Goal: Transaction & Acquisition: Purchase product/service

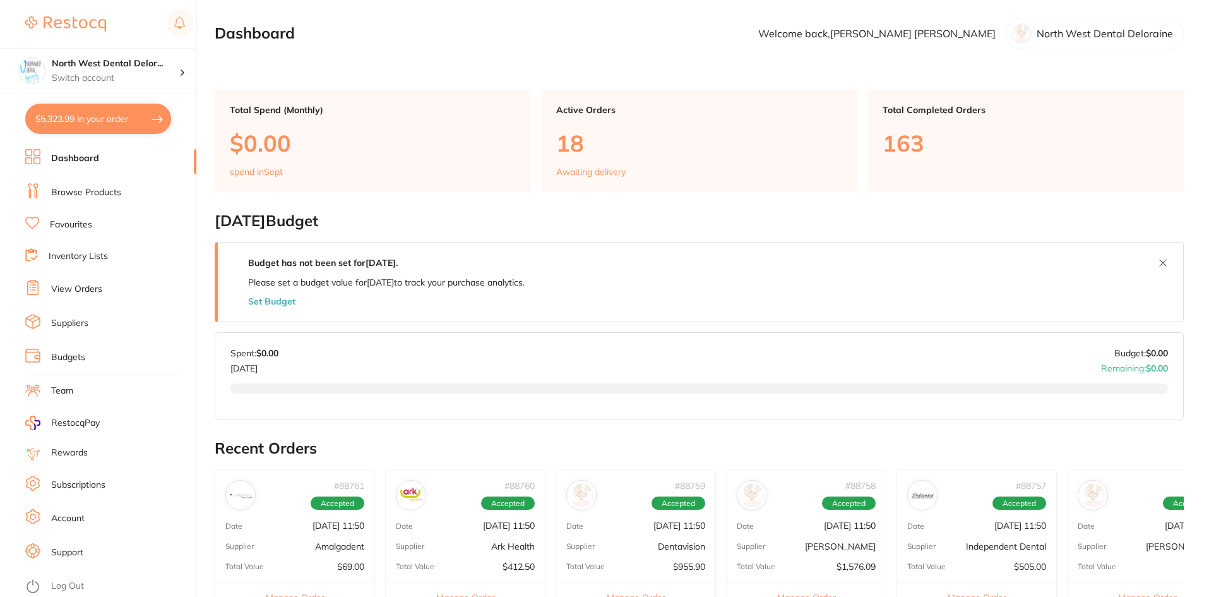
click at [122, 111] on button "$5,323.99 in your order" at bounding box center [98, 119] width 146 height 30
checkbox input "true"
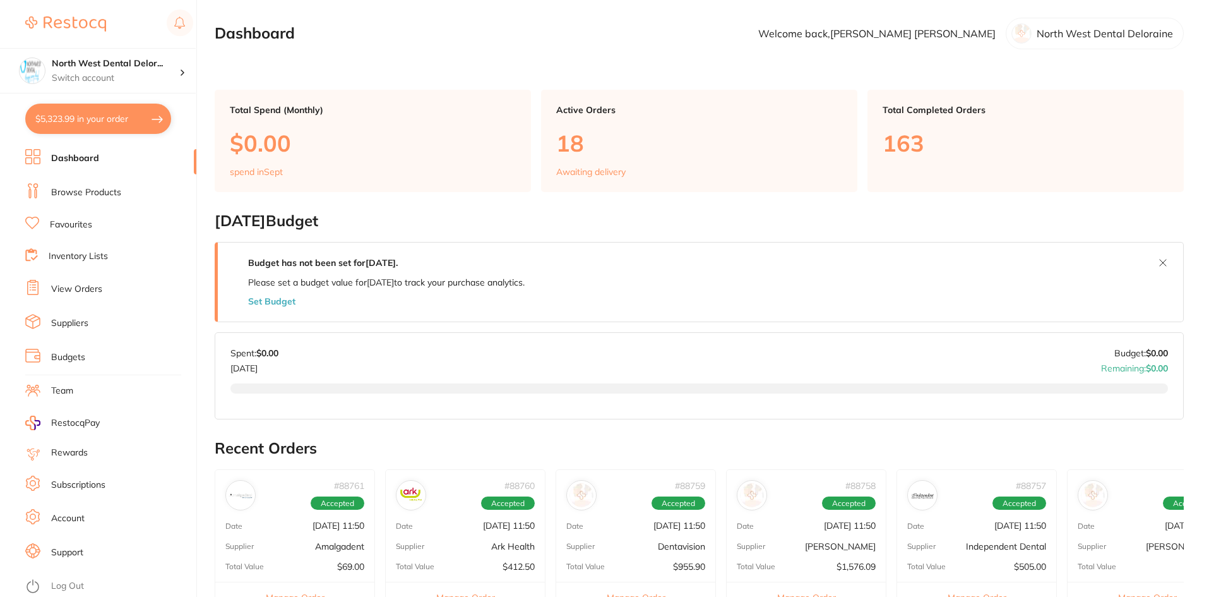
checkbox input "true"
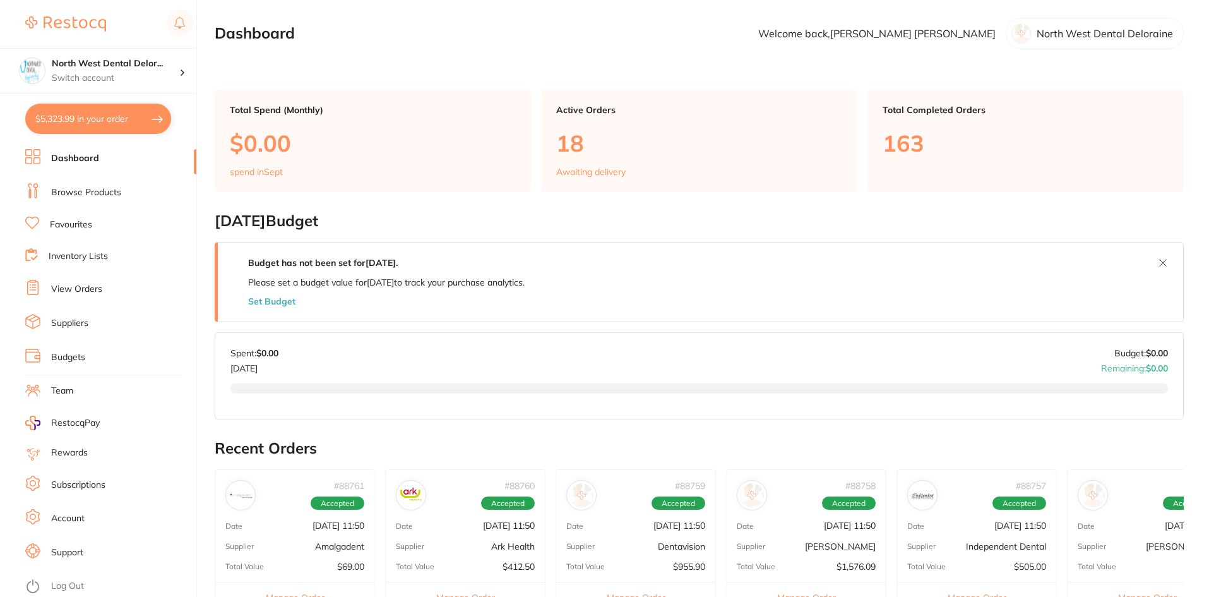
checkbox input "true"
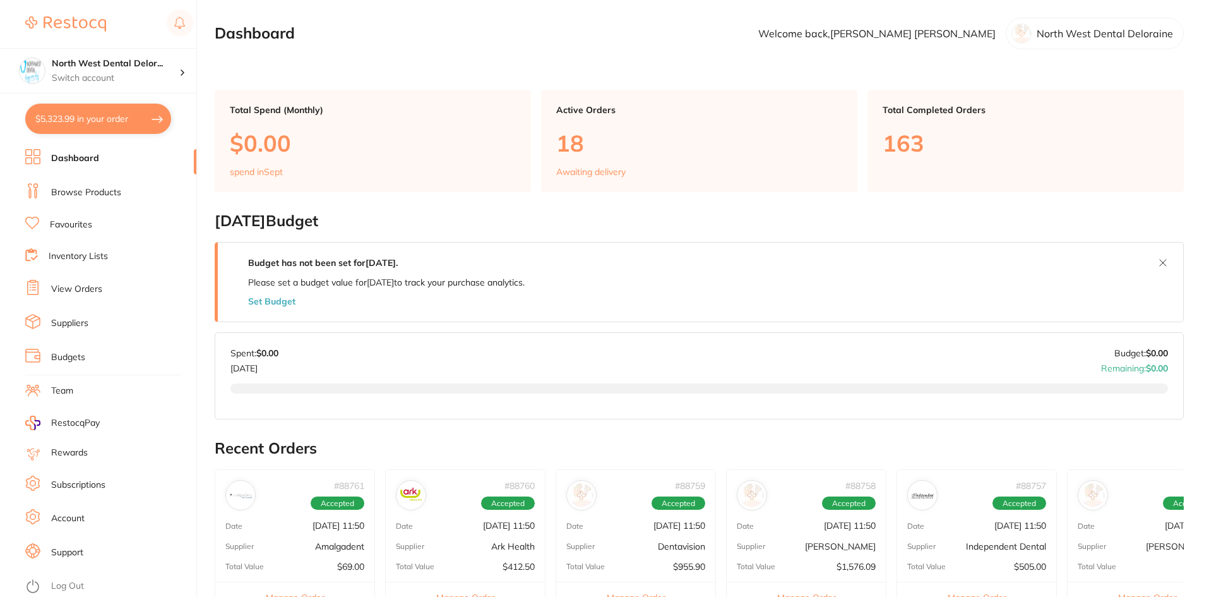
checkbox input "true"
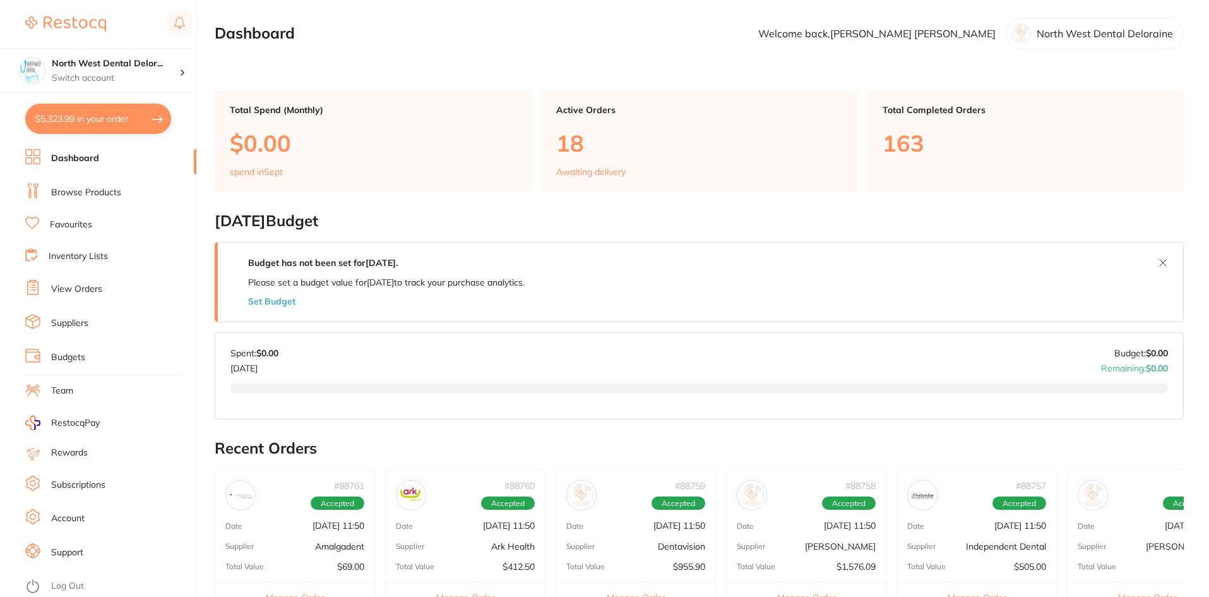
checkbox input "true"
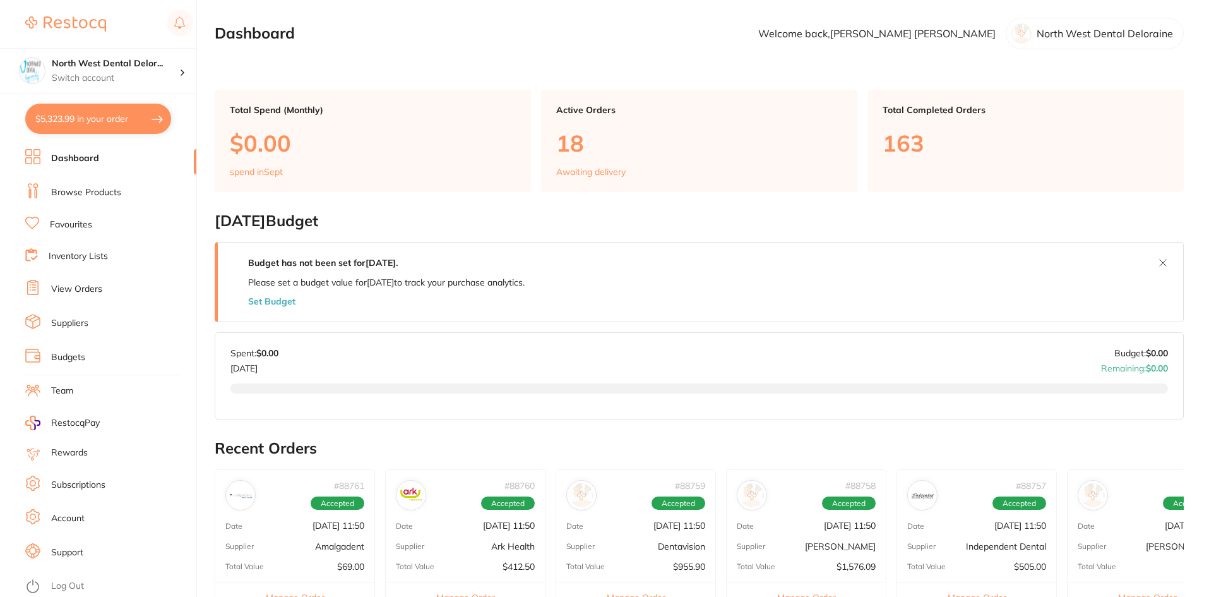
checkbox input "true"
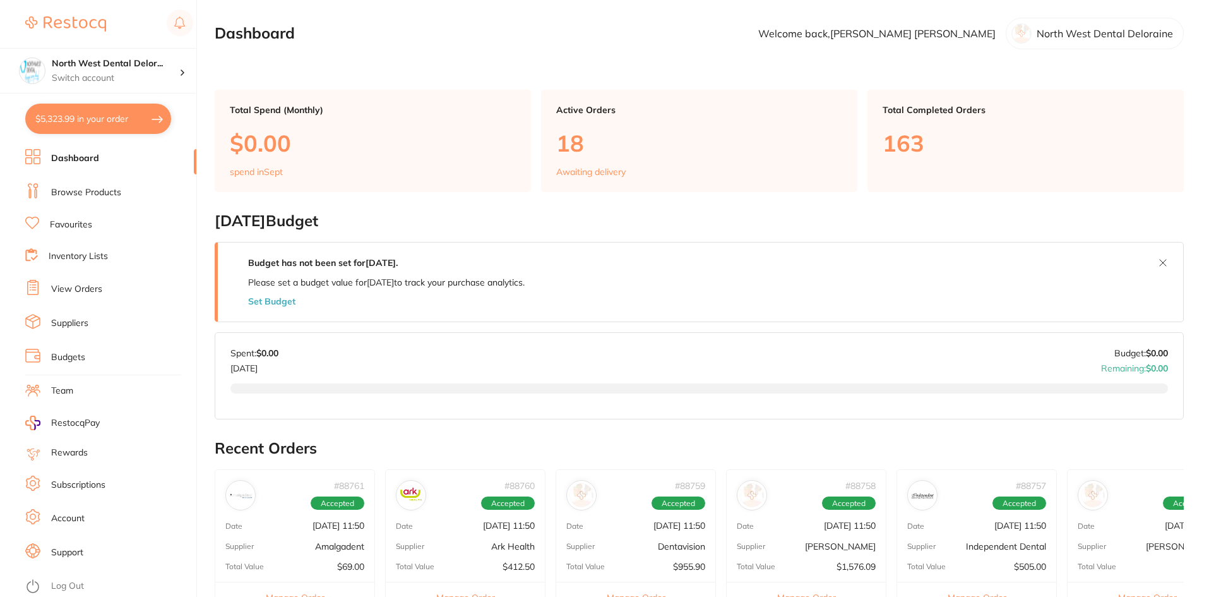
checkbox input "true"
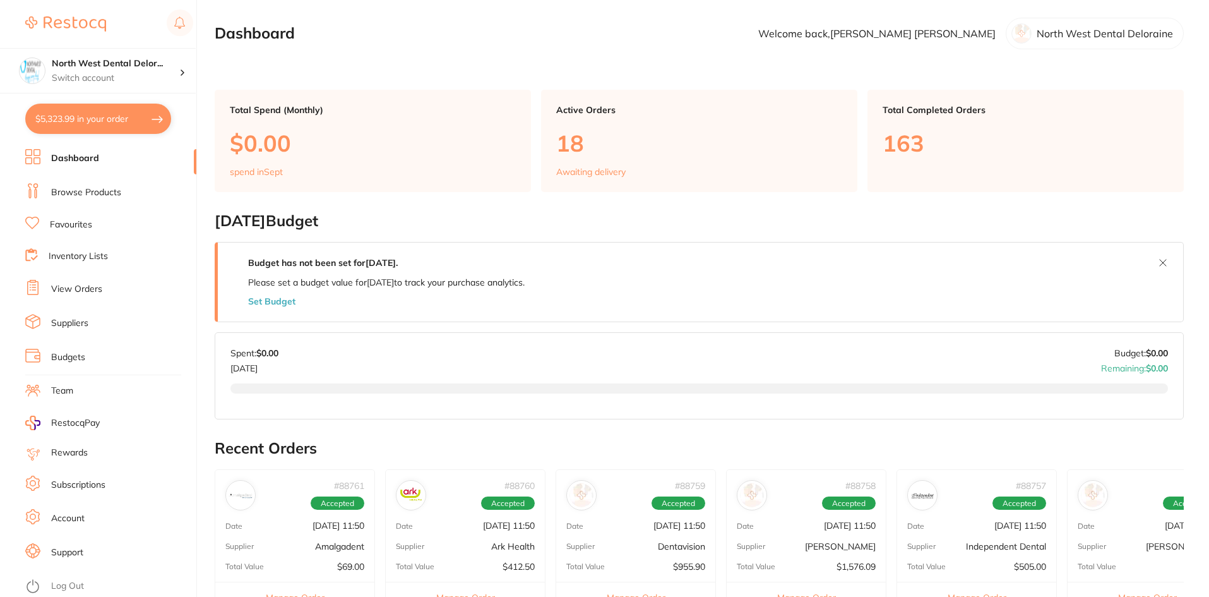
checkbox input "true"
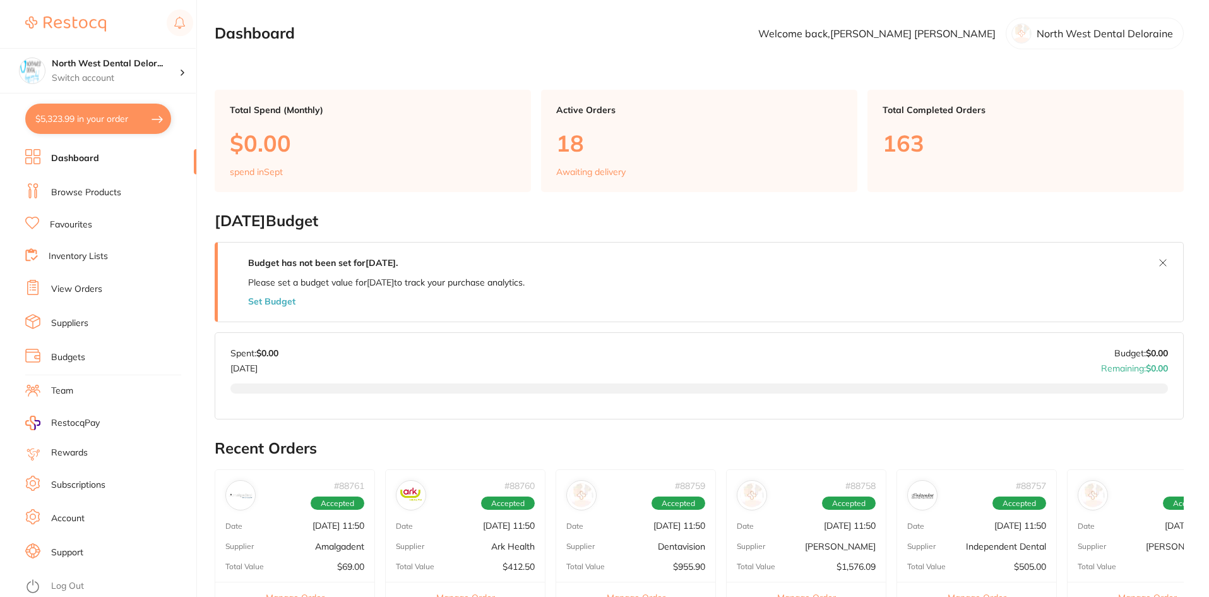
checkbox input "true"
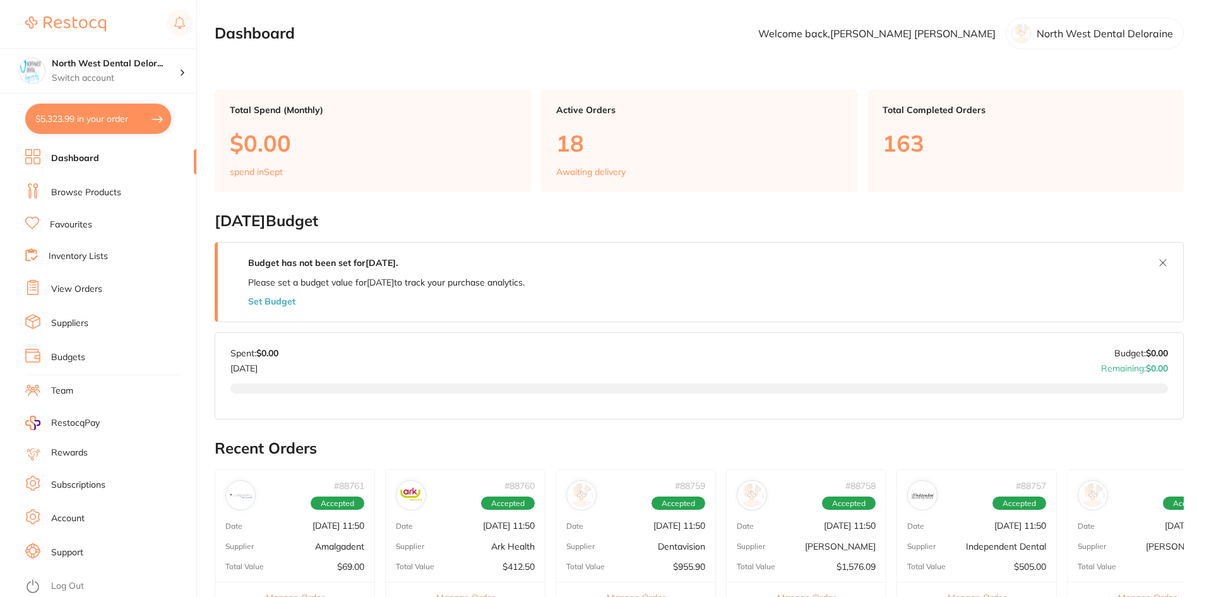
checkbox input "true"
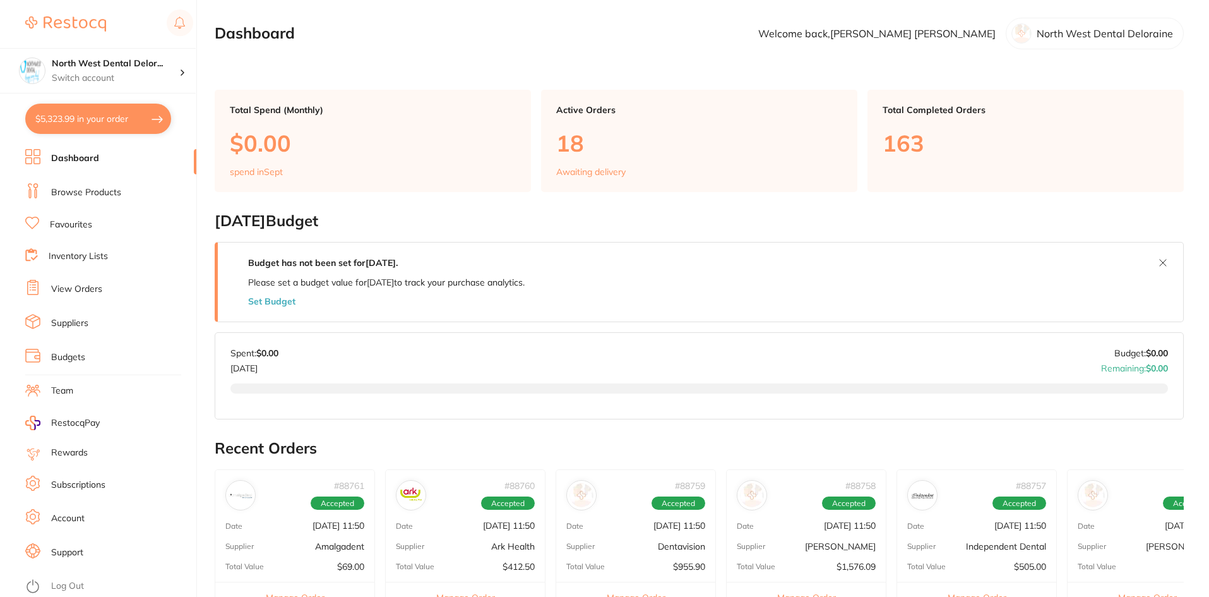
checkbox input "true"
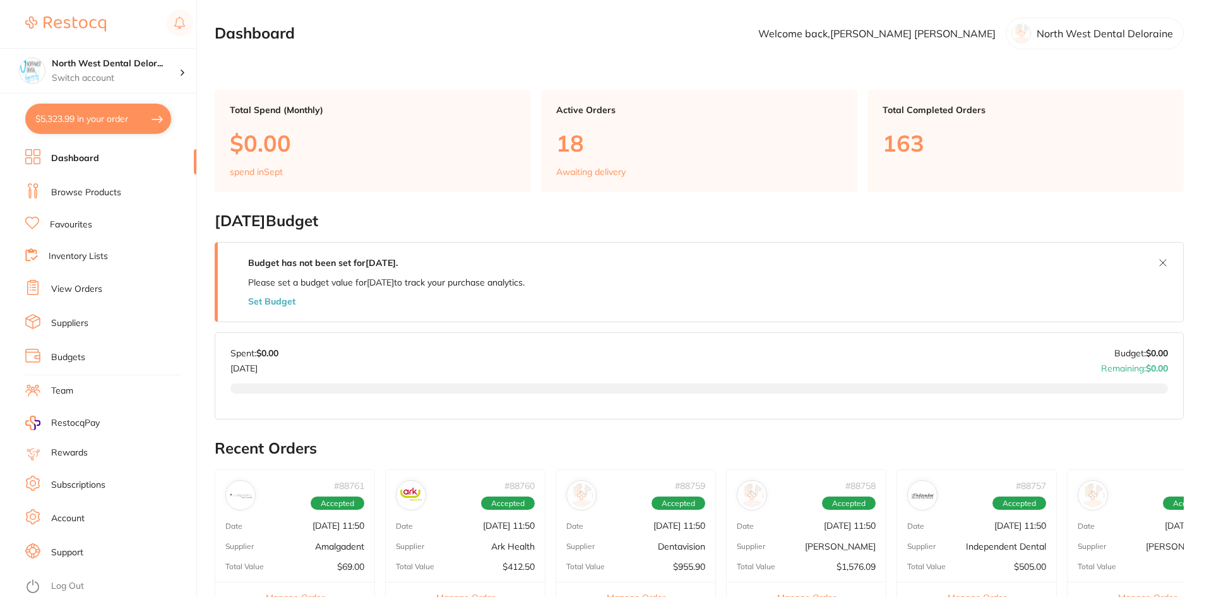
checkbox input "true"
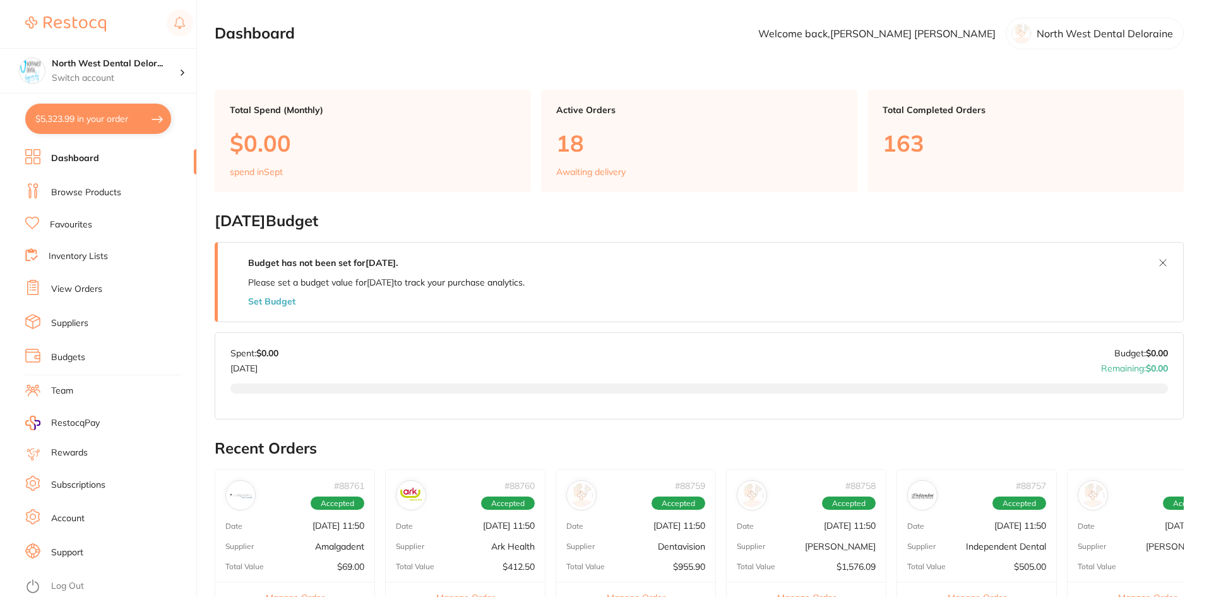
checkbox input "true"
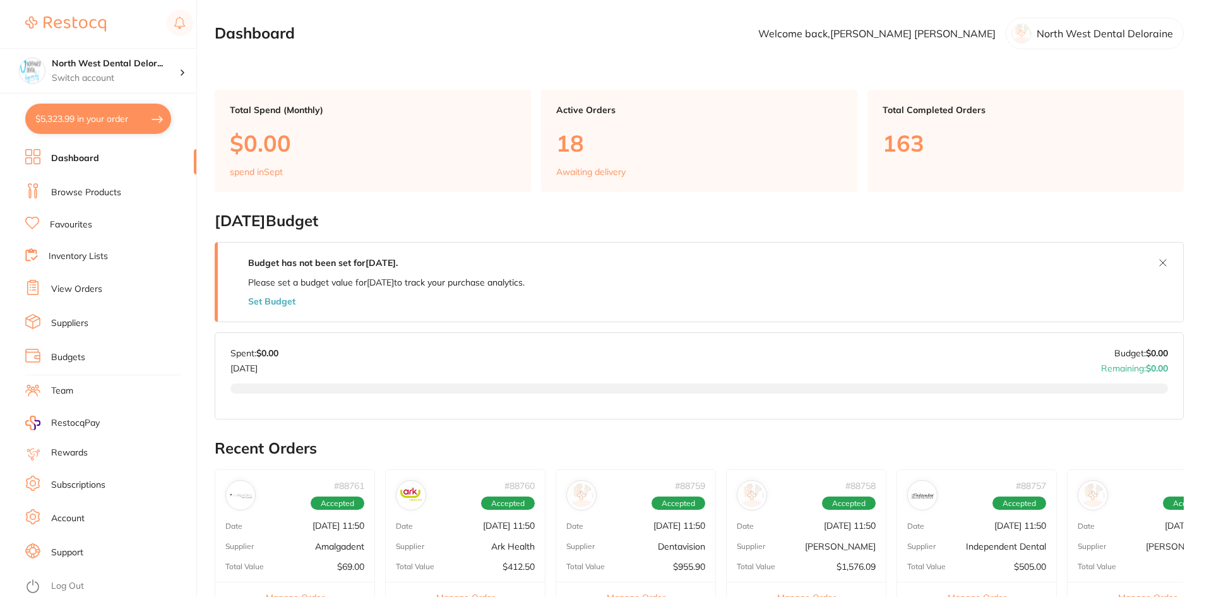
checkbox input "true"
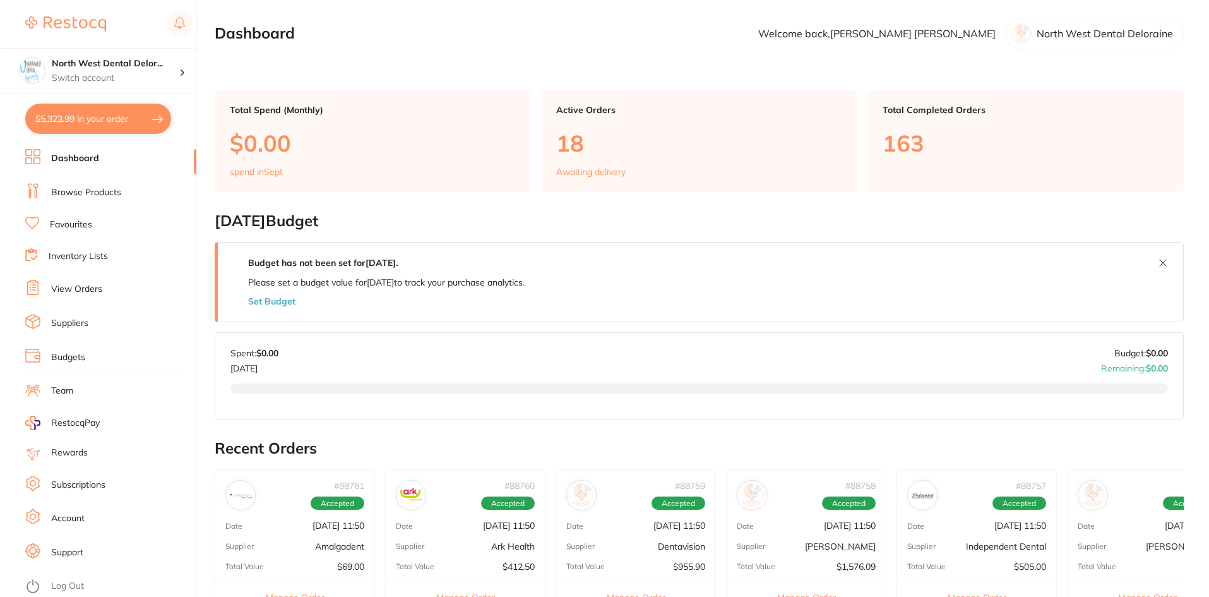
checkbox input "true"
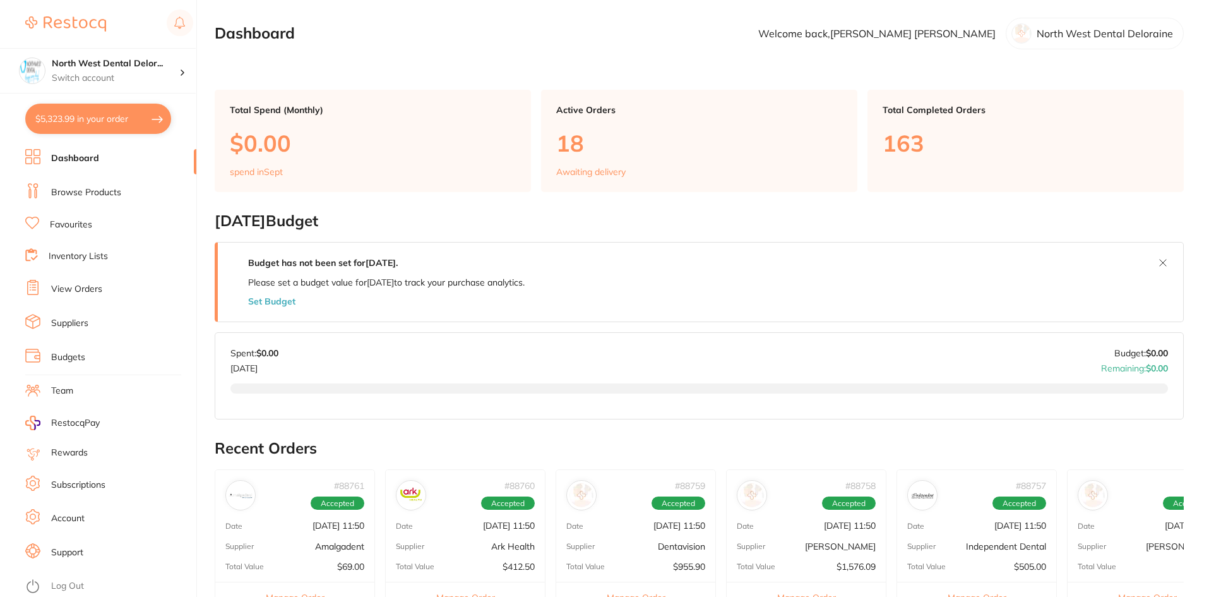
checkbox input "true"
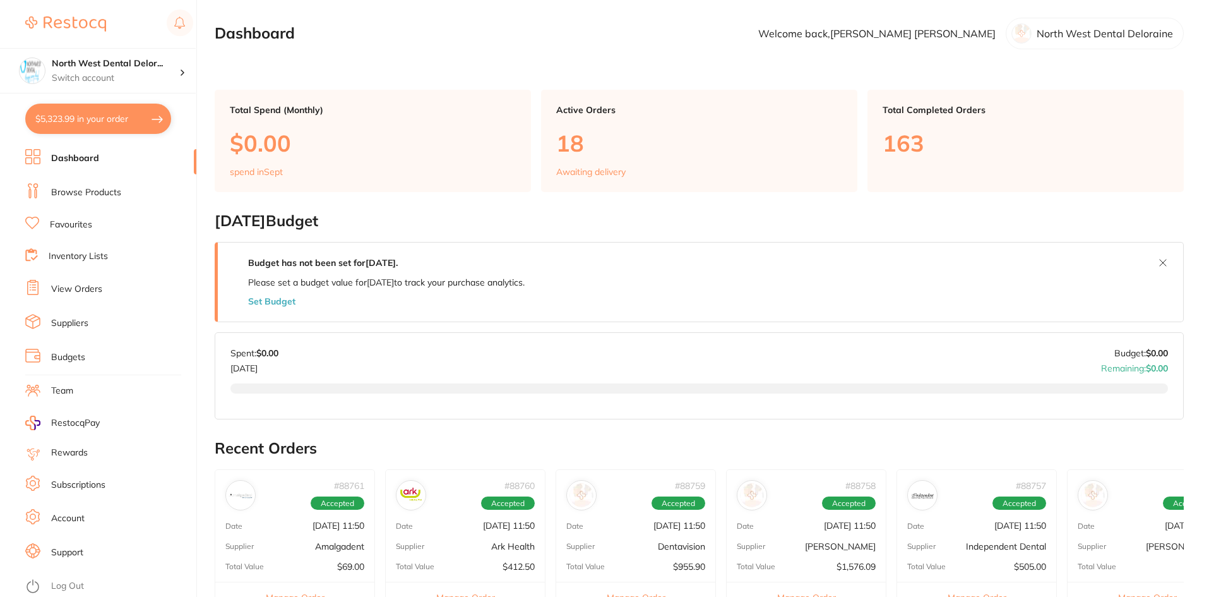
checkbox input "true"
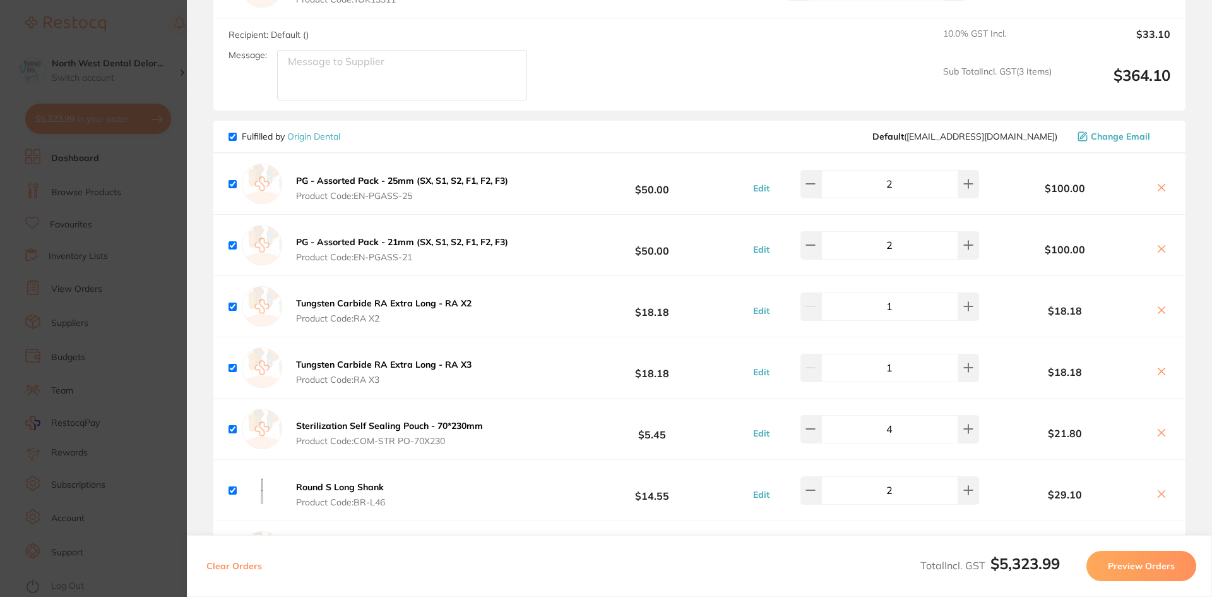
scroll to position [2523, 0]
click at [963, 300] on icon at bounding box center [968, 305] width 10 height 10
type input "2"
click at [966, 363] on icon at bounding box center [968, 367] width 10 height 10
type input "2"
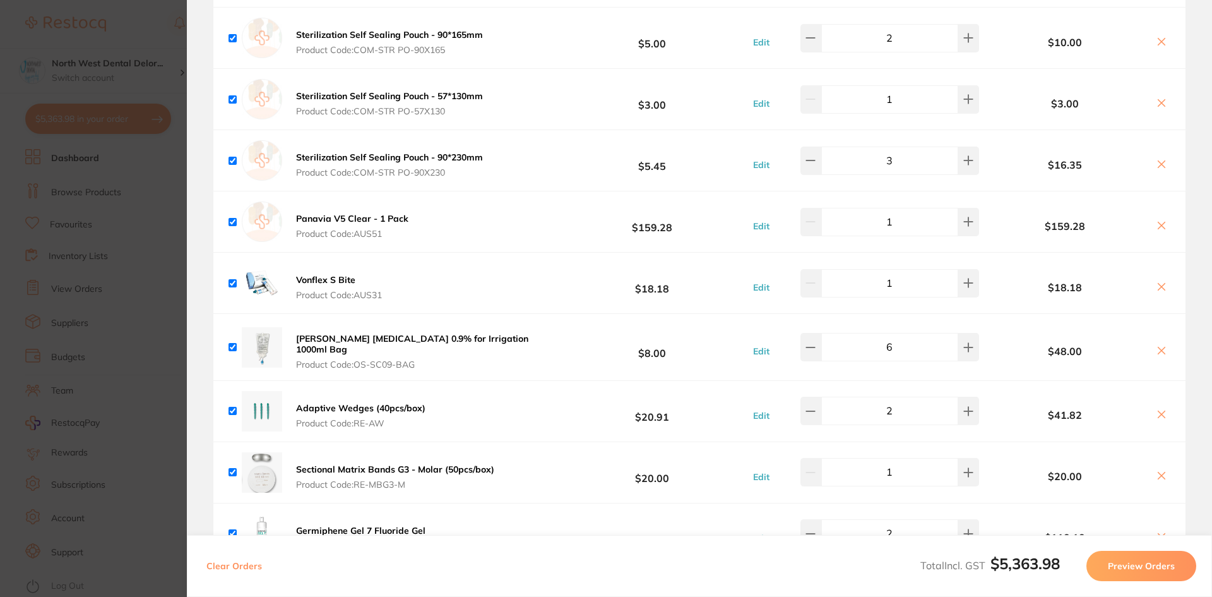
scroll to position [1, 0]
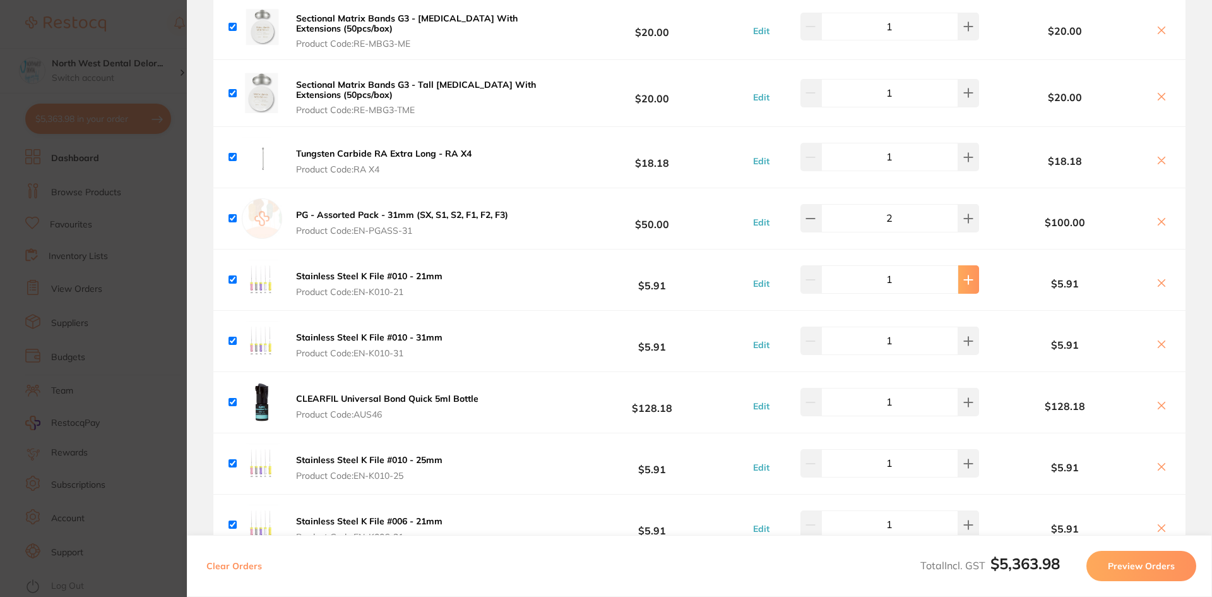
click at [958, 273] on button at bounding box center [968, 279] width 21 height 28
type input "2"
click at [967, 335] on icon at bounding box center [968, 340] width 10 height 10
type input "2"
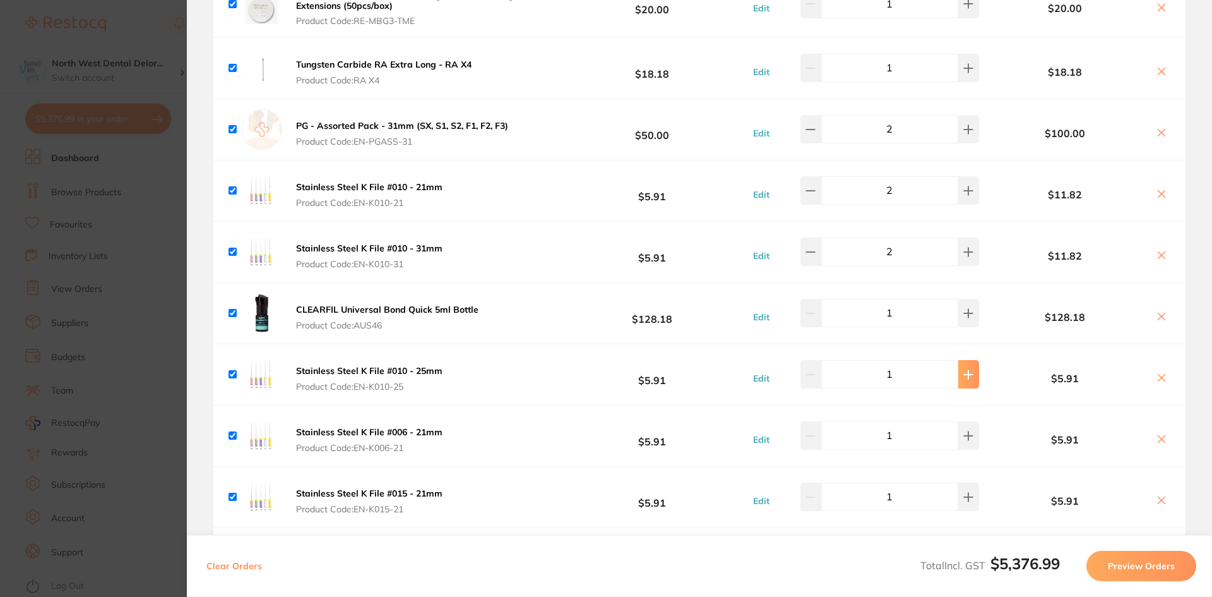
click at [968, 378] on div "Stainless Steel K File #010 - 25mm Product Code: EN-K010-25 $5.91 Edit 1 $5.91" at bounding box center [699, 374] width 972 height 61
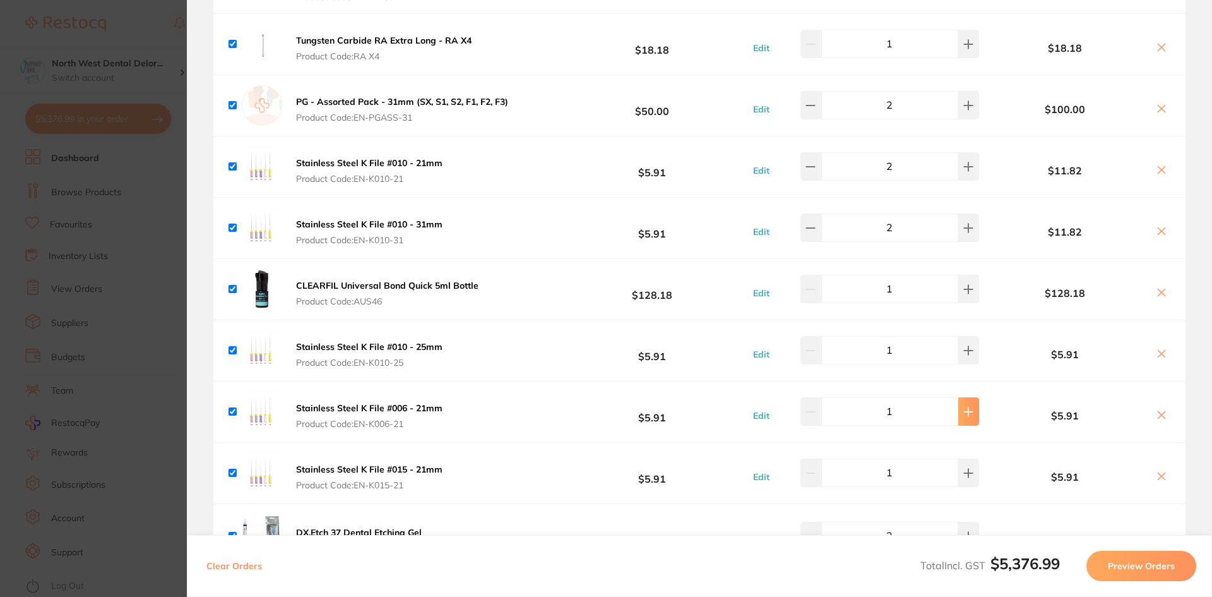
drag, startPoint x: 964, startPoint y: 398, endPoint x: 965, endPoint y: 384, distance: 13.9
click at [964, 407] on icon at bounding box center [968, 412] width 10 height 10
type input "2"
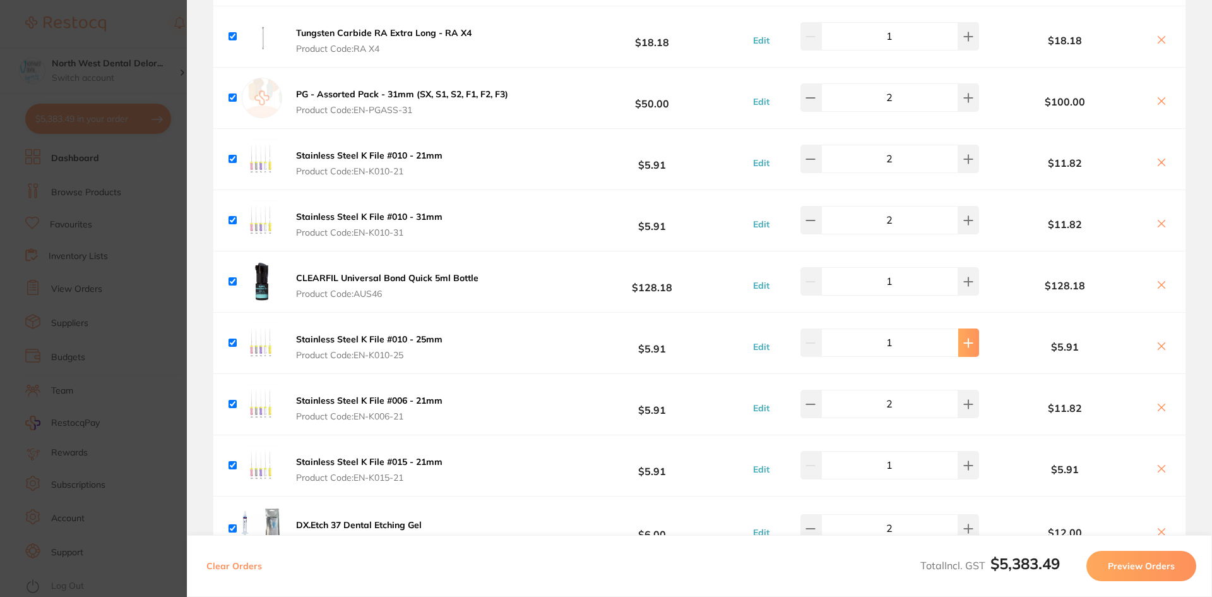
click at [963, 338] on icon at bounding box center [968, 343] width 10 height 10
type input "2"
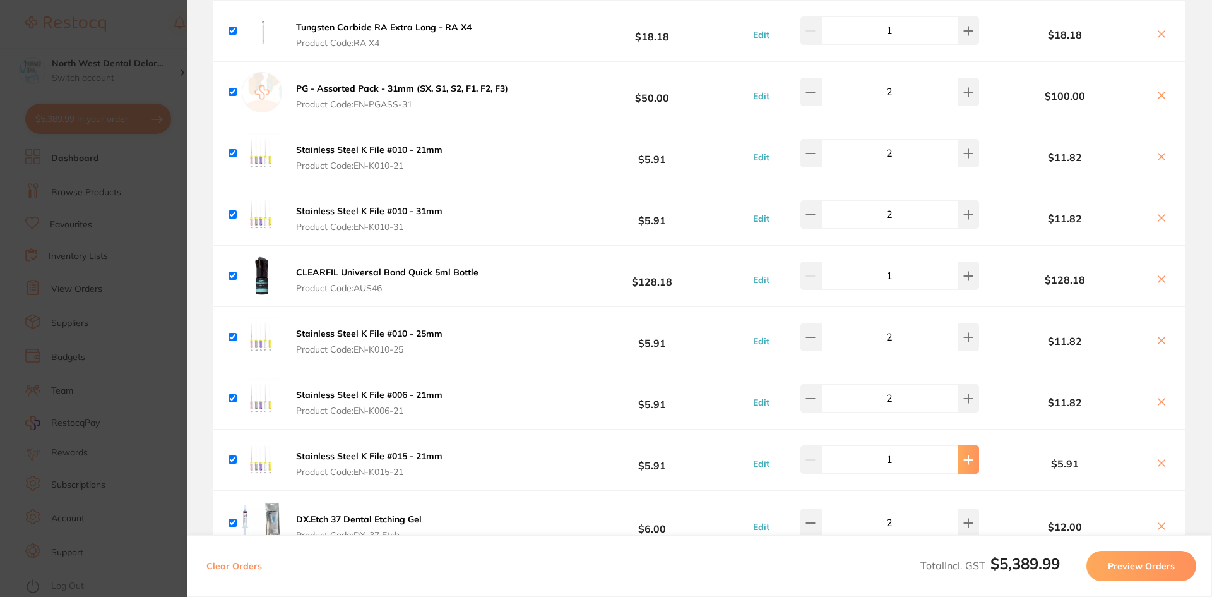
click at [967, 455] on icon at bounding box center [968, 460] width 10 height 10
type input "2"
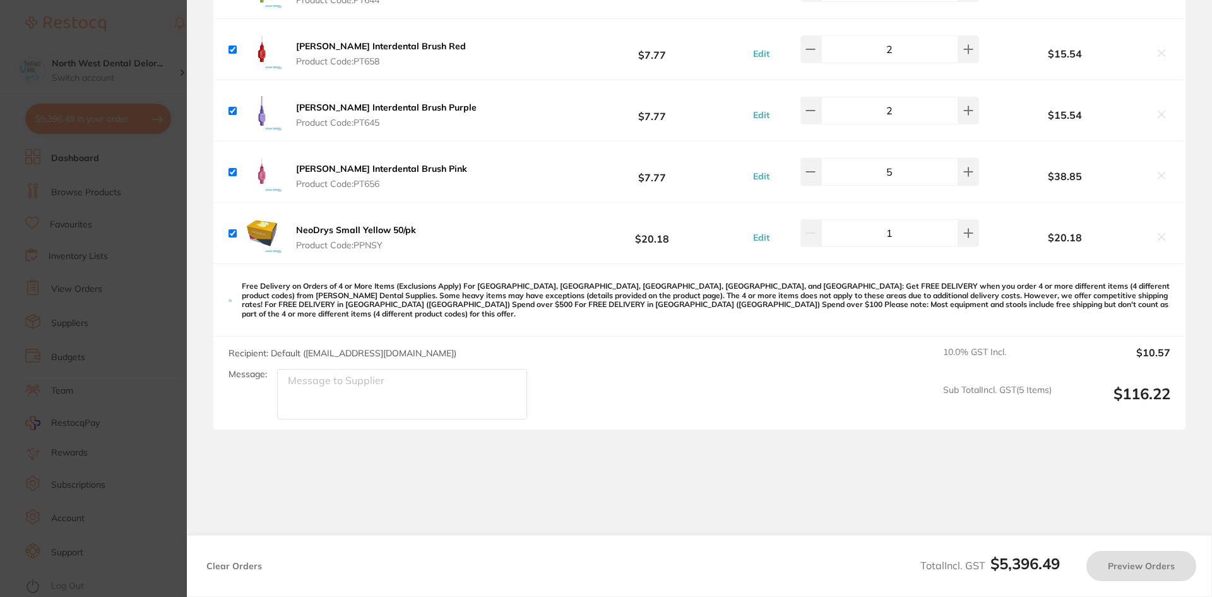
scroll to position [5620, 0]
click at [60, 265] on section "Update RRP Set your pre negotiated price for this item. Item Agreed RRP (excl. …" at bounding box center [606, 298] width 1212 height 597
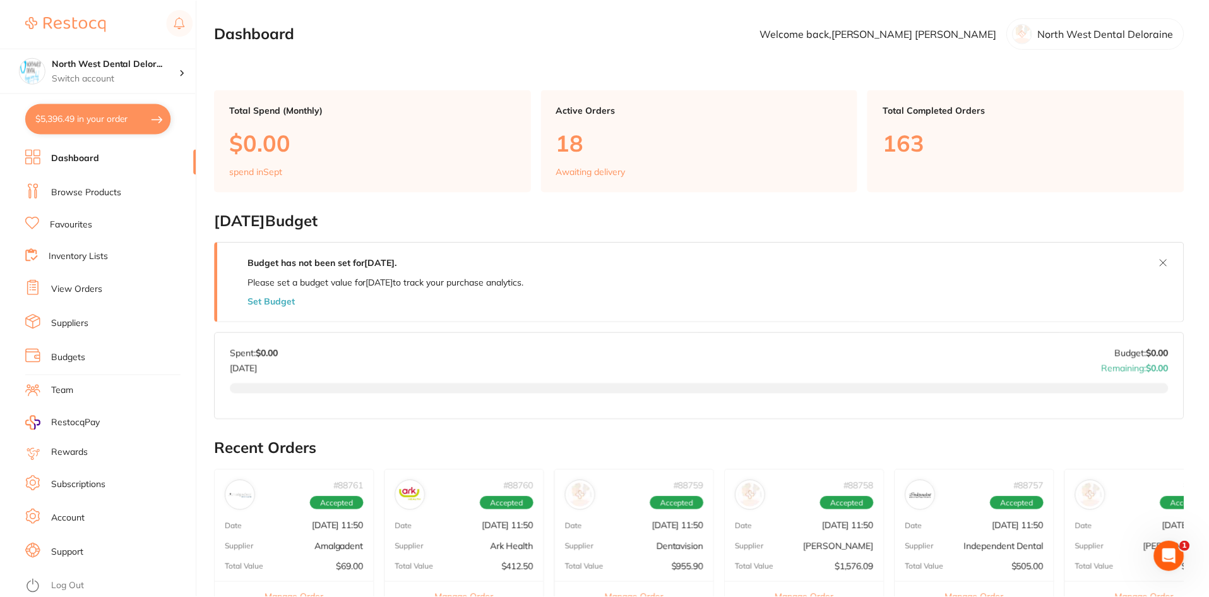
scroll to position [1, 0]
click at [83, 194] on link "Browse Products" at bounding box center [86, 192] width 70 height 13
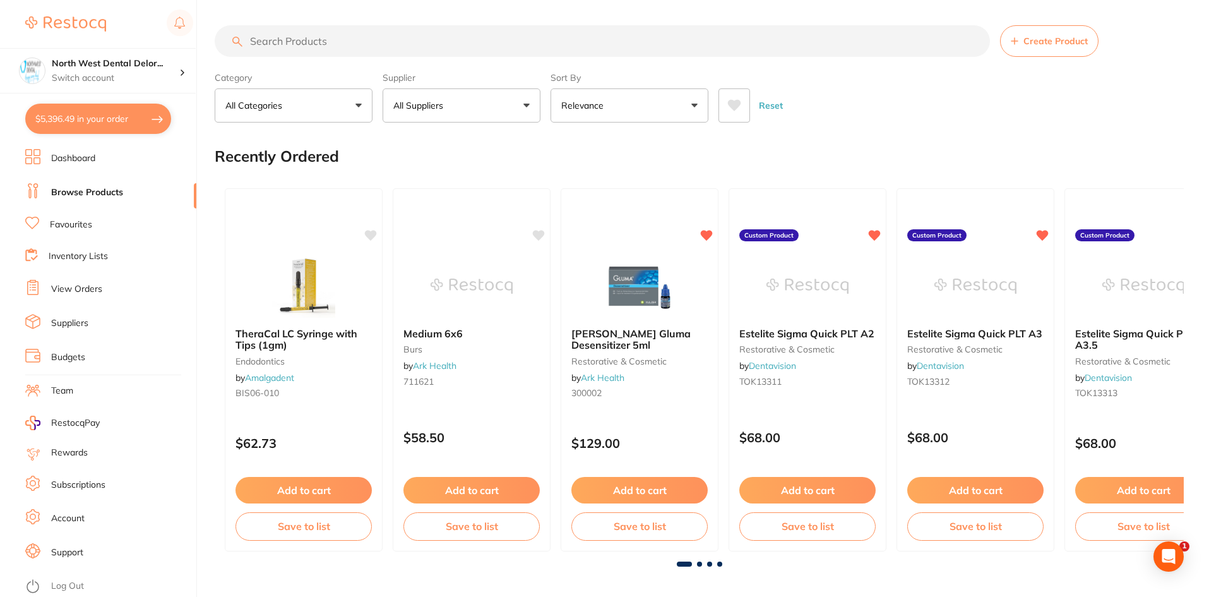
click at [362, 37] on input "search" at bounding box center [602, 41] width 775 height 32
type input "geletamp"
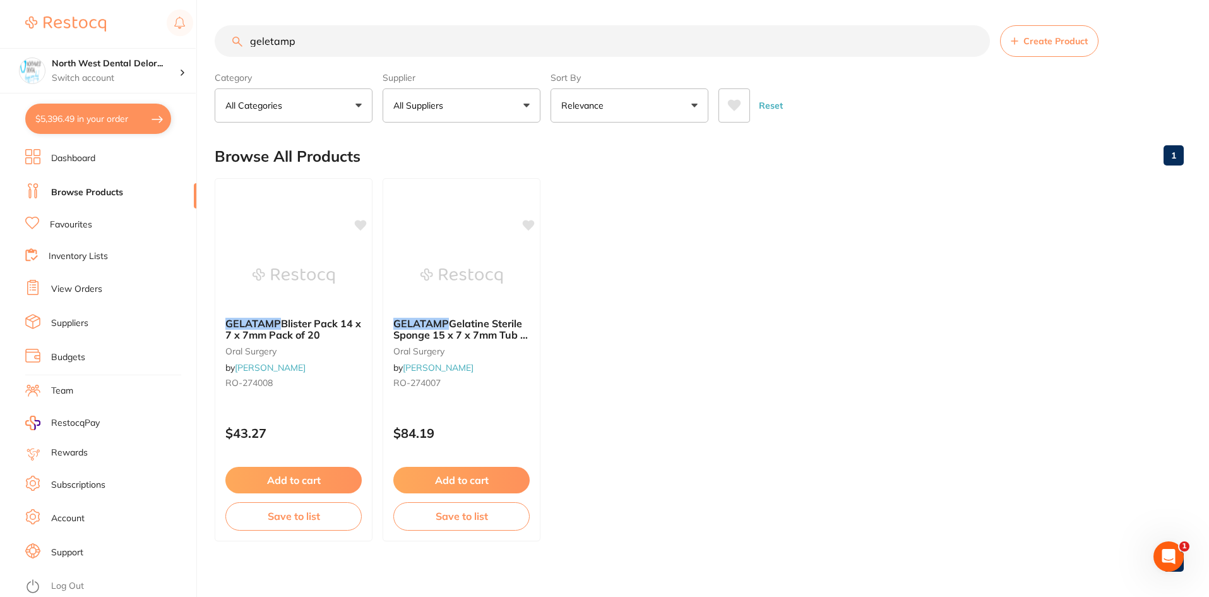
click at [437, 89] on button "All Suppliers" at bounding box center [462, 105] width 158 height 34
drag, startPoint x: 523, startPoint y: 150, endPoint x: 584, endPoint y: 156, distance: 60.9
click at [523, 150] on input "orig" at bounding box center [462, 144] width 158 height 32
type input "orig"
click at [785, 258] on ul "GELATAMP Blister Pack 14 x 7 x 7mm Pack of 20 oral surgery by Henry Schein Hala…" at bounding box center [699, 359] width 969 height 363
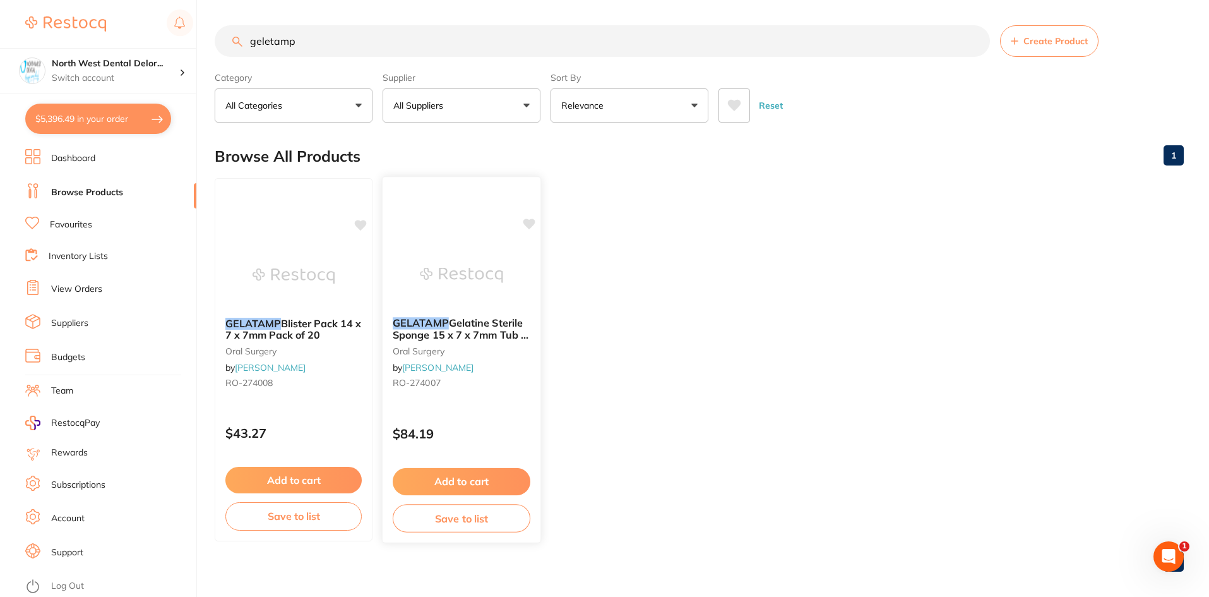
click at [525, 270] on div at bounding box center [462, 275] width 158 height 64
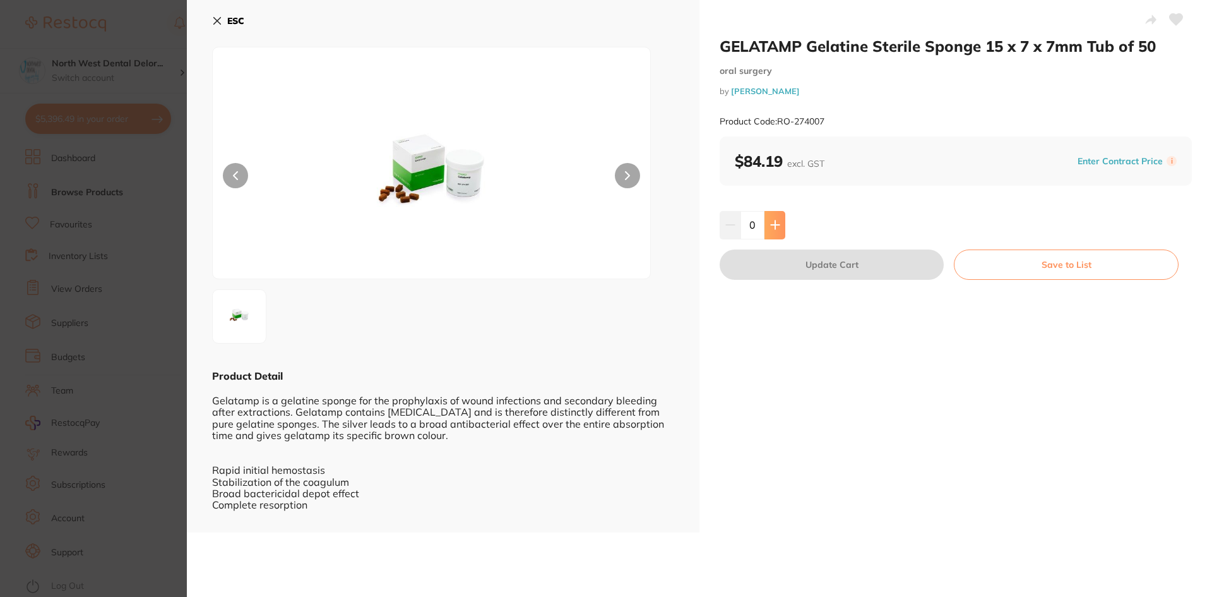
click at [776, 223] on icon at bounding box center [775, 225] width 10 height 10
type input "1"
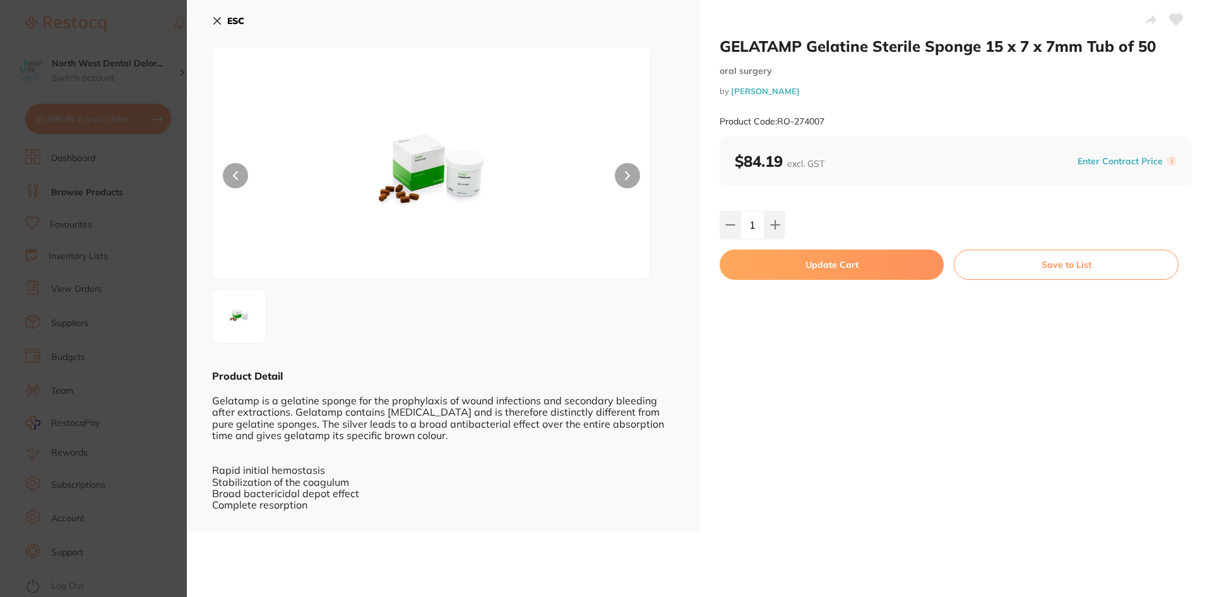
click at [764, 246] on div "GELATAMP Gelatine Sterile Sponge 15 x 7 x 7mm Tub of 50 oral surgery by Henry S…" at bounding box center [955, 266] width 513 height 532
click at [762, 255] on button "Update Cart" at bounding box center [832, 264] width 224 height 30
checkbox input "false"
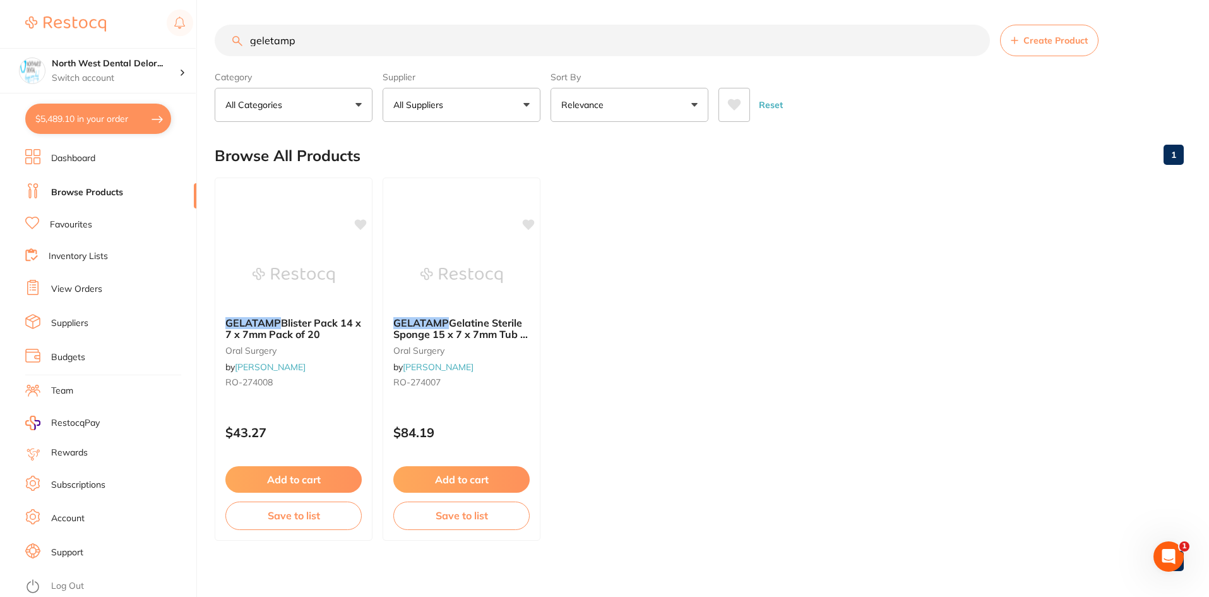
scroll to position [5681, 0]
click at [109, 72] on p "Switch account" at bounding box center [116, 78] width 128 height 13
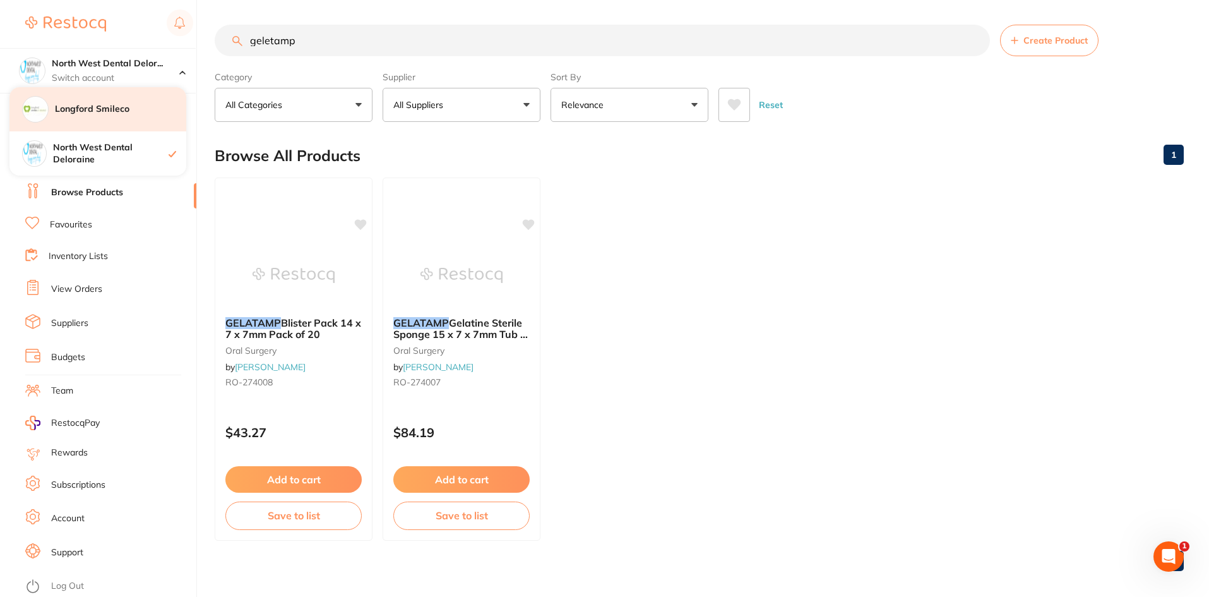
click at [117, 119] on div "Longford Smileco" at bounding box center [97, 109] width 177 height 44
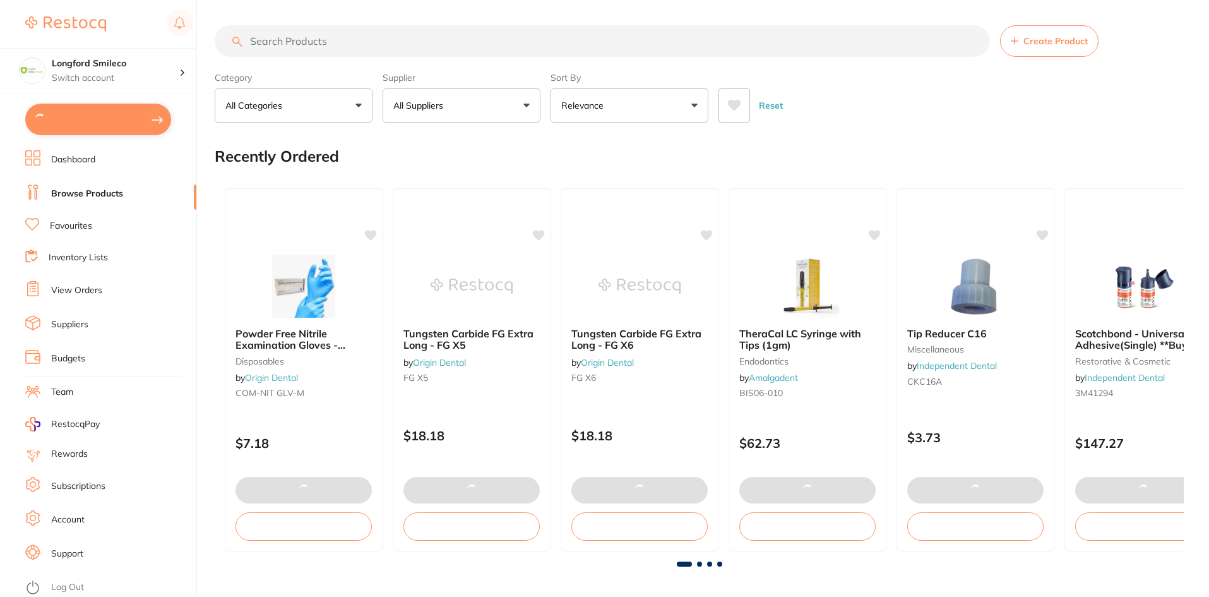
click at [116, 129] on button at bounding box center [98, 120] width 146 height 32
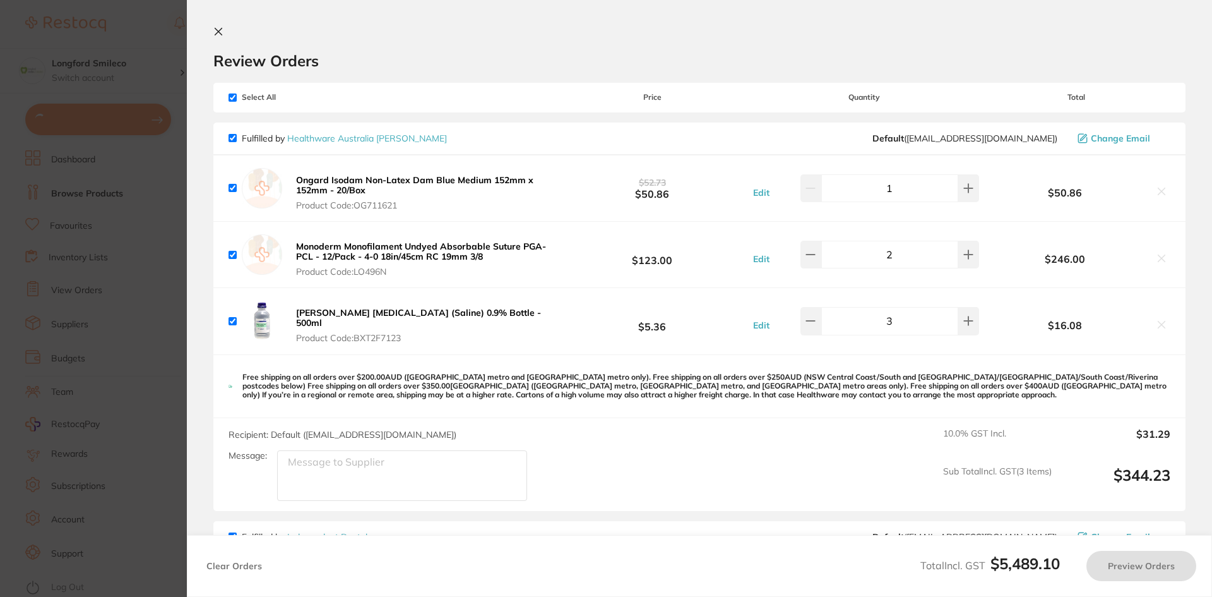
checkbox input "true"
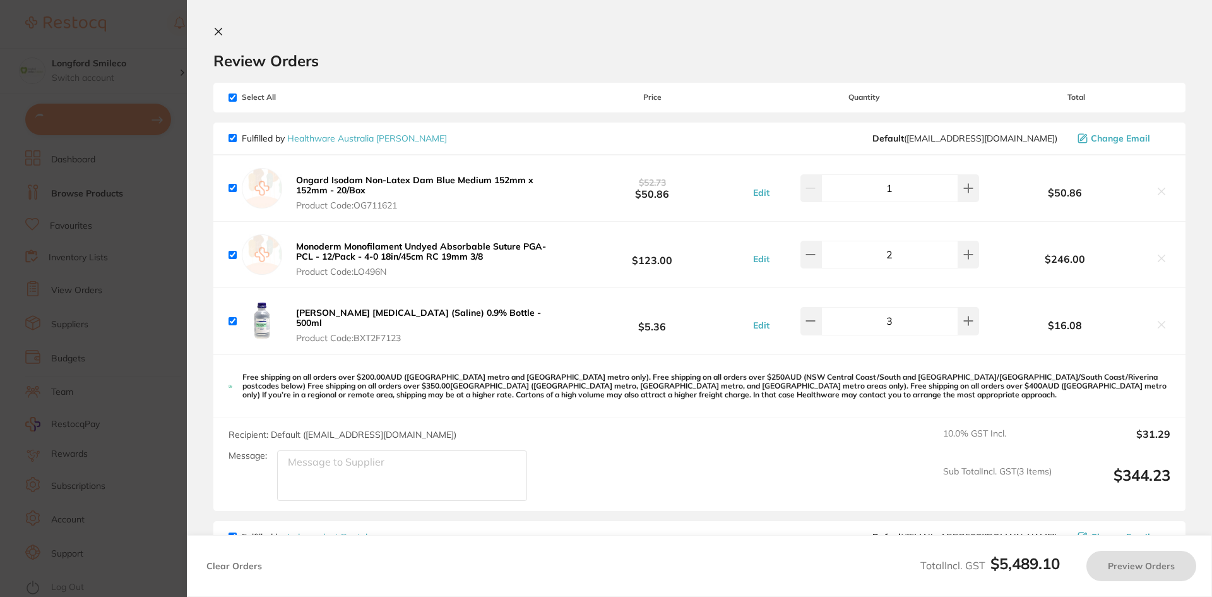
checkbox input "true"
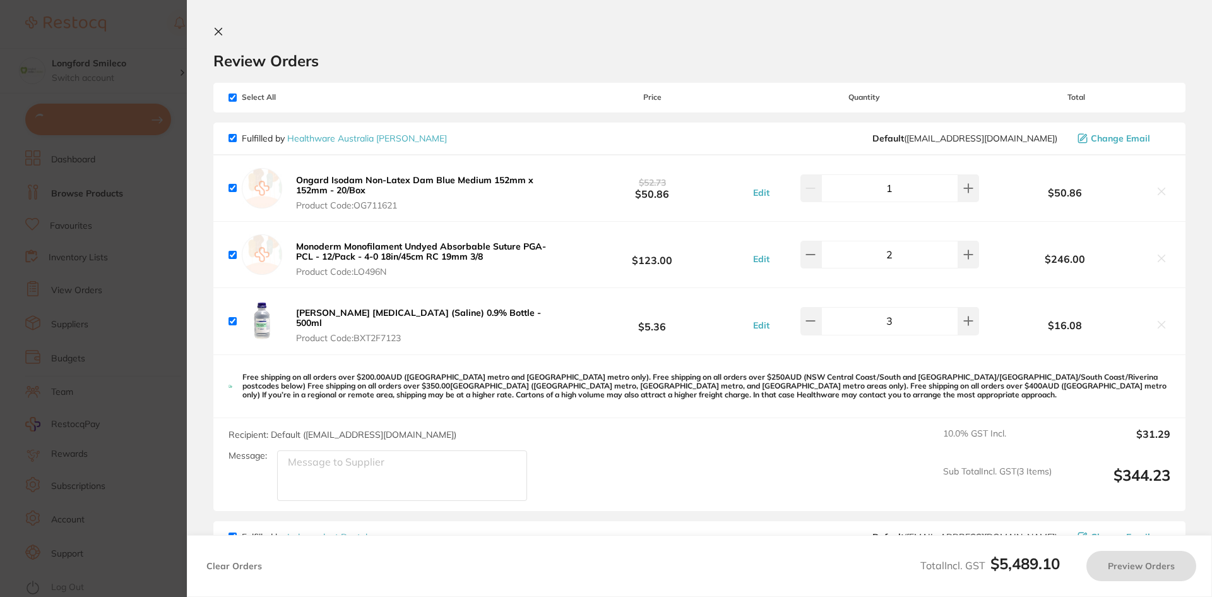
checkbox input "true"
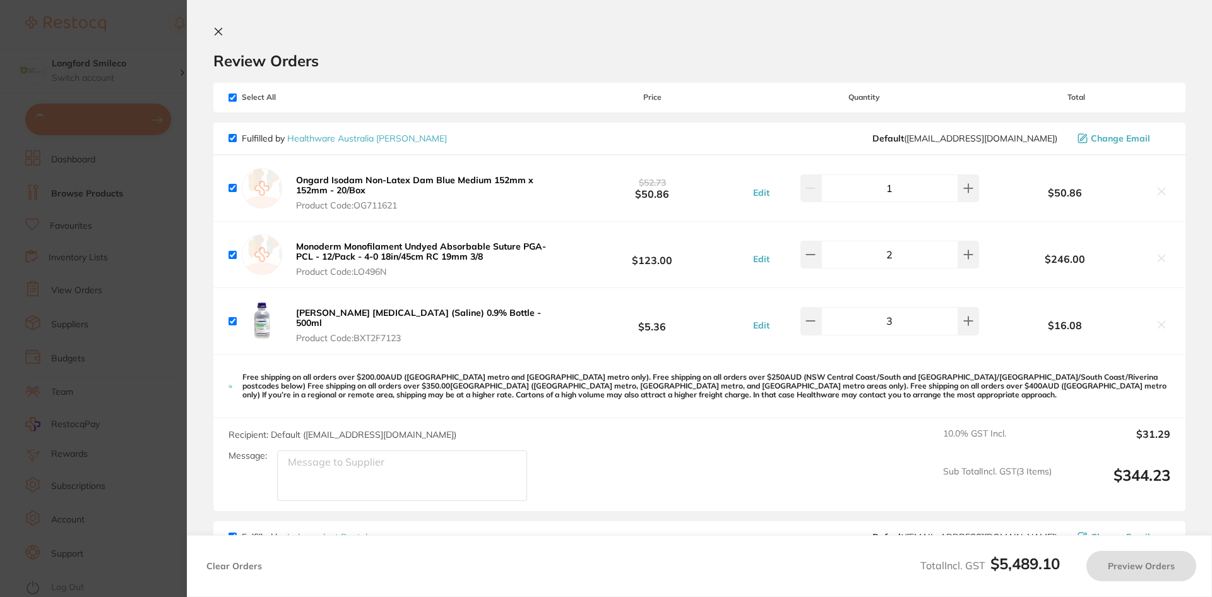
checkbox input "true"
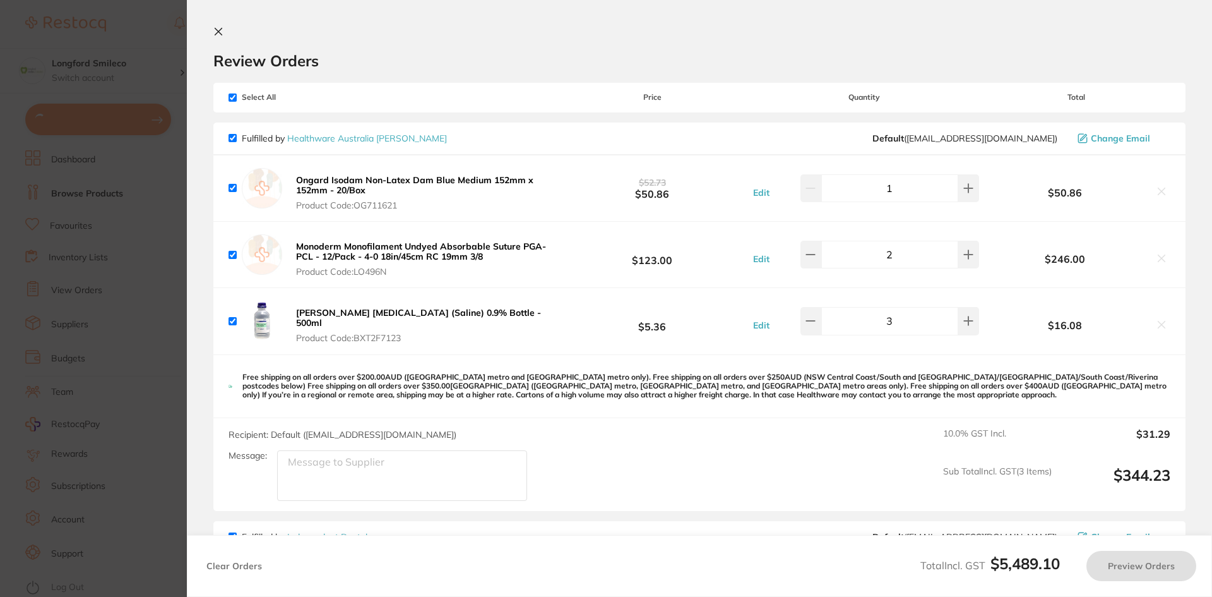
checkbox input "true"
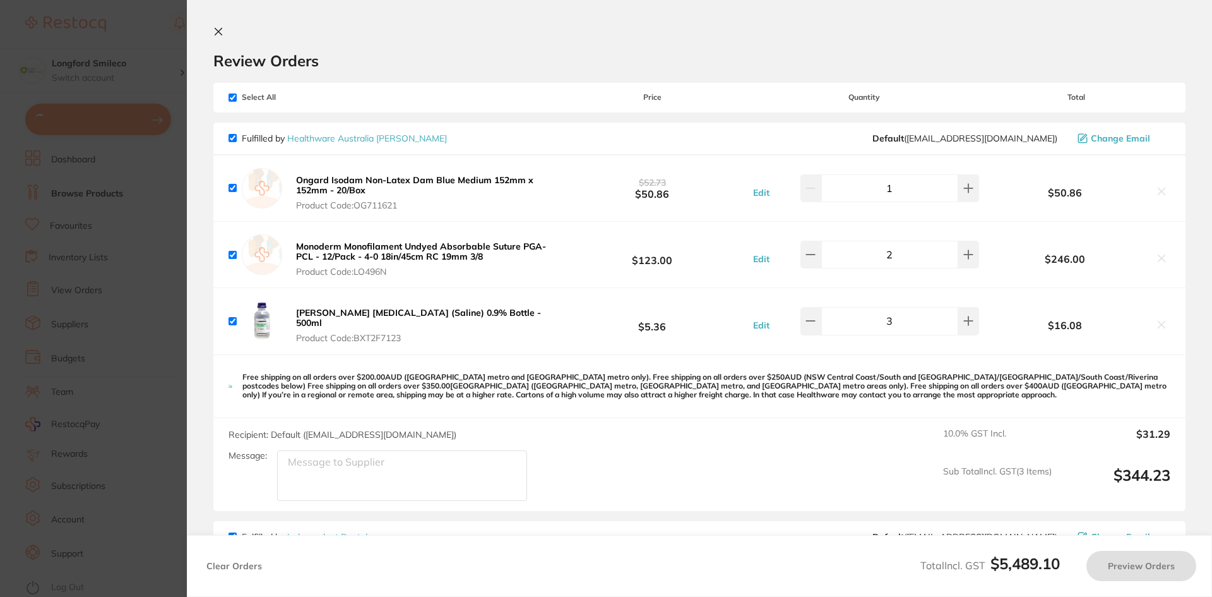
checkbox input "true"
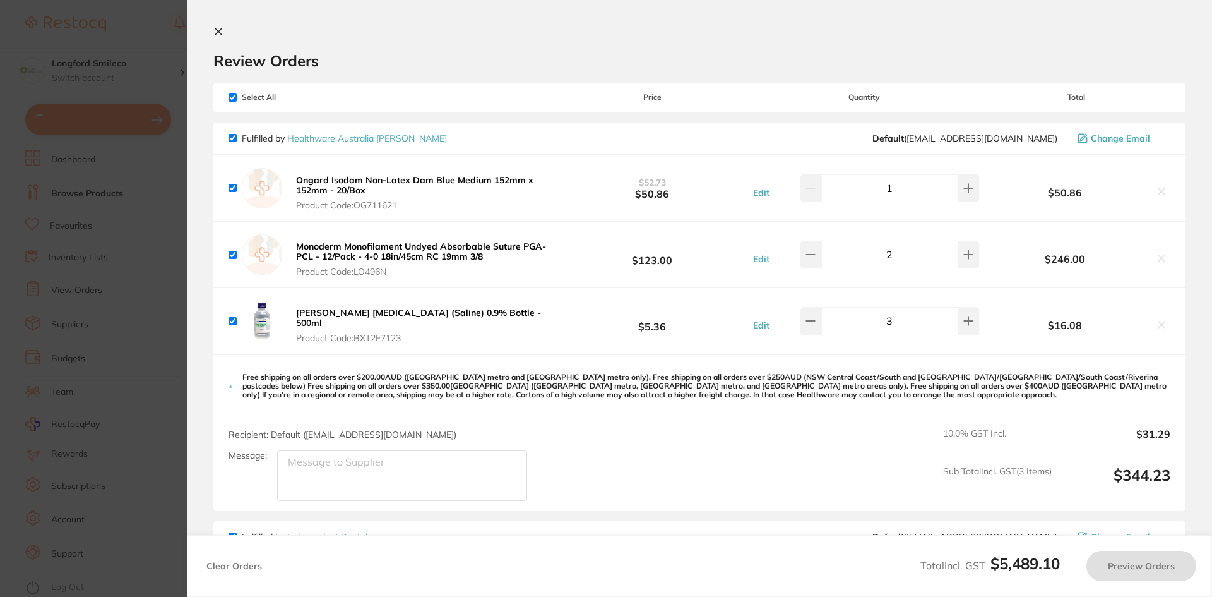
checkbox input "true"
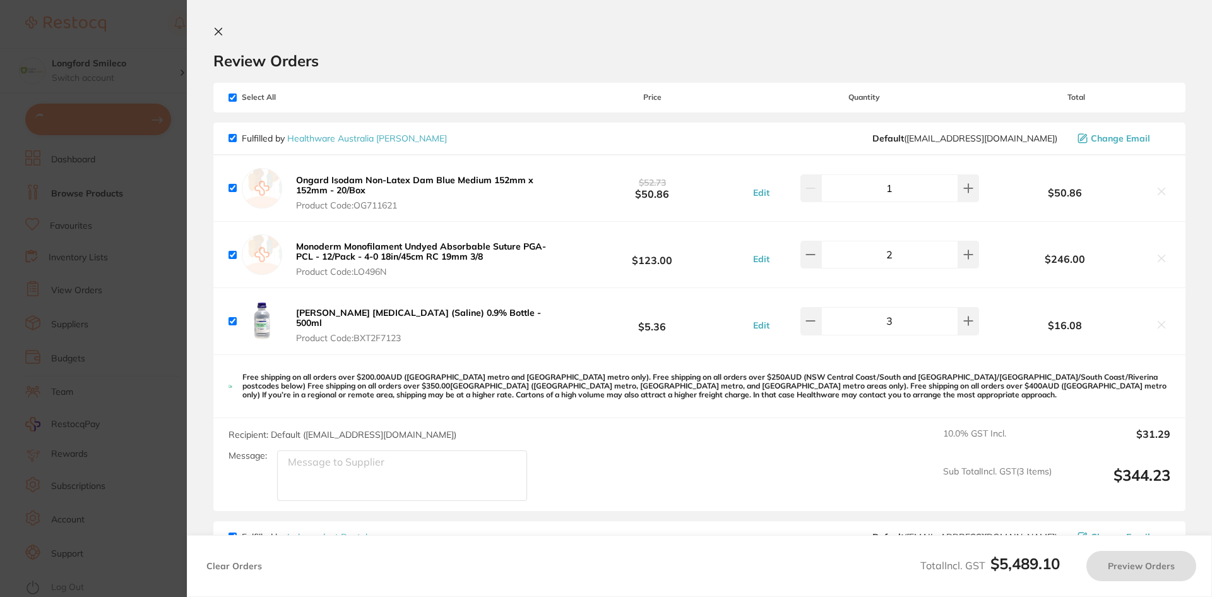
checkbox input "true"
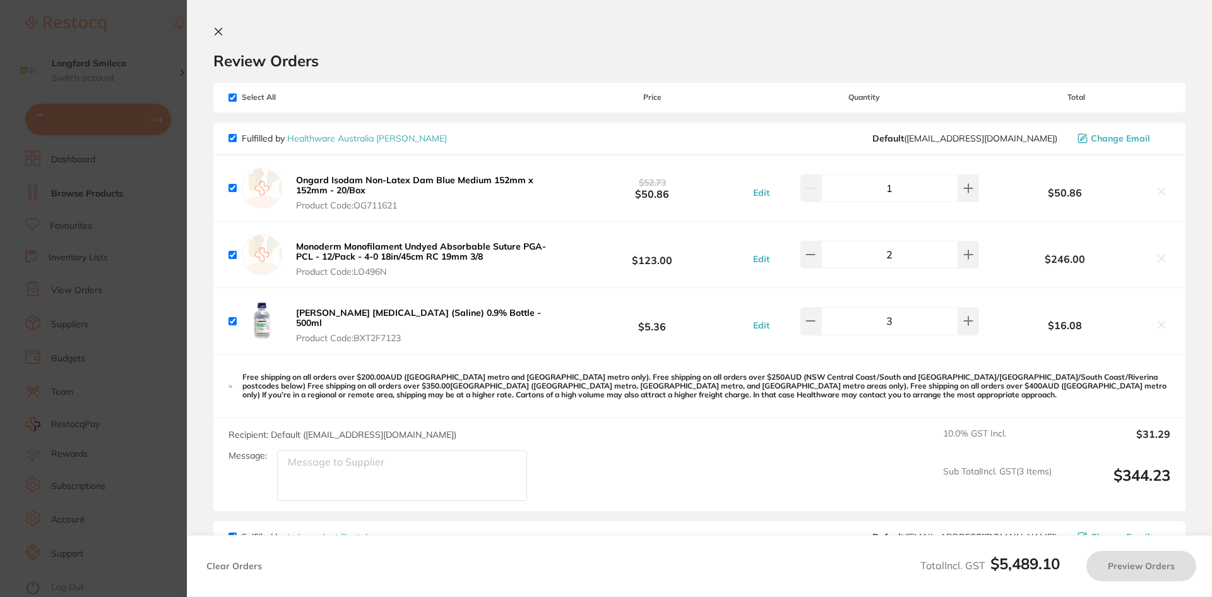
checkbox input "true"
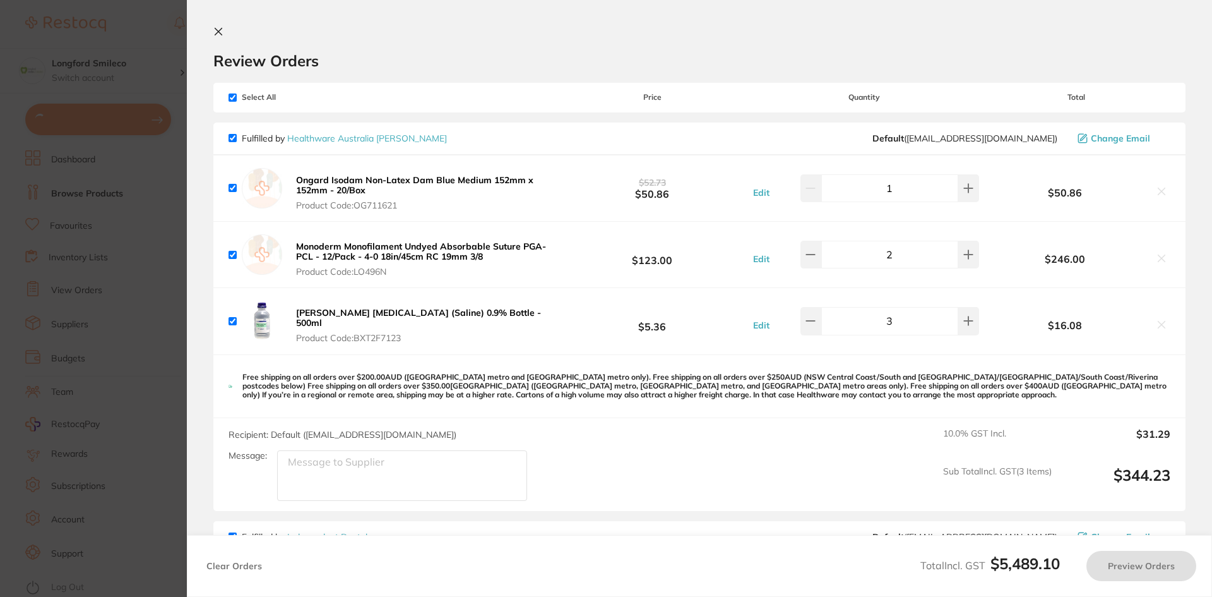
checkbox input "true"
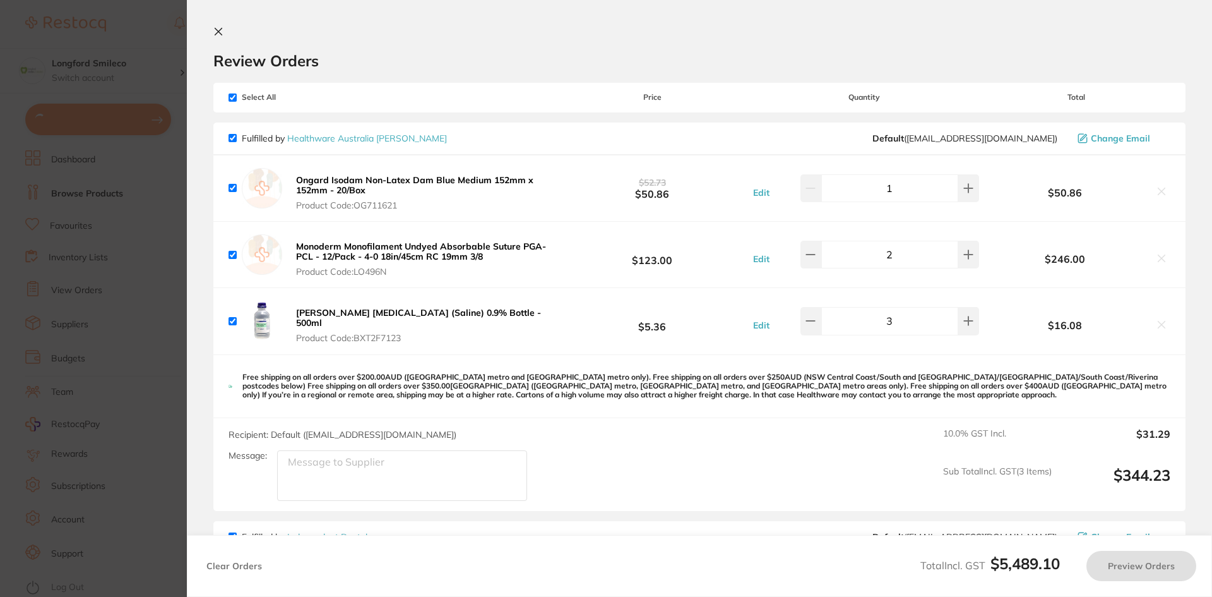
checkbox input "true"
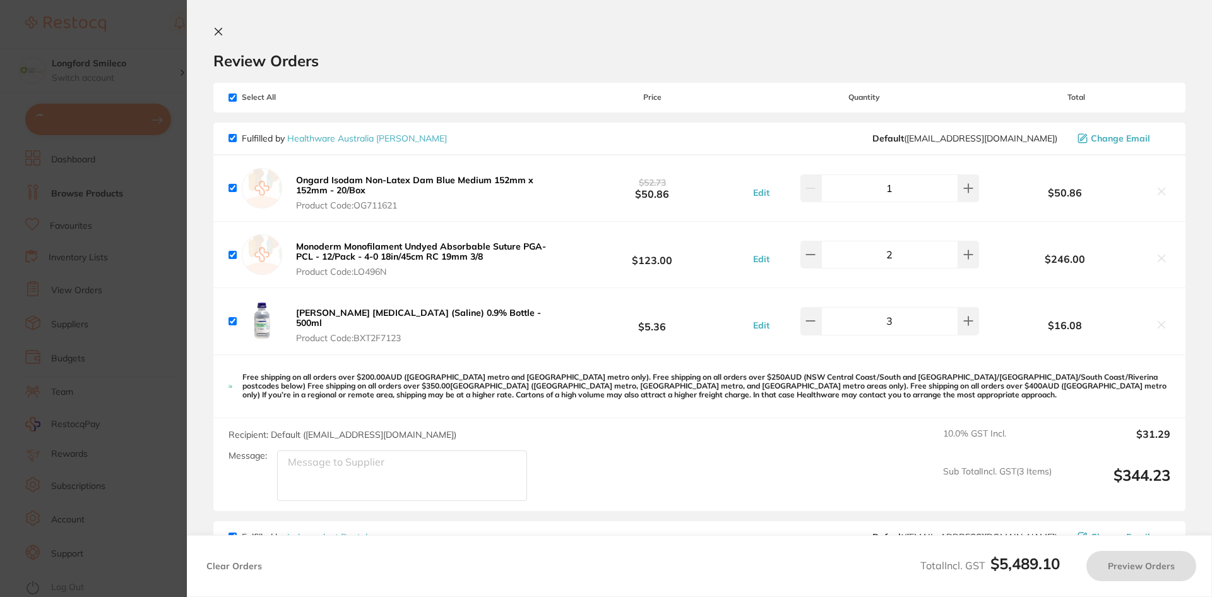
checkbox input "true"
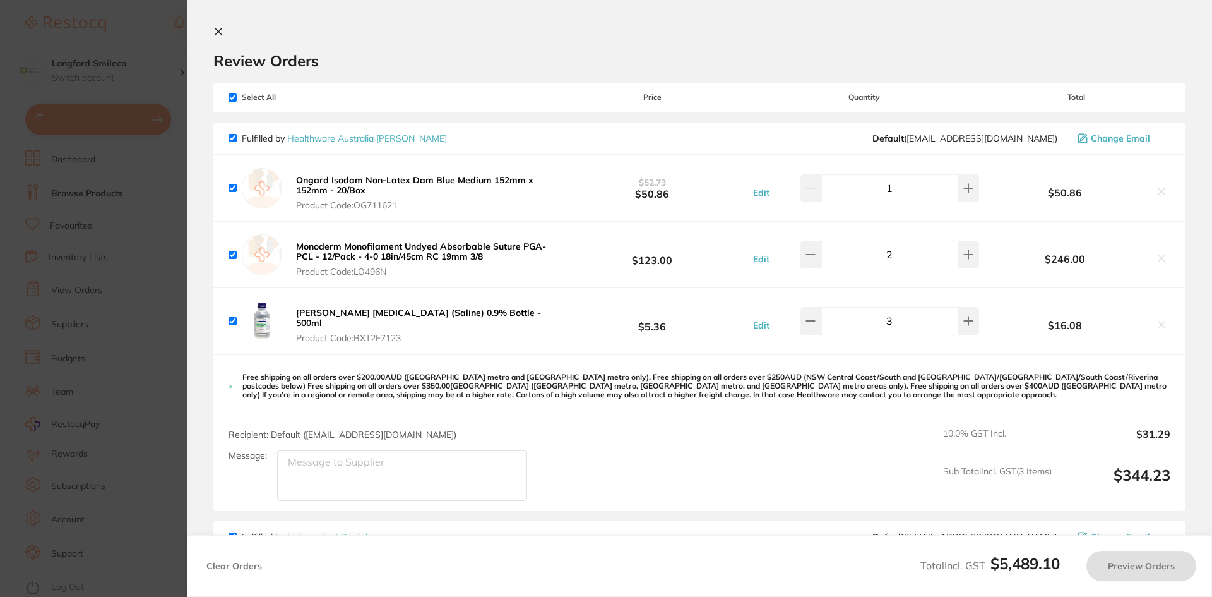
checkbox input "true"
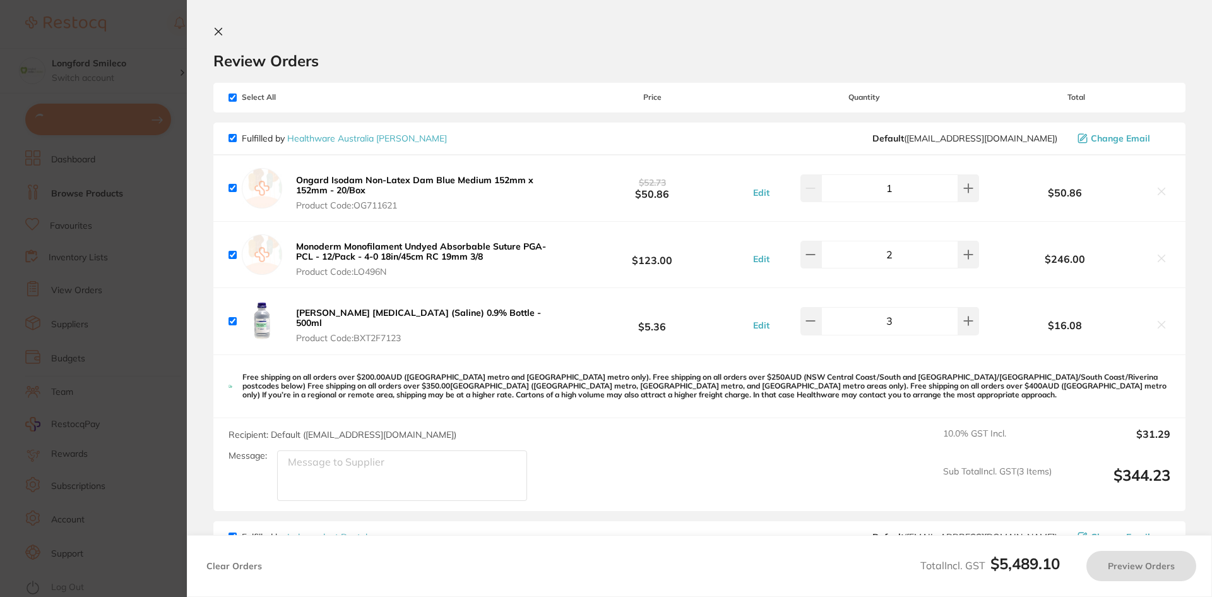
checkbox input "true"
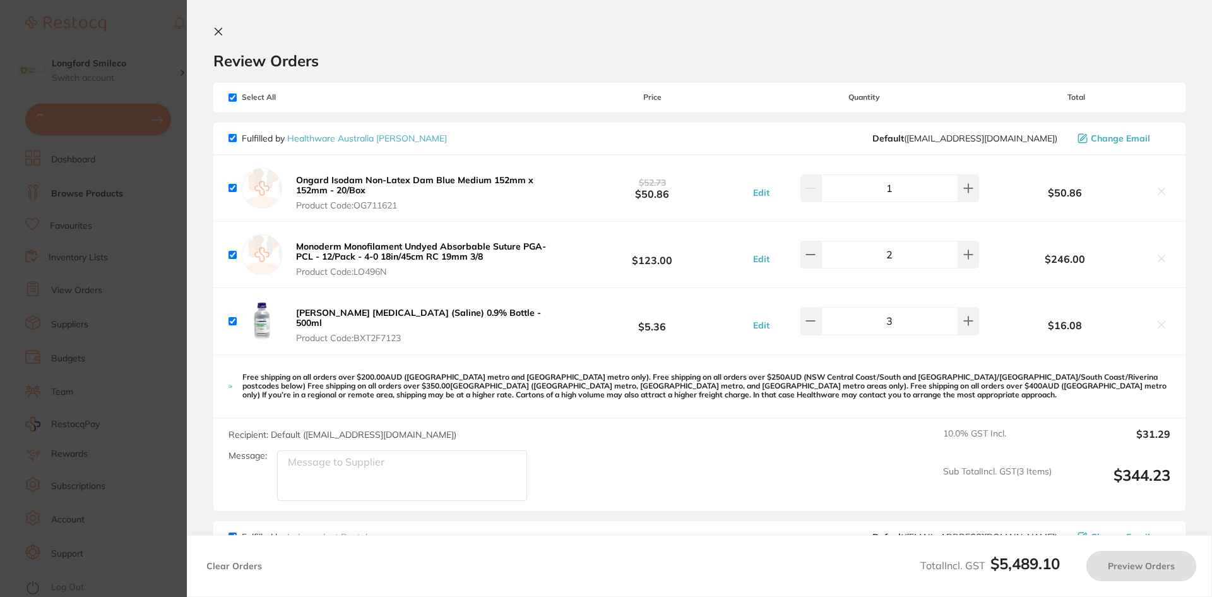
checkbox input "true"
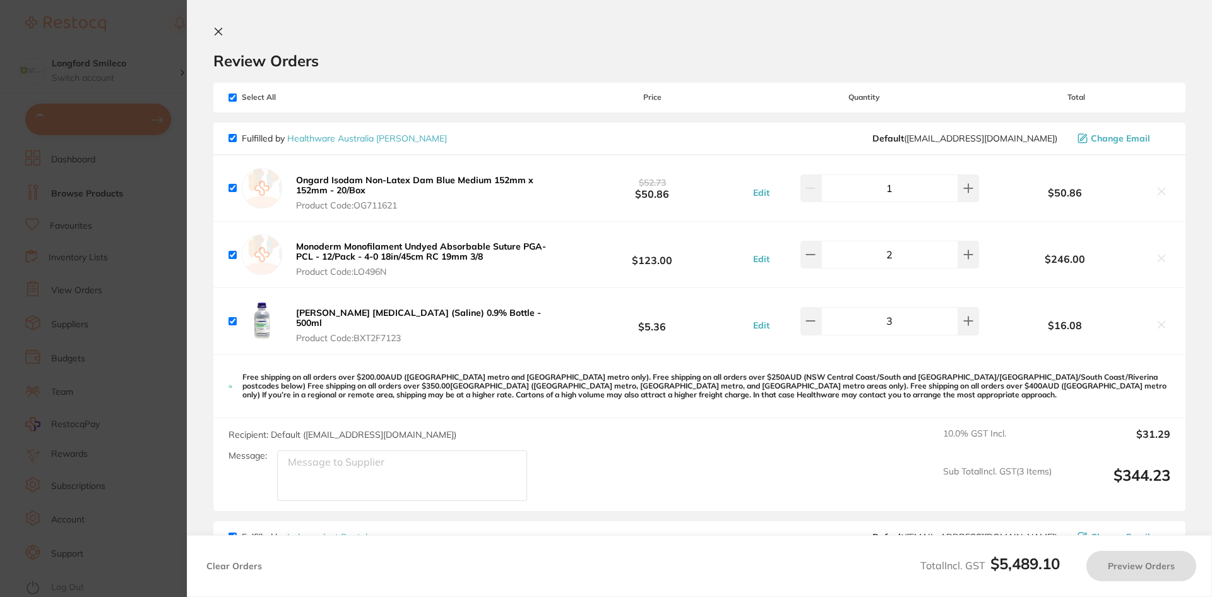
checkbox input "true"
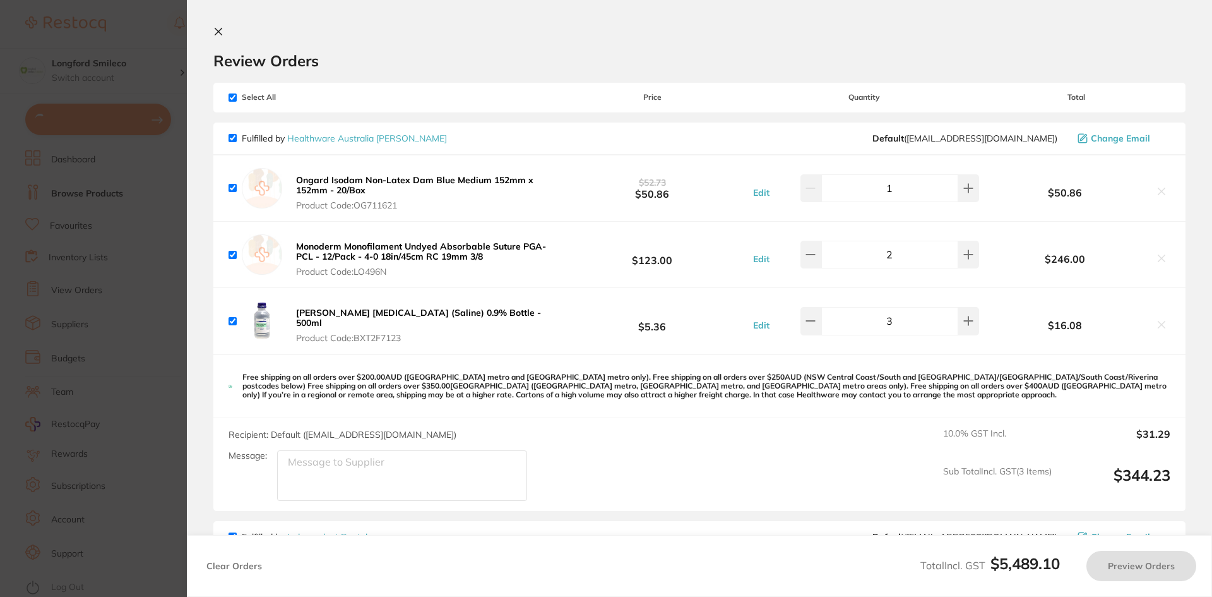
checkbox input "true"
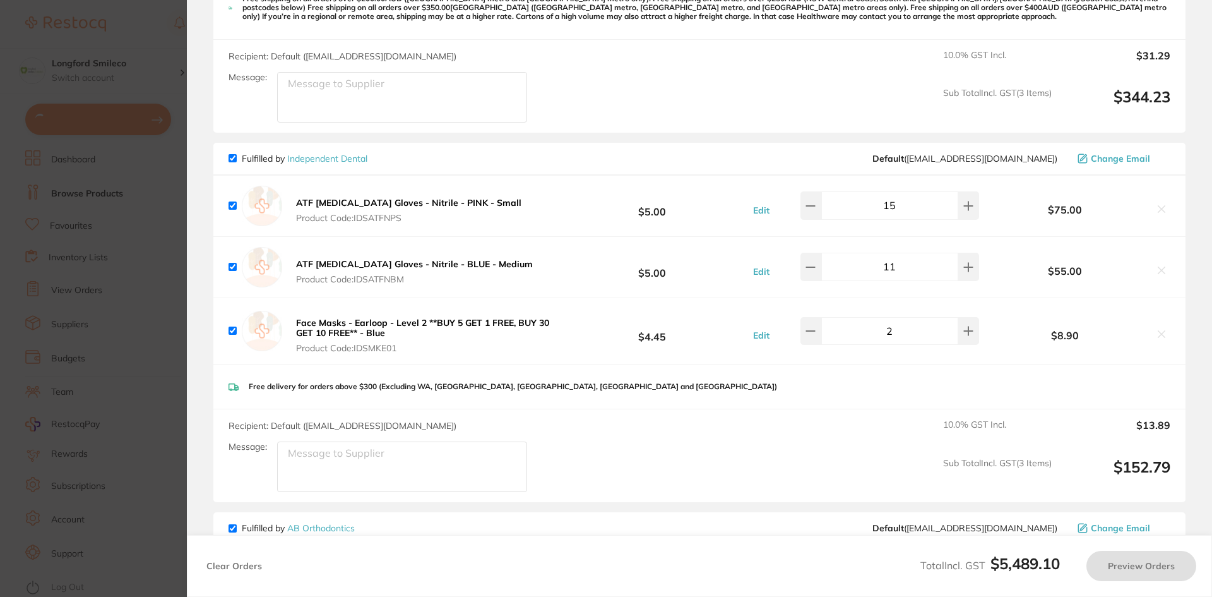
click at [134, 96] on section "Update RRP Set your pre negotiated price for this item. Item Agreed RRP (excl. …" at bounding box center [606, 298] width 1212 height 597
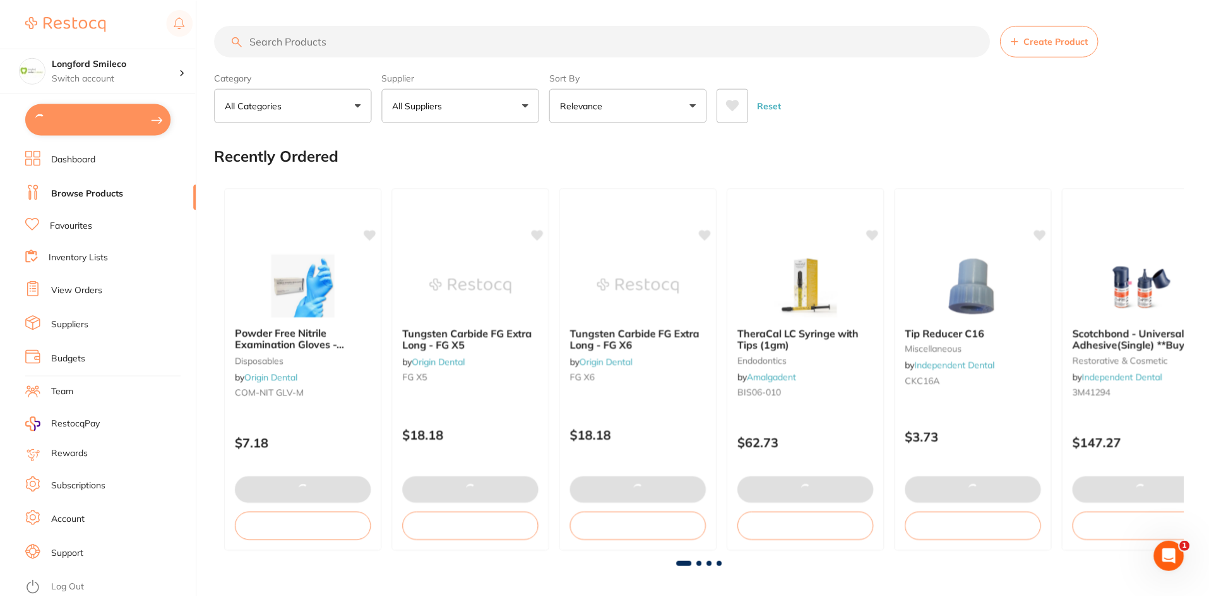
scroll to position [1, 0]
checkbox input "false"
type input "1"
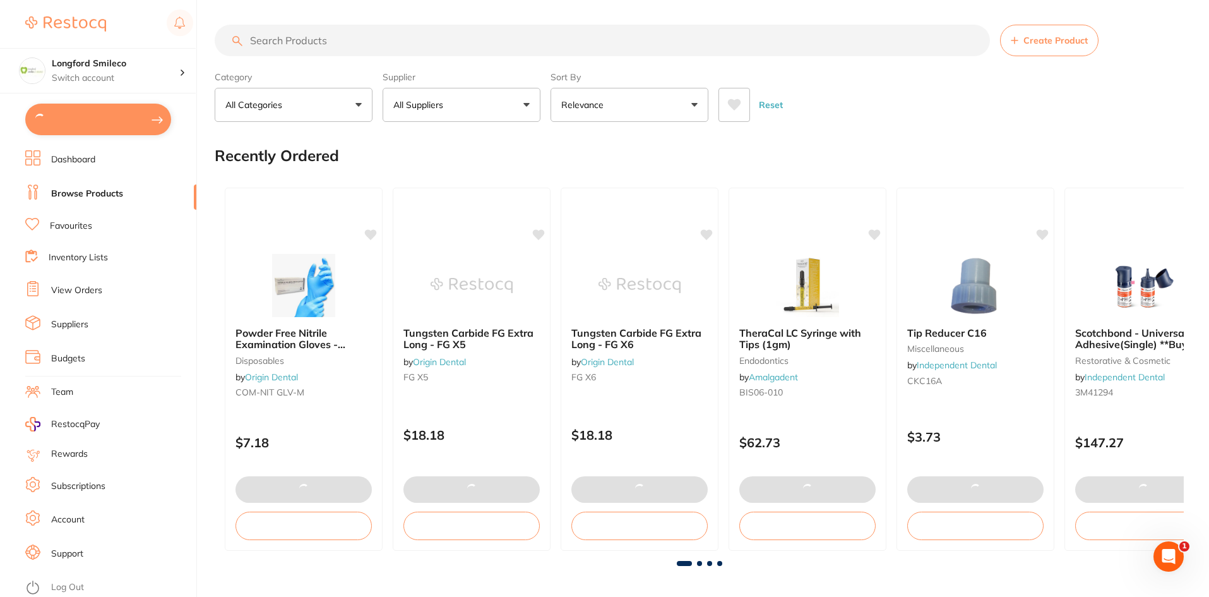
checkbox input "false"
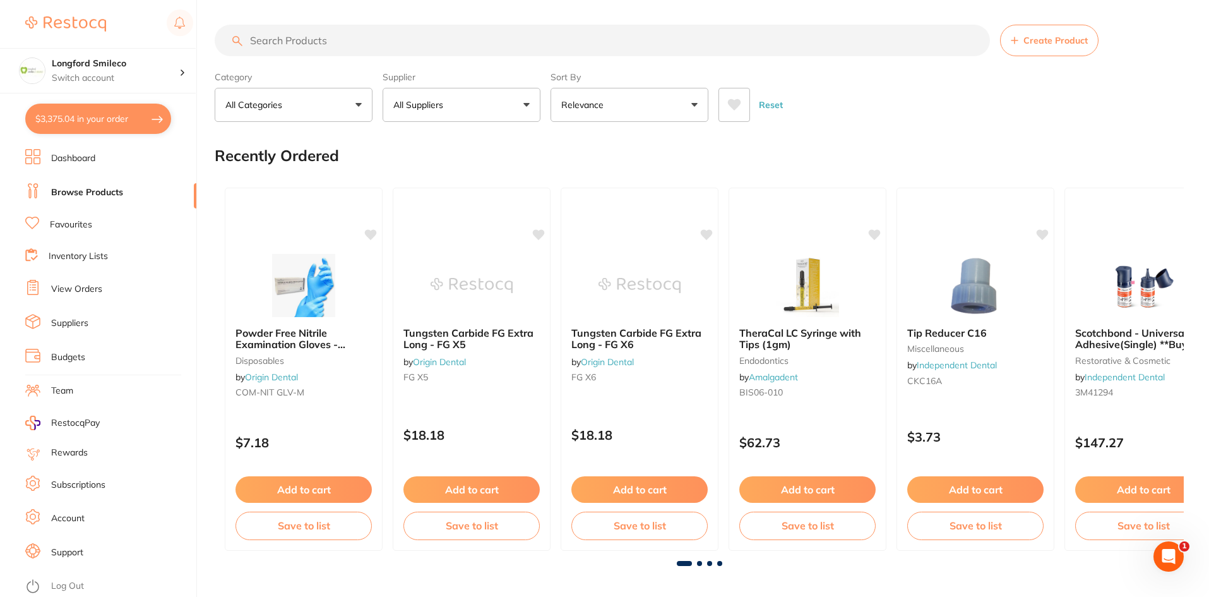
click at [146, 116] on button "$3,375.04 in your order" at bounding box center [98, 119] width 146 height 30
checkbox input "true"
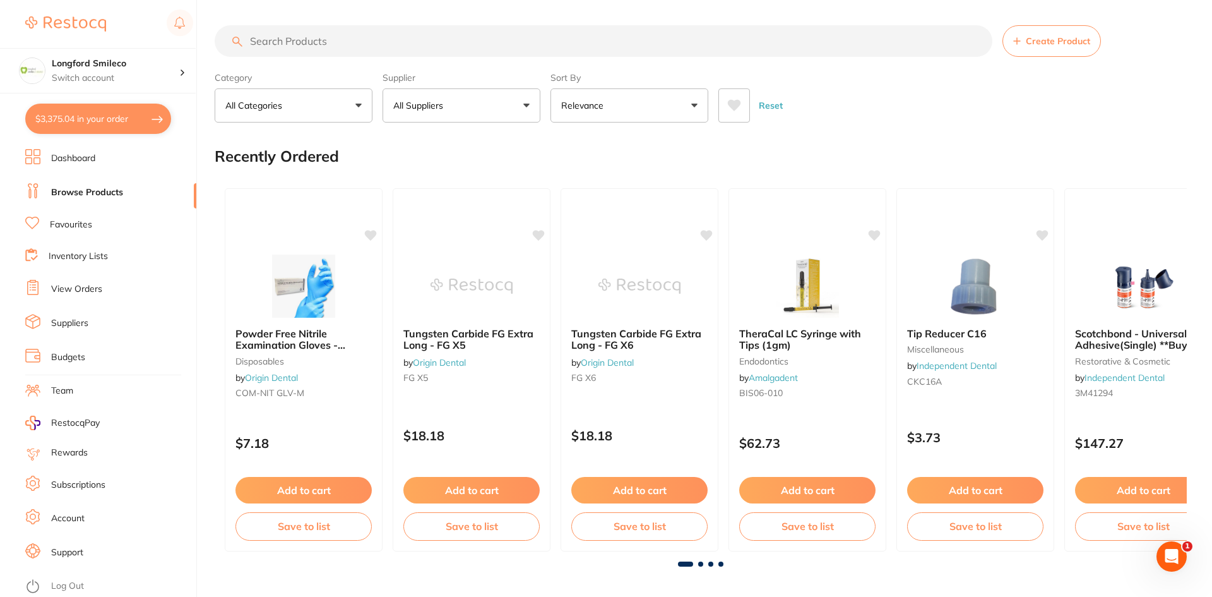
checkbox input "true"
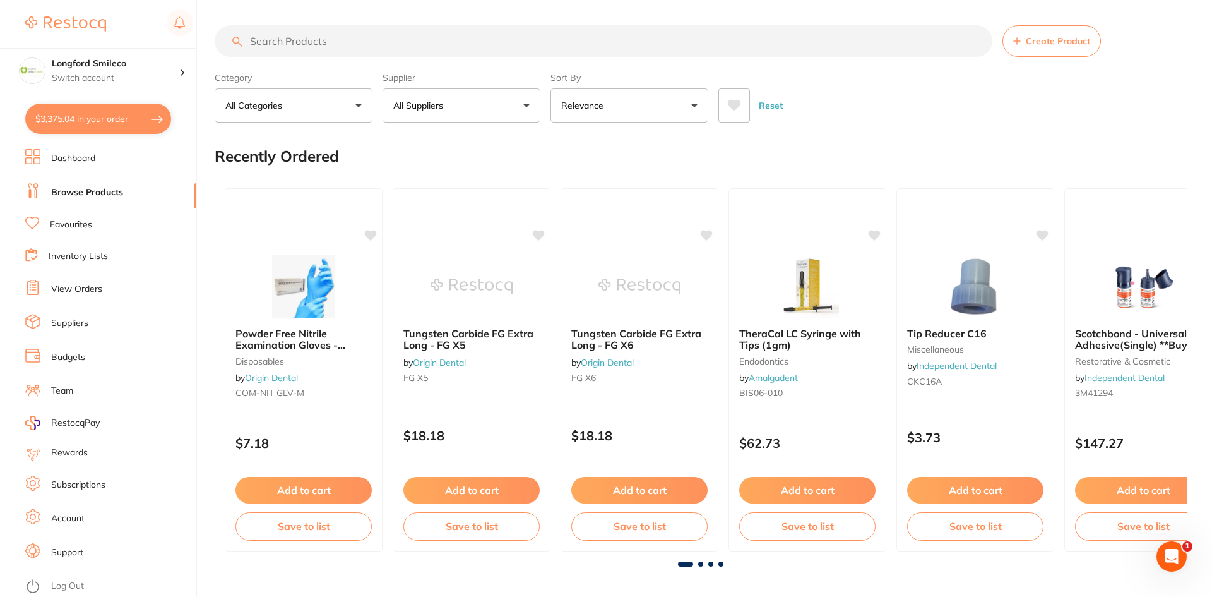
checkbox input "true"
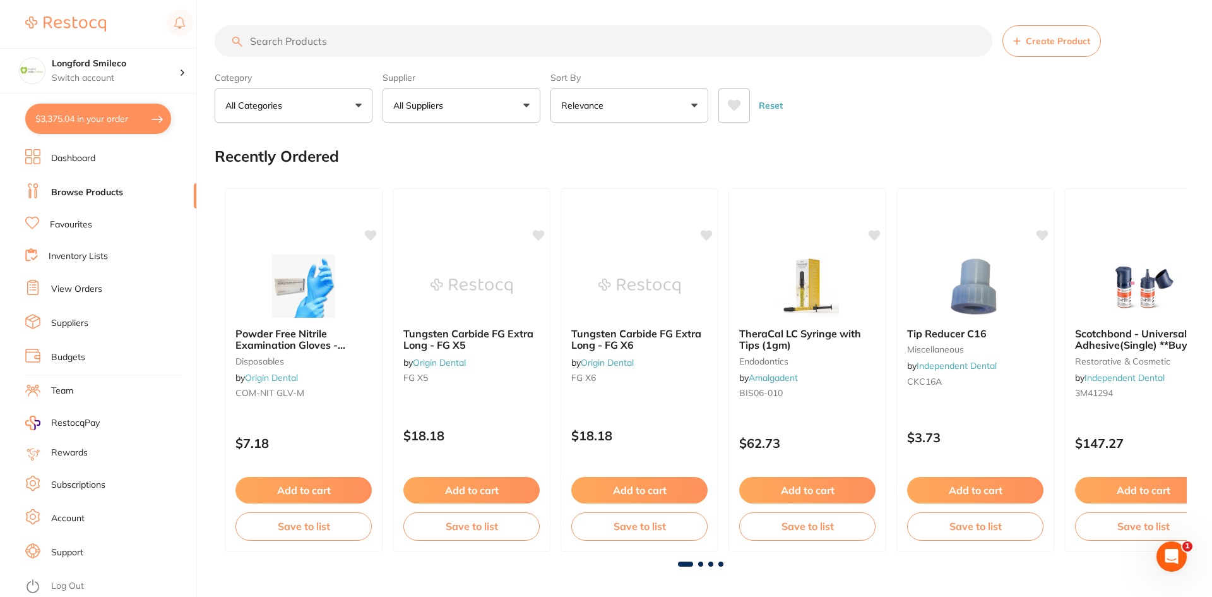
checkbox input "true"
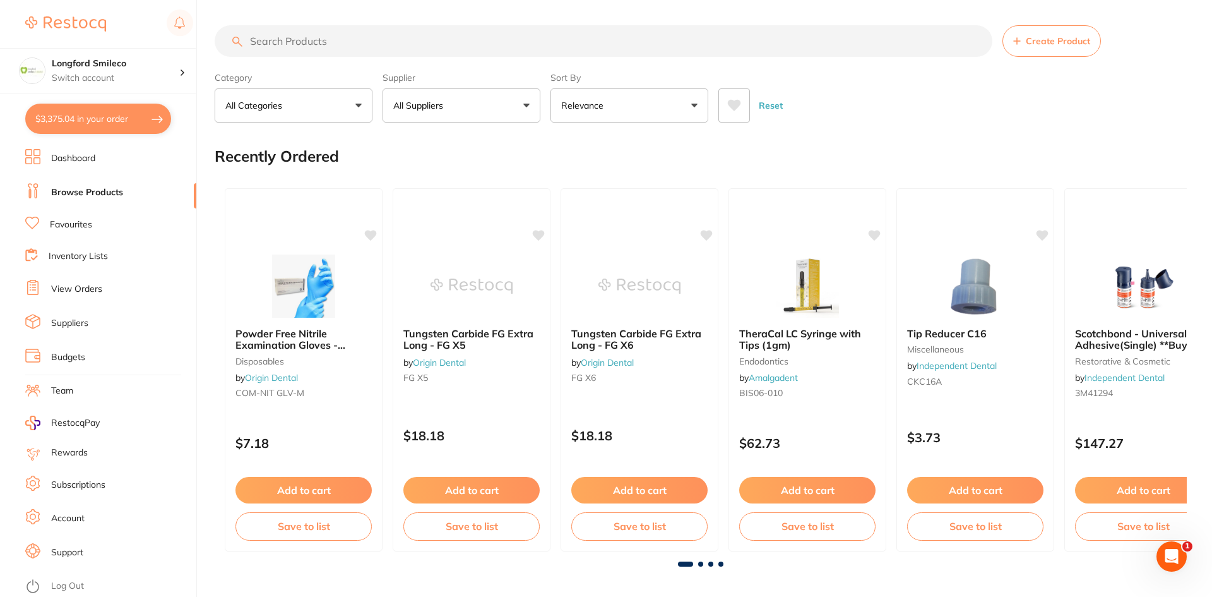
checkbox input "true"
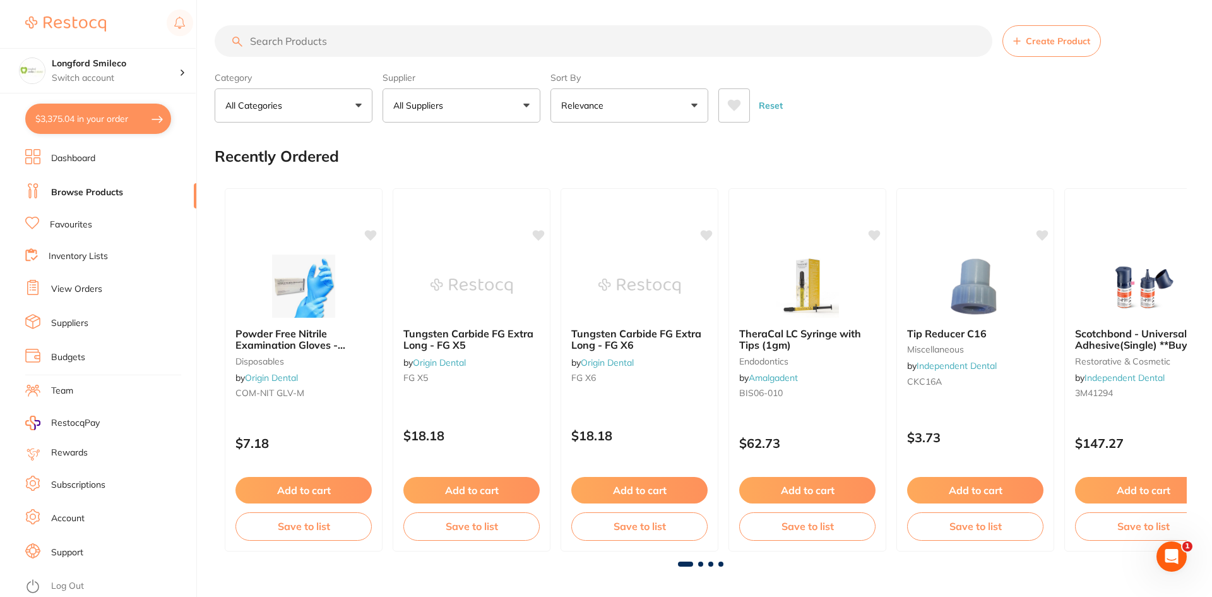
checkbox input "true"
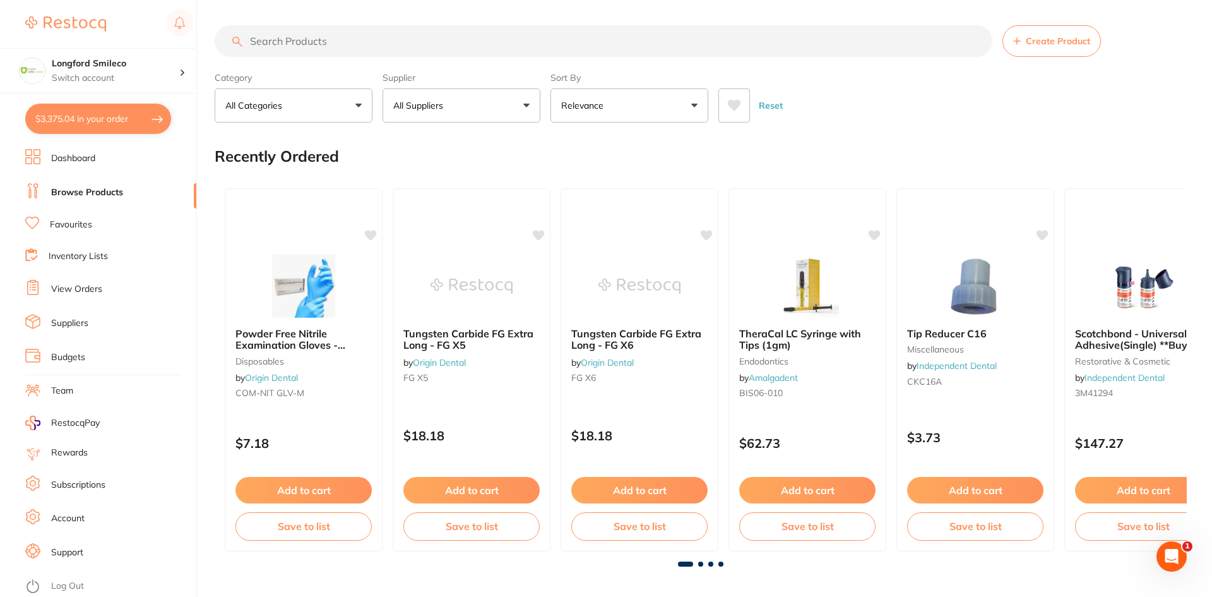
checkbox input "true"
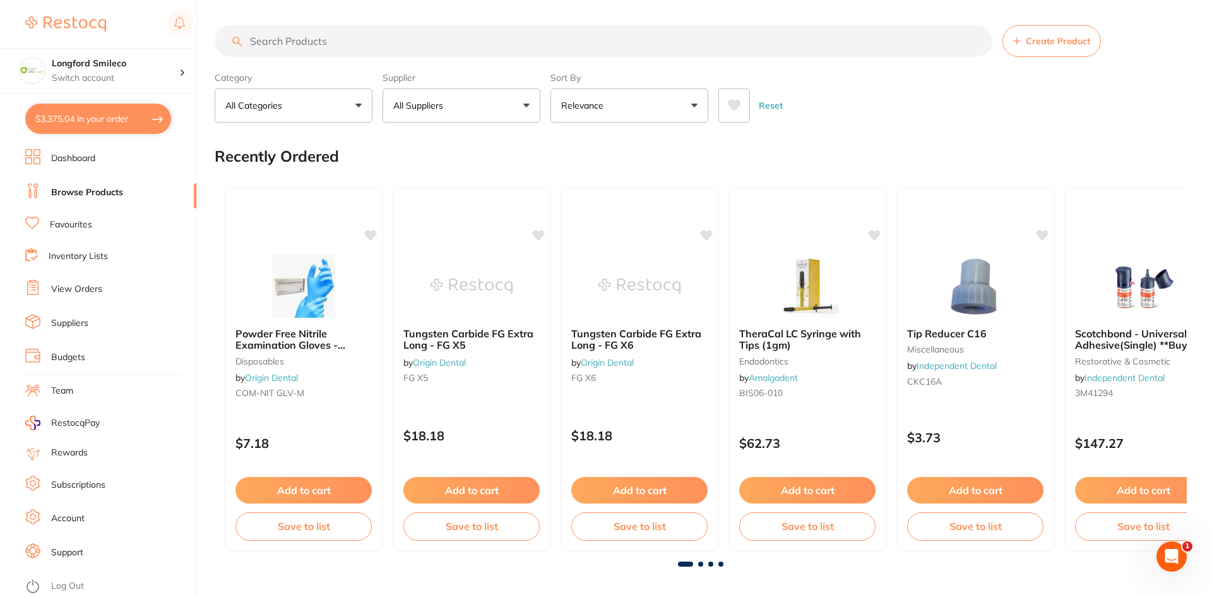
checkbox input "true"
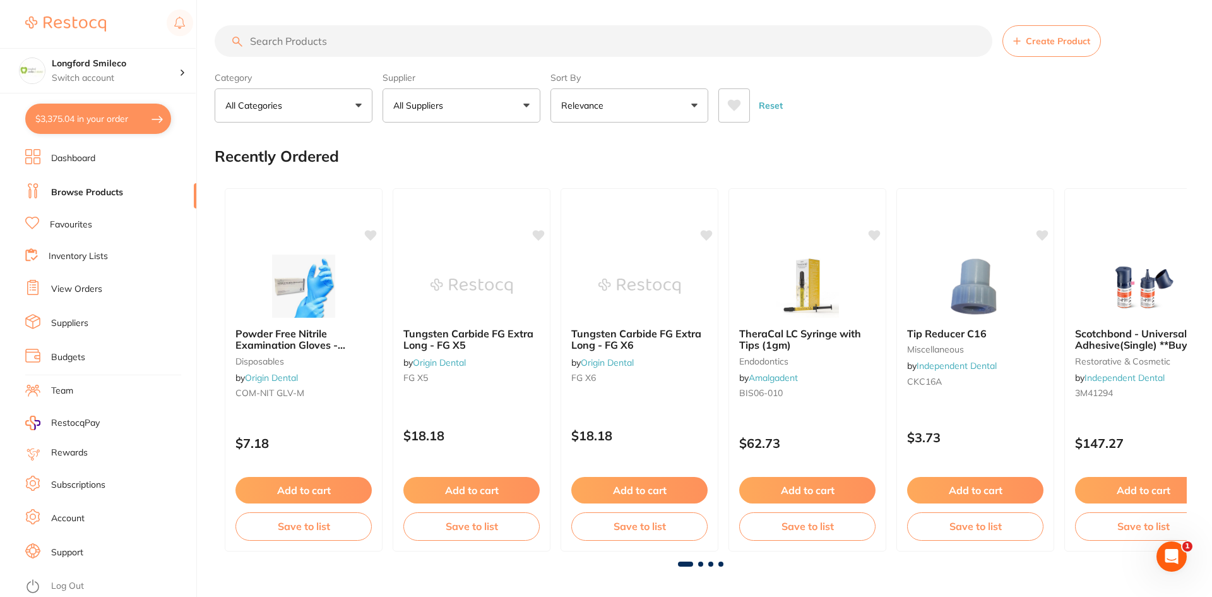
checkbox input "true"
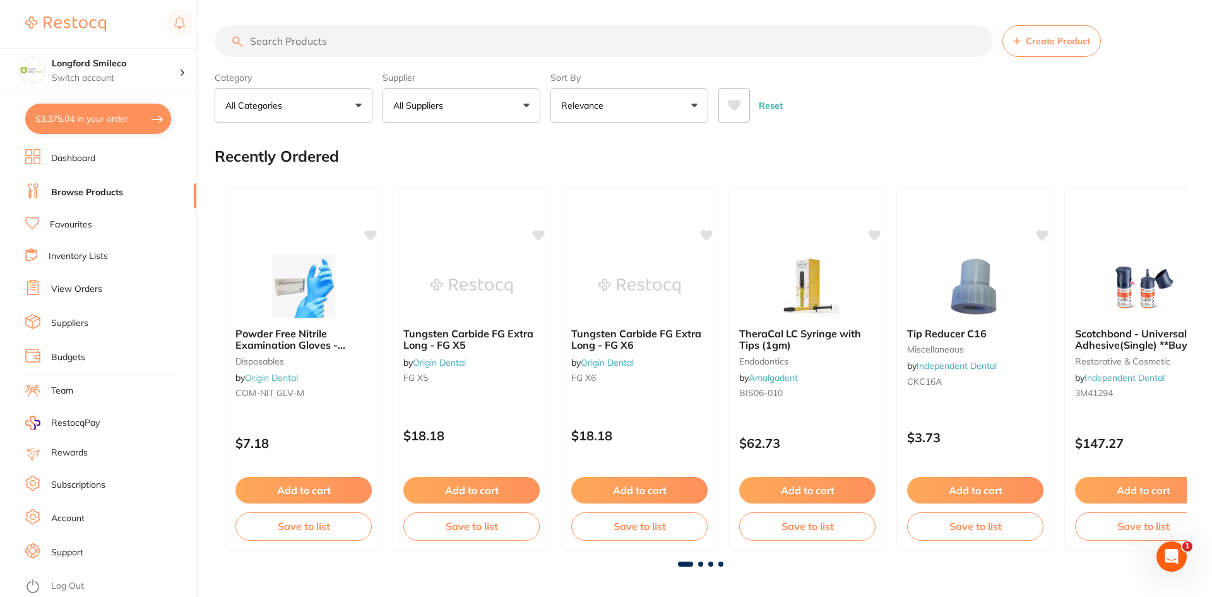
checkbox input "true"
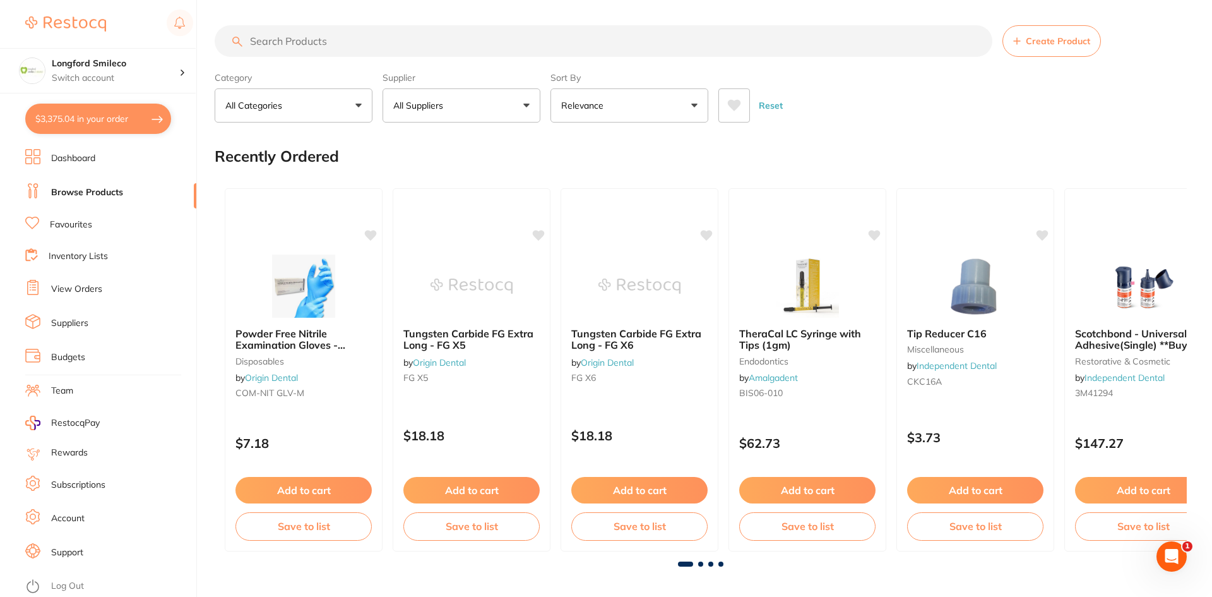
checkbox input "true"
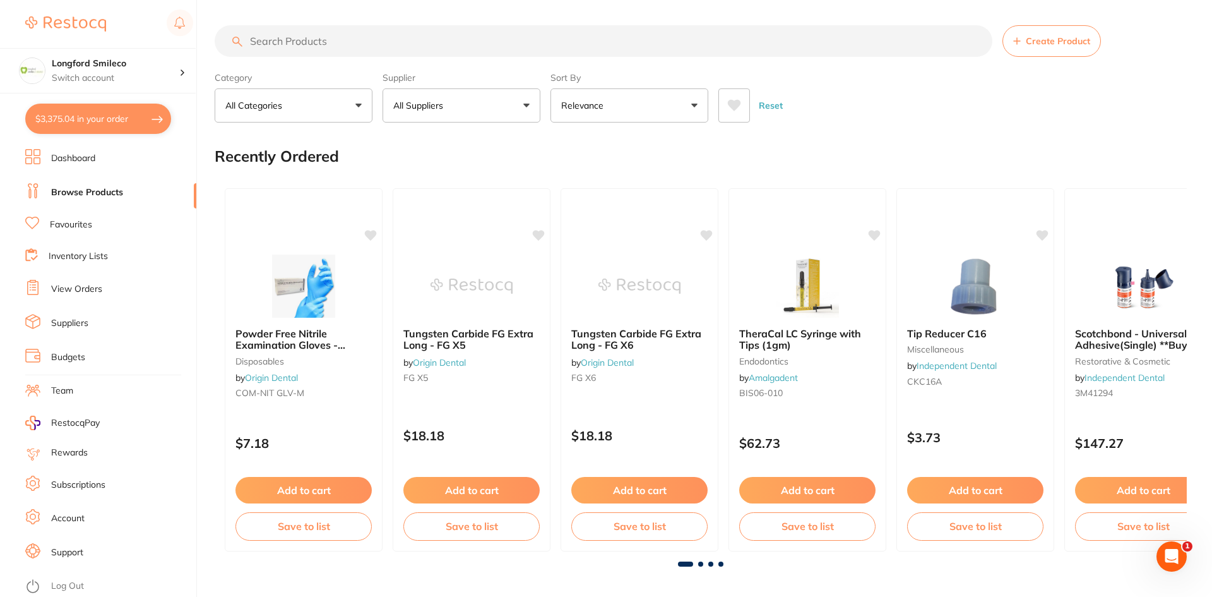
checkbox input "true"
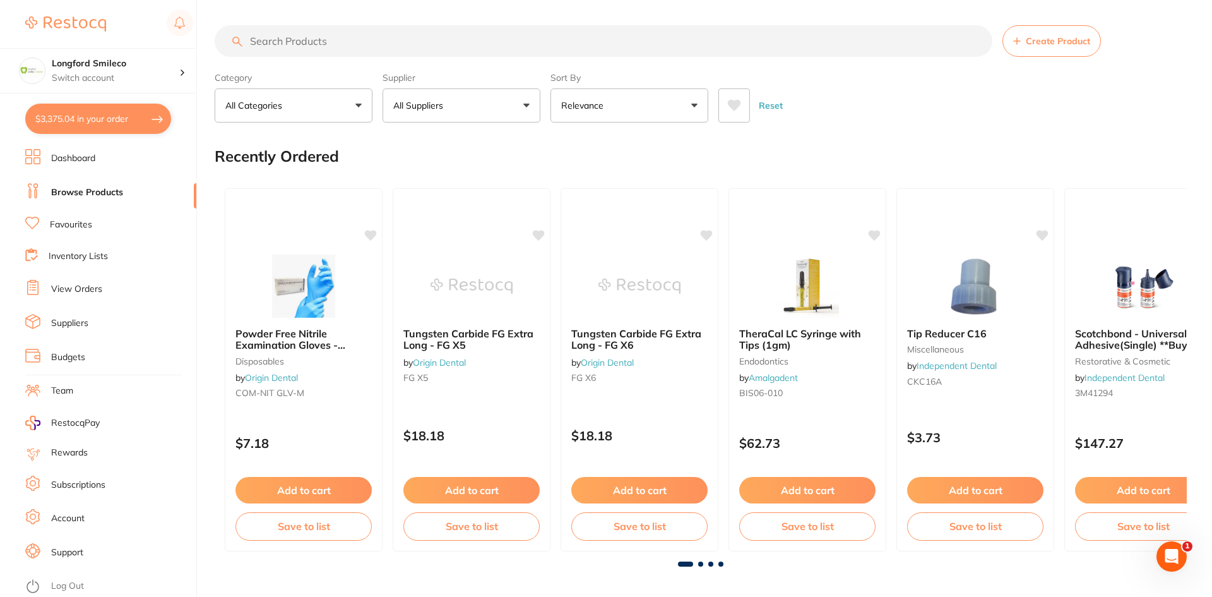
checkbox input "true"
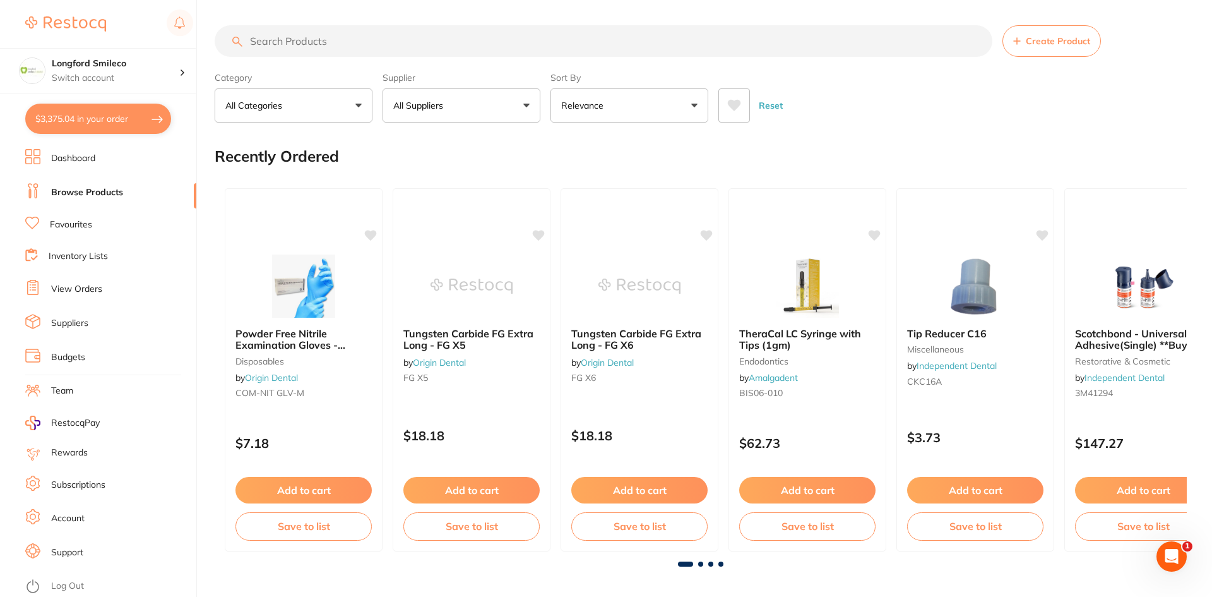
checkbox input "true"
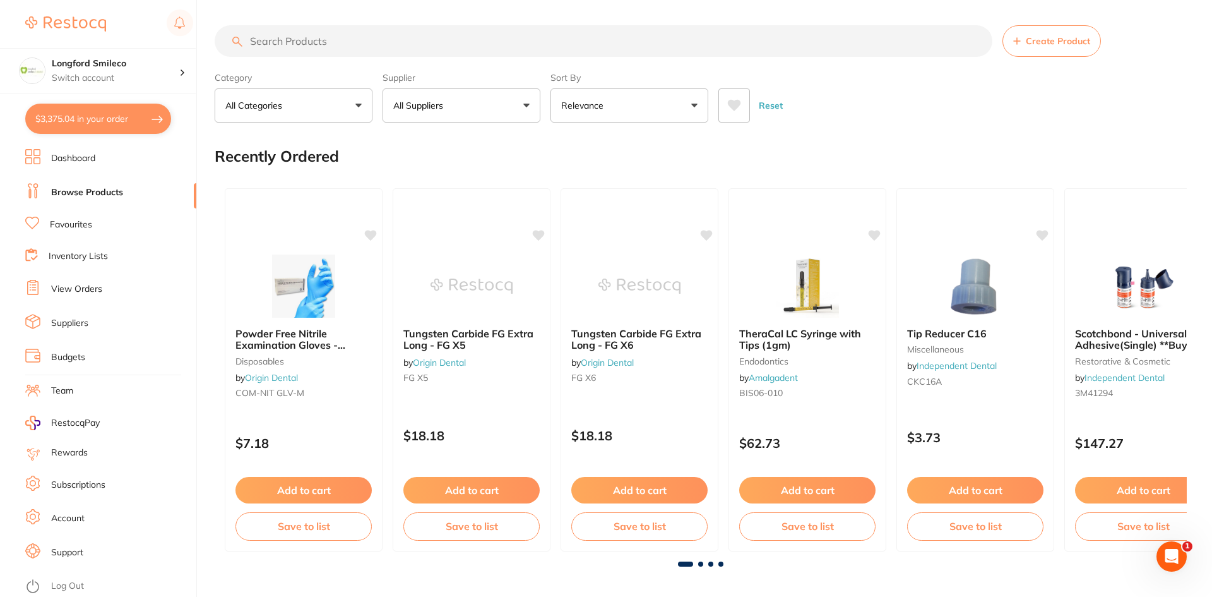
checkbox input "true"
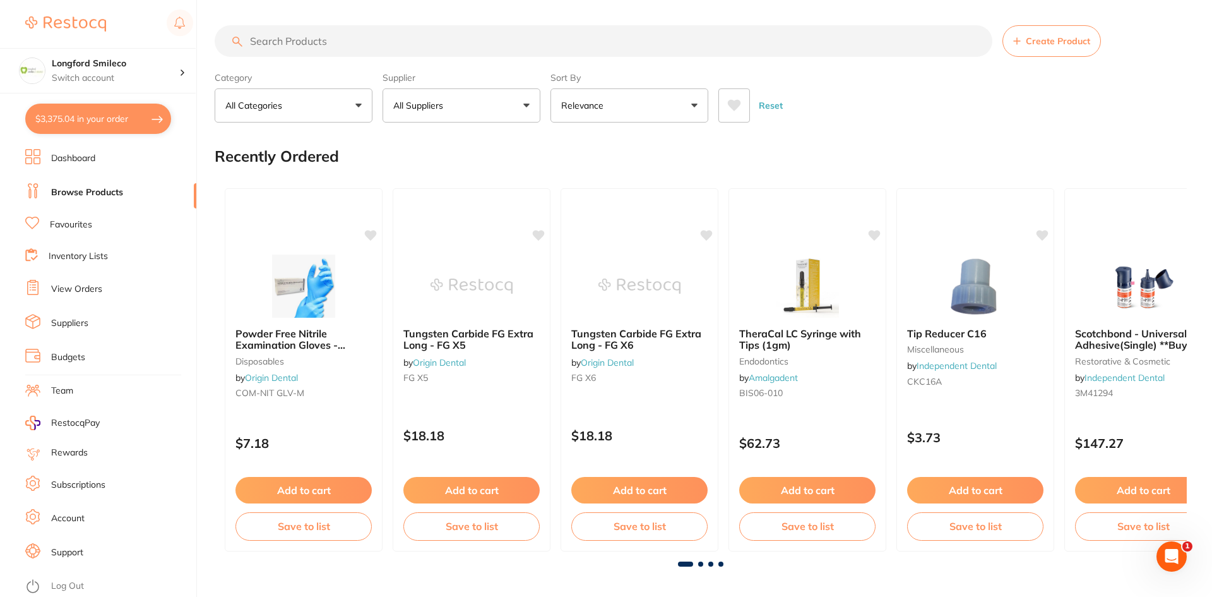
checkbox input "true"
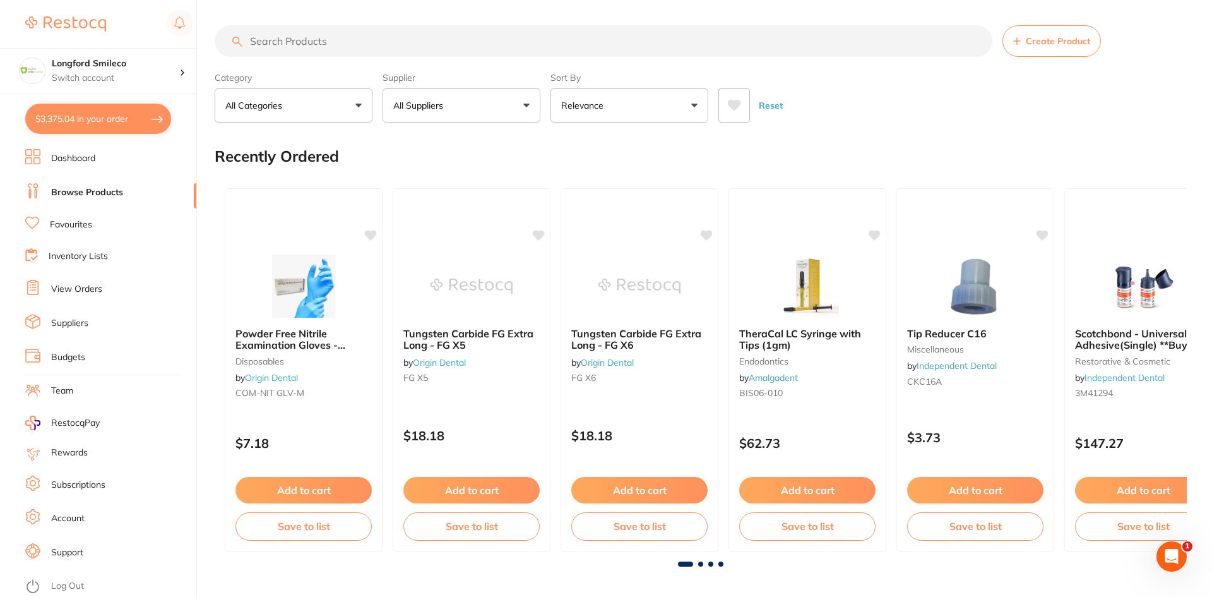
checkbox input "true"
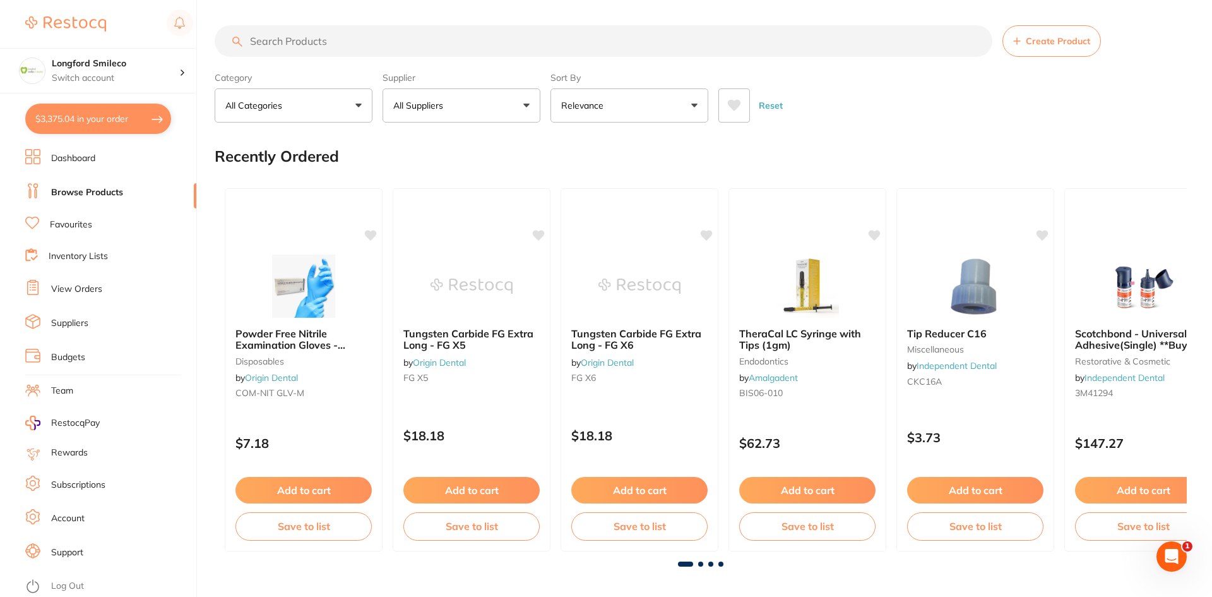
checkbox input "true"
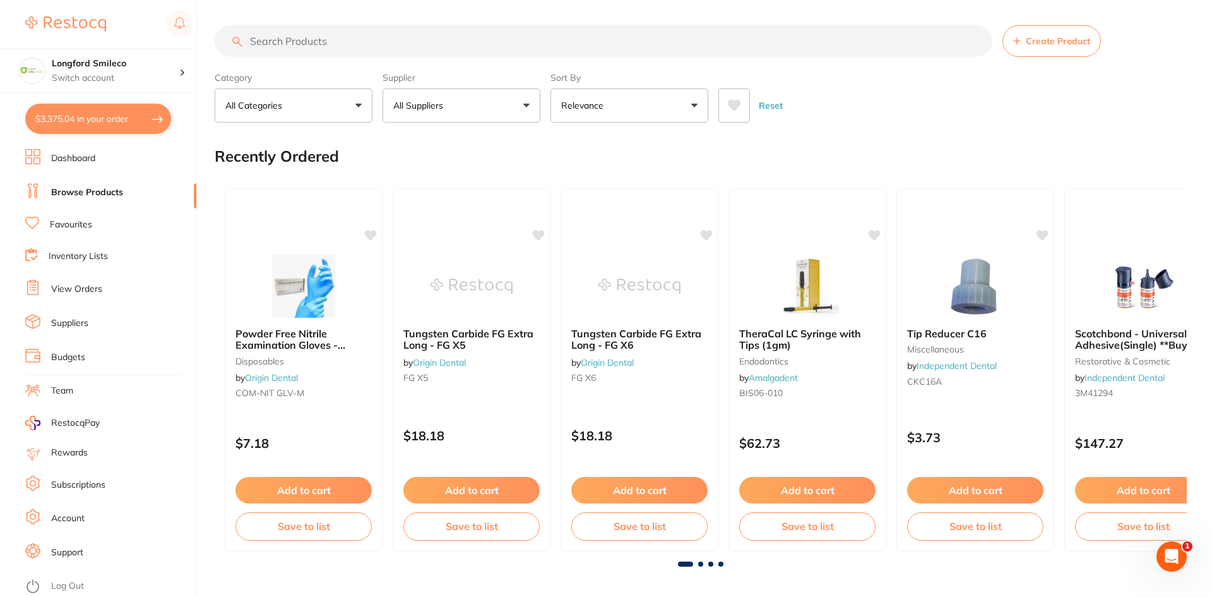
checkbox input "true"
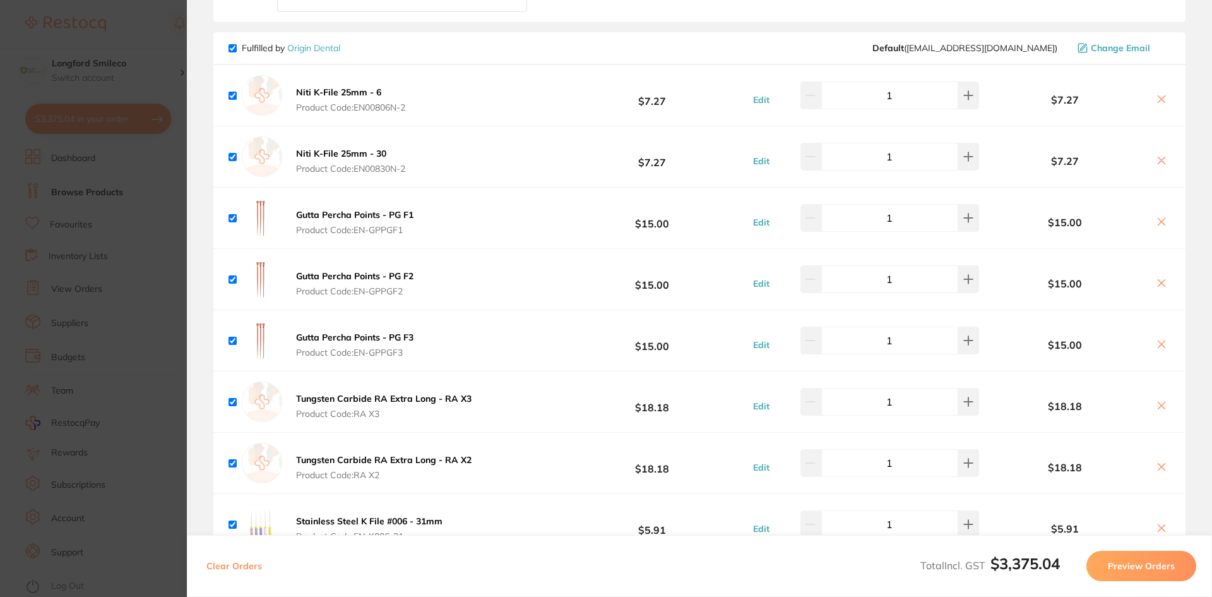
scroll to position [2835, 0]
drag, startPoint x: 970, startPoint y: 318, endPoint x: 970, endPoint y: 309, distance: 8.2
click at [970, 326] on button at bounding box center [968, 340] width 21 height 28
click at [818, 326] on button at bounding box center [810, 340] width 21 height 28
type input "1"
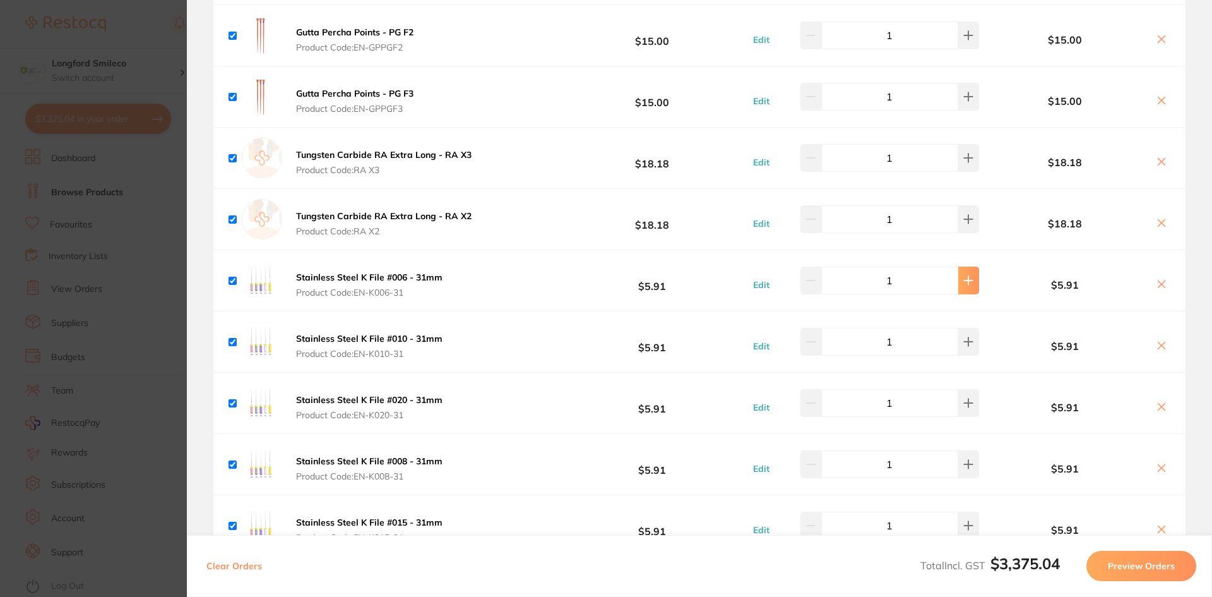
click at [965, 276] on icon at bounding box center [969, 280] width 8 height 8
type input "2"
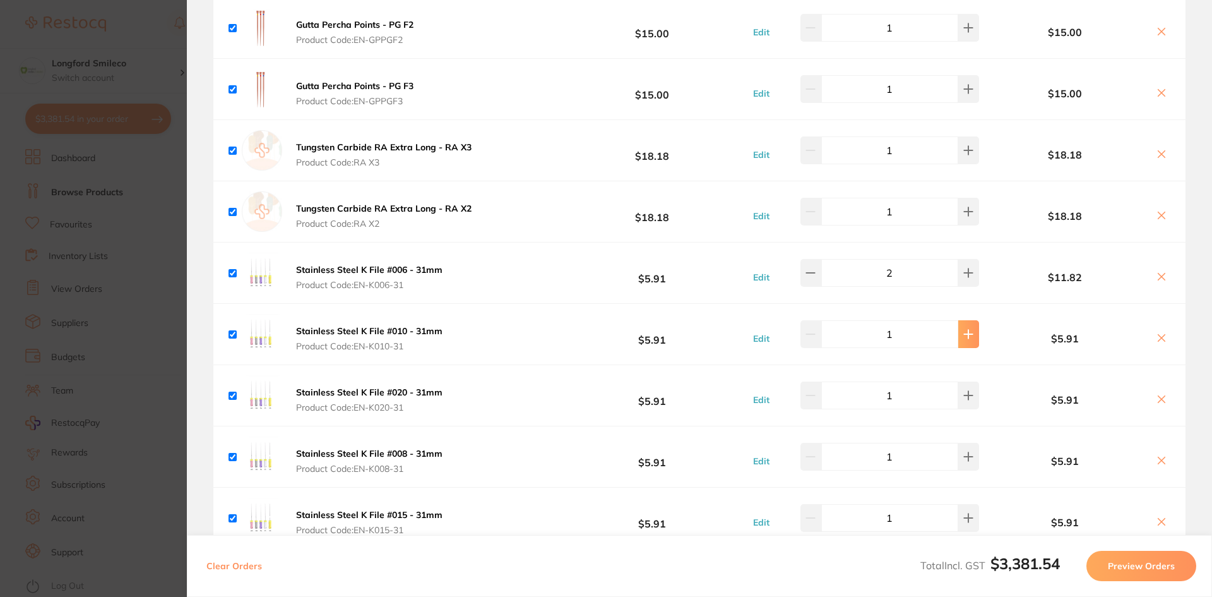
click at [961, 323] on button at bounding box center [968, 334] width 21 height 28
type input "2"
click at [965, 380] on button at bounding box center [968, 394] width 21 height 28
type input "2"
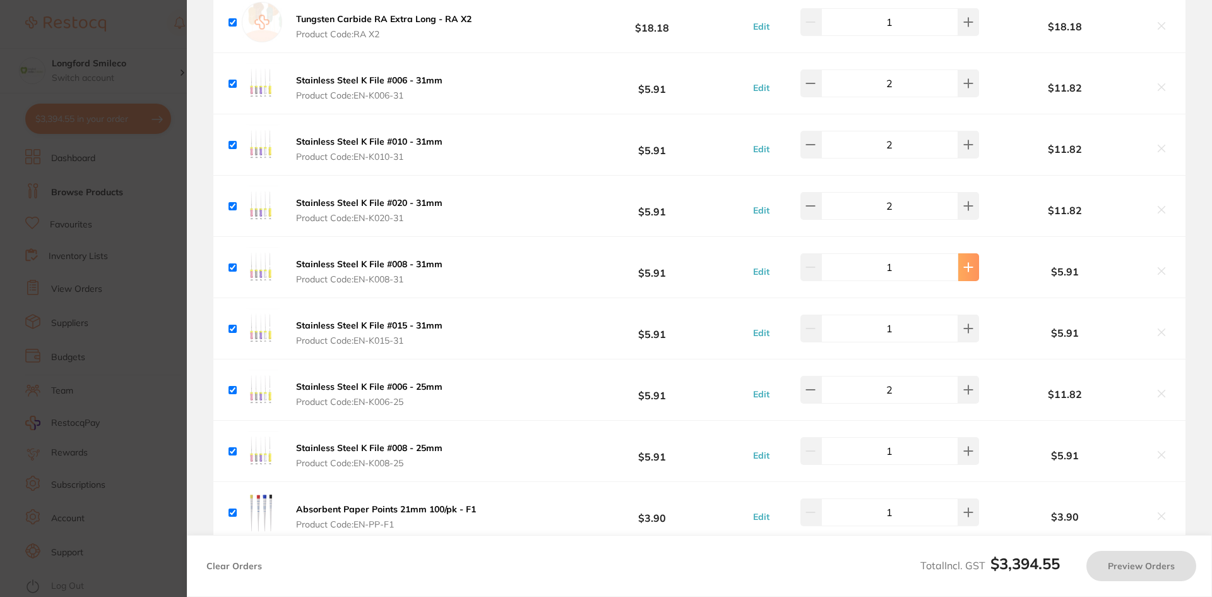
drag, startPoint x: 957, startPoint y: 267, endPoint x: 960, endPoint y: 251, distance: 16.7
click at [957, 266] on div "Stainless Steel K File #008 - 31mm Product Code: EN-K008-31 $5.91 Edit 1 $5.91" at bounding box center [699, 267] width 972 height 61
click at [963, 261] on icon at bounding box center [968, 266] width 10 height 10
type input "2"
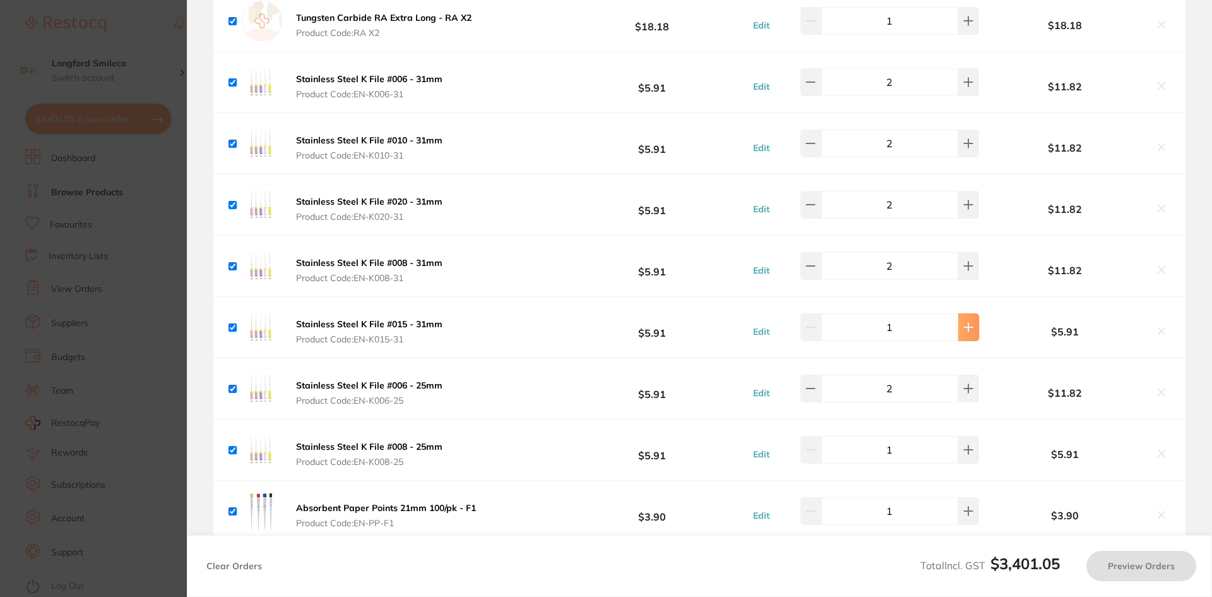
drag, startPoint x: 953, startPoint y: 316, endPoint x: 960, endPoint y: 323, distance: 8.9
click at [958, 318] on button at bounding box center [968, 327] width 21 height 28
type input "2"
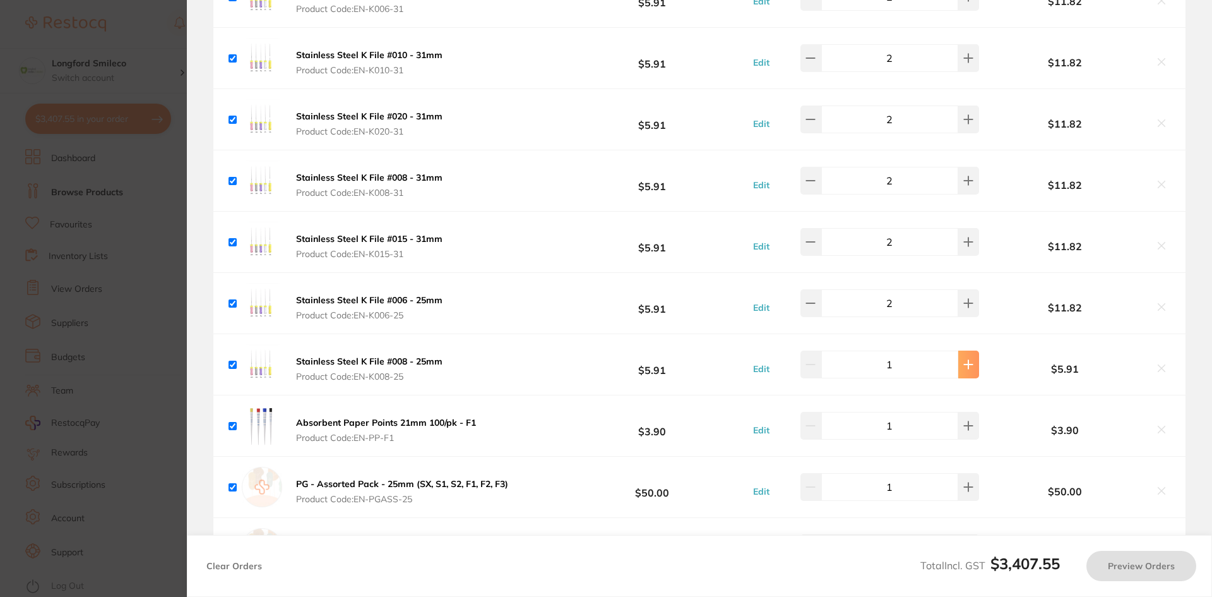
click at [966, 352] on button at bounding box center [968, 364] width 21 height 28
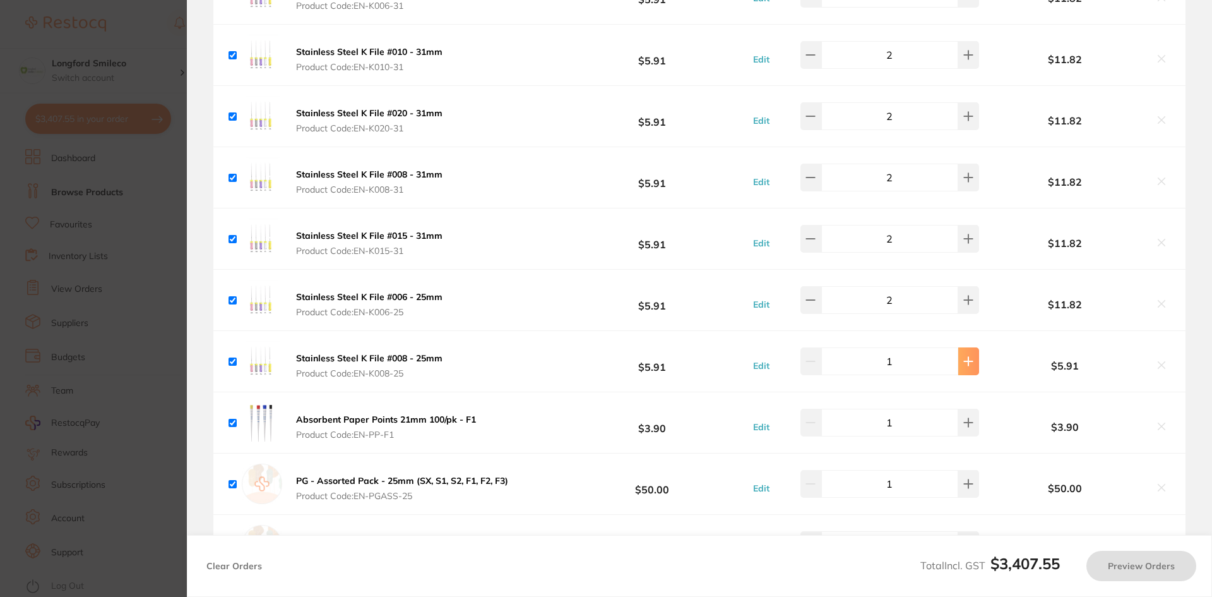
type input "2"
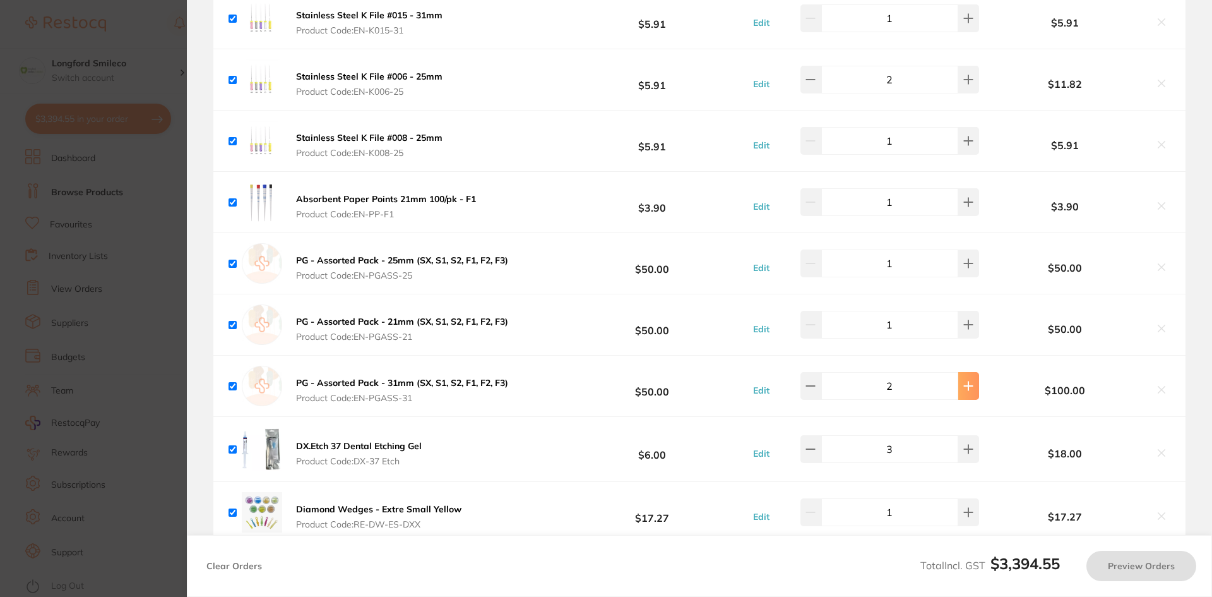
scroll to position [3401, 0]
click at [963, 319] on icon at bounding box center [968, 324] width 10 height 10
type input "2"
click at [963, 258] on icon at bounding box center [968, 263] width 10 height 10
type input "2"
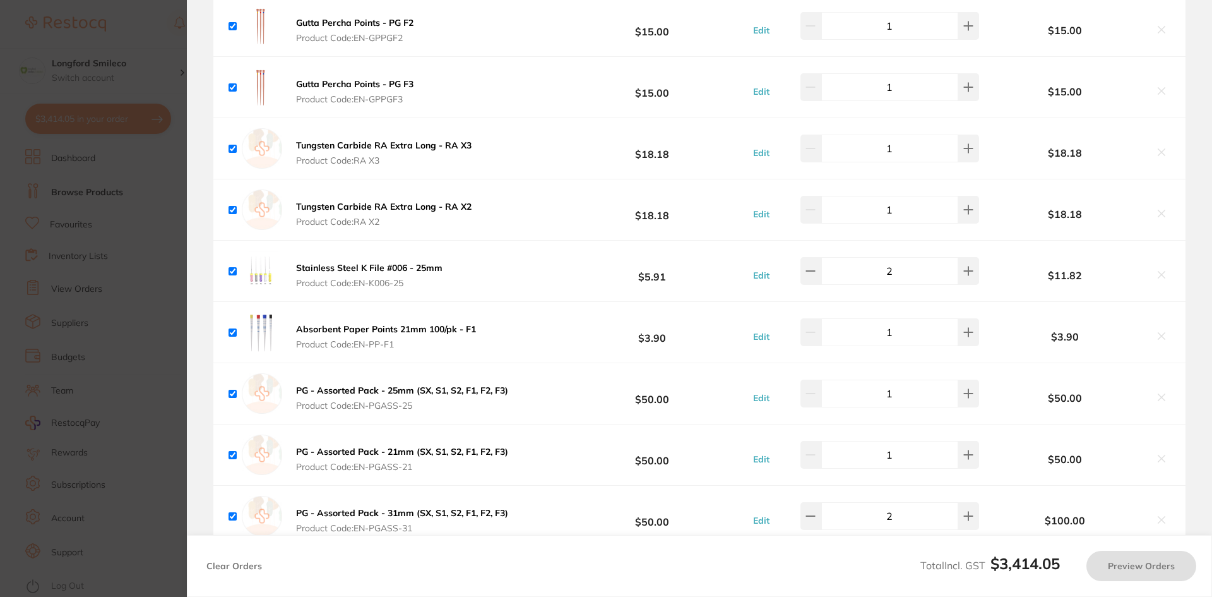
scroll to position [3086, 0]
click at [815, 266] on icon at bounding box center [811, 271] width 10 height 10
type input "1"
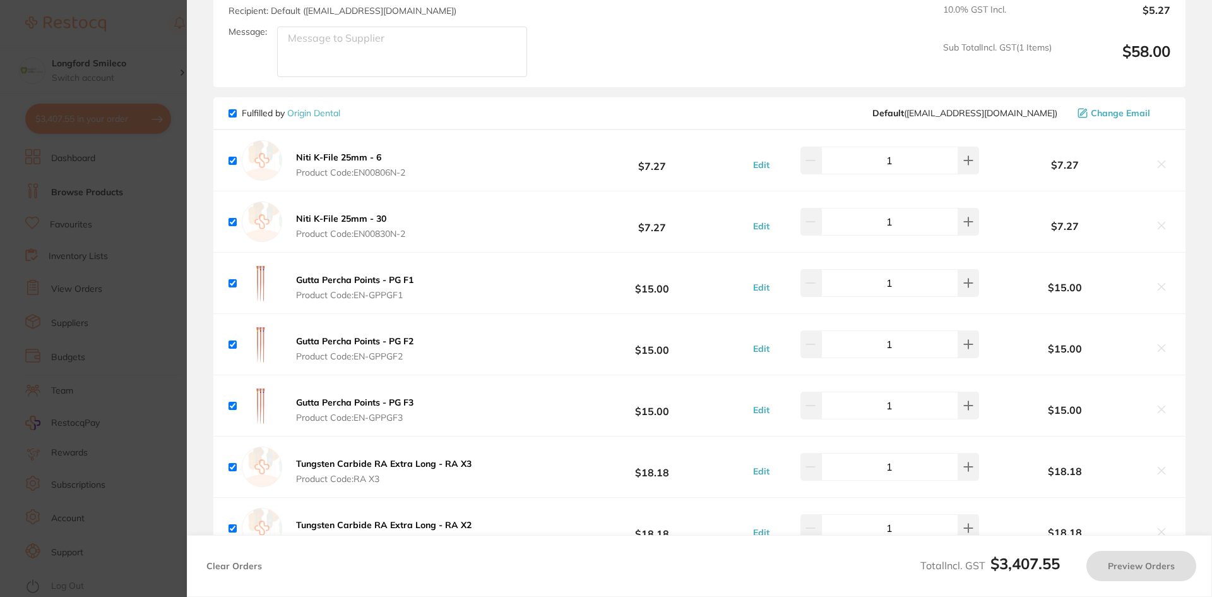
type input "1"
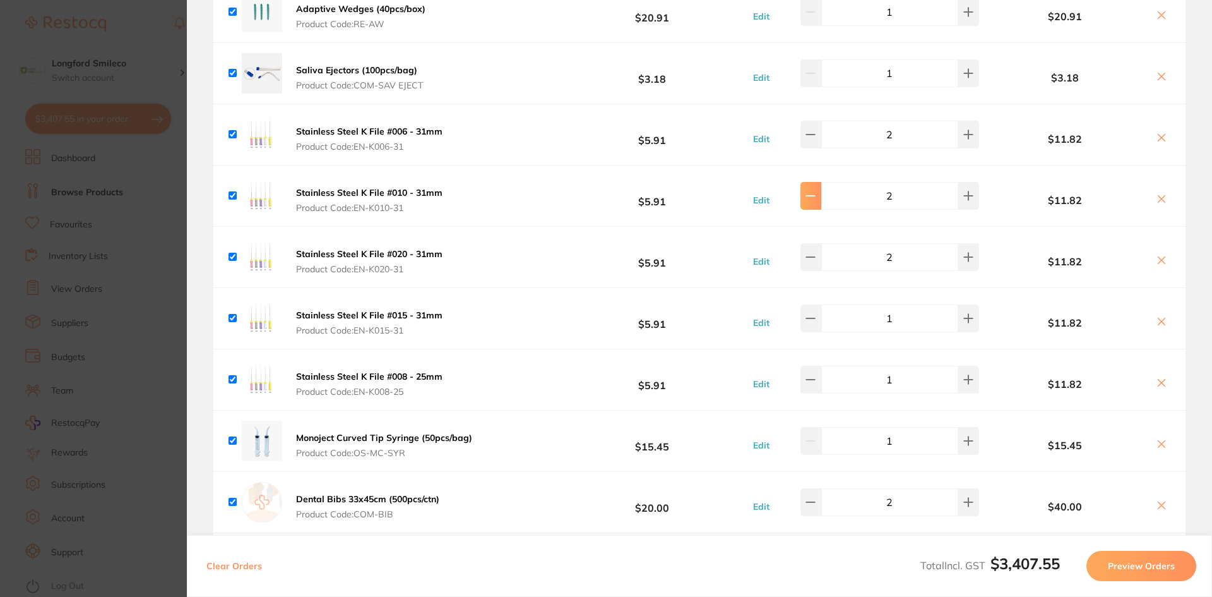
type input "2"
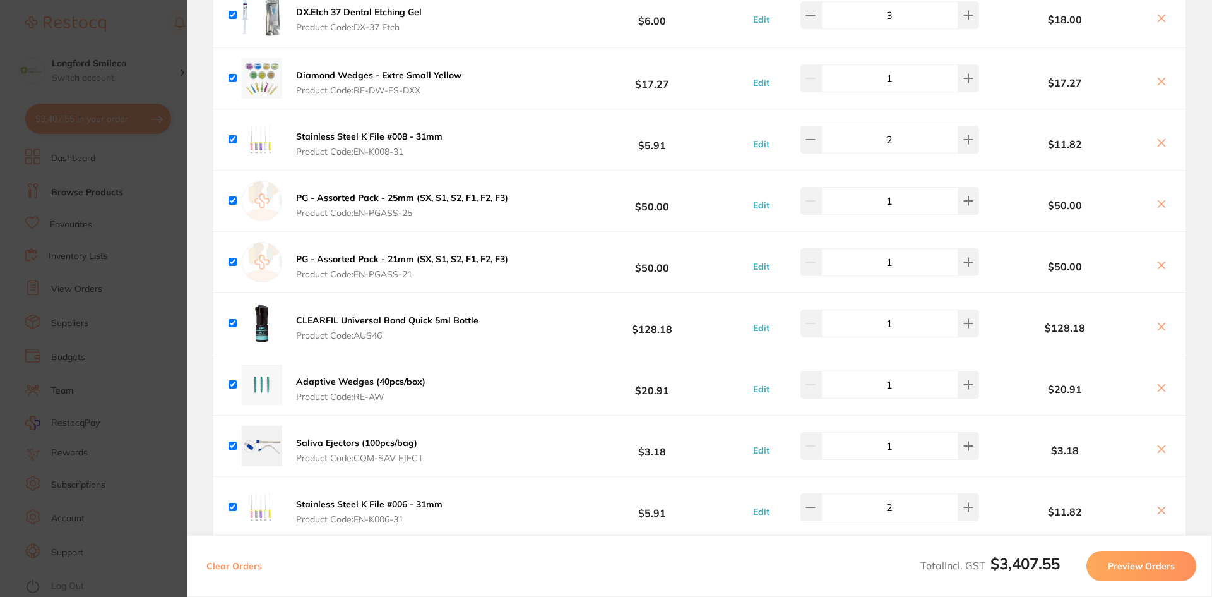
scroll to position [2844, 0]
click at [960, 250] on button at bounding box center [968, 263] width 21 height 28
type input "2"
click at [963, 196] on icon at bounding box center [968, 201] width 10 height 10
type input "2"
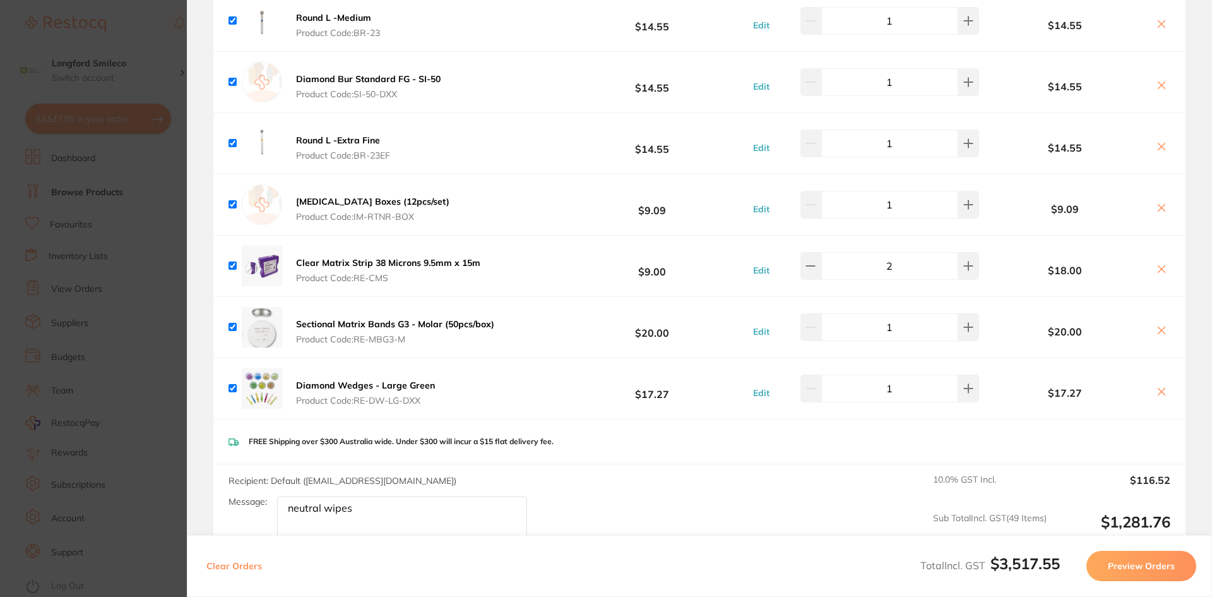
scroll to position [4801, 0]
click at [200, 230] on section "Review Orders Your orders are being processed and we will notify you once we ha…" at bounding box center [699, 298] width 1025 height 597
click at [111, 122] on section "Update RRP Set your pre negotiated price for this item. Item Agreed RRP (excl. …" at bounding box center [606, 298] width 1212 height 597
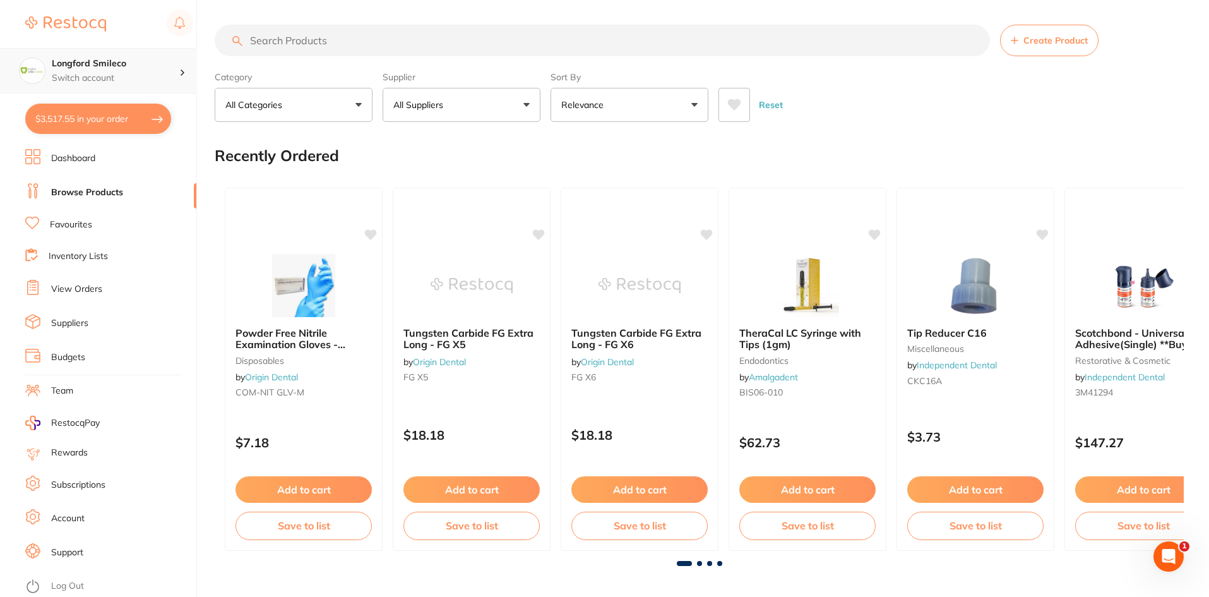
click at [121, 82] on p "Switch account" at bounding box center [116, 78] width 128 height 13
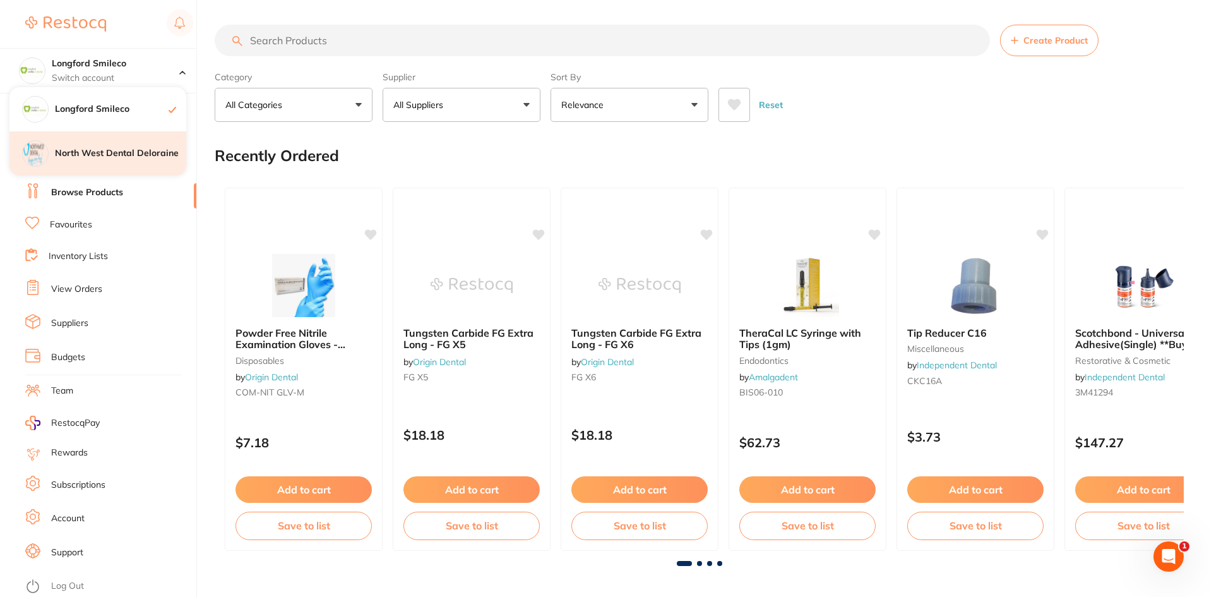
click at [116, 149] on h4 "North West Dental Deloraine" at bounding box center [120, 153] width 131 height 13
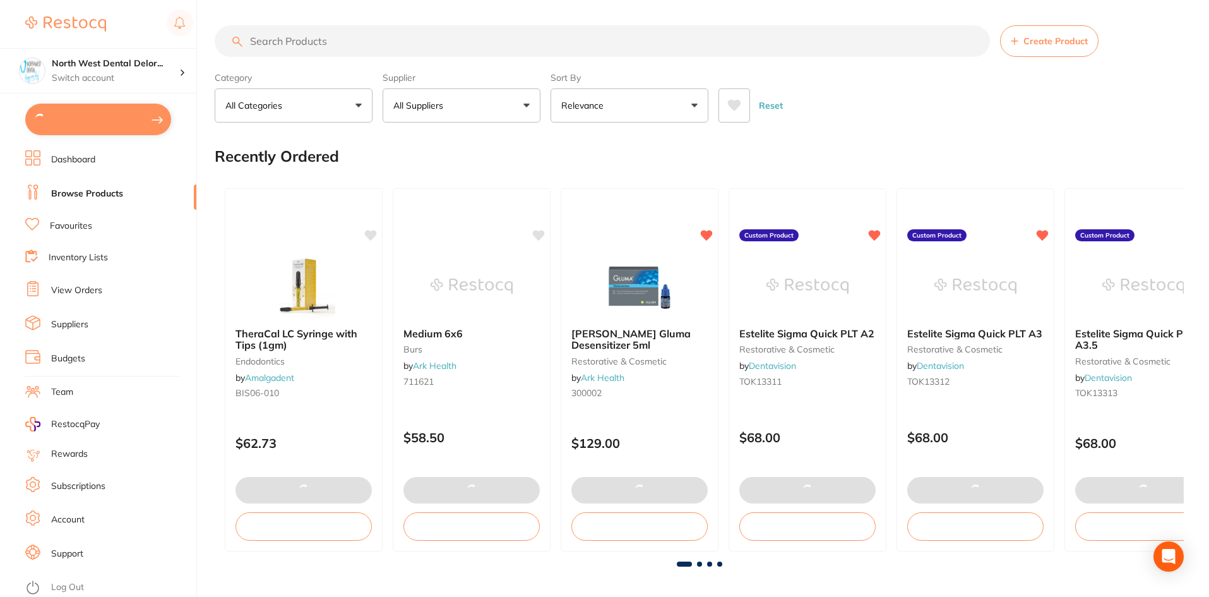
type input "1"
type input "2"
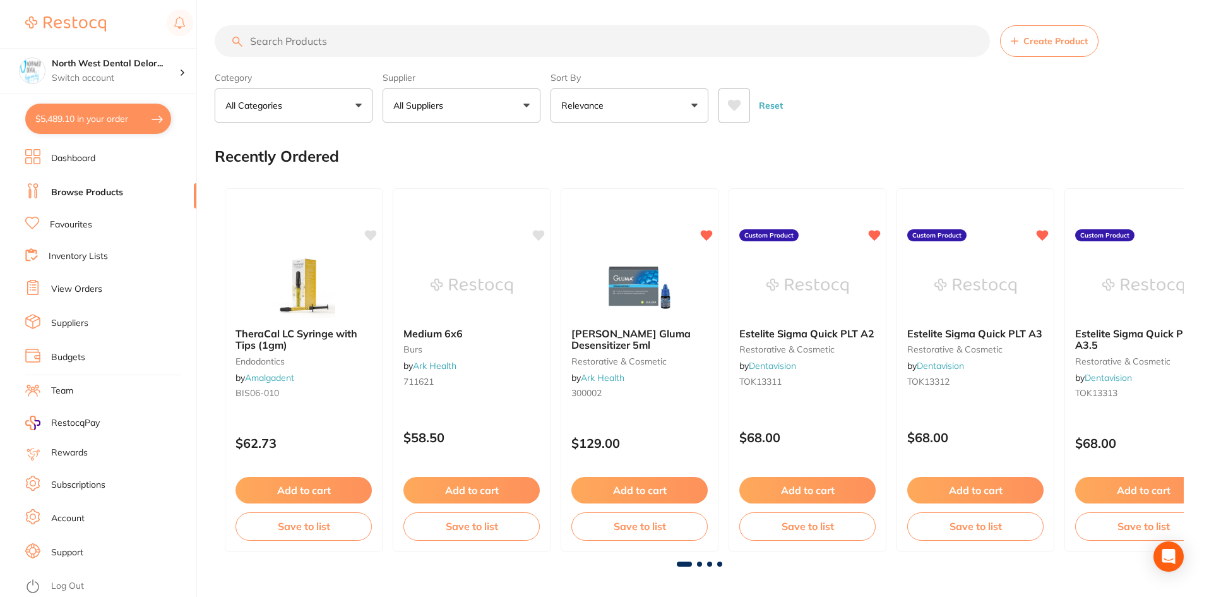
click at [150, 116] on button "$5,489.10 in your order" at bounding box center [98, 119] width 146 height 30
checkbox input "true"
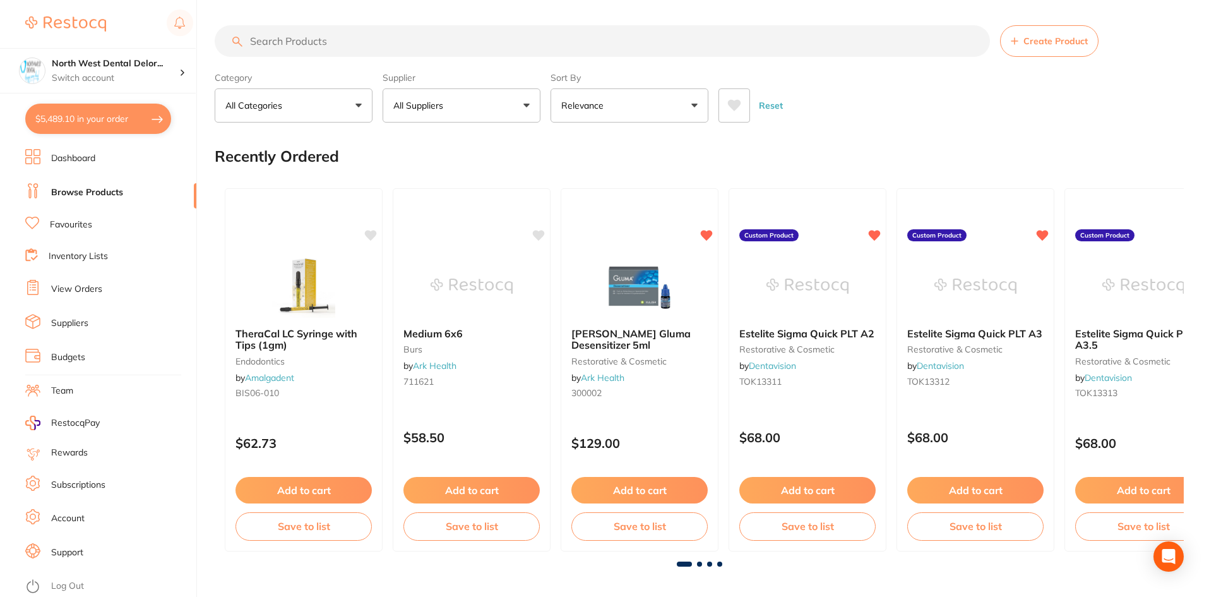
checkbox input "true"
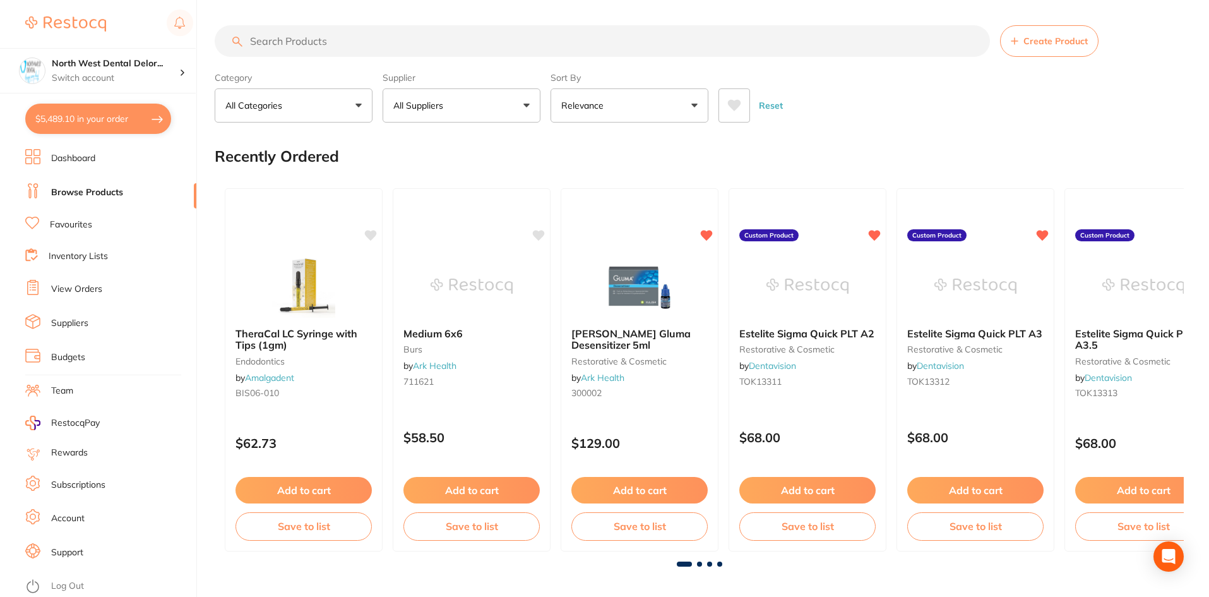
checkbox input "true"
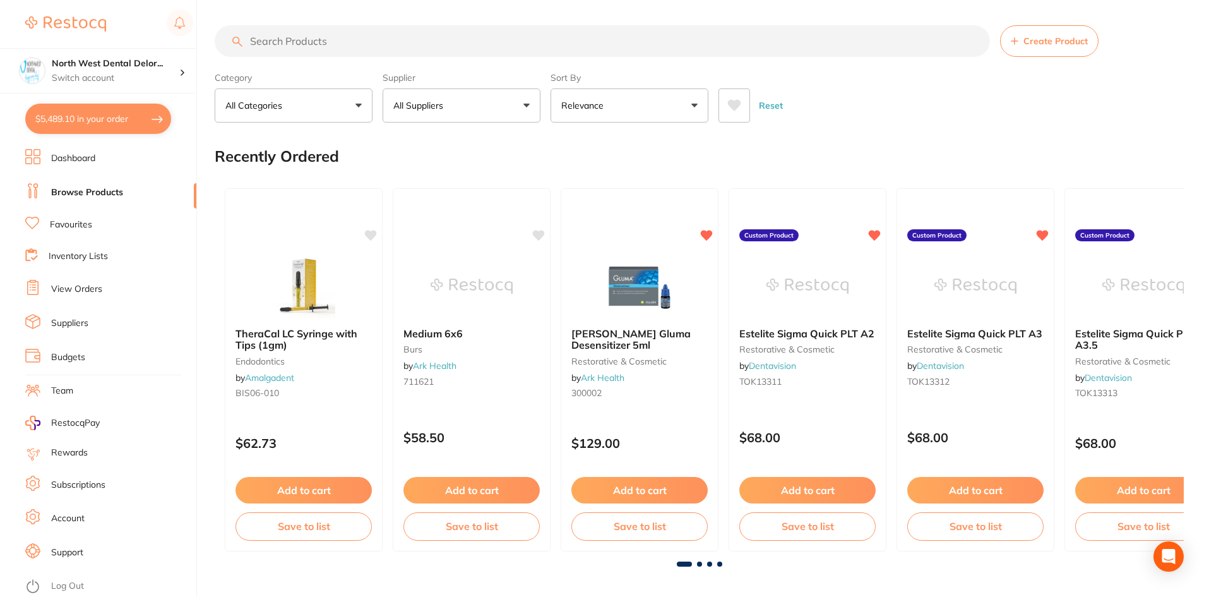
checkbox input "true"
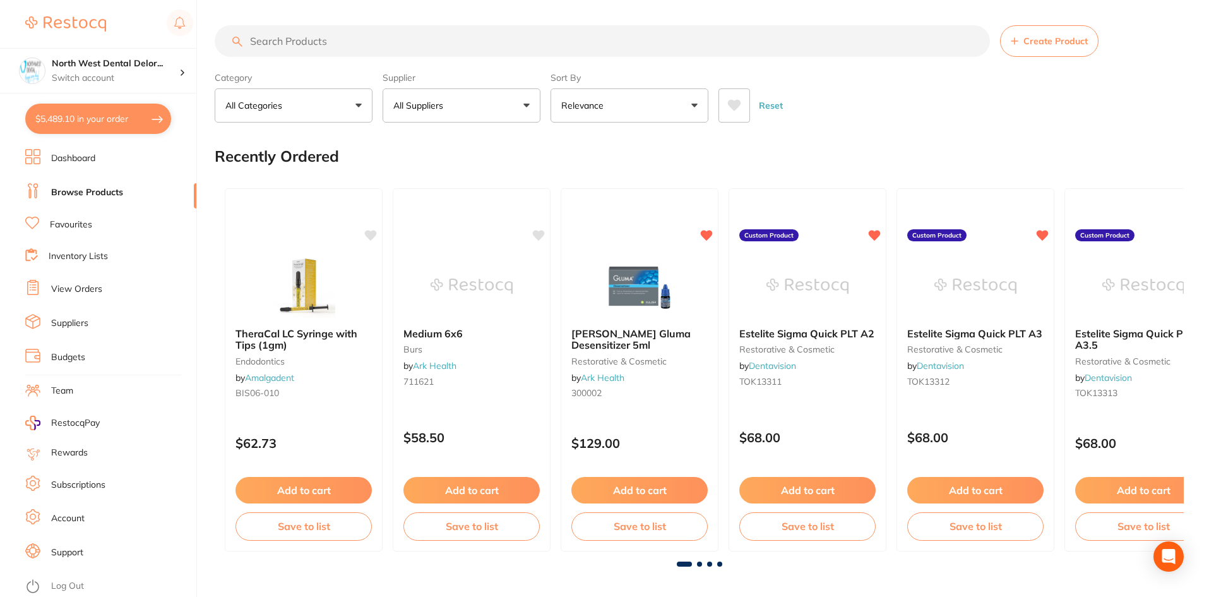
checkbox input "true"
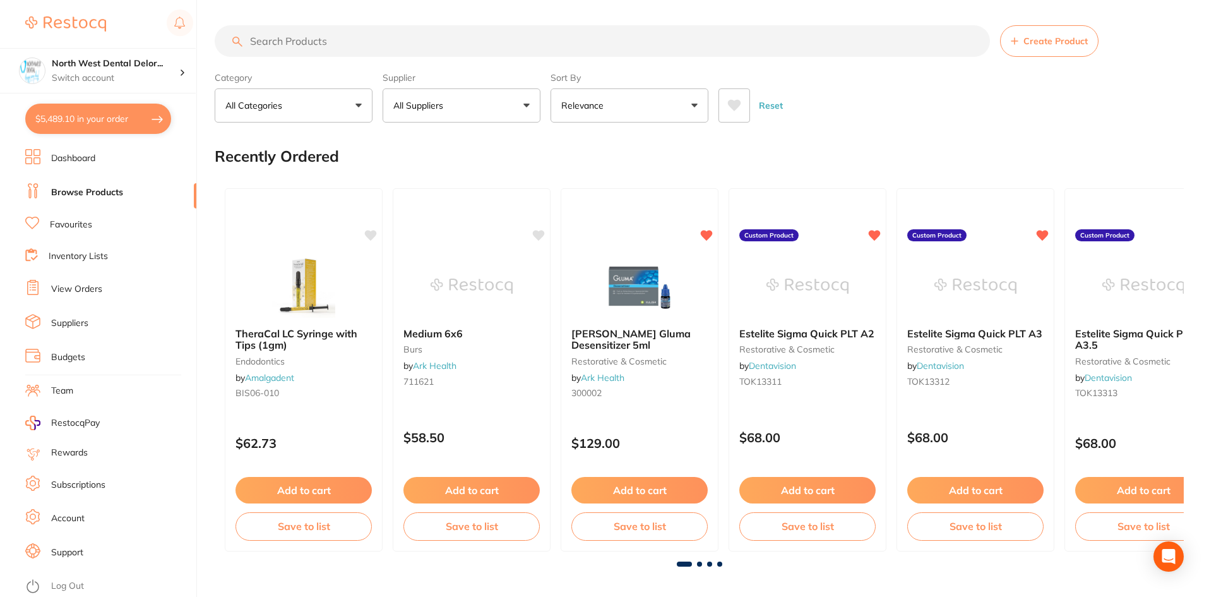
checkbox input "true"
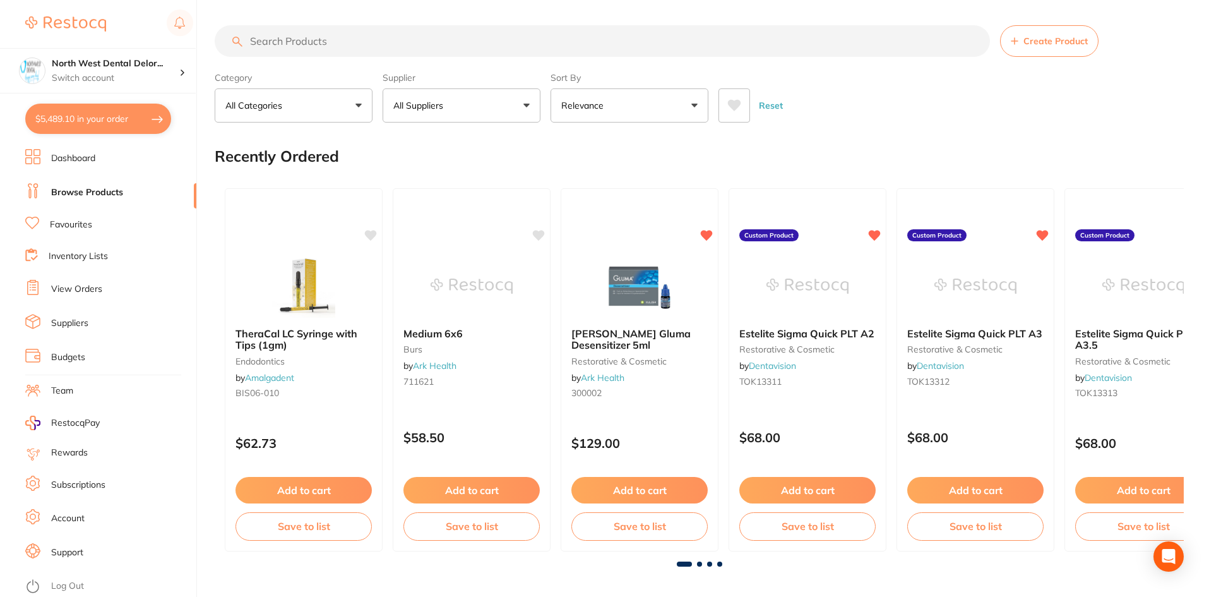
checkbox input "true"
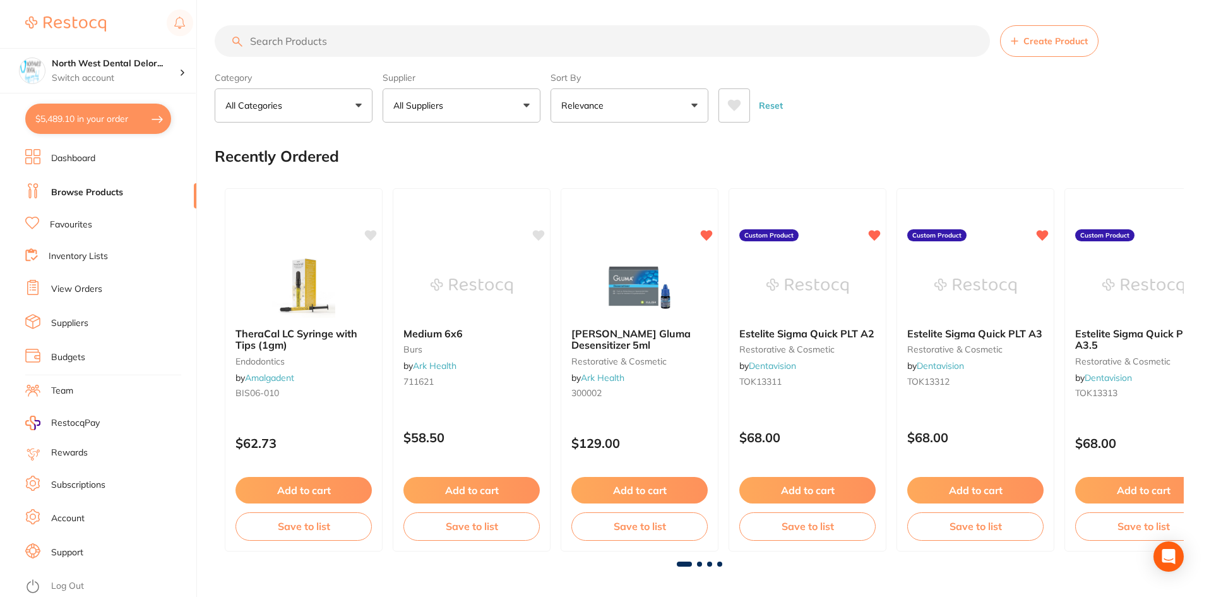
checkbox input "true"
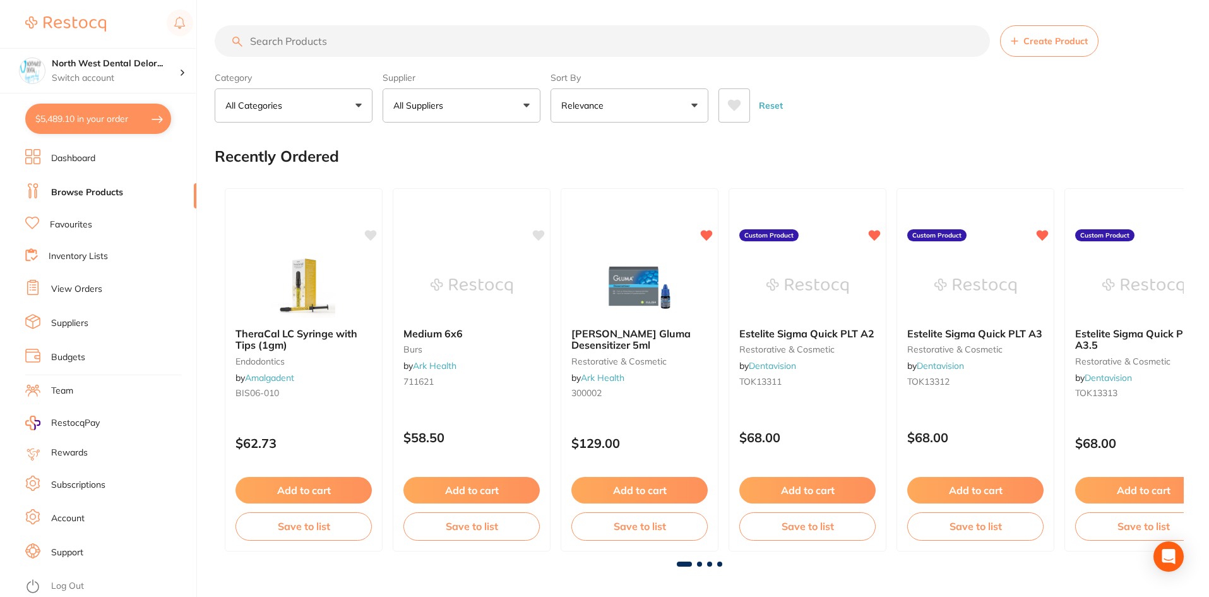
checkbox input "true"
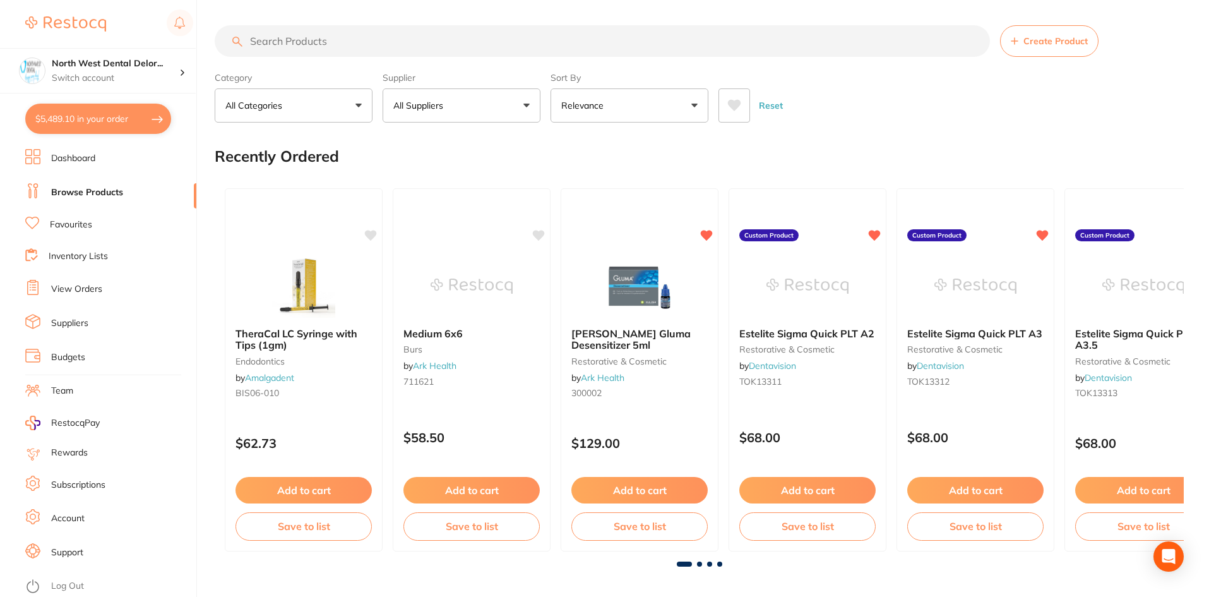
checkbox input "true"
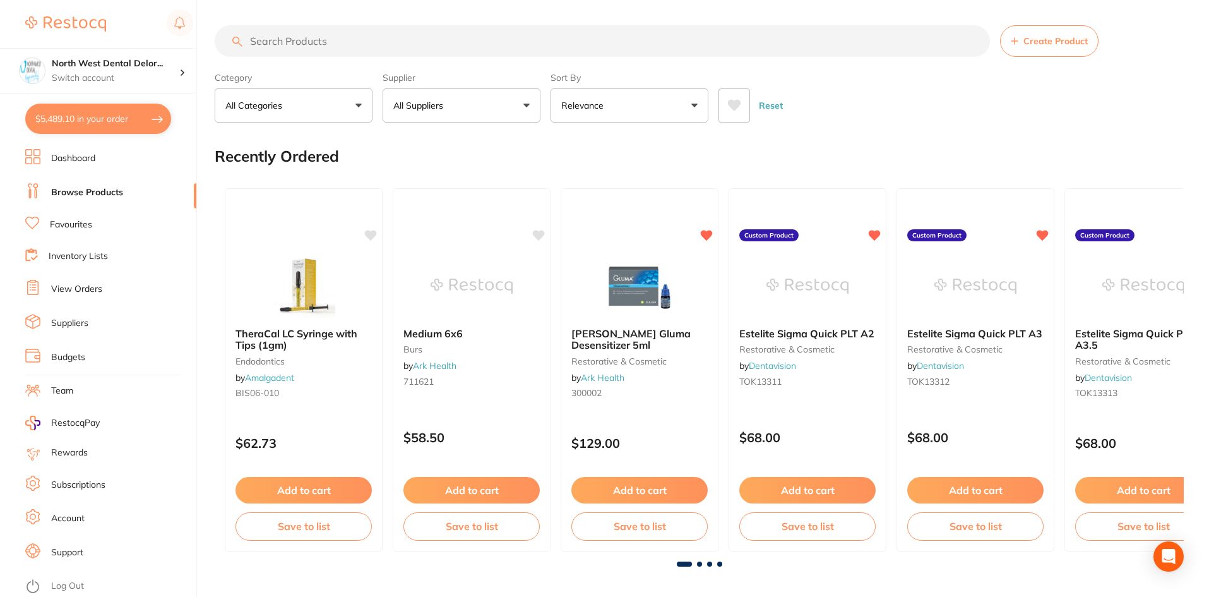
checkbox input "true"
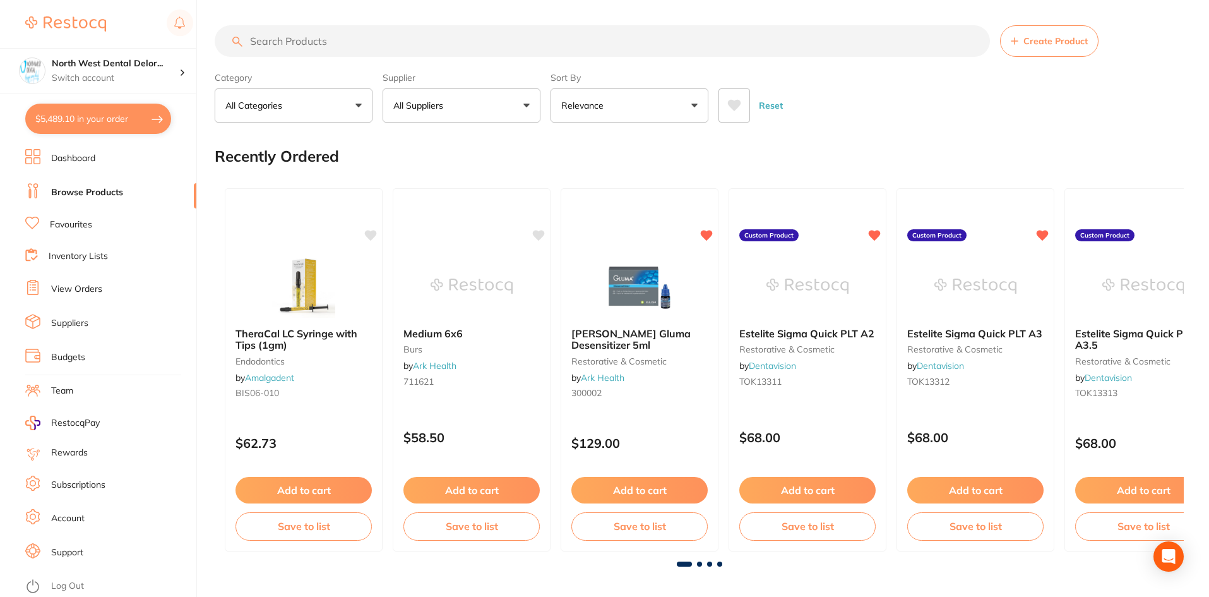
checkbox input "true"
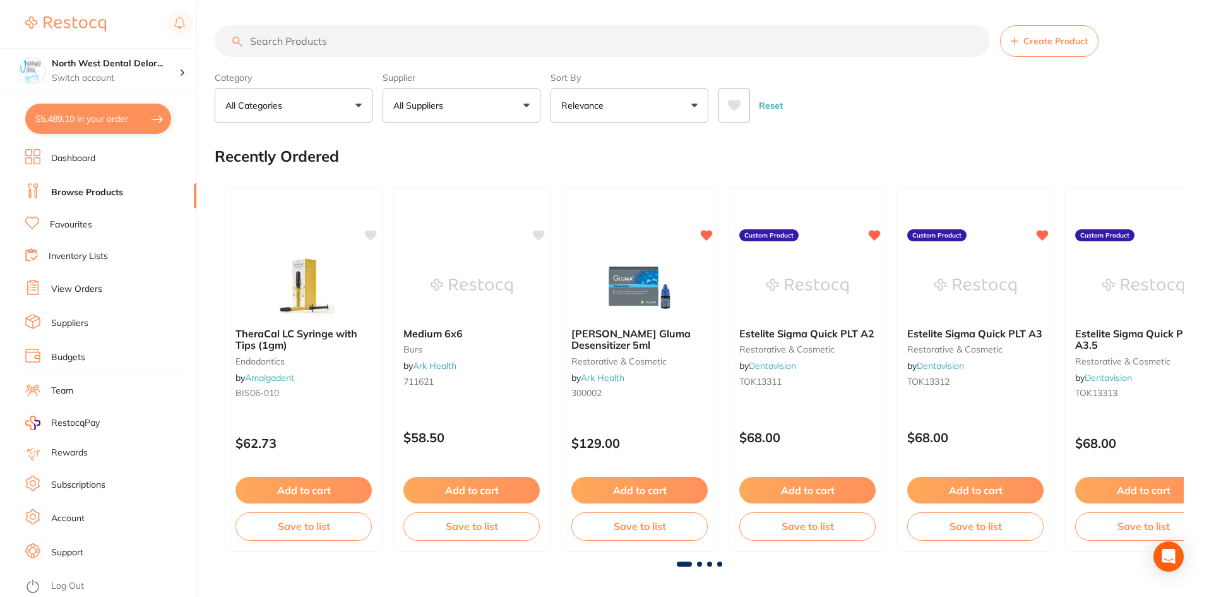
checkbox input "true"
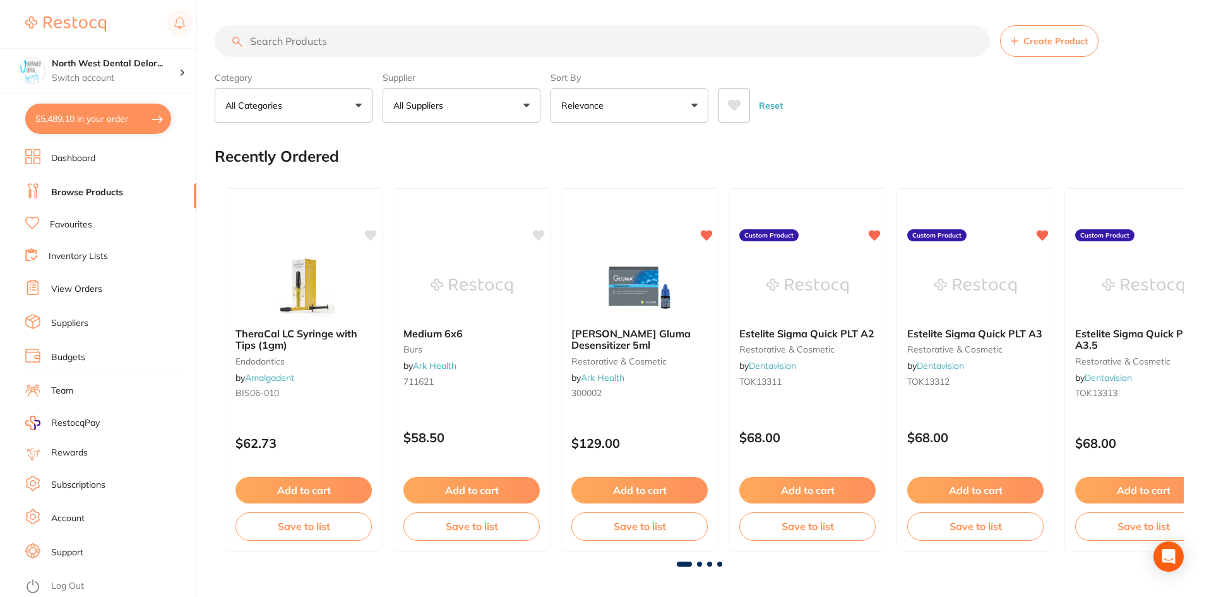
checkbox input "true"
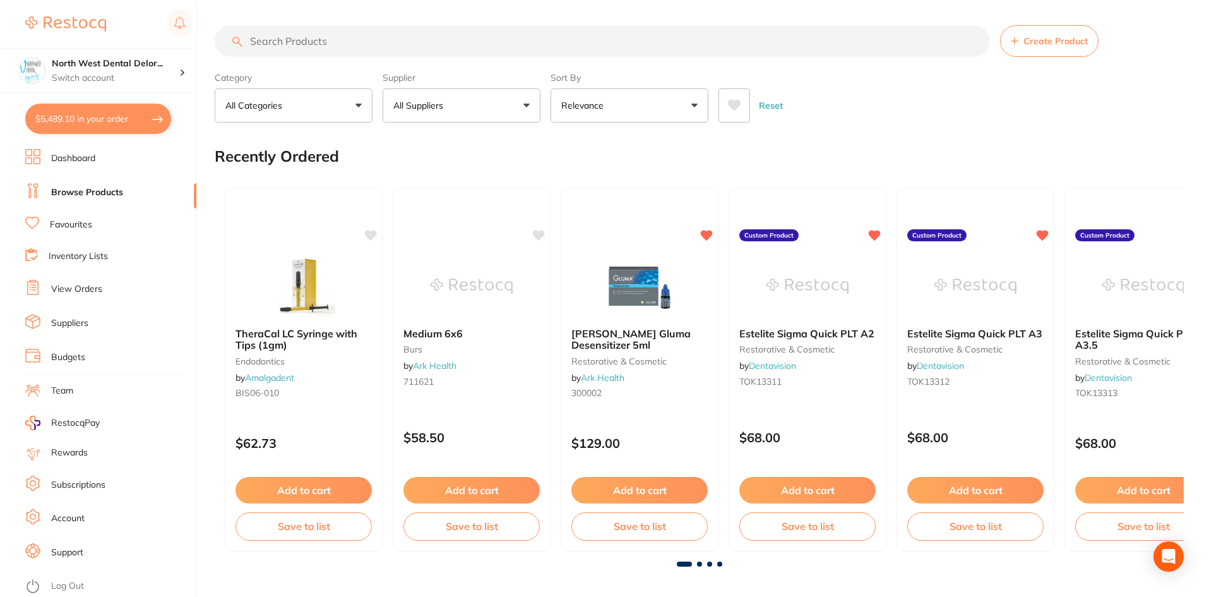
checkbox input "true"
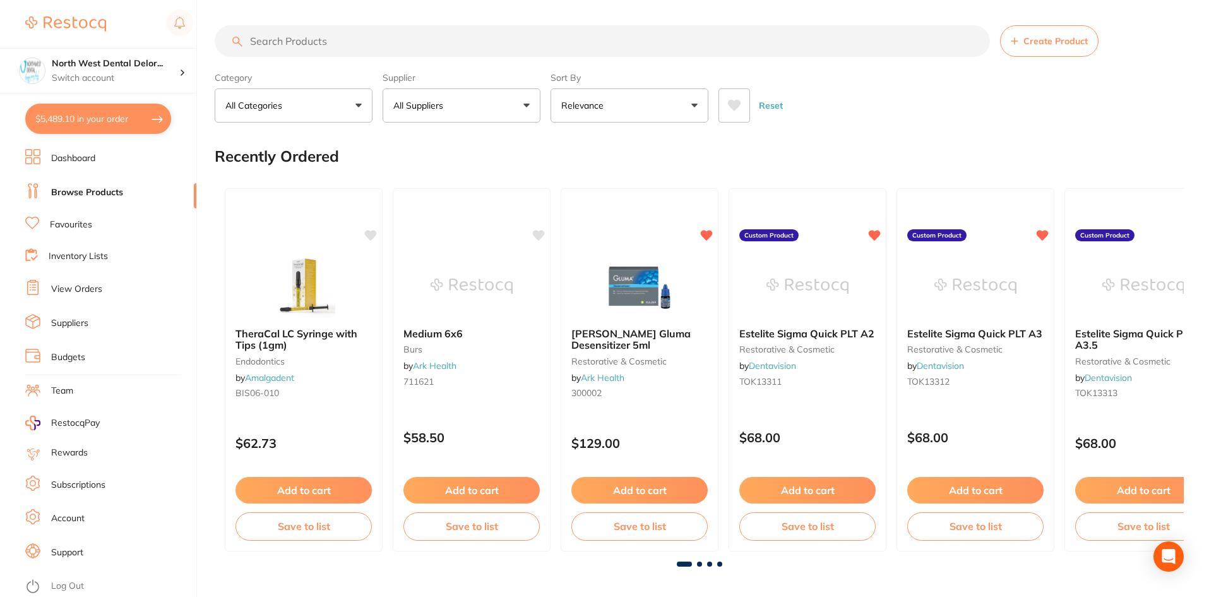
checkbox input "true"
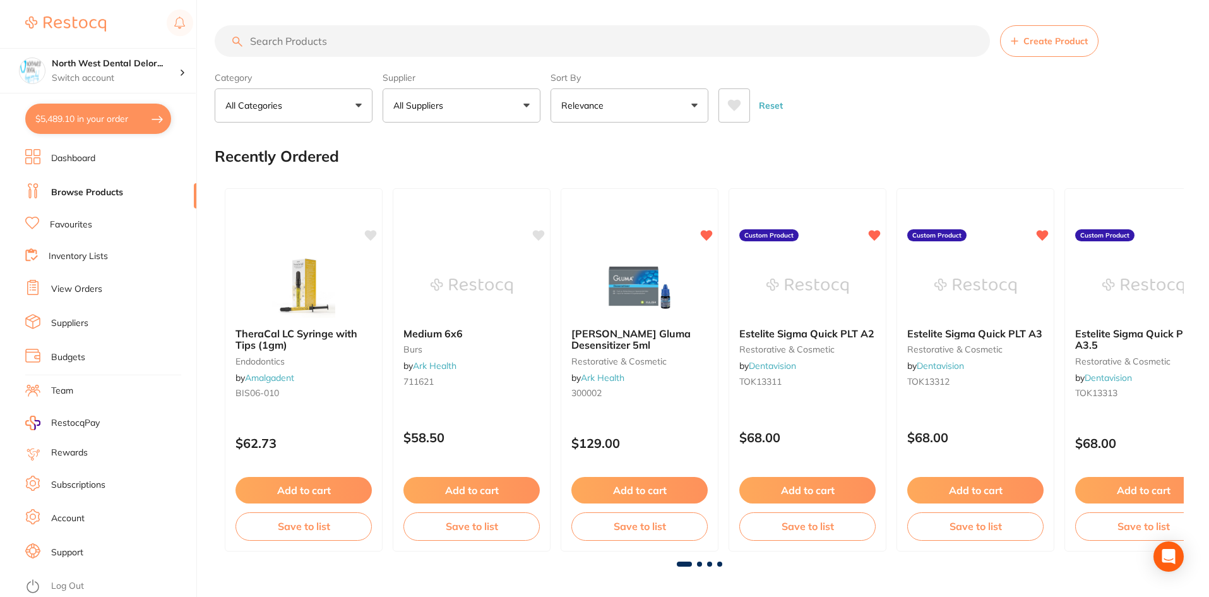
checkbox input "true"
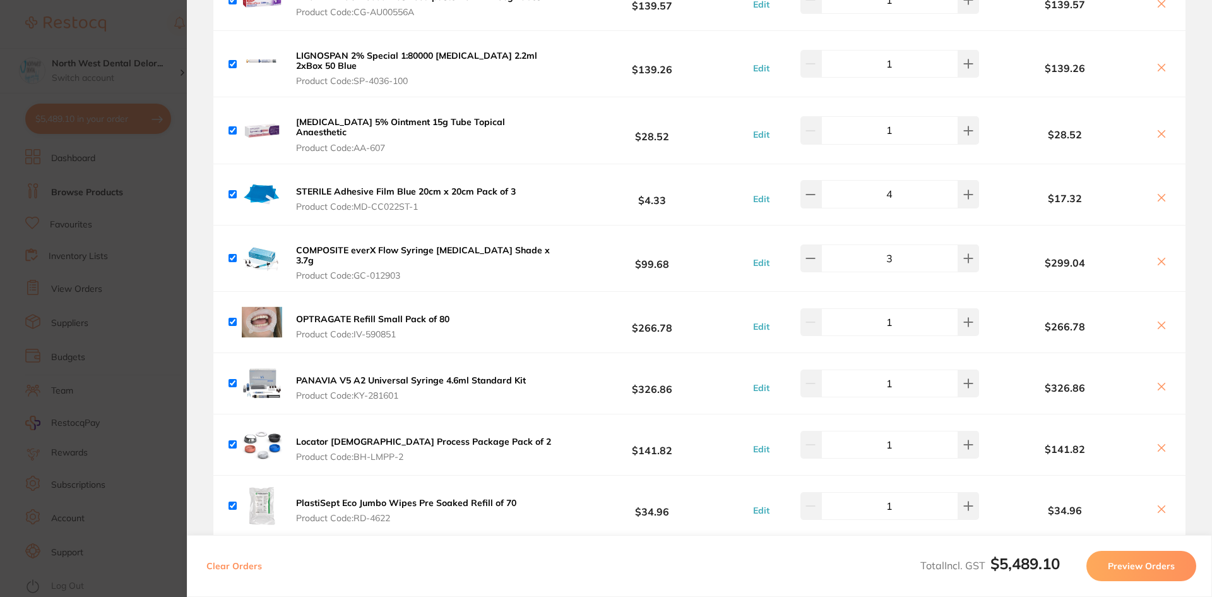
scroll to position [1513, 0]
click at [69, 263] on section "Update RRP Set your pre negotiated price for this item. Item Agreed RRP (excl. …" at bounding box center [606, 298] width 1212 height 597
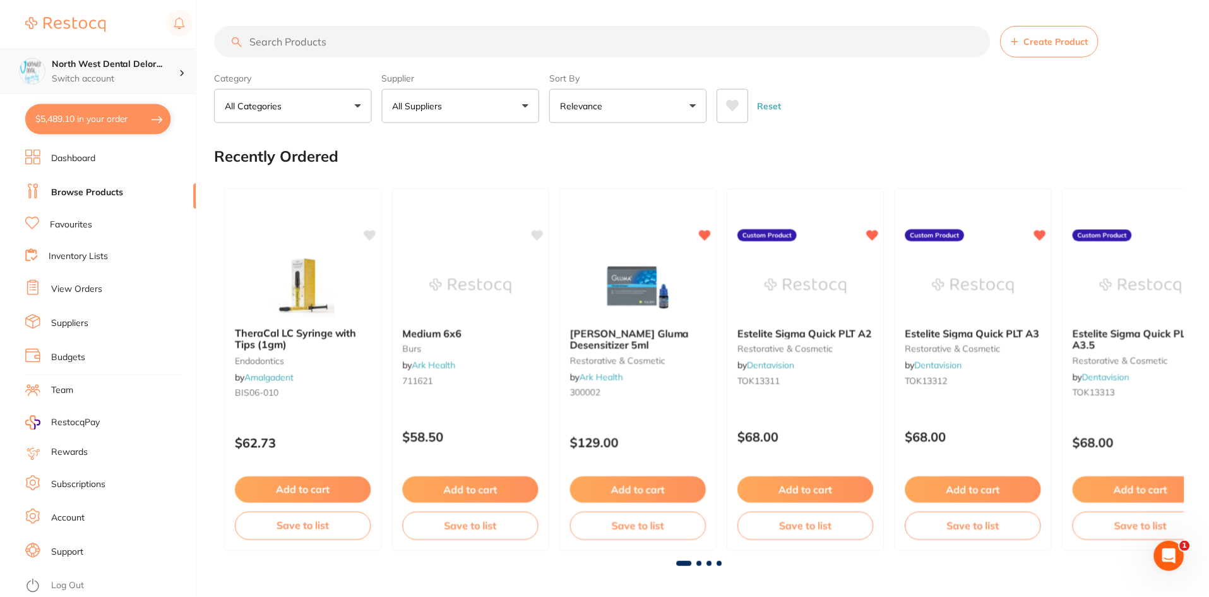
scroll to position [1, 0]
click at [126, 62] on h4 "North West Dental Delor..." at bounding box center [116, 63] width 128 height 13
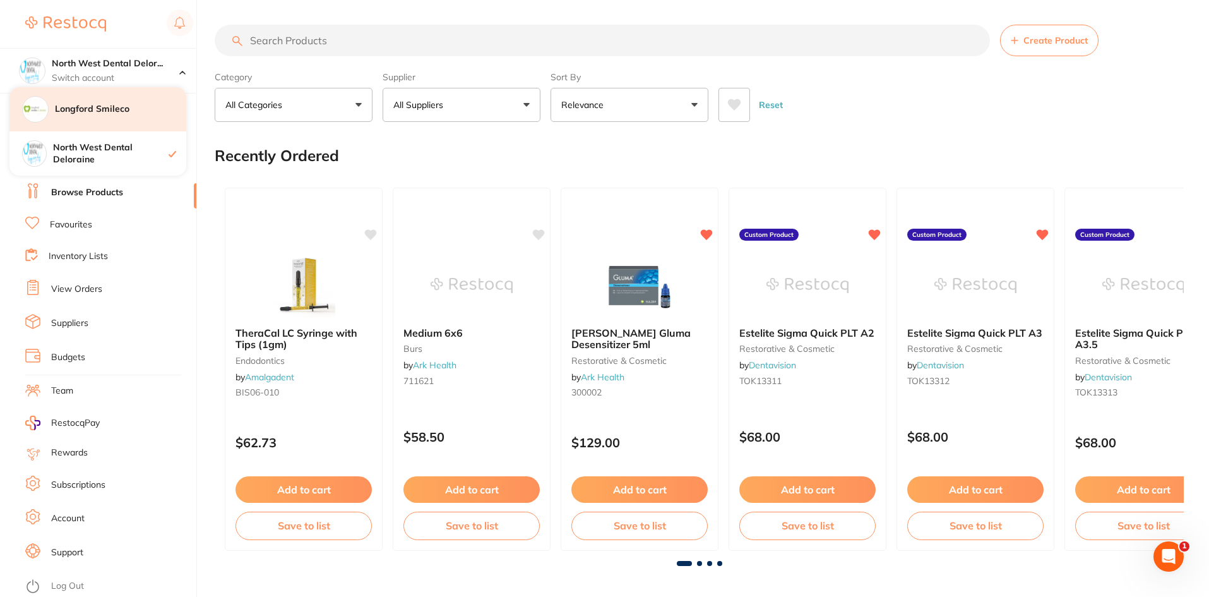
click at [131, 121] on div "Longford Smileco" at bounding box center [97, 109] width 177 height 44
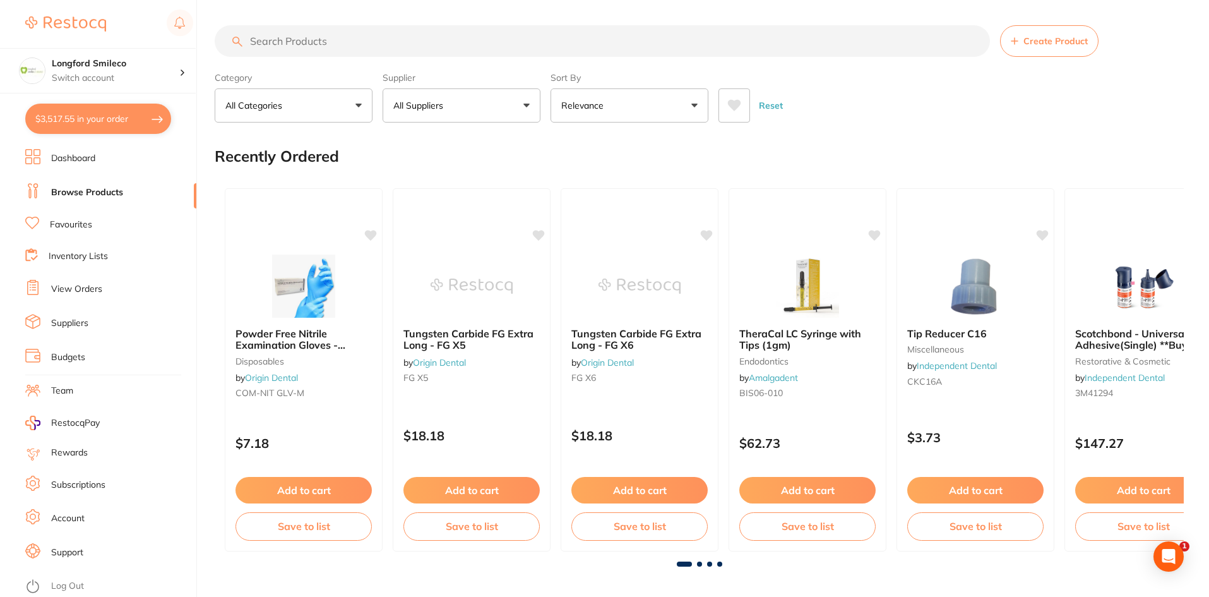
type input "2"
click at [80, 117] on button "$3,517.55 in your order" at bounding box center [98, 119] width 146 height 30
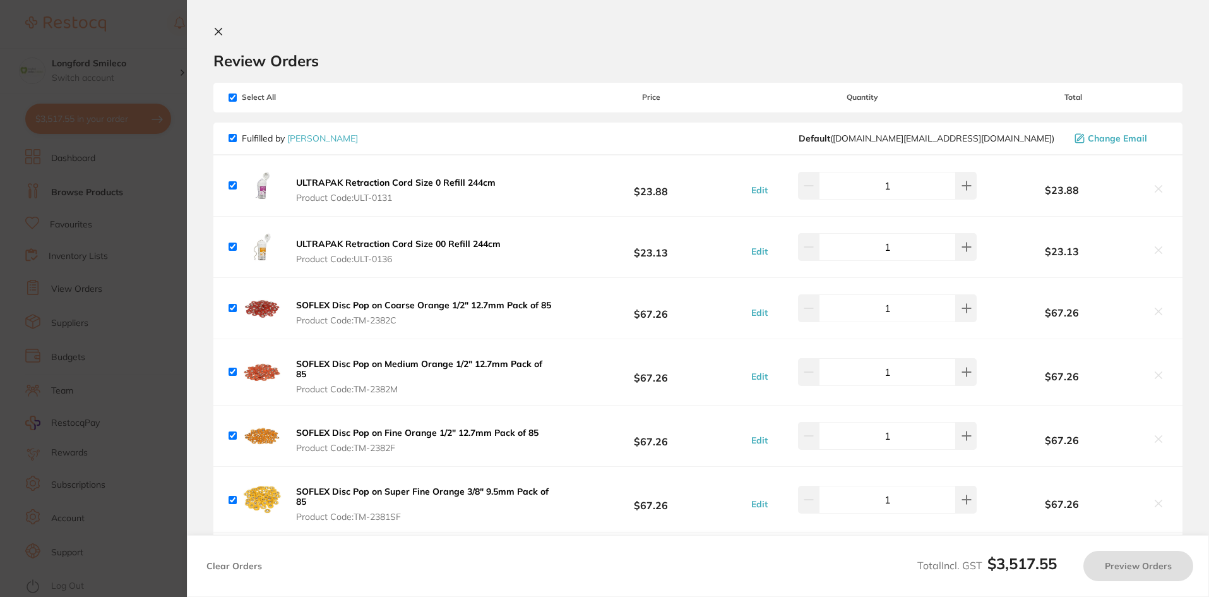
checkbox input "true"
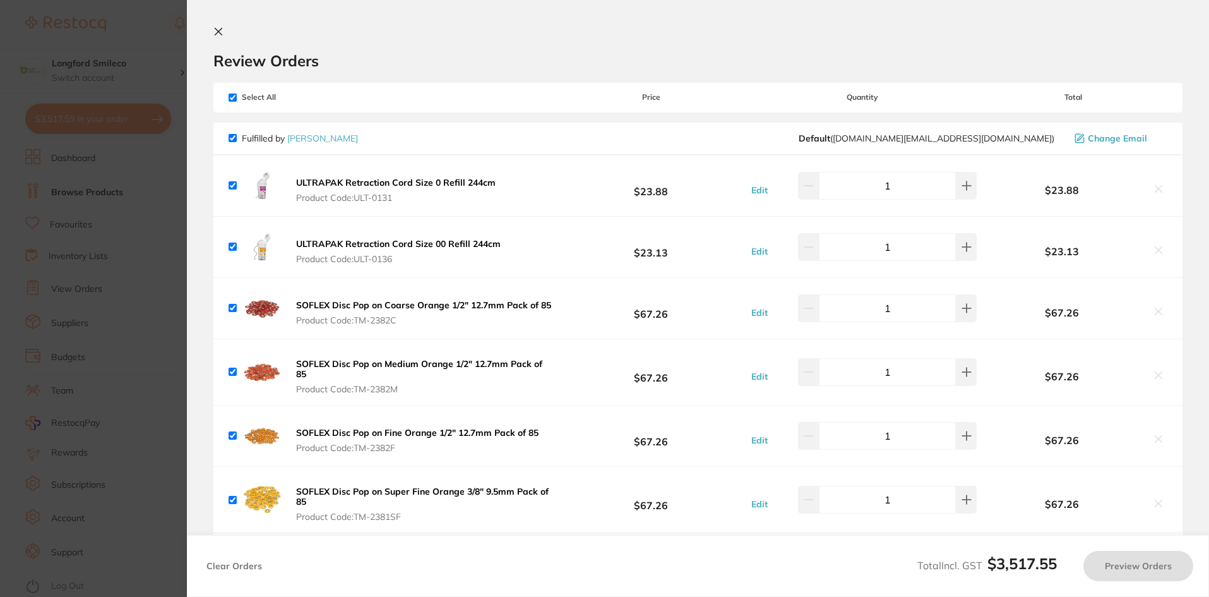
checkbox input "true"
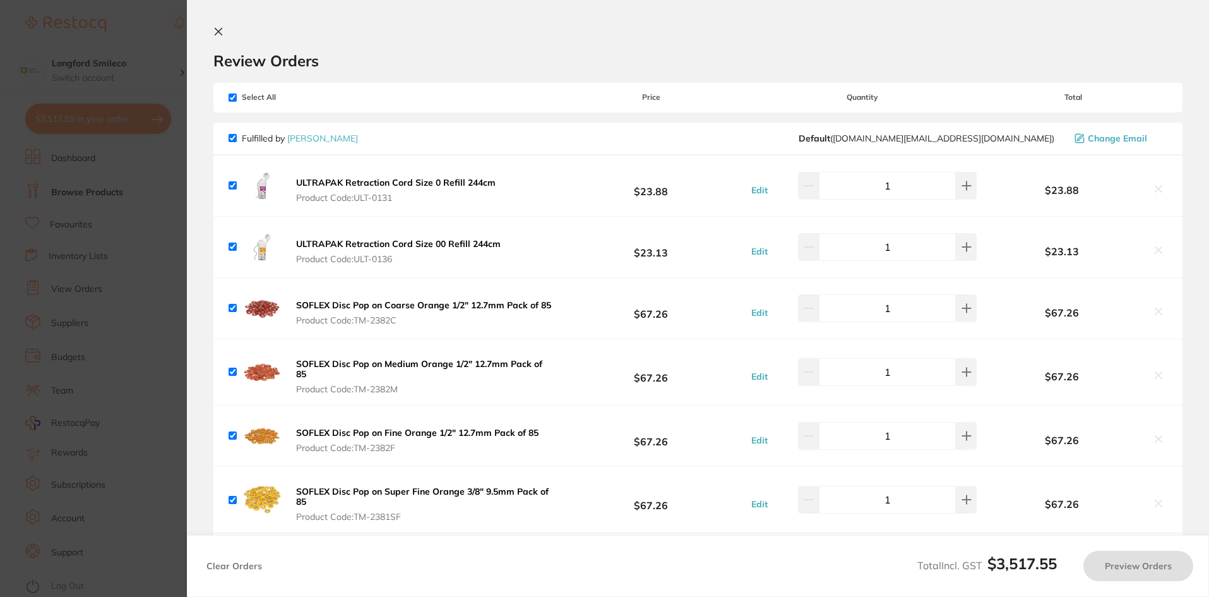
checkbox input "true"
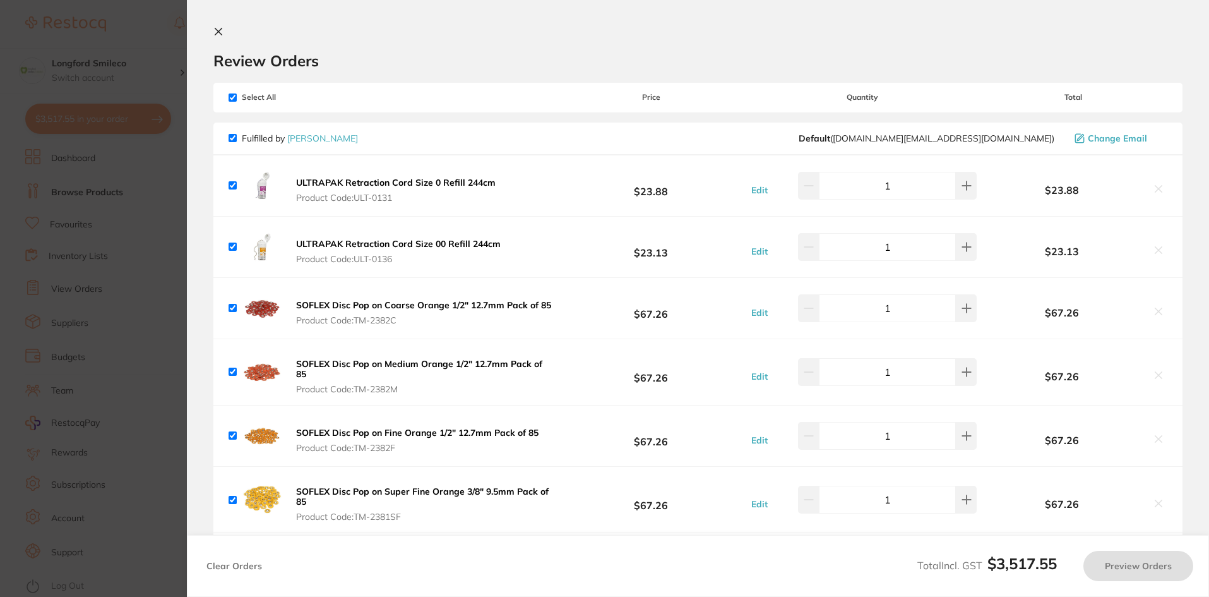
checkbox input "true"
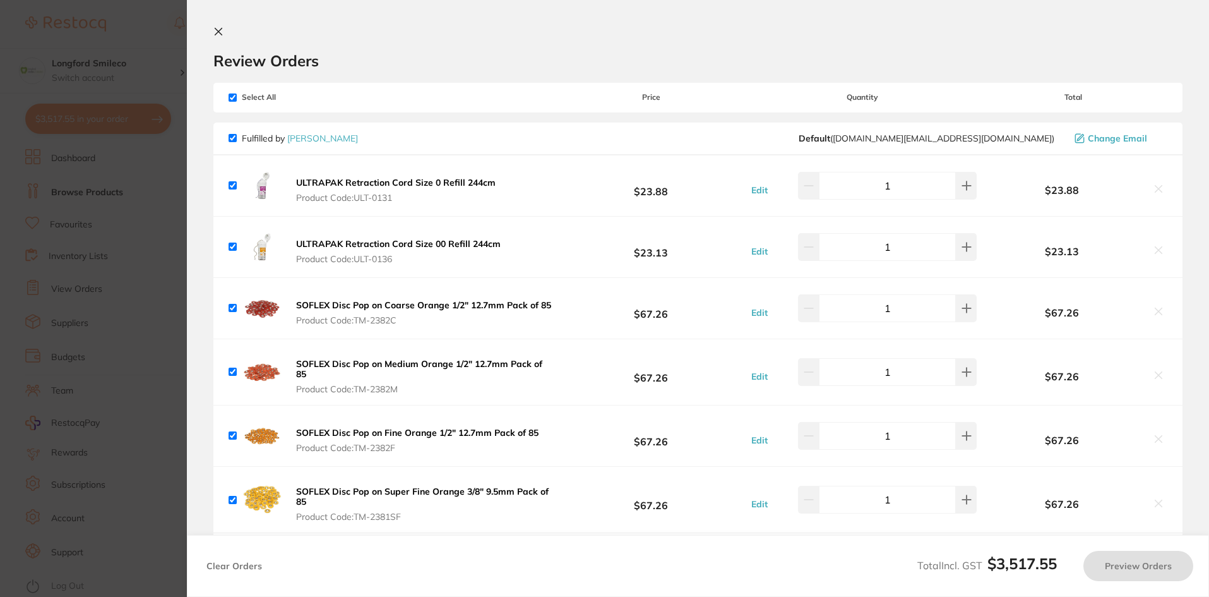
checkbox input "true"
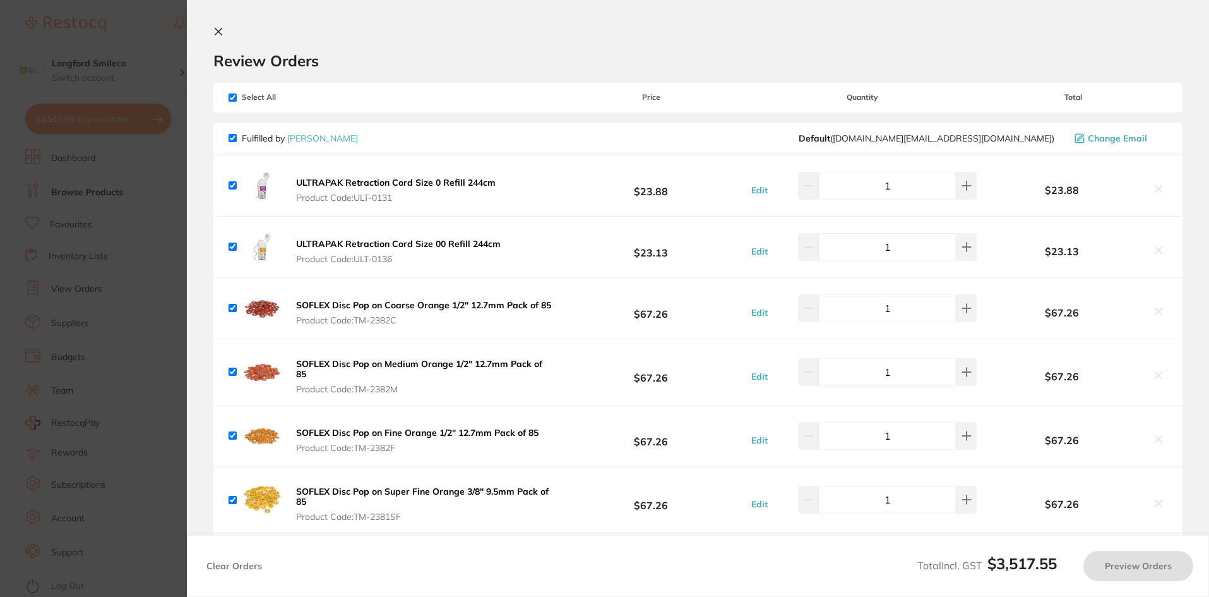
checkbox input "true"
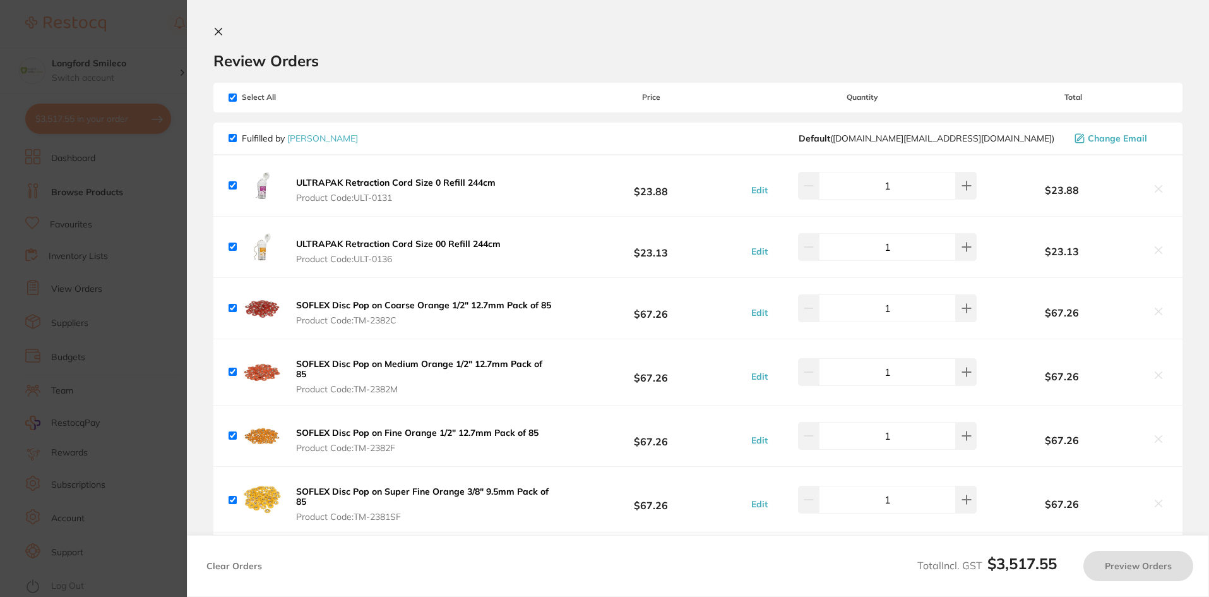
checkbox input "true"
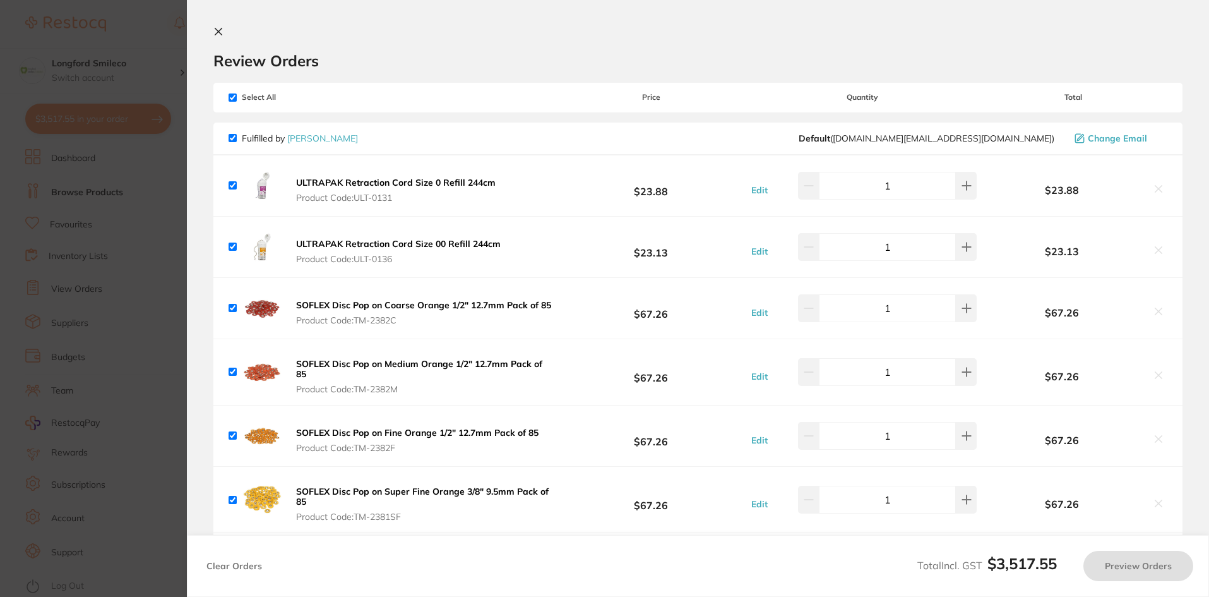
checkbox input "true"
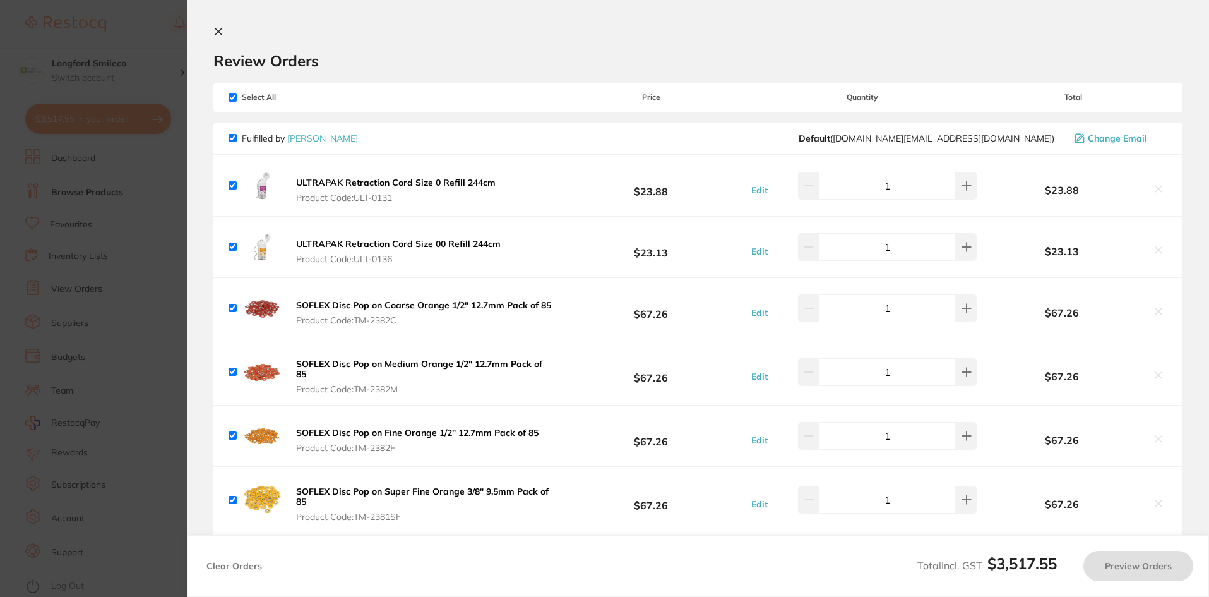
checkbox input "true"
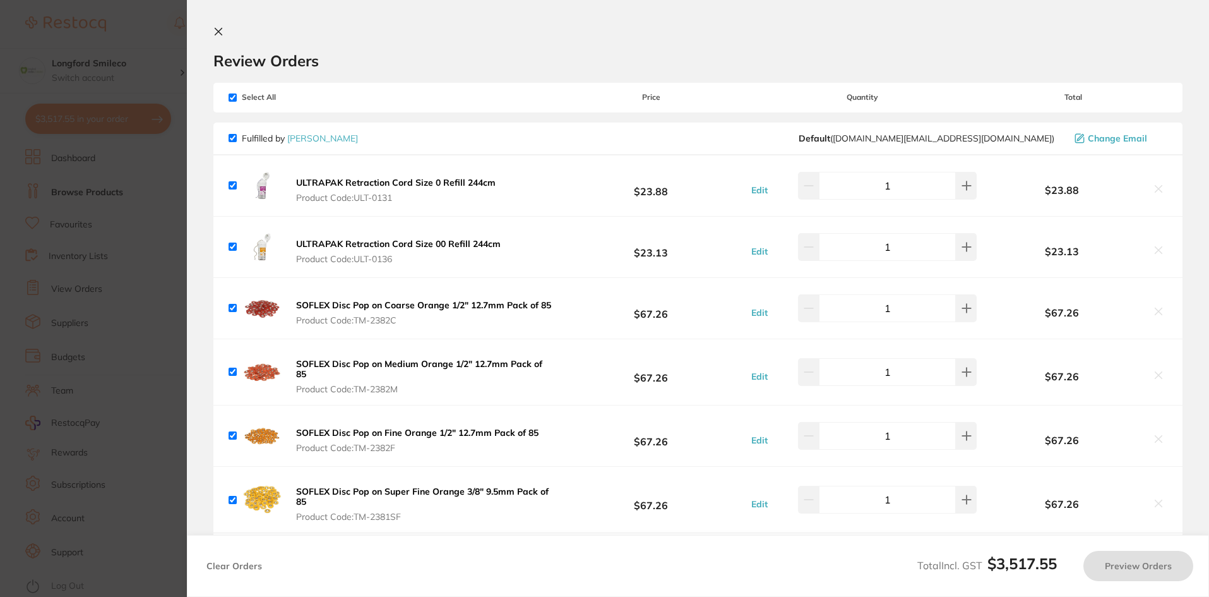
checkbox input "true"
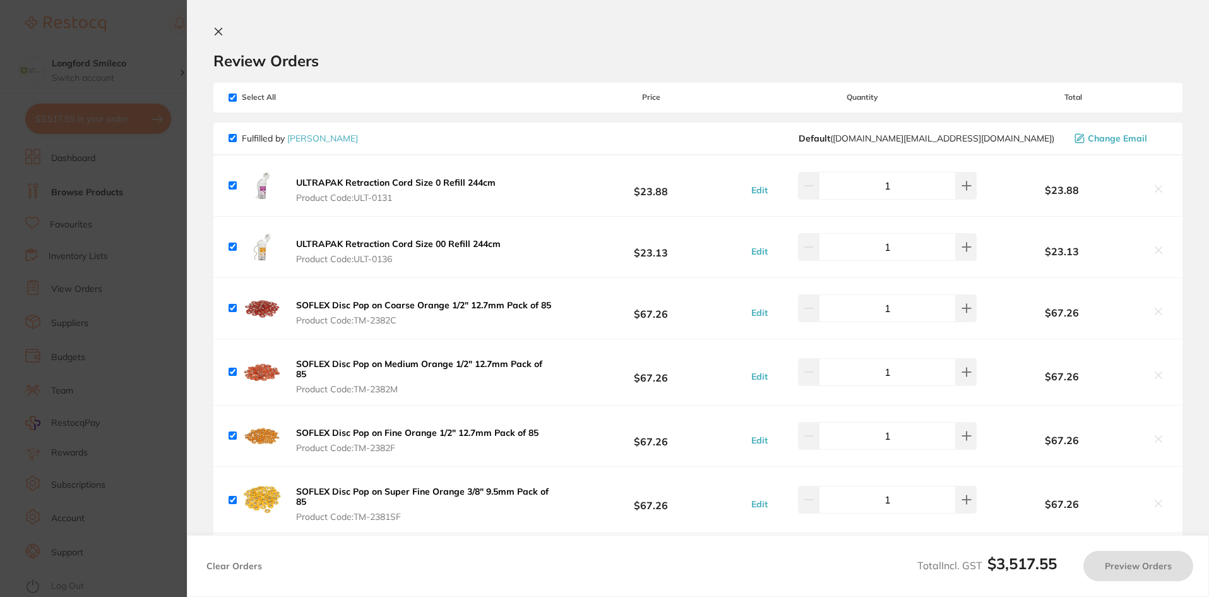
checkbox input "true"
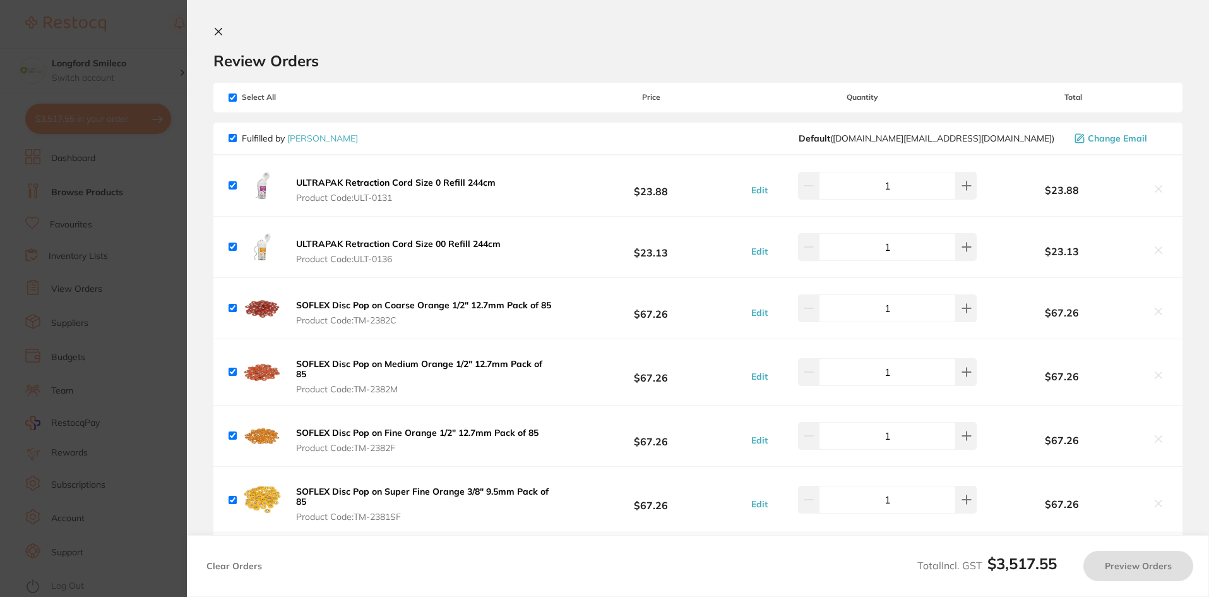
checkbox input "true"
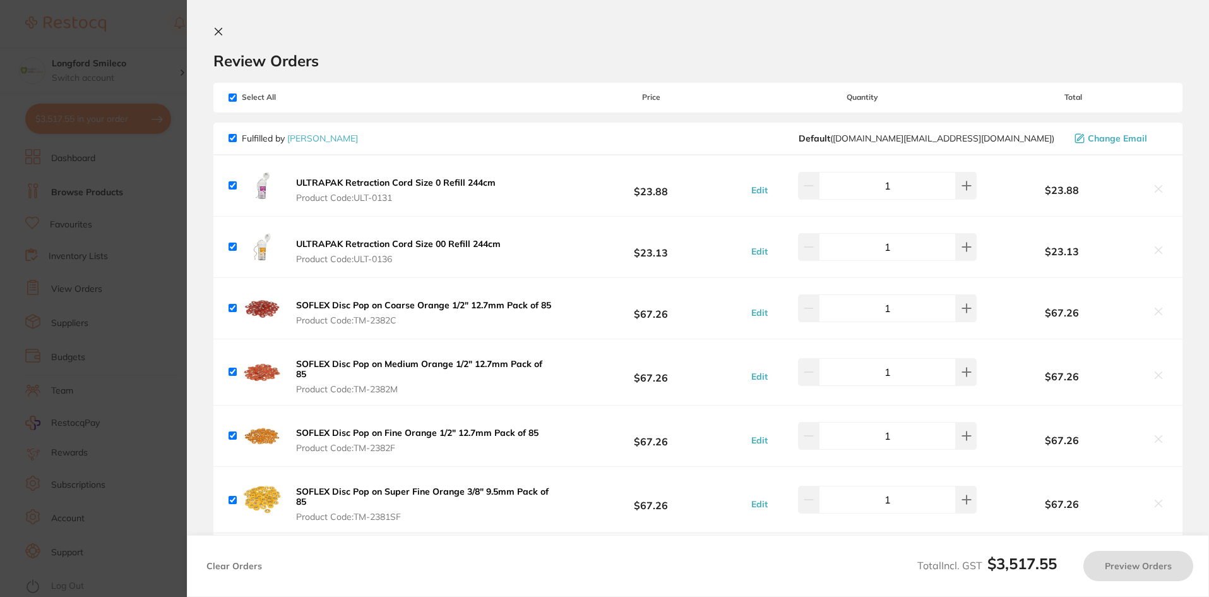
checkbox input "true"
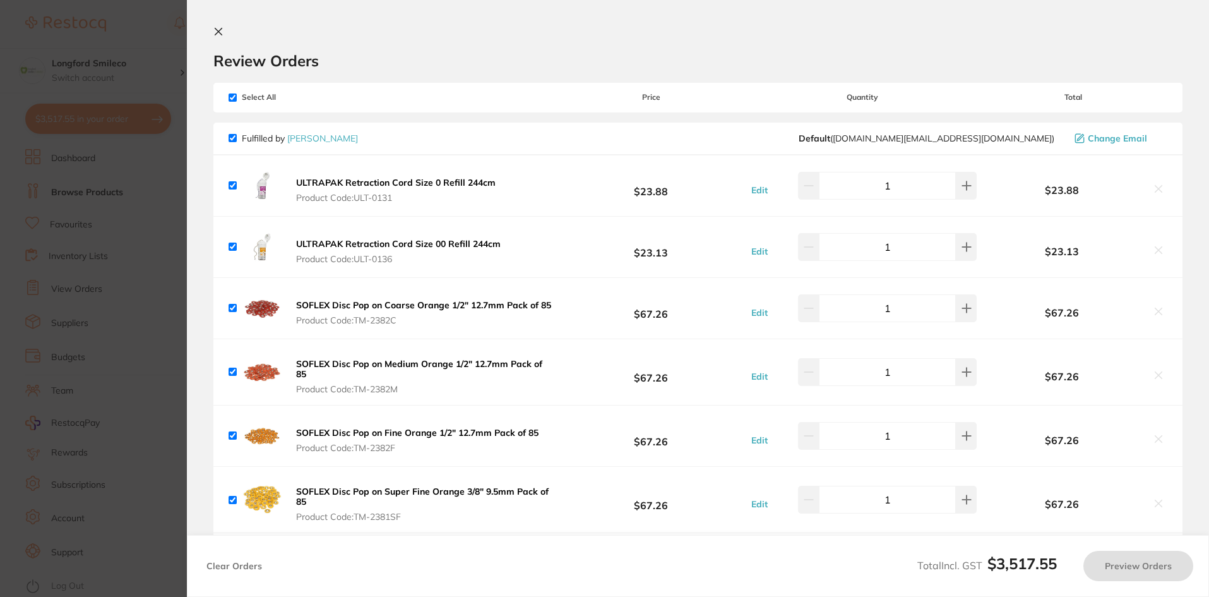
checkbox input "true"
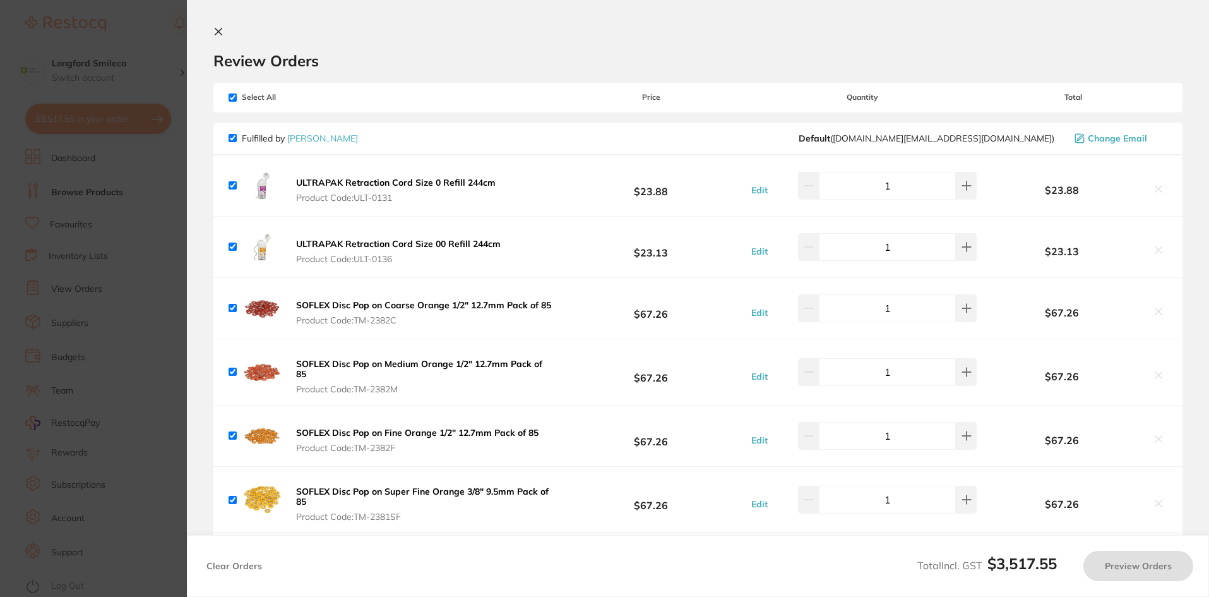
checkbox input "true"
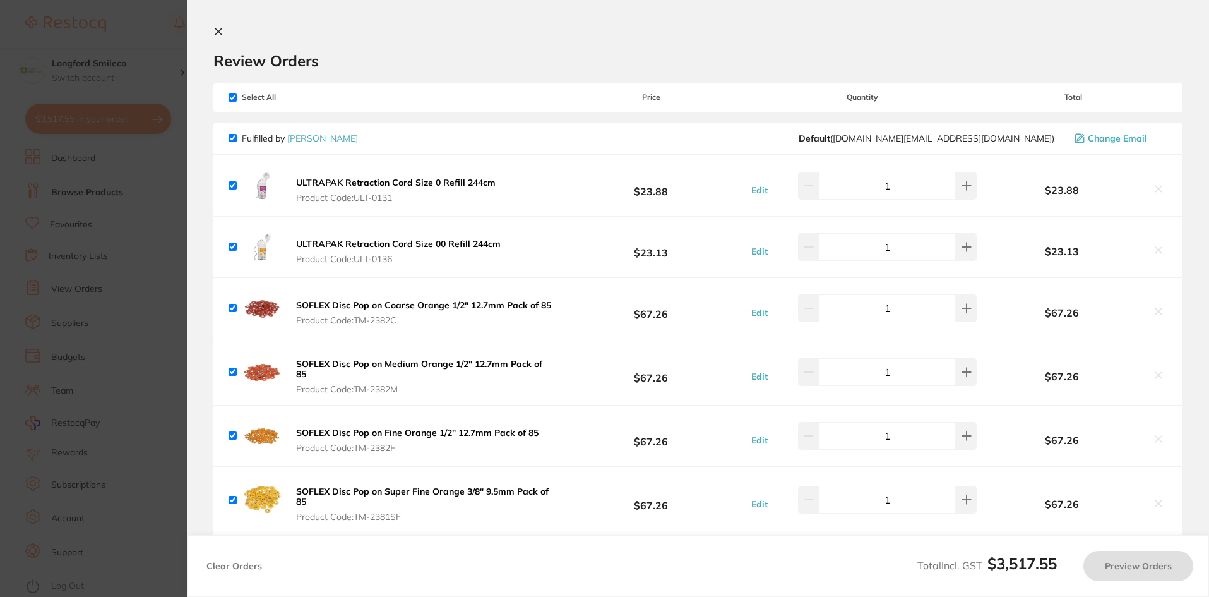
checkbox input "true"
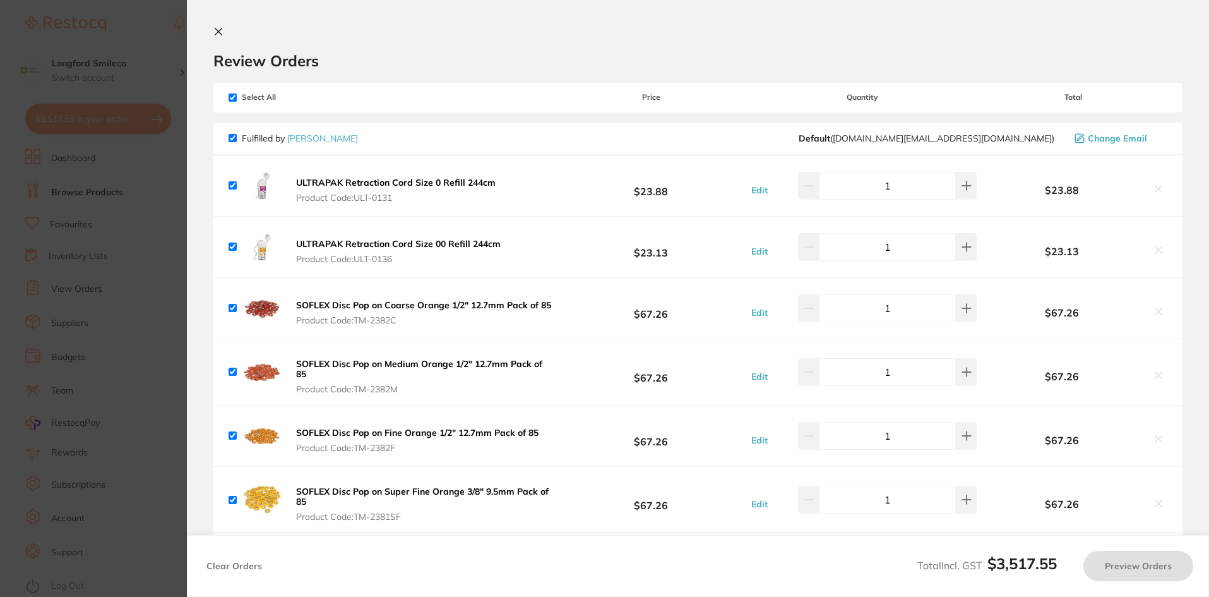
checkbox input "true"
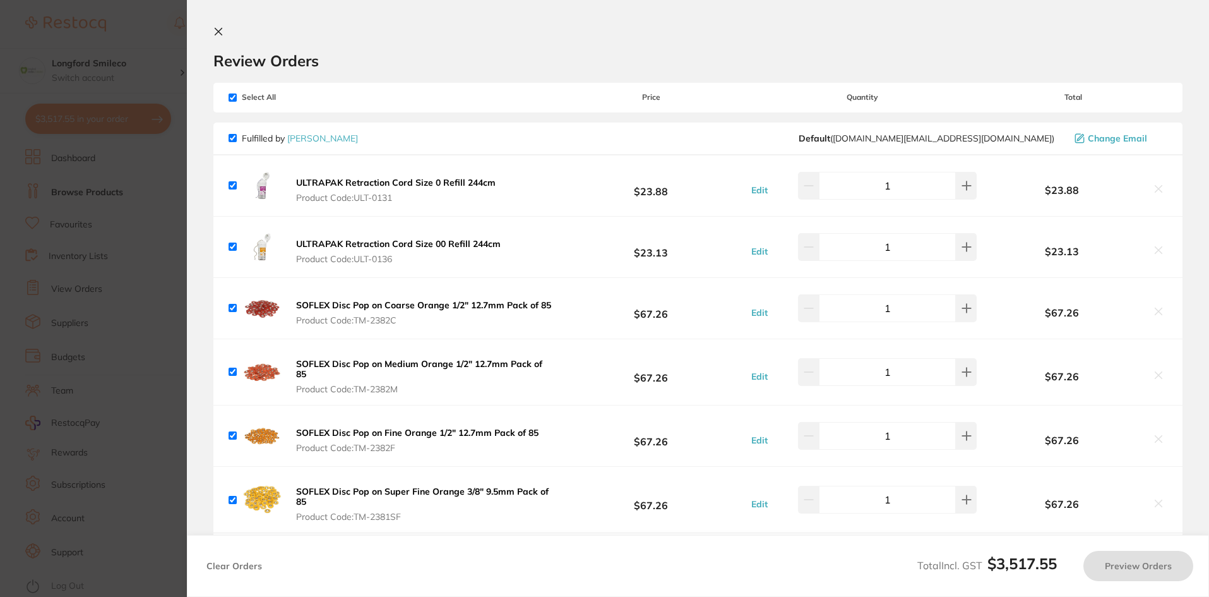
checkbox input "true"
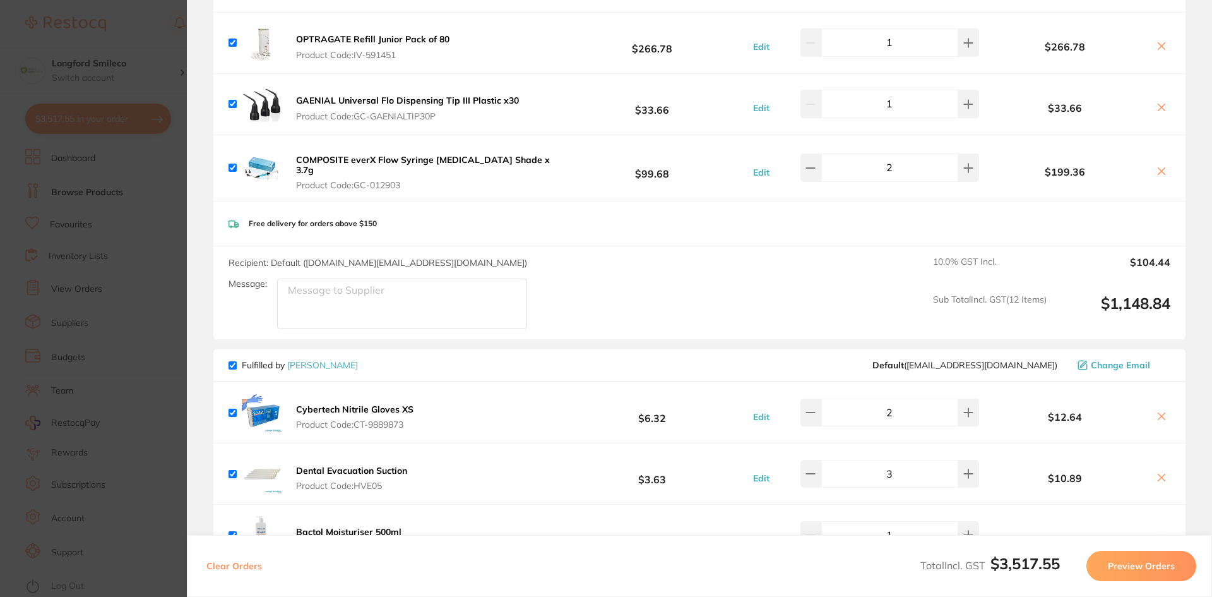
scroll to position [787, 0]
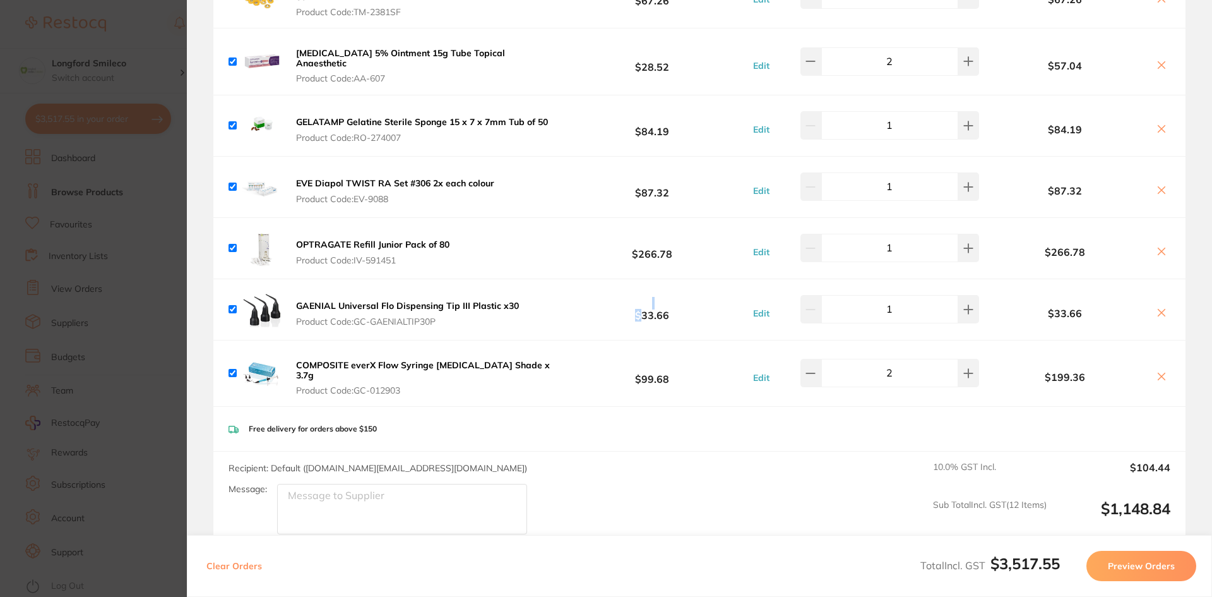
click at [641, 313] on div "GAENIAL Universal Flo Dispensing Tip III Plastic x30 Product Code: GC-GAENIALTI…" at bounding box center [699, 309] width 972 height 61
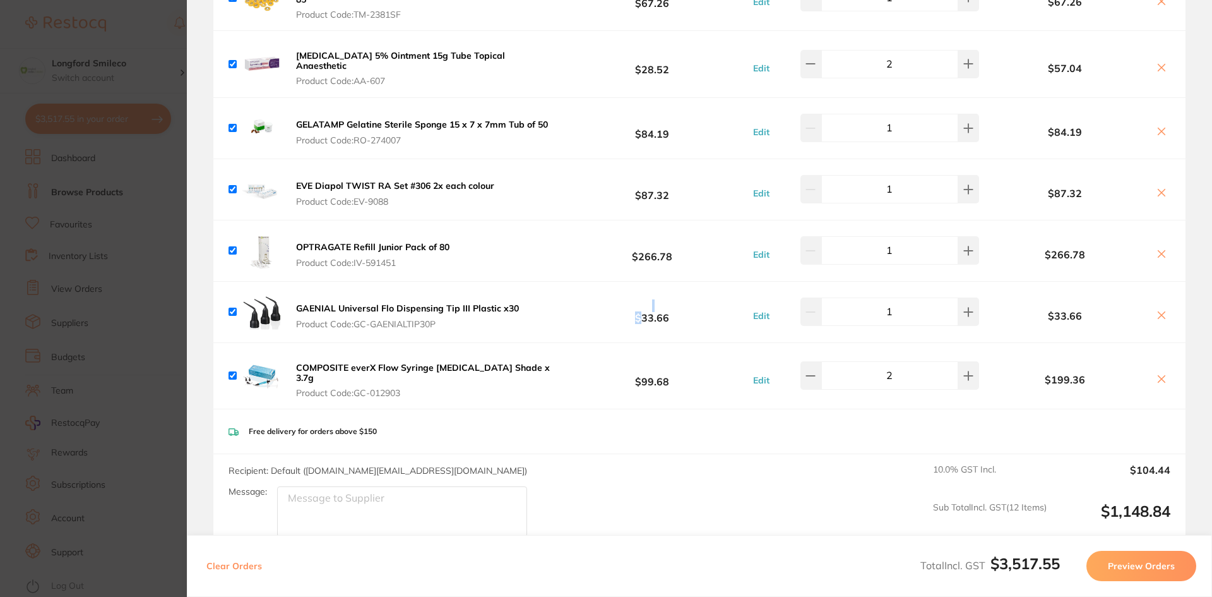
scroll to position [503, 0]
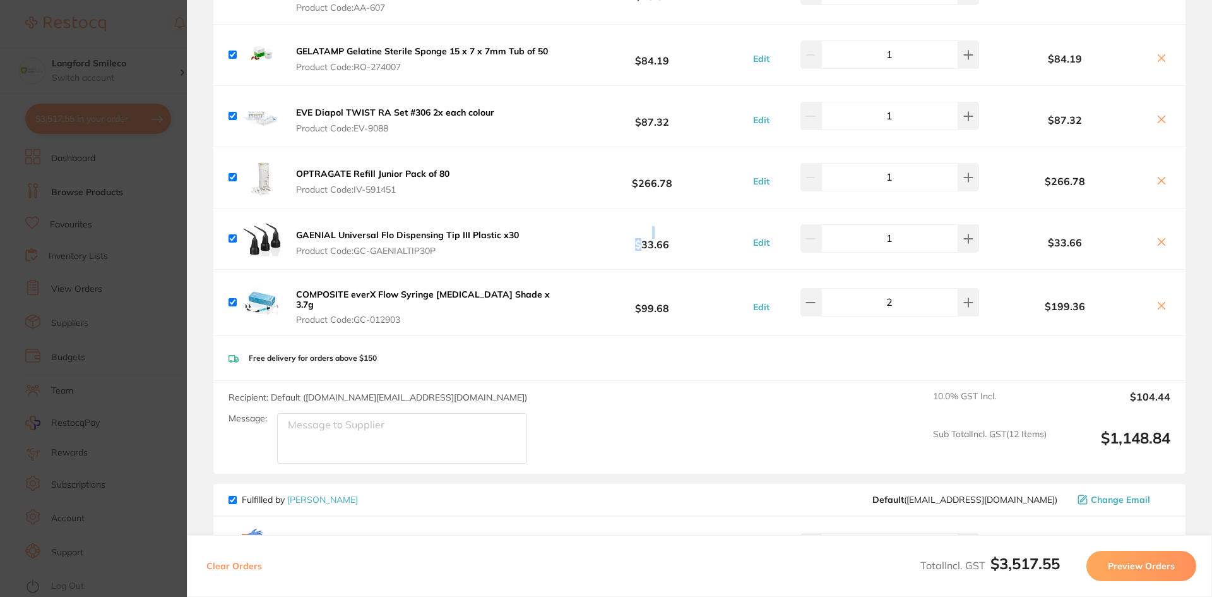
click at [1155, 181] on button at bounding box center [1162, 181] width 18 height 13
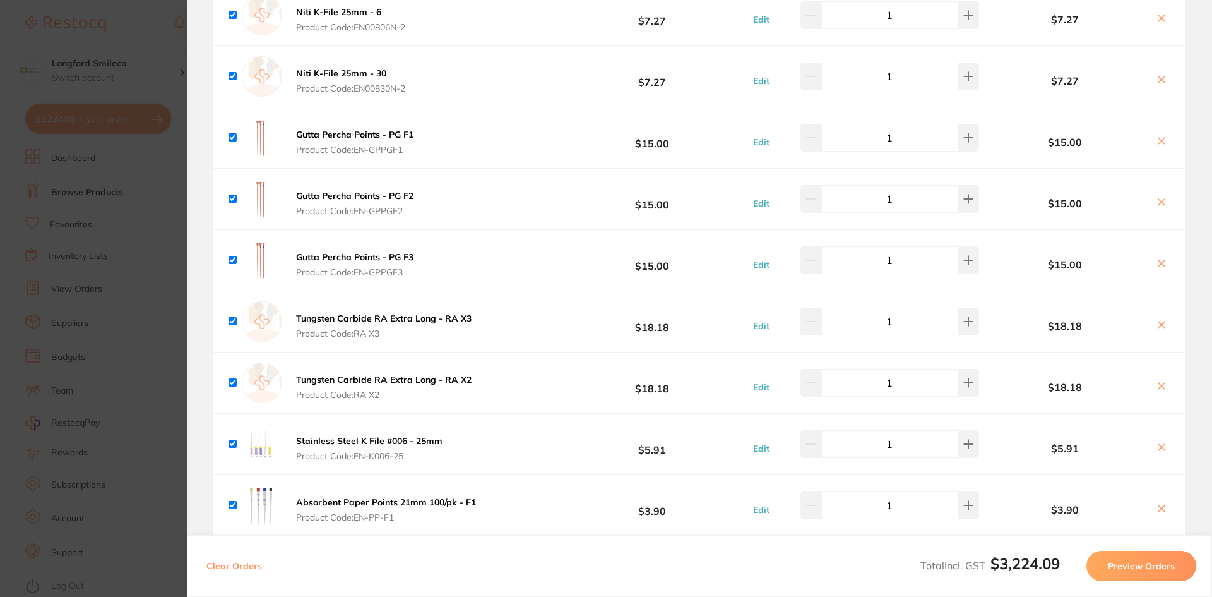
scroll to position [2211, 0]
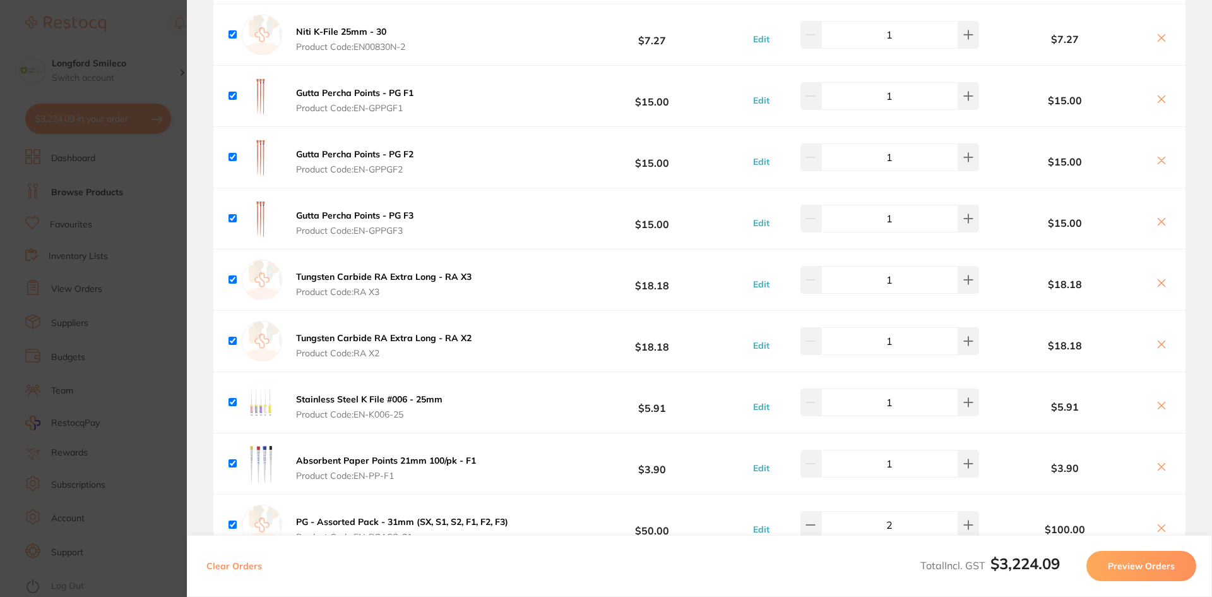
click at [1161, 277] on button at bounding box center [1162, 283] width 18 height 13
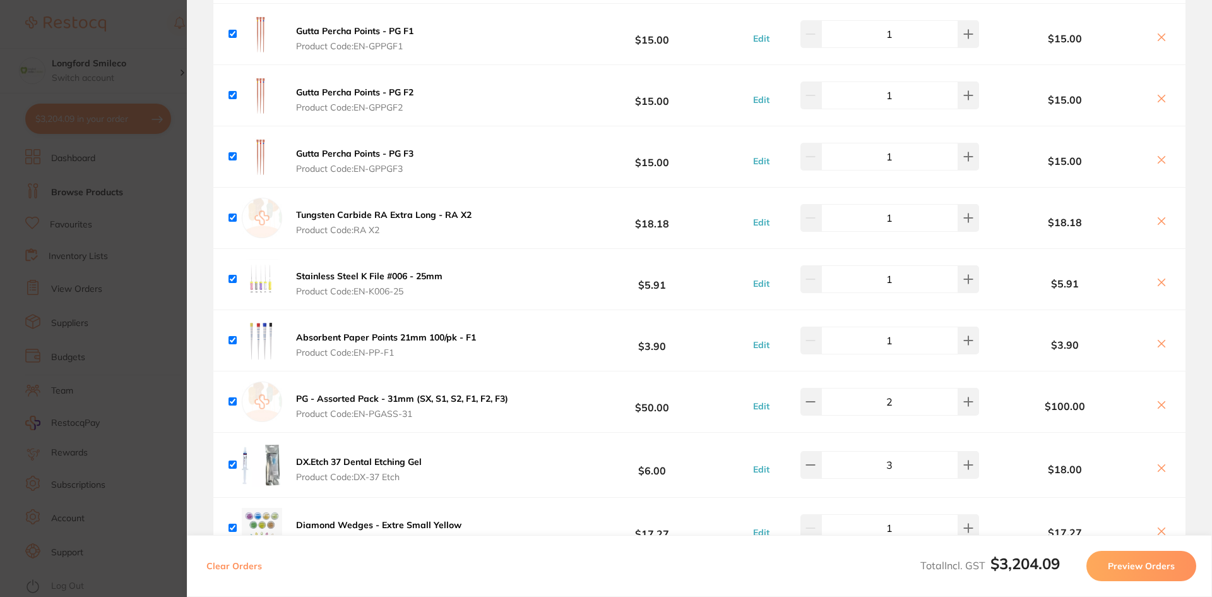
scroll to position [2273, 0]
click at [1158, 217] on icon at bounding box center [1161, 220] width 7 height 7
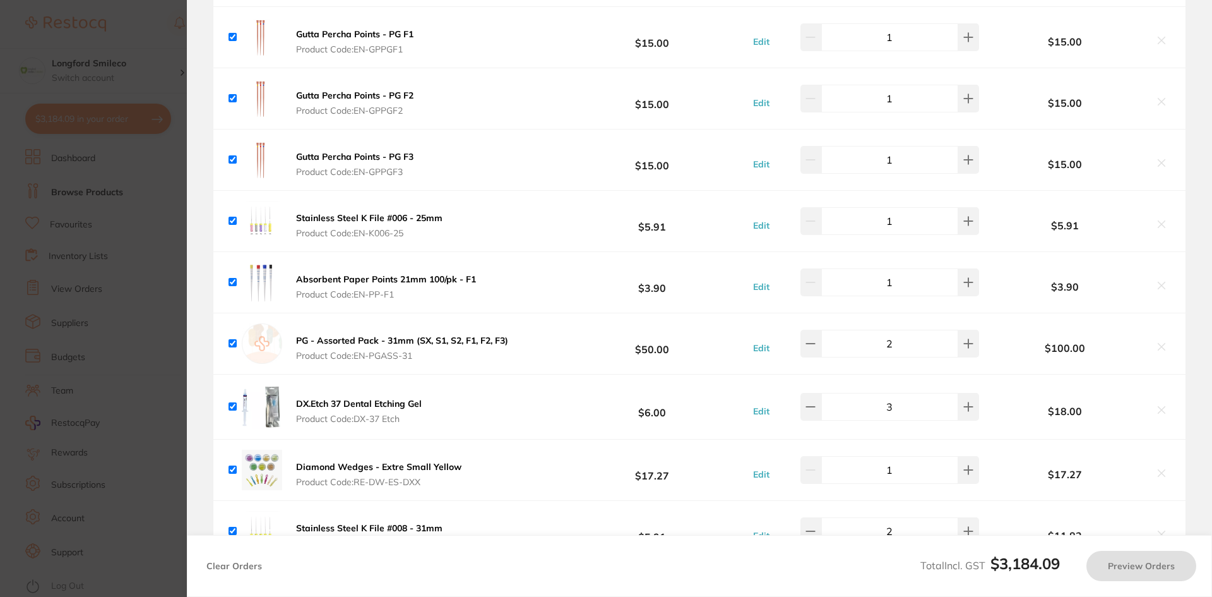
checkbox input "true"
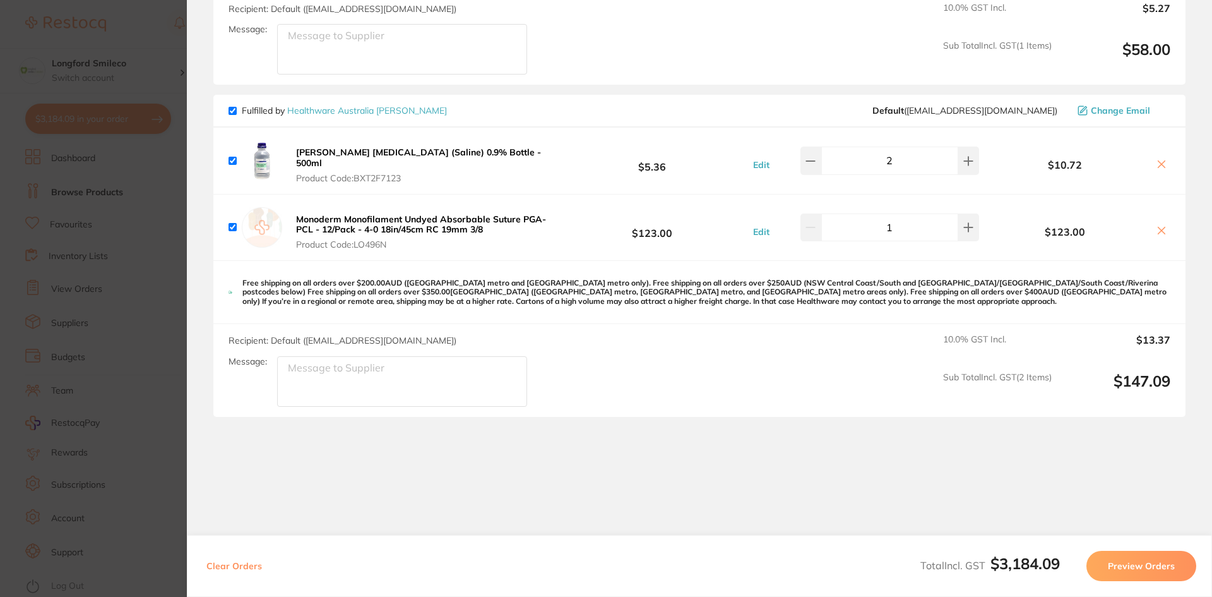
scroll to position [5773, 0]
click at [152, 191] on section "Update RRP Set your pre negotiated price for this item. Item Agreed RRP (excl. …" at bounding box center [606, 298] width 1212 height 597
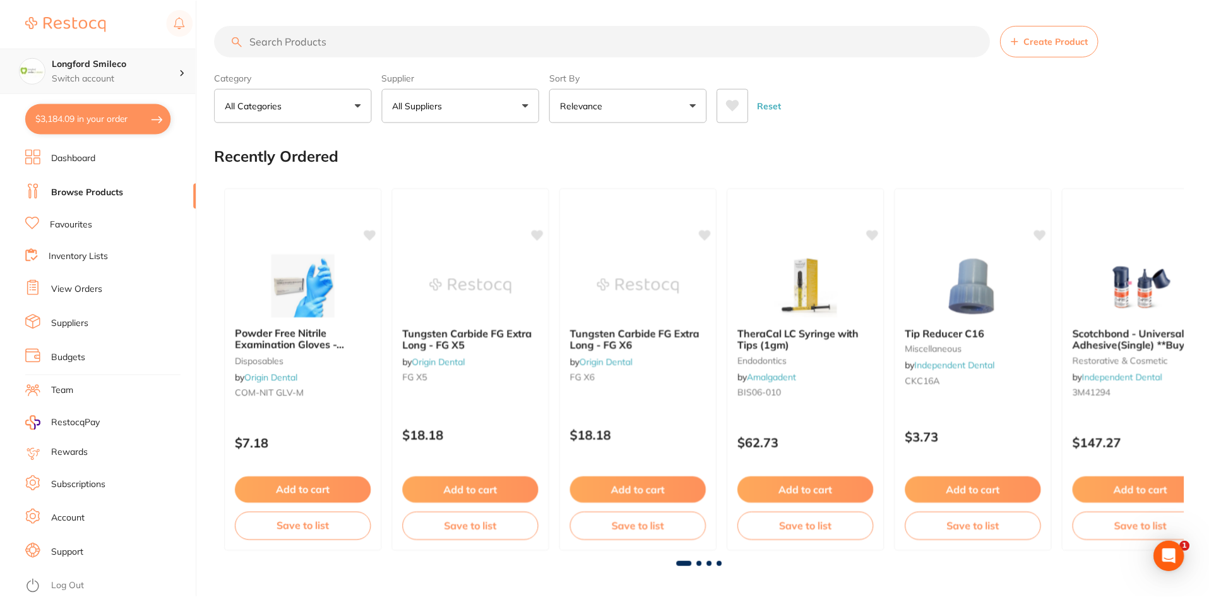
scroll to position [1, 0]
click at [133, 73] on p "Switch account" at bounding box center [116, 78] width 128 height 13
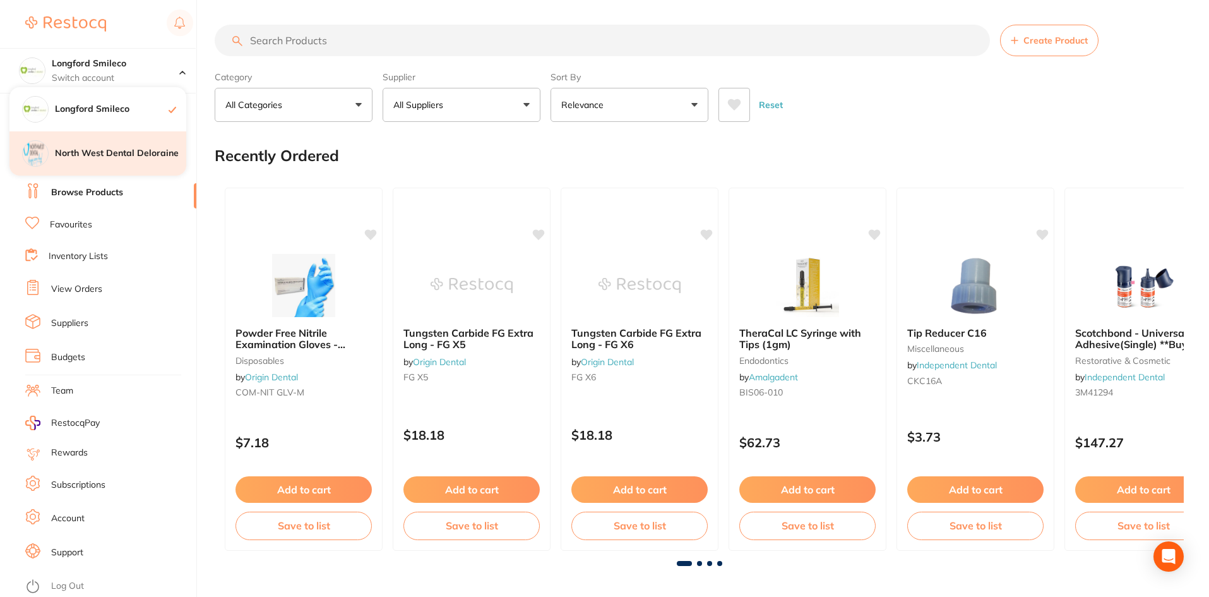
click at [139, 150] on h4 "North West Dental Deloraine" at bounding box center [120, 153] width 131 height 13
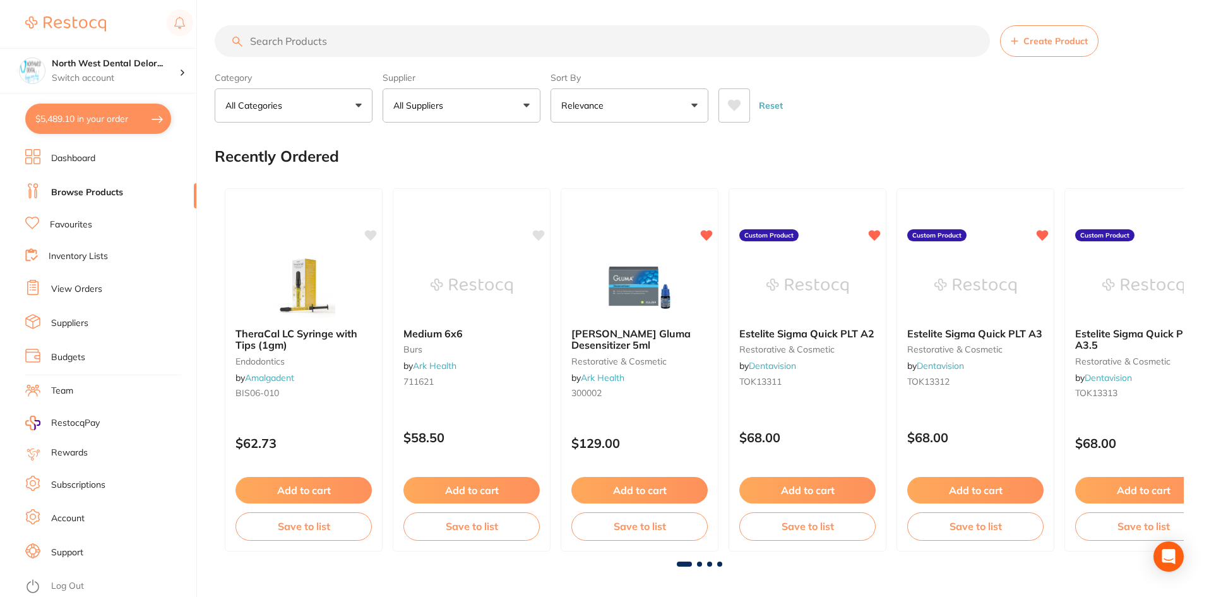
type input "2"
click at [119, 125] on button "$5,489.10 in your order" at bounding box center [98, 119] width 146 height 30
checkbox input "true"
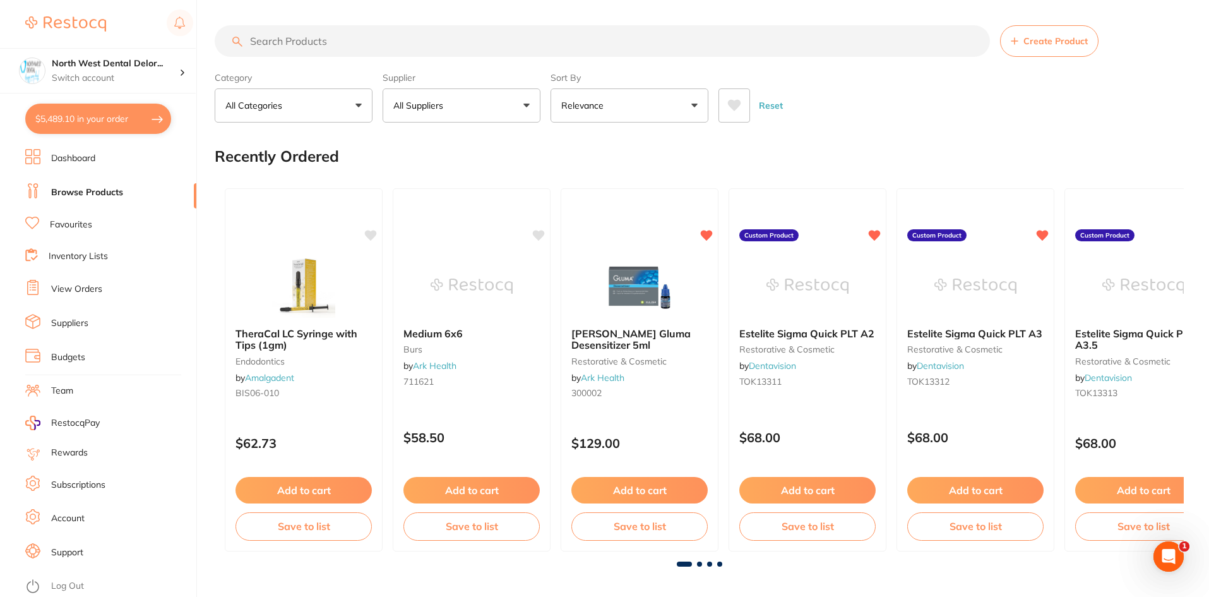
checkbox input "true"
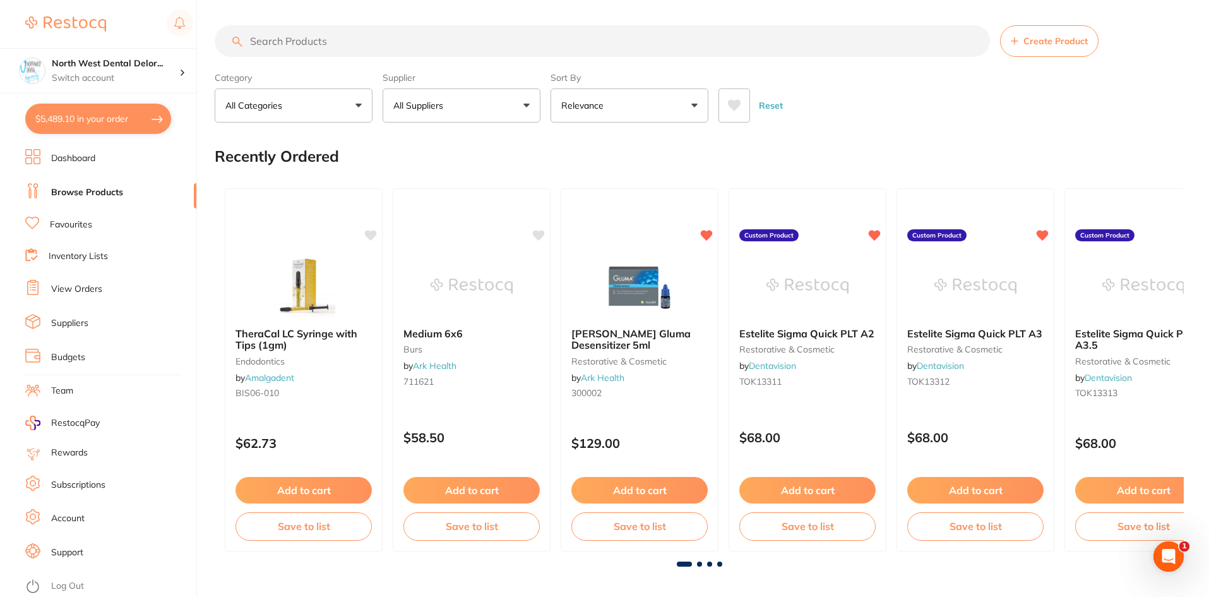
checkbox input "true"
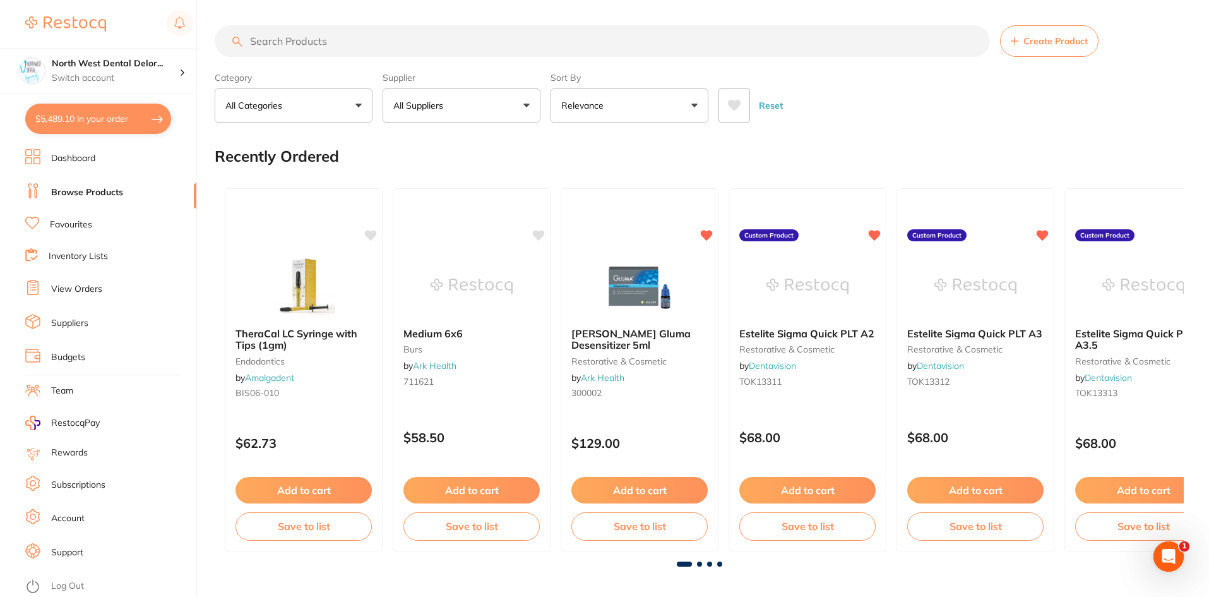
checkbox input "true"
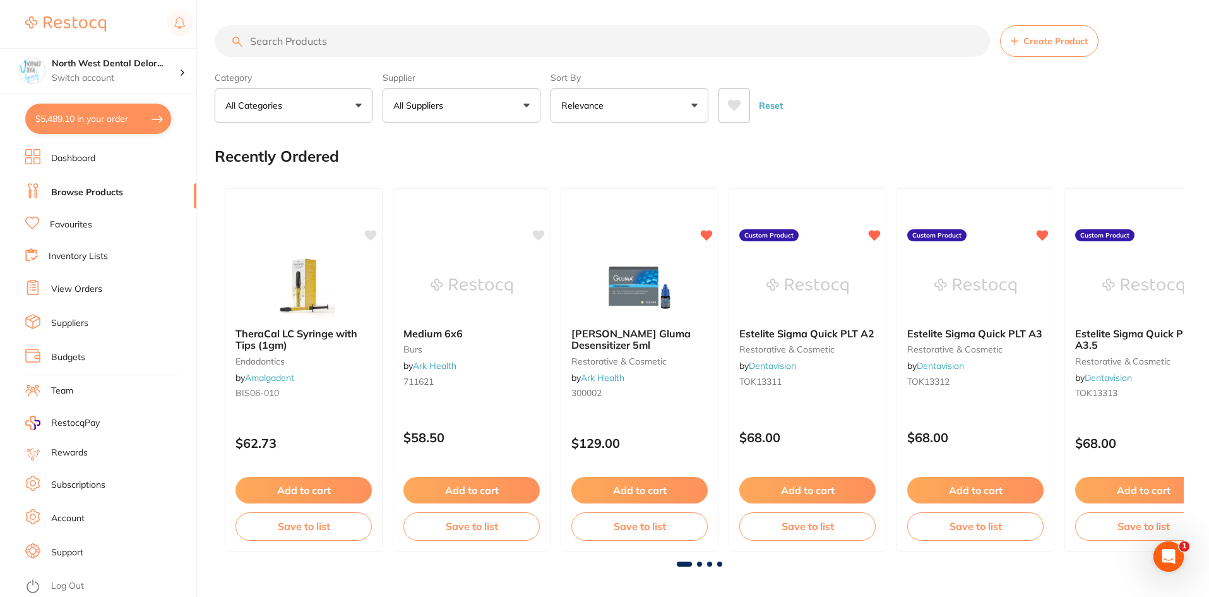
checkbox input "true"
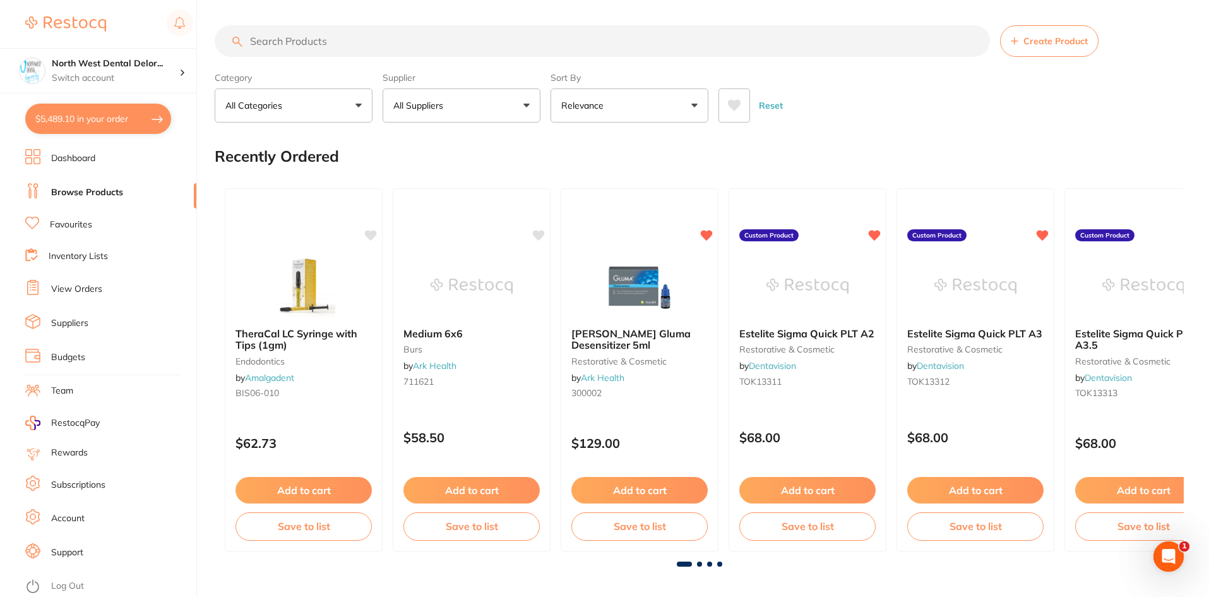
checkbox input "true"
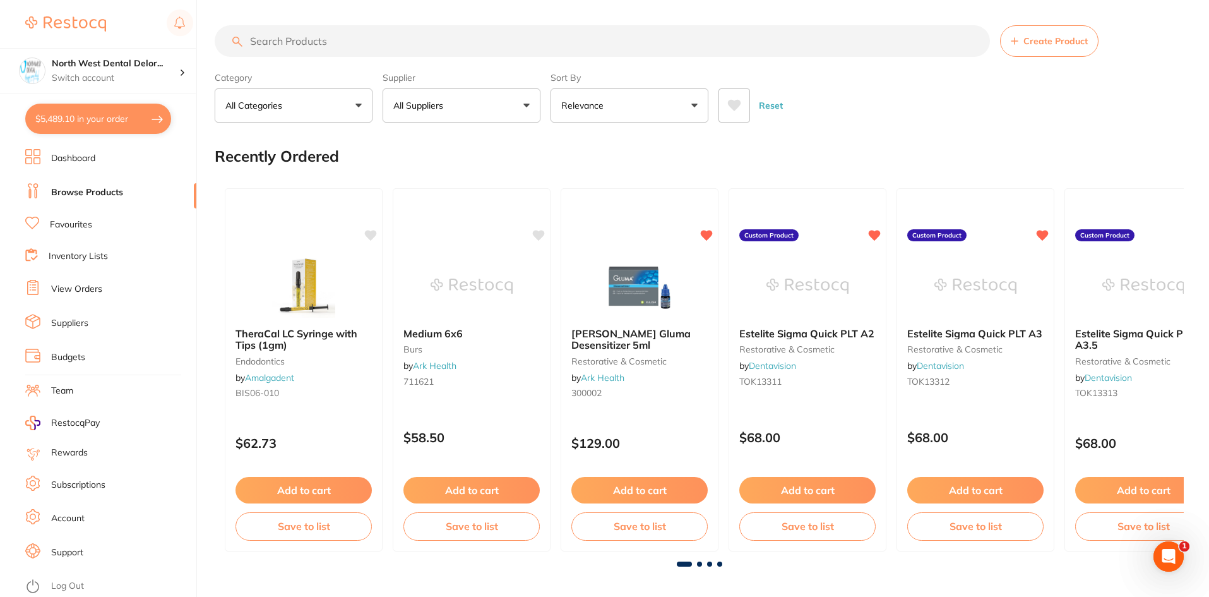
checkbox input "true"
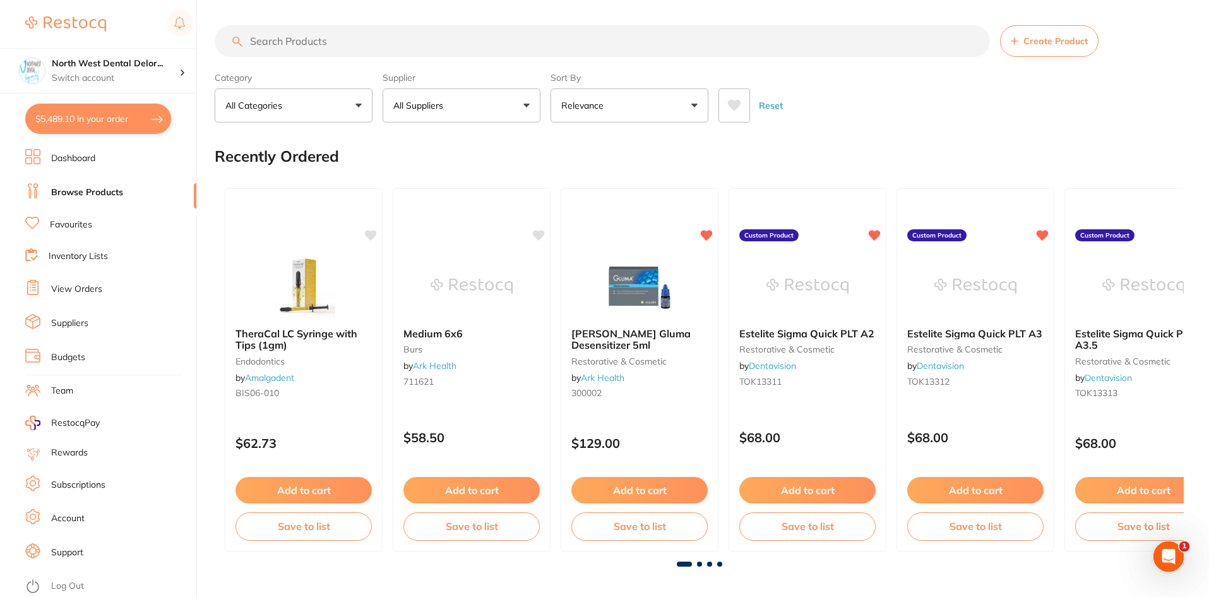
checkbox input "true"
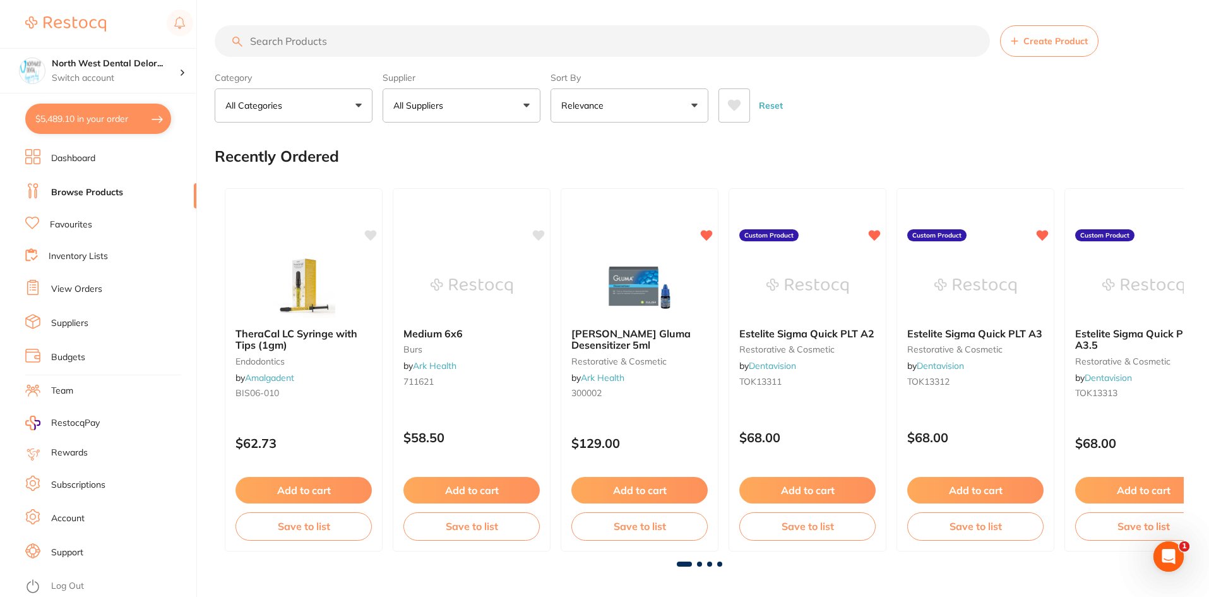
checkbox input "true"
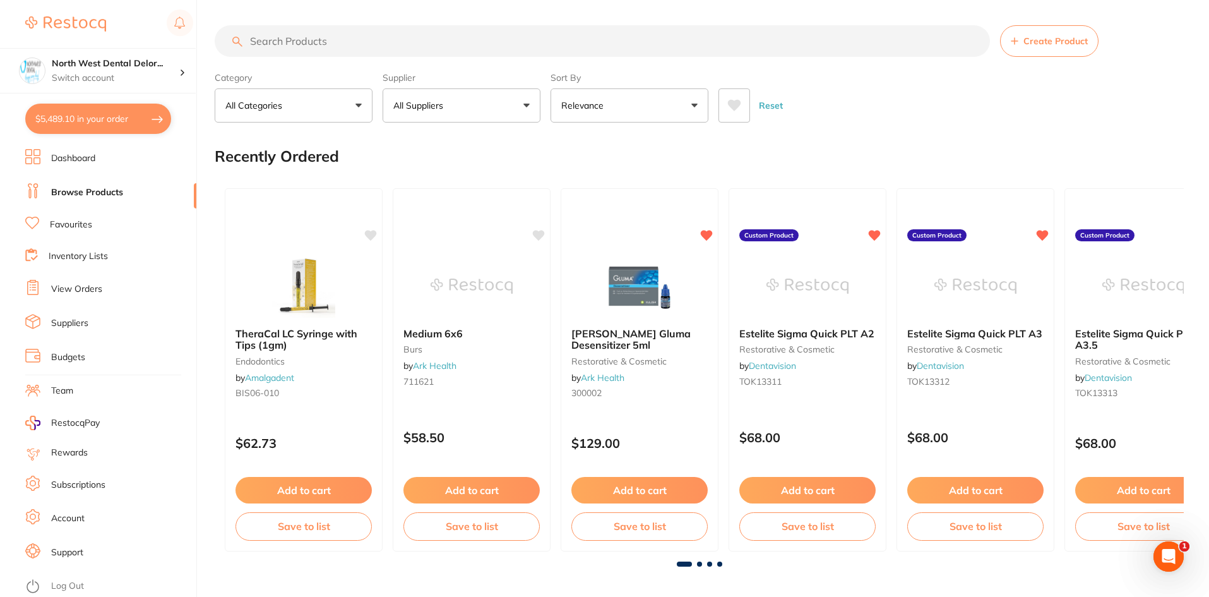
checkbox input "true"
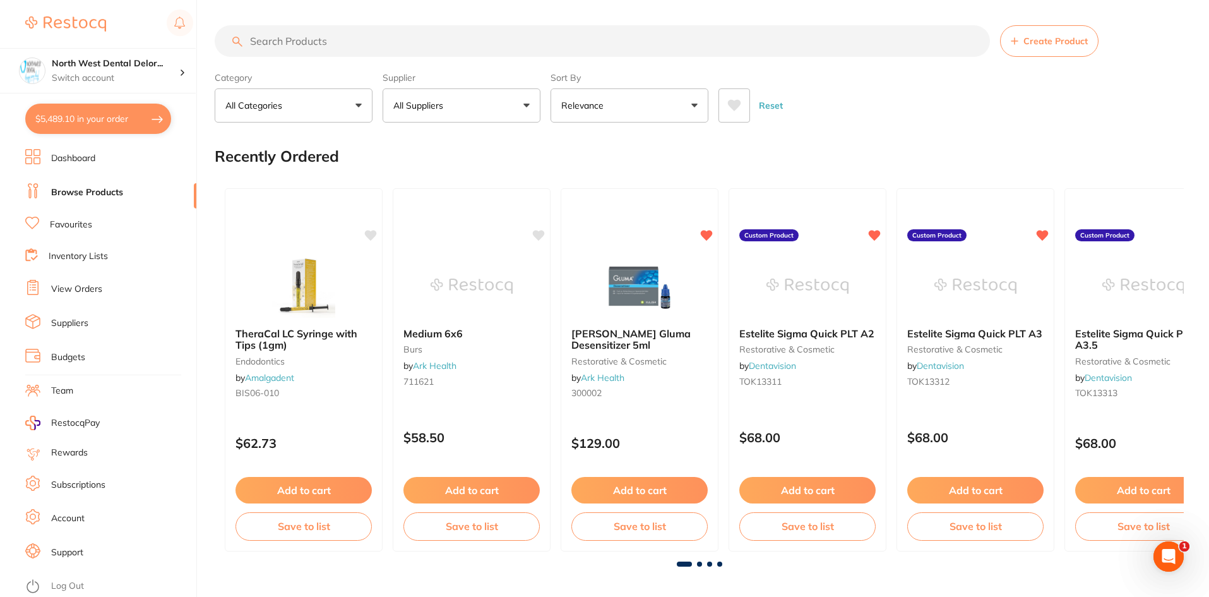
checkbox input "true"
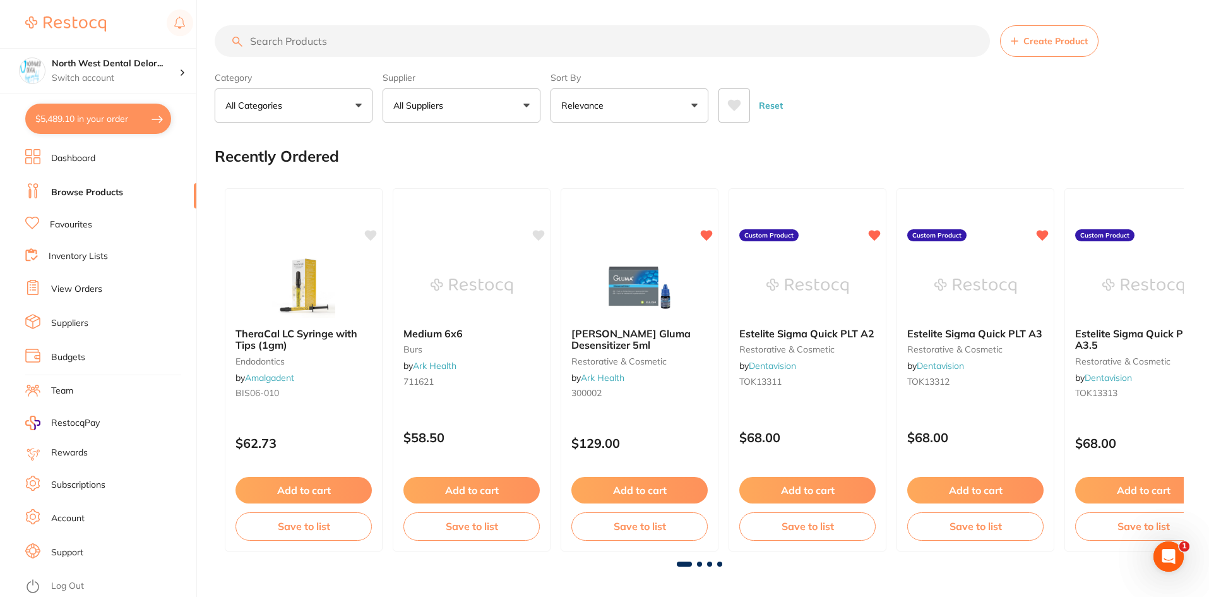
checkbox input "true"
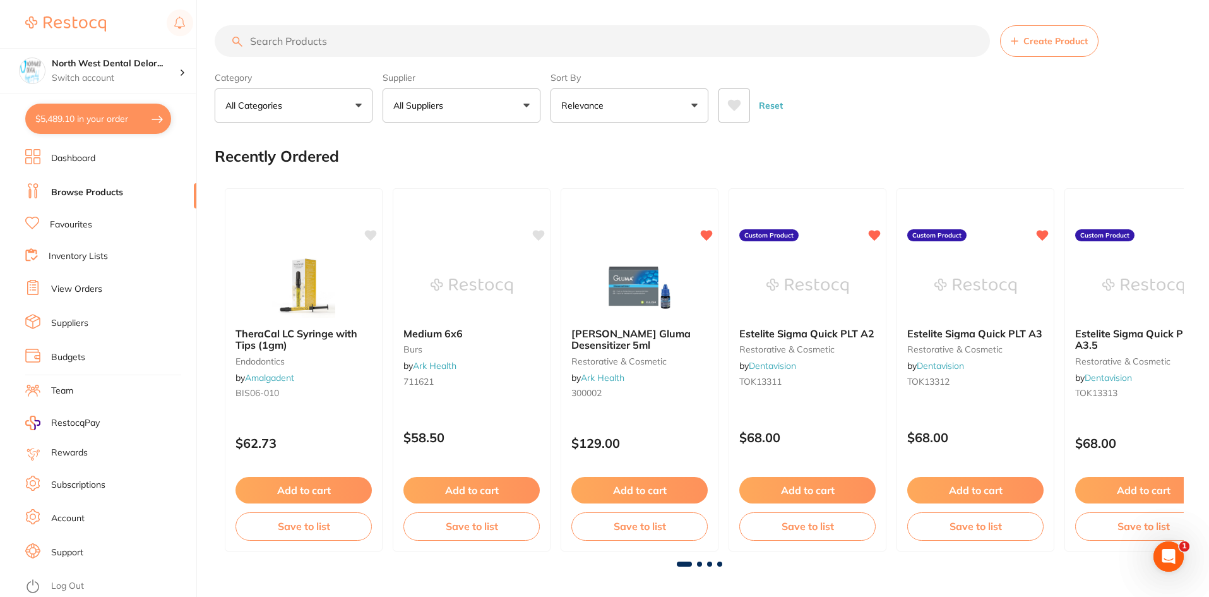
checkbox input "true"
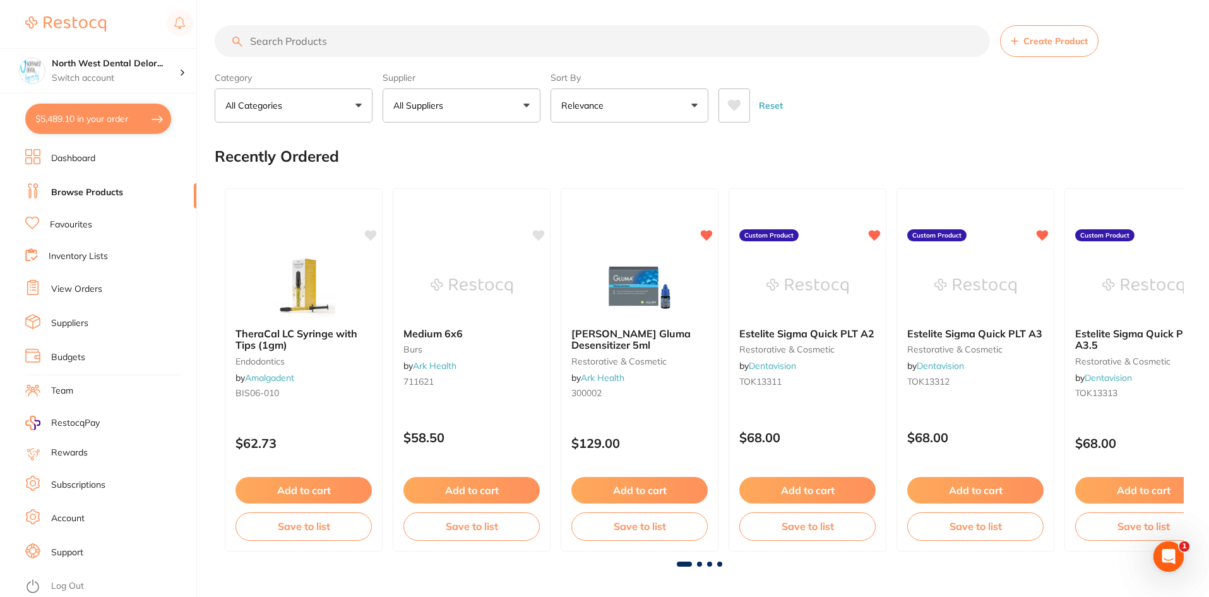
checkbox input "true"
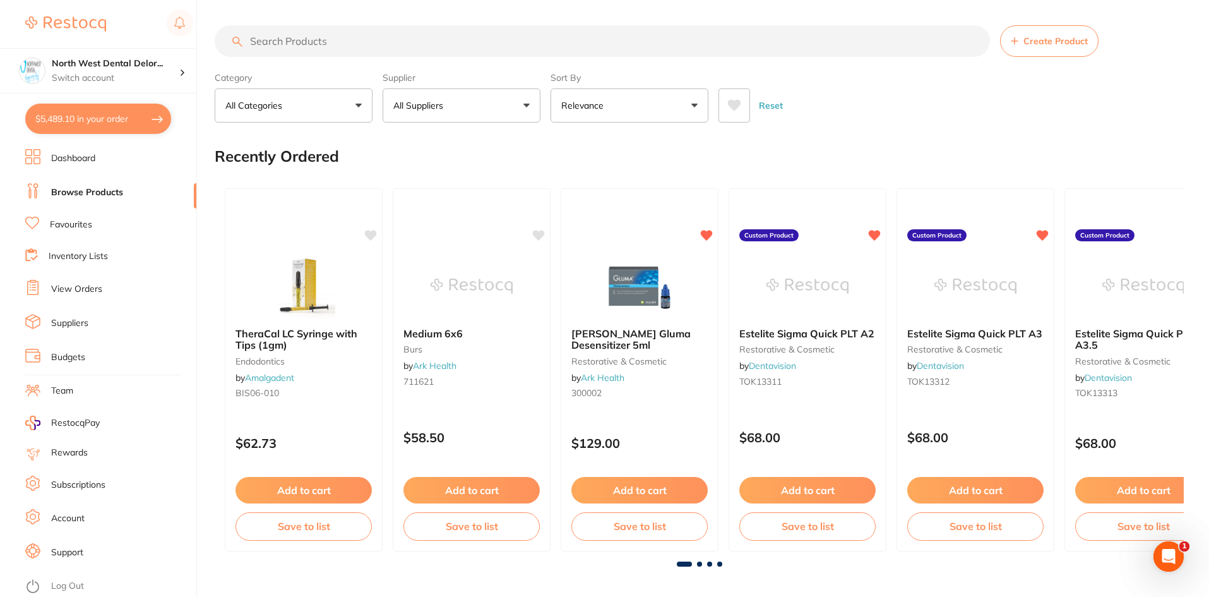
checkbox input "true"
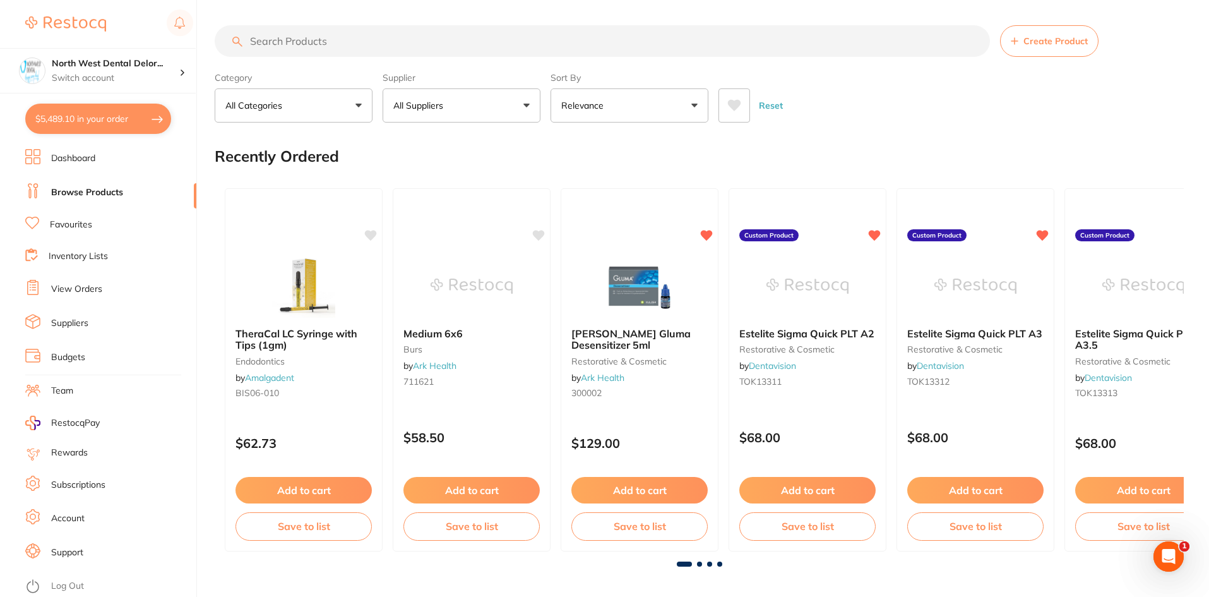
checkbox input "true"
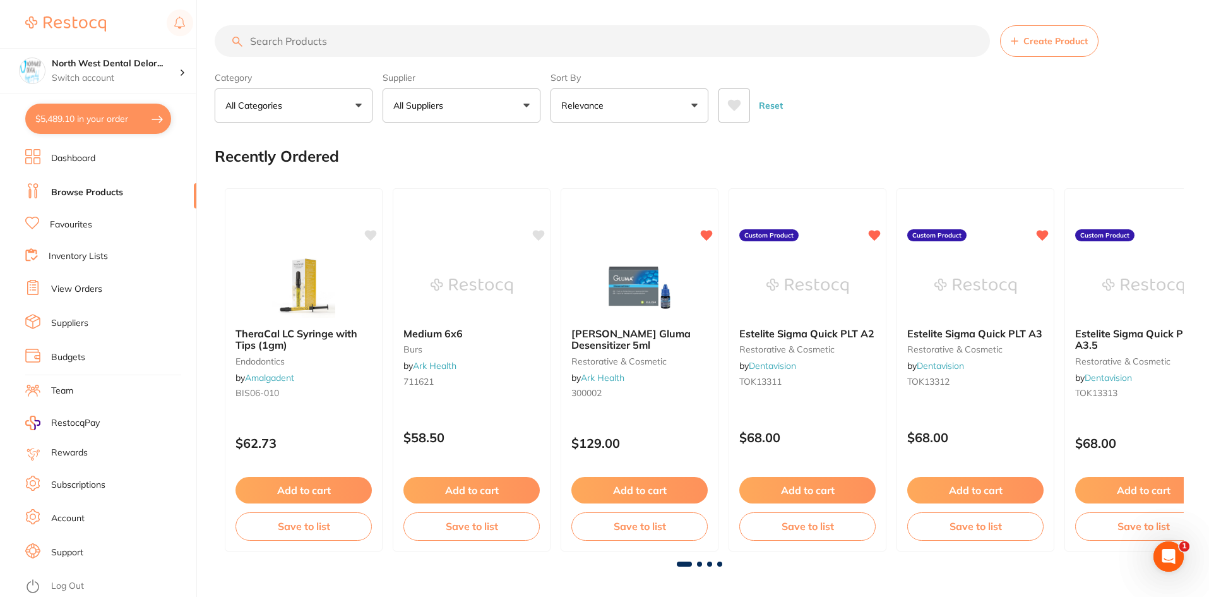
checkbox input "true"
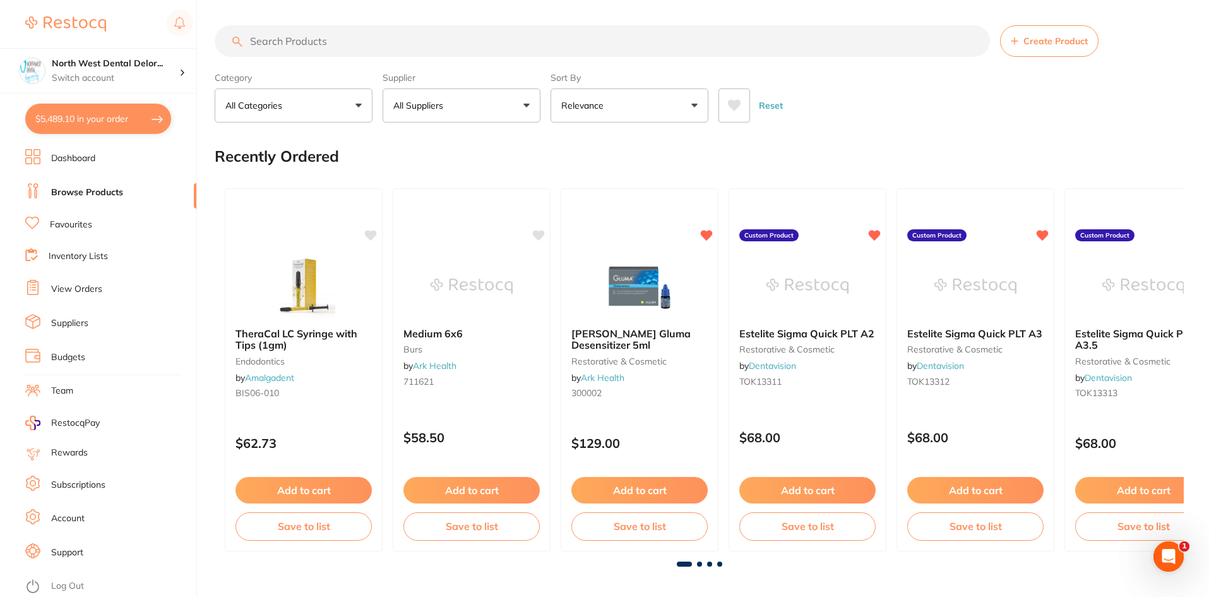
checkbox input "true"
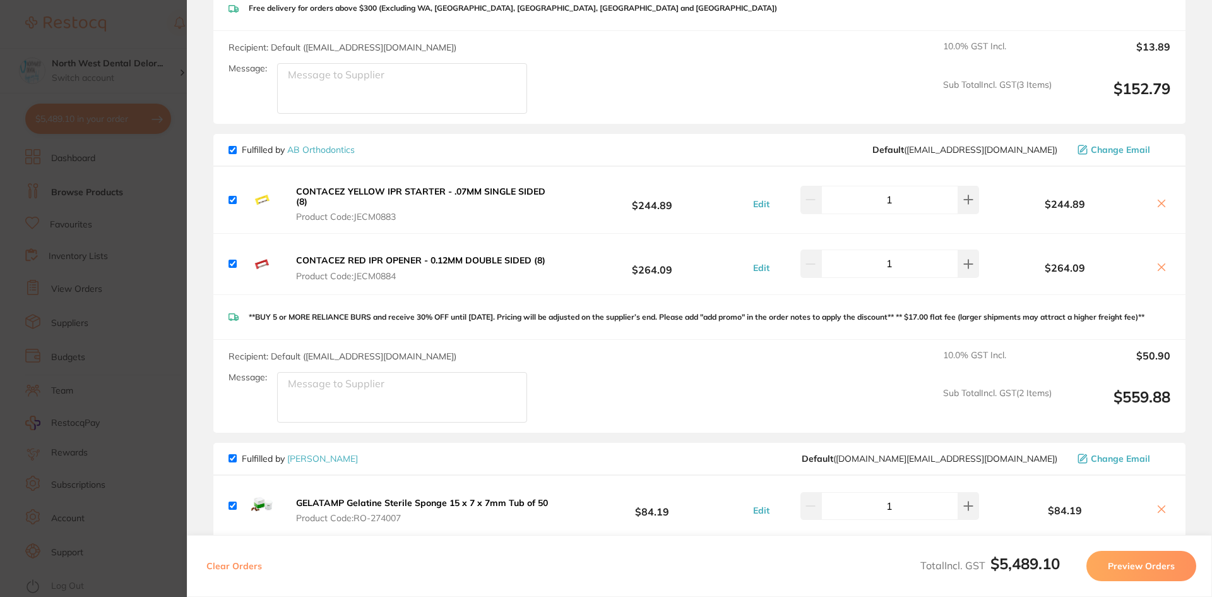
scroll to position [757, 0]
click at [1160, 261] on icon at bounding box center [1162, 266] width 10 height 10
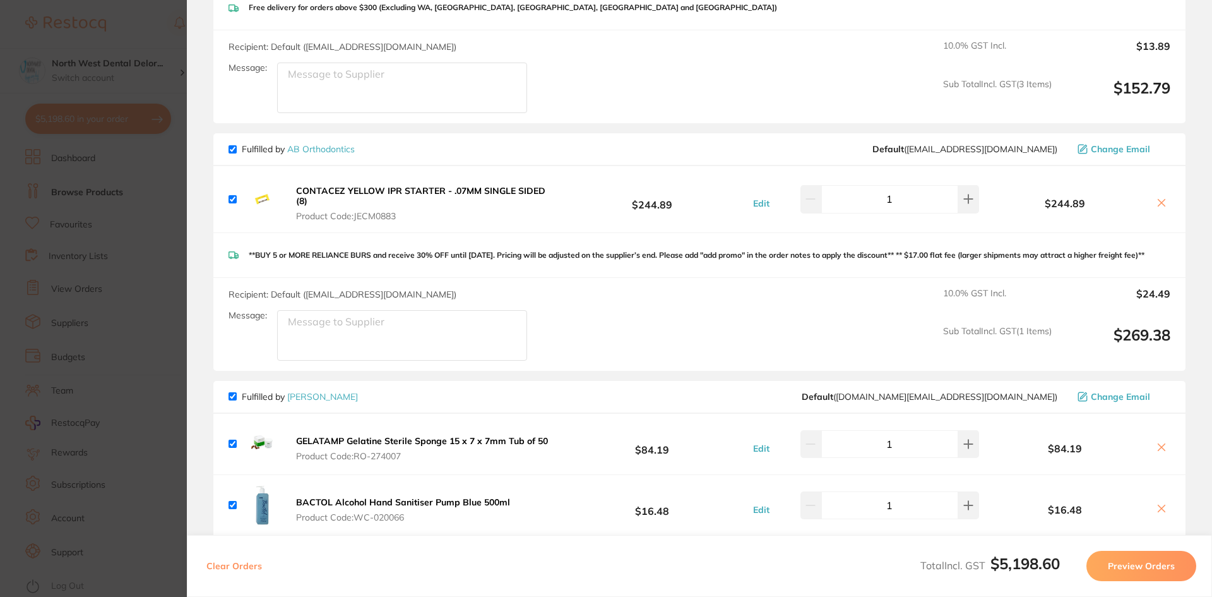
click at [1162, 198] on icon at bounding box center [1162, 203] width 10 height 10
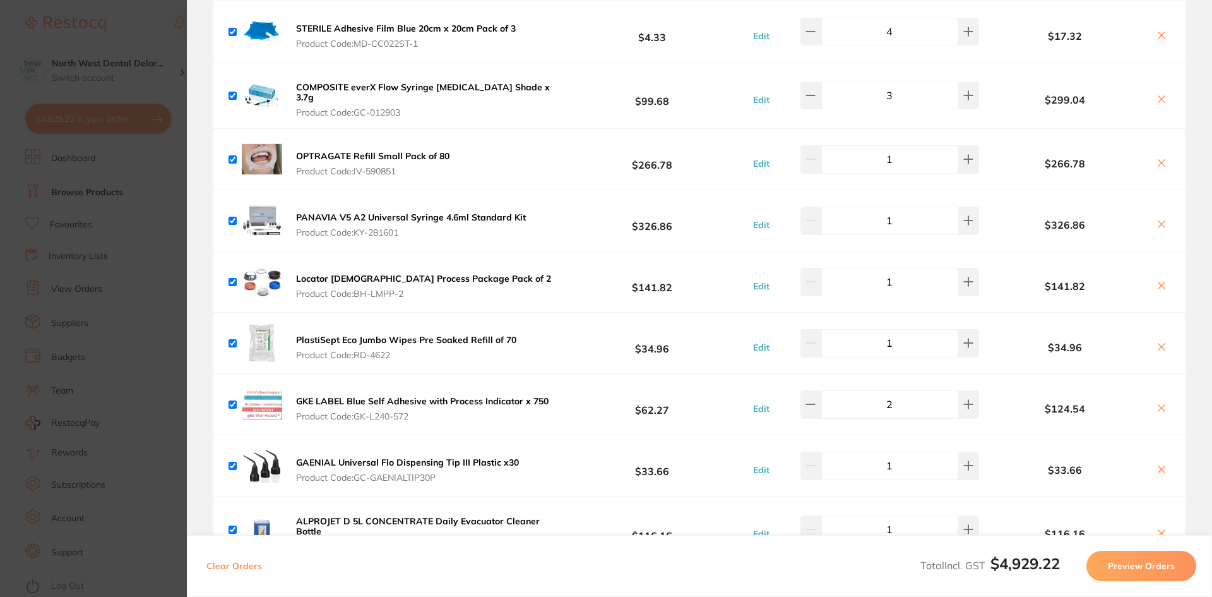
scroll to position [1388, 0]
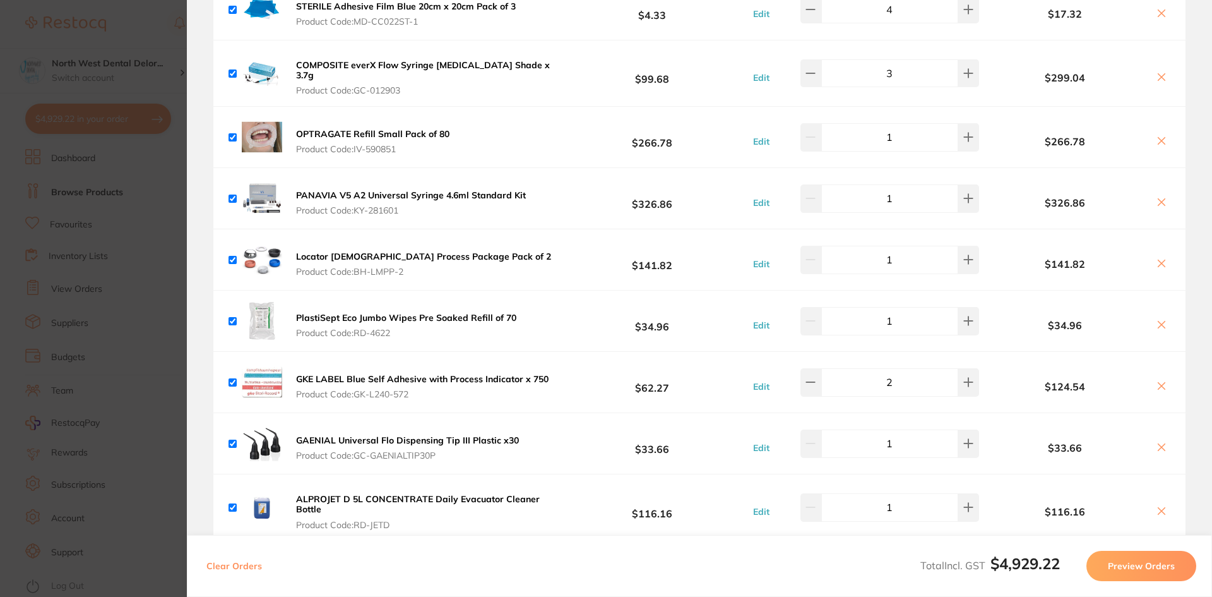
click at [1160, 258] on icon at bounding box center [1162, 263] width 10 height 10
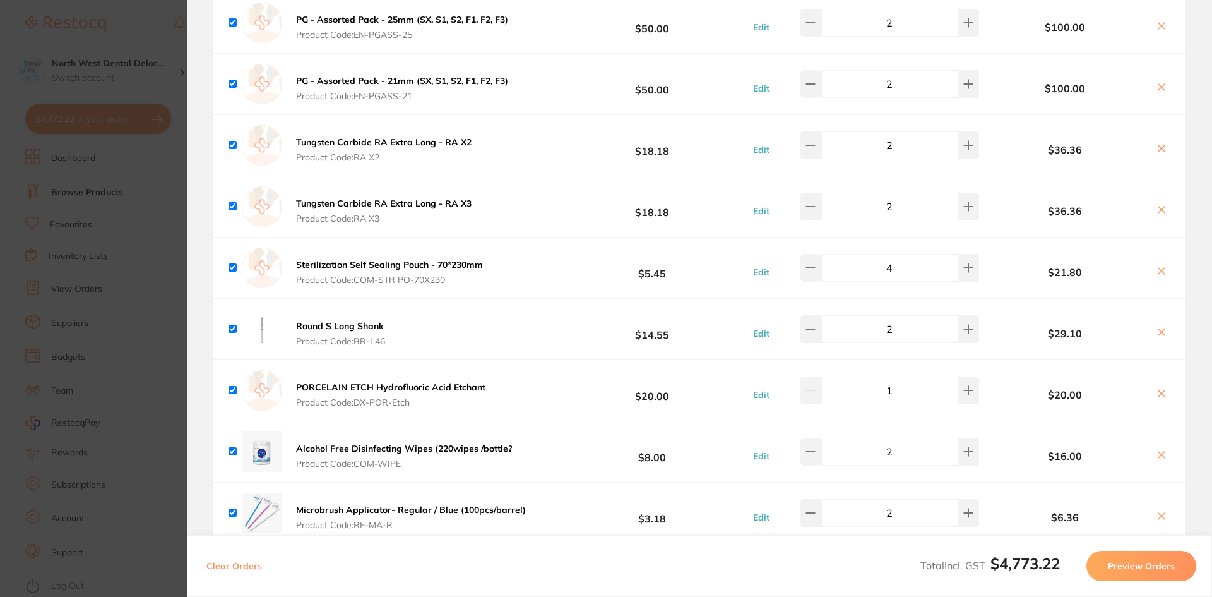
scroll to position [2398, 0]
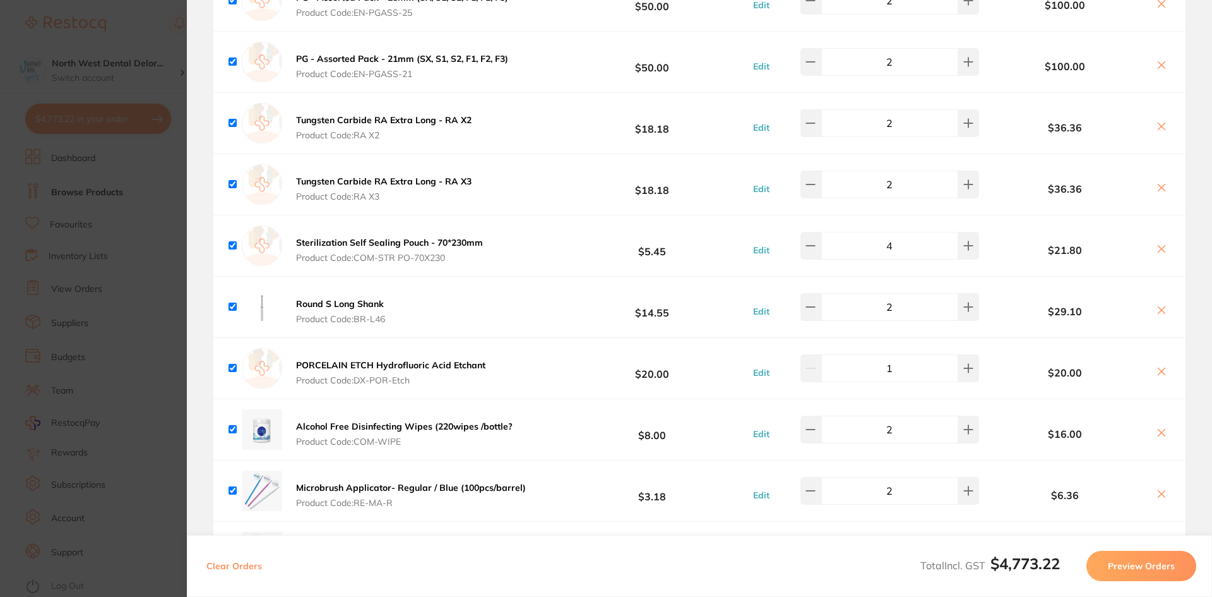
click at [1157, 182] on icon at bounding box center [1162, 187] width 10 height 10
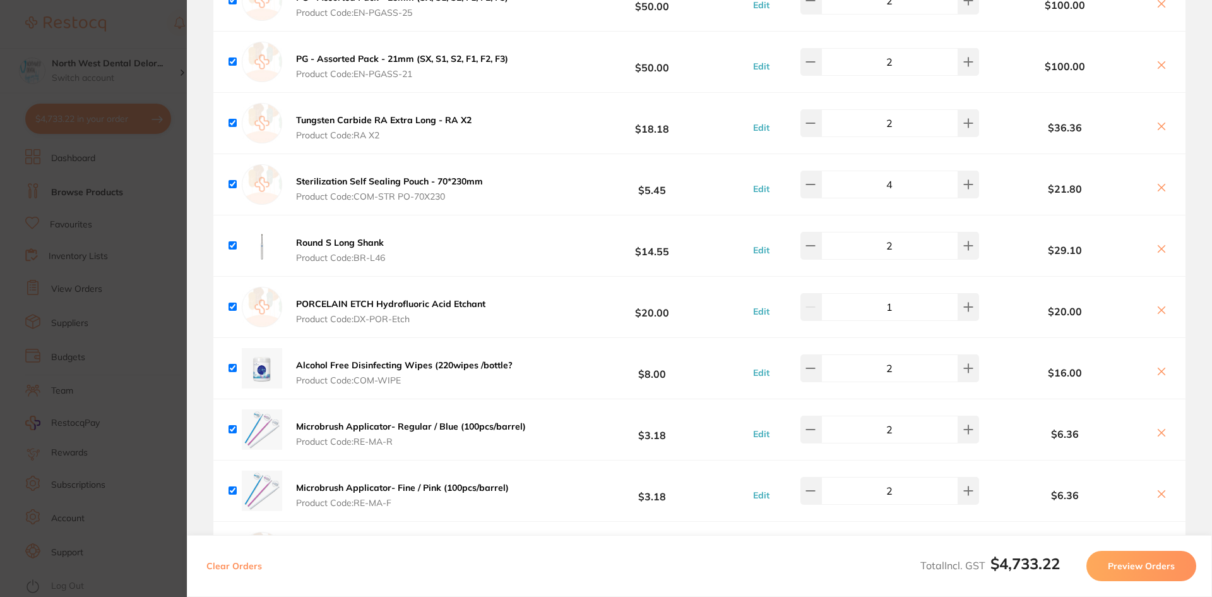
click at [1154, 119] on div "Tungsten Carbide RA Extra Long - RA X2 Product Code: RA X2 $18.18 Edit 2 $36.36" at bounding box center [699, 123] width 972 height 61
click at [1160, 121] on icon at bounding box center [1162, 126] width 10 height 10
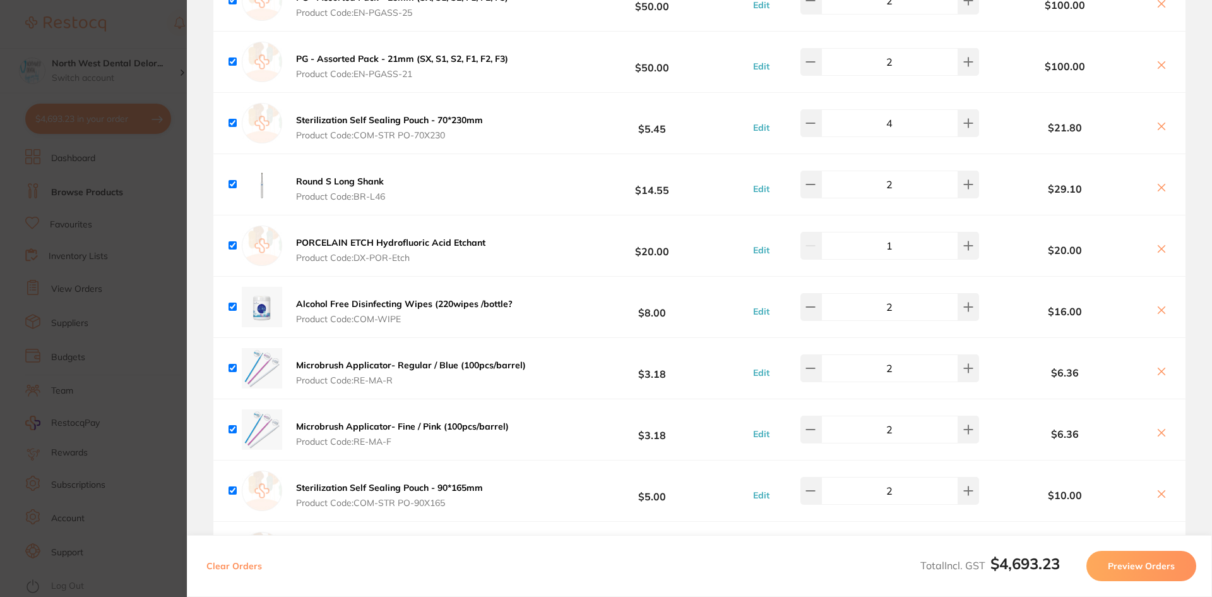
click at [1160, 182] on icon at bounding box center [1162, 187] width 10 height 10
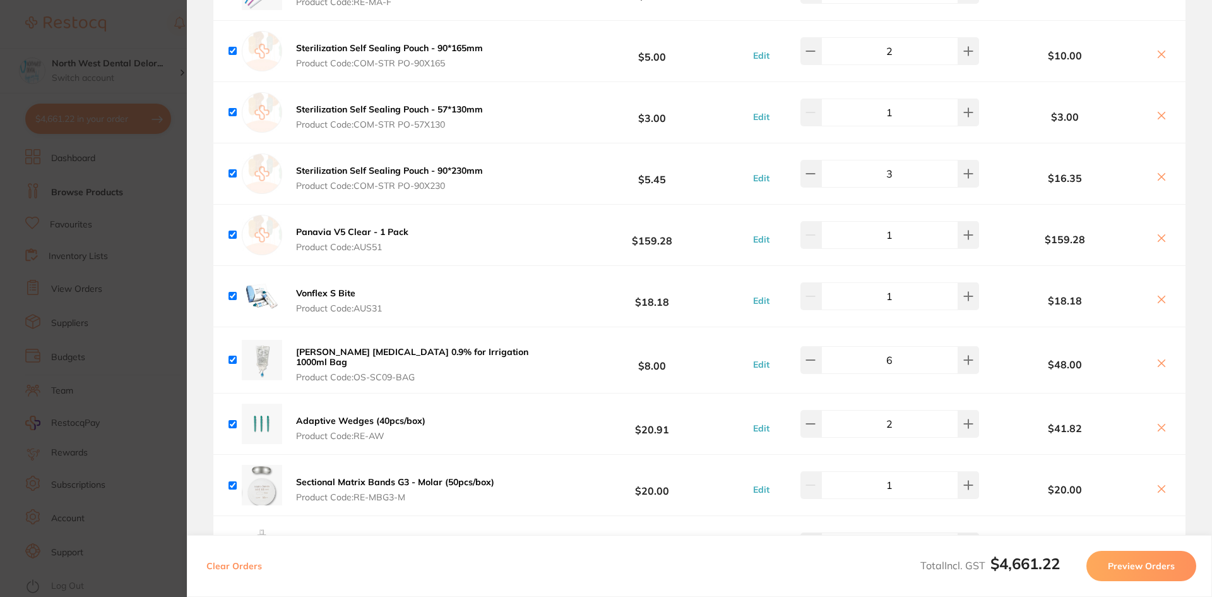
scroll to position [2776, 0]
drag, startPoint x: 295, startPoint y: 212, endPoint x: 443, endPoint y: 219, distance: 147.9
click at [443, 219] on div "Panavia V5 Clear - 1 Pack Product Code: AUS51 $159.28 Edit 1 $159.28" at bounding box center [699, 234] width 972 height 61
click at [351, 225] on b "Panavia V5 Clear - 1 Pack" at bounding box center [352, 230] width 112 height 11
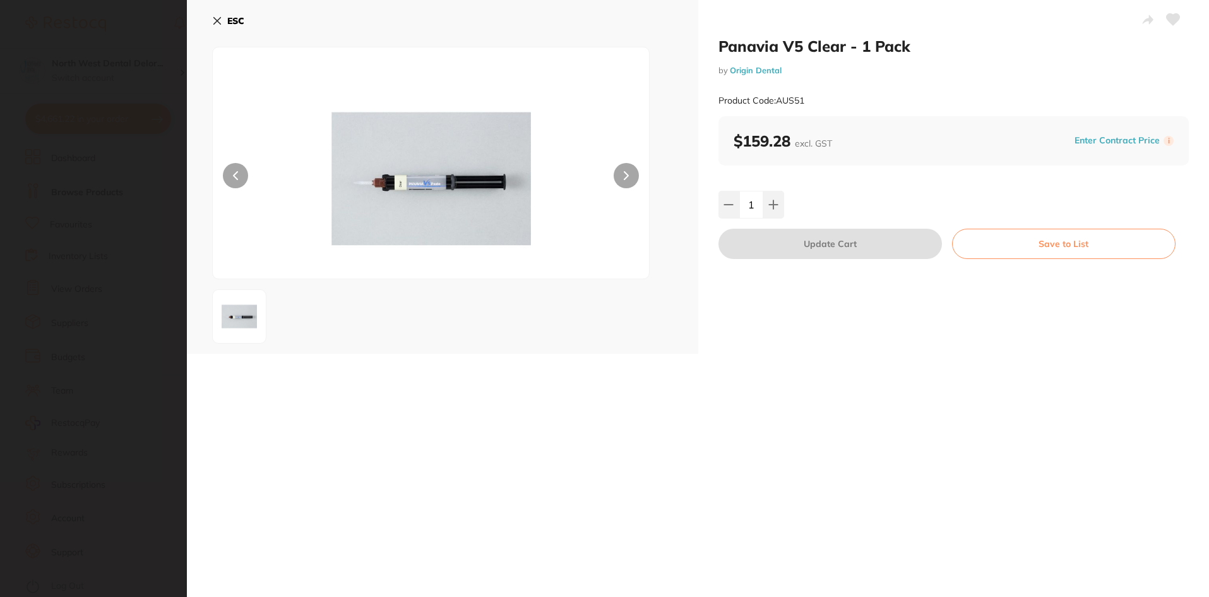
click at [445, 174] on img at bounding box center [431, 178] width 262 height 199
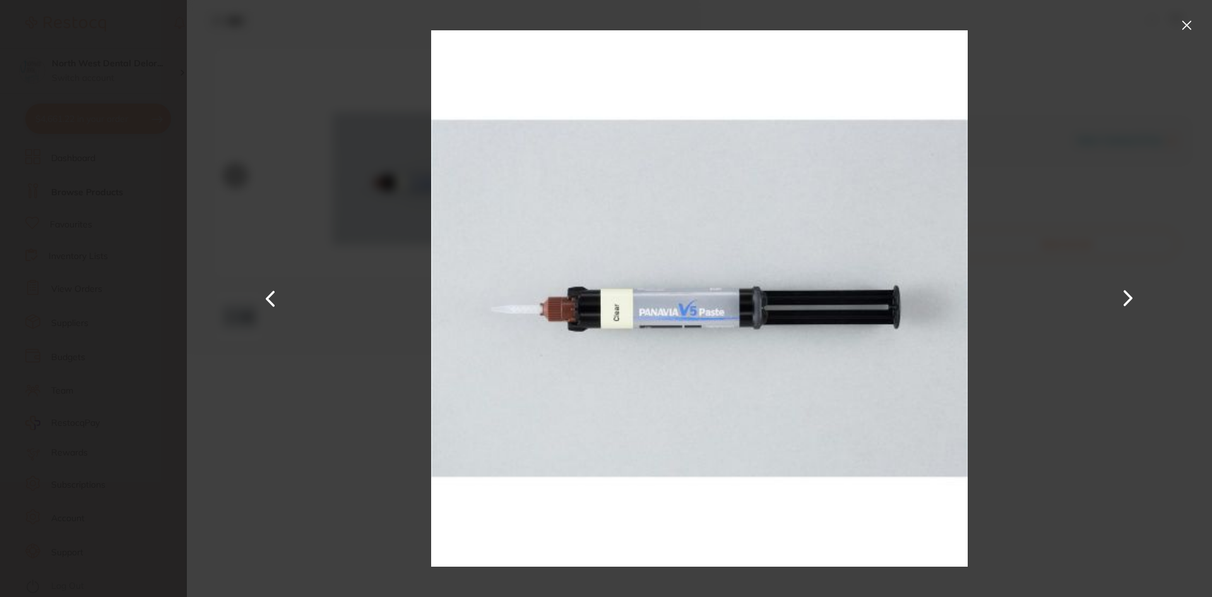
scroll to position [0, 0]
click at [1196, 32] on button at bounding box center [1187, 25] width 20 height 20
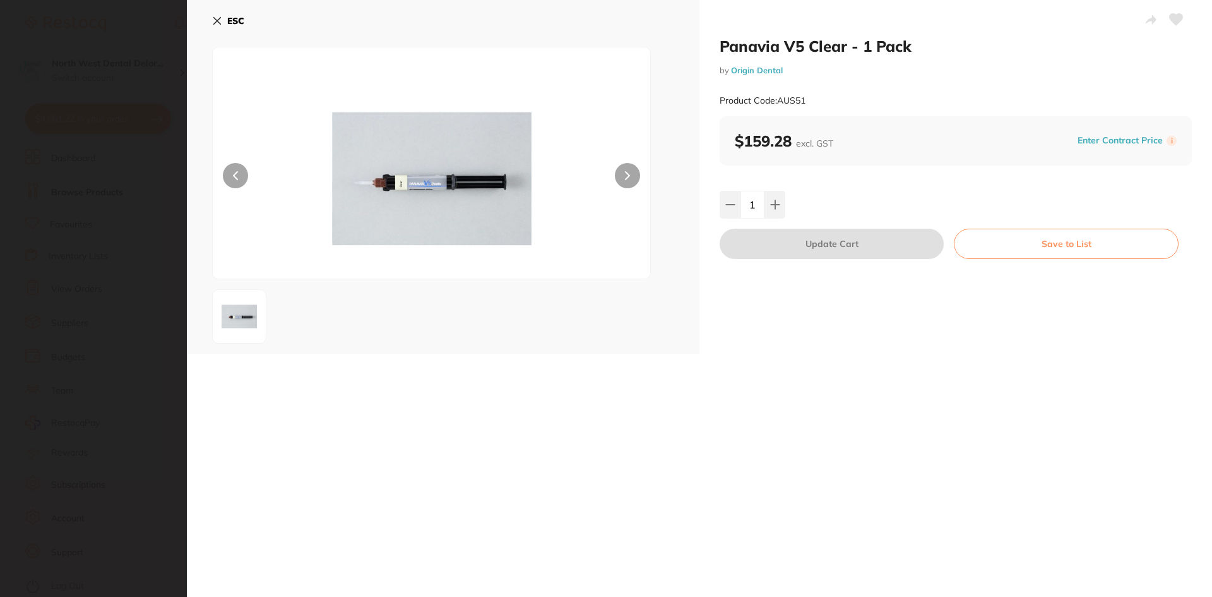
click at [227, 20] on button "ESC" at bounding box center [228, 20] width 32 height 21
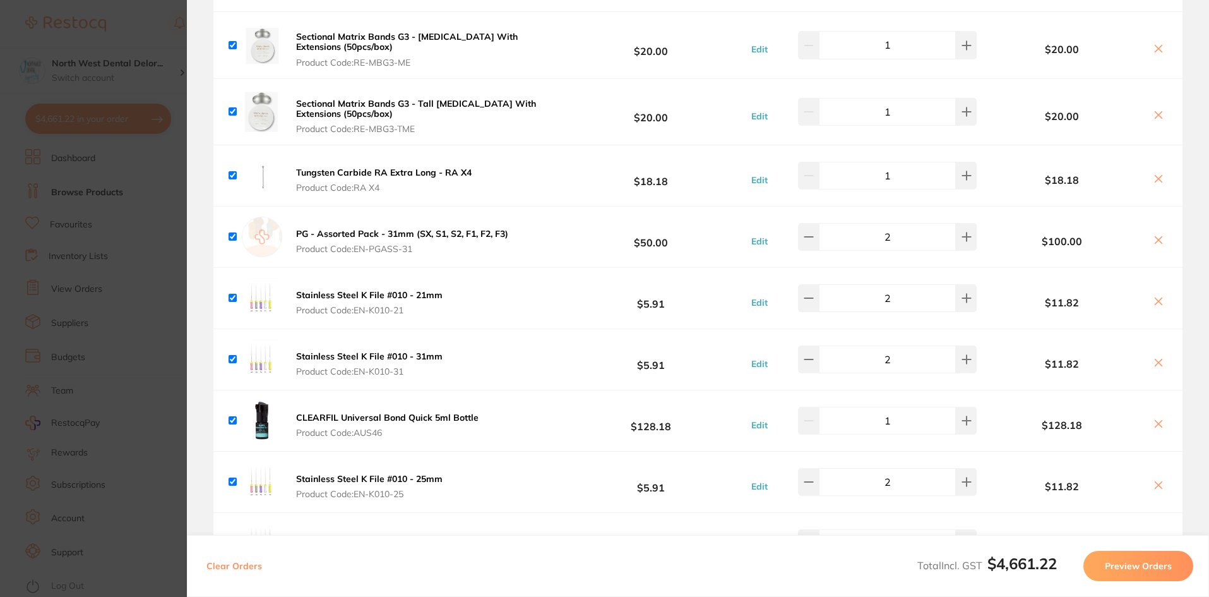
scroll to position [3530, 0]
click at [1157, 175] on icon at bounding box center [1158, 178] width 7 height 7
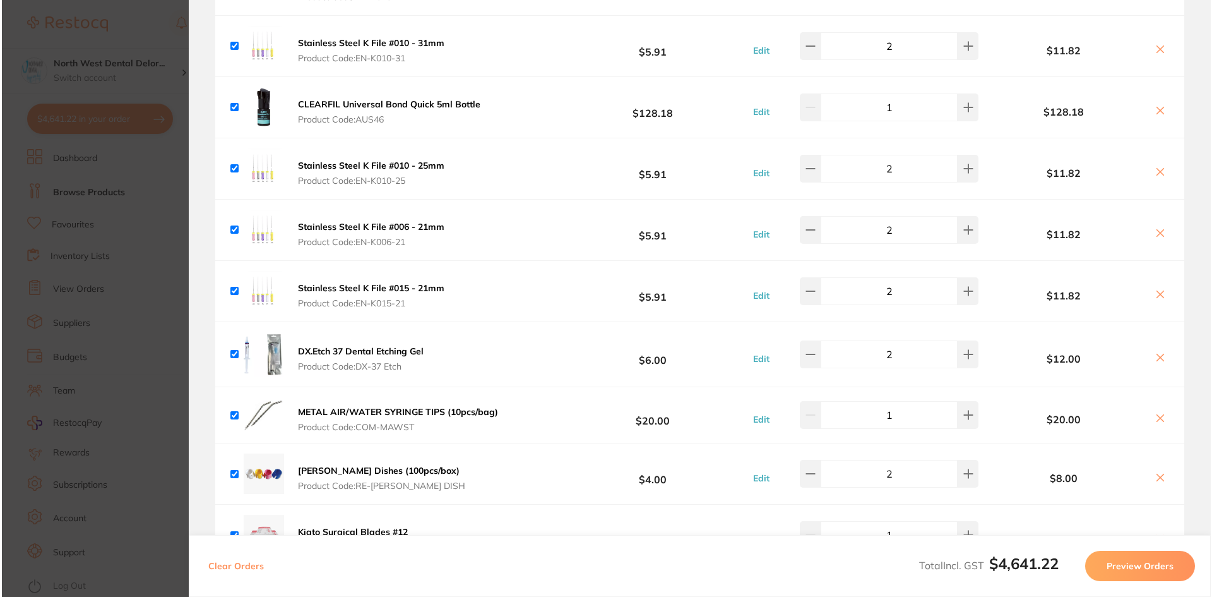
scroll to position [3782, 0]
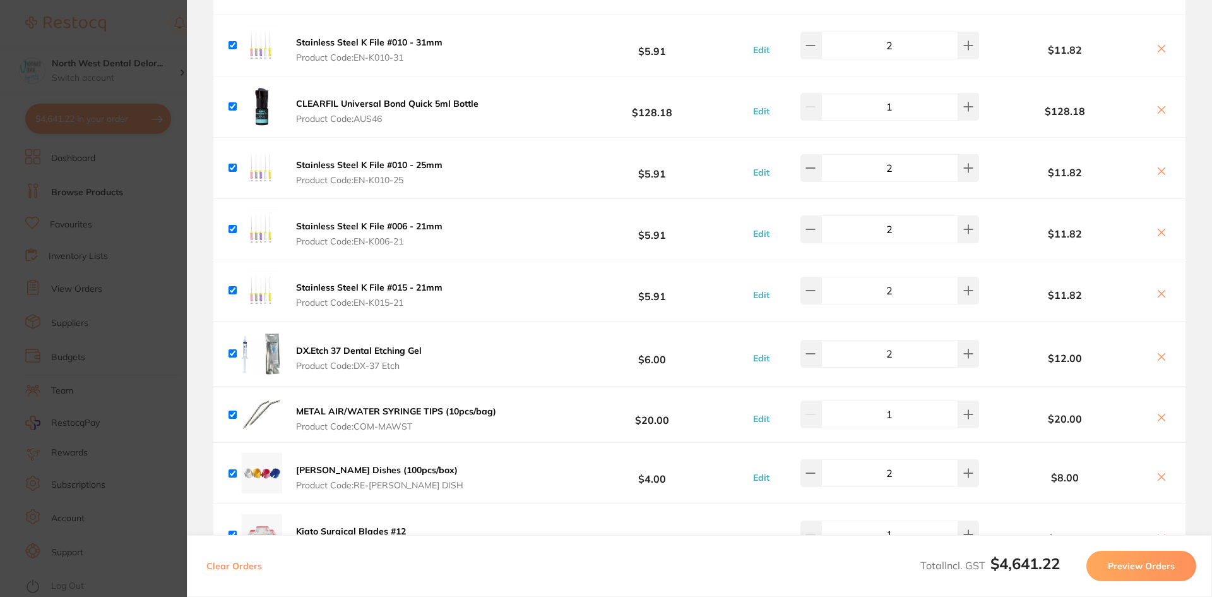
click at [429, 98] on b "CLEARFIL Universal Bond Quick 5ml Bottle" at bounding box center [387, 103] width 182 height 11
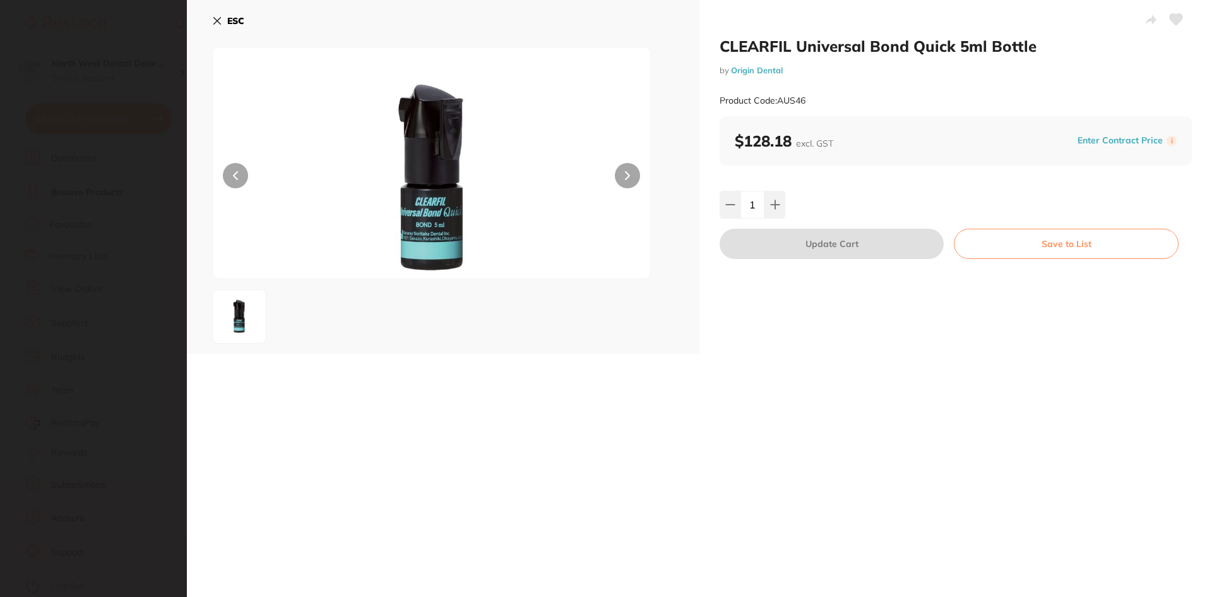
scroll to position [0, 0]
click at [222, 15] on button "ESC" at bounding box center [228, 20] width 32 height 21
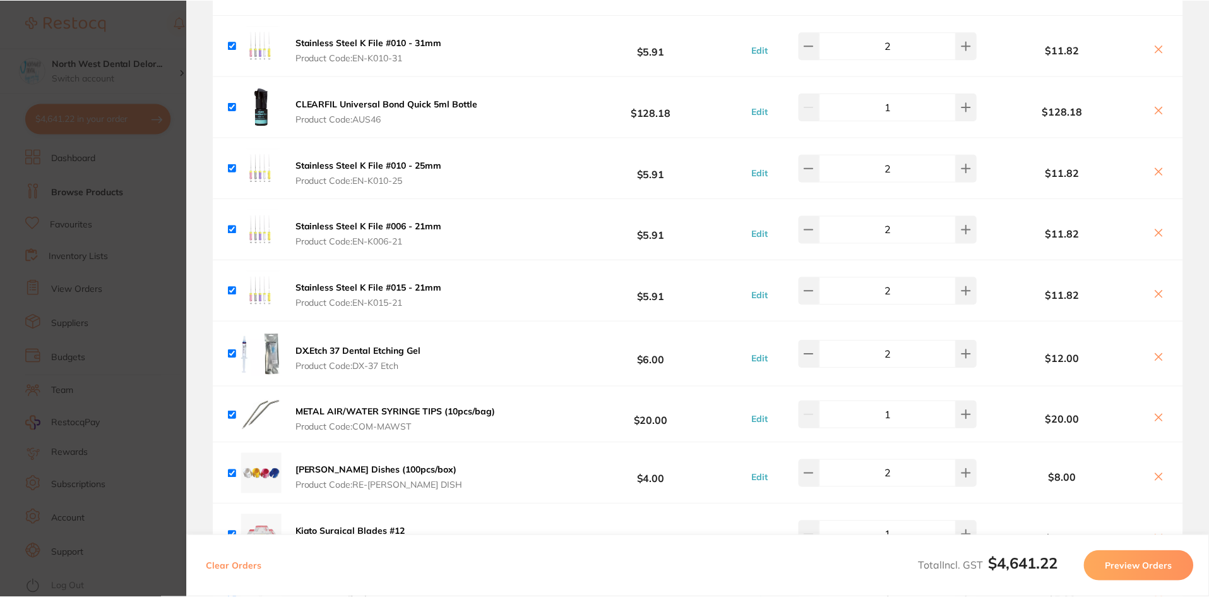
scroll to position [1, 0]
click at [1159, 104] on button at bounding box center [1159, 110] width 18 height 13
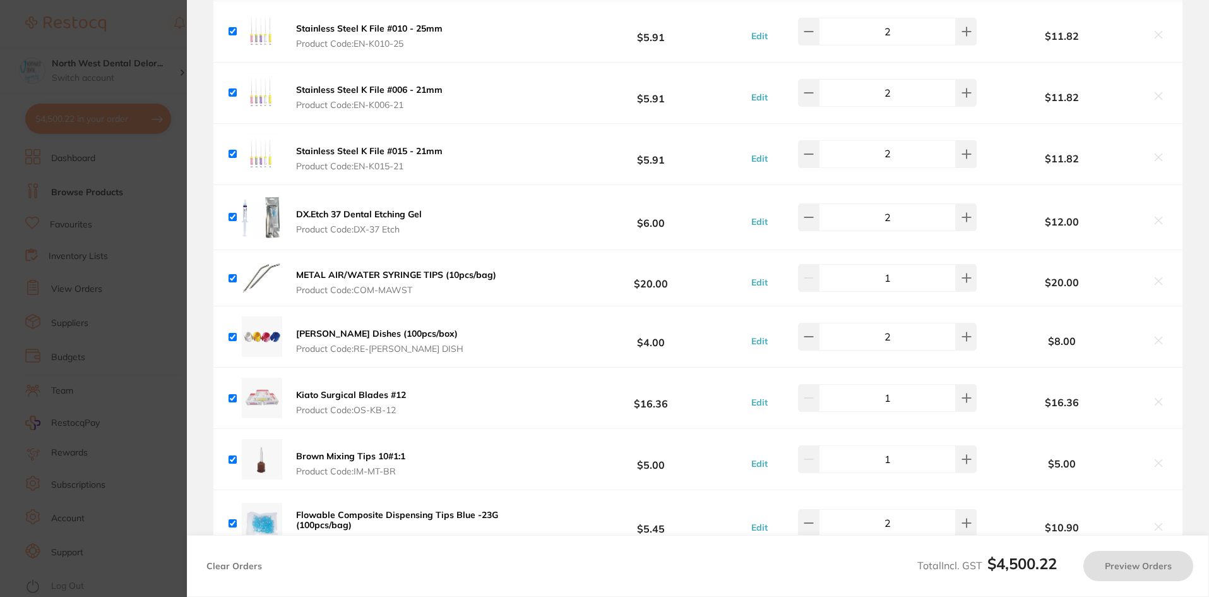
scroll to position [3862, 0]
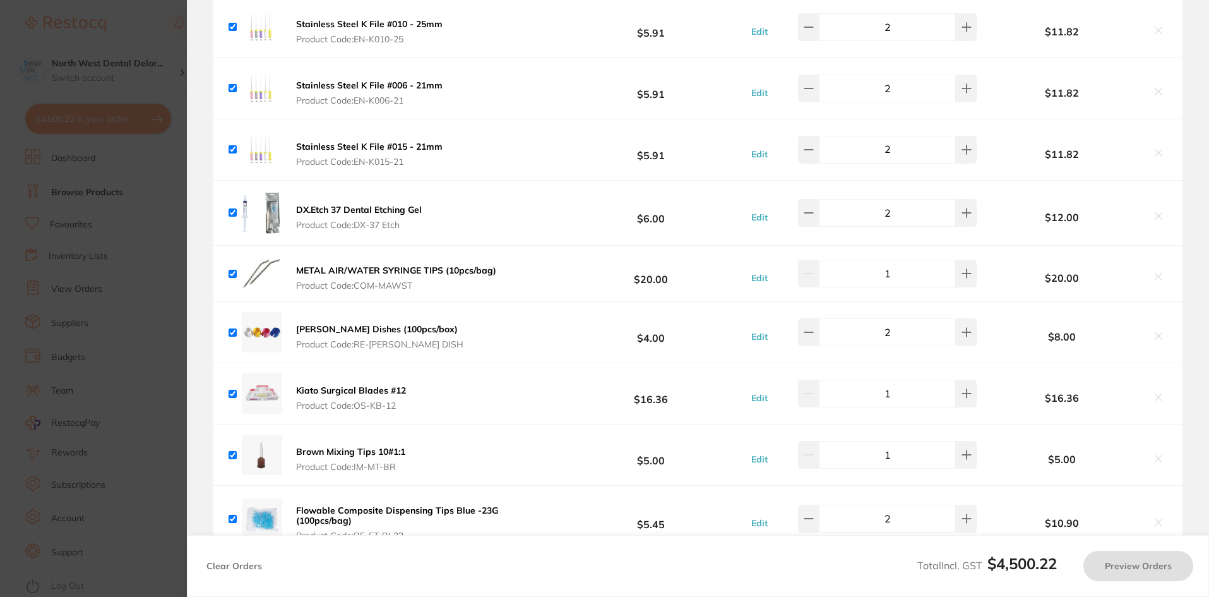
checkbox input "true"
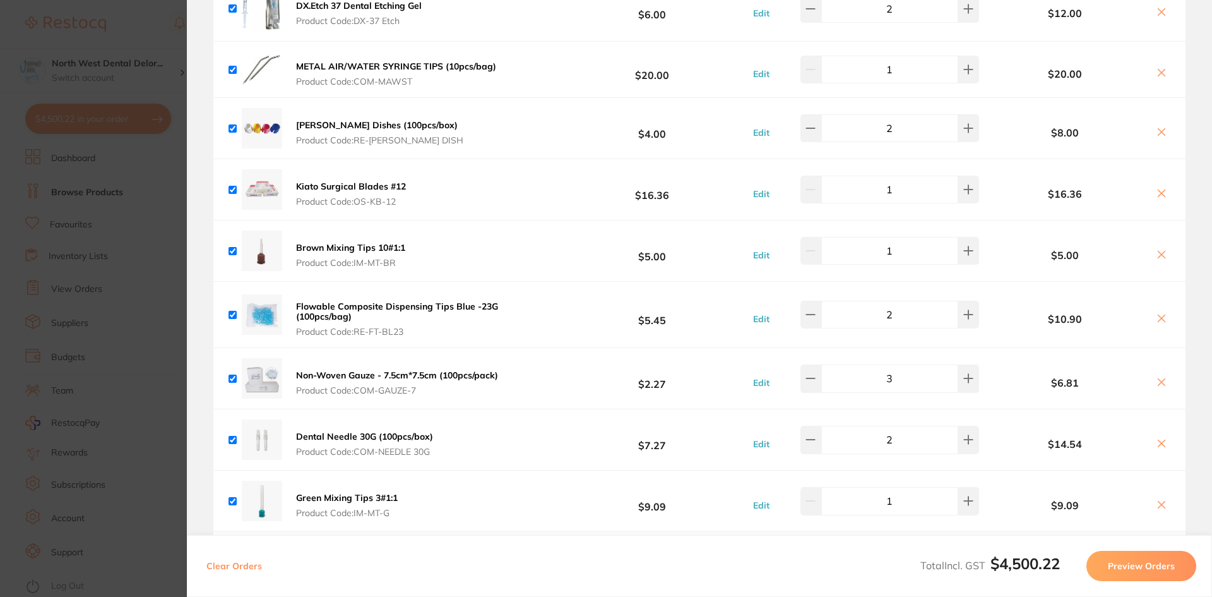
scroll to position [4066, 0]
click at [348, 180] on b "Kiato Surgical Blades #12" at bounding box center [351, 185] width 110 height 11
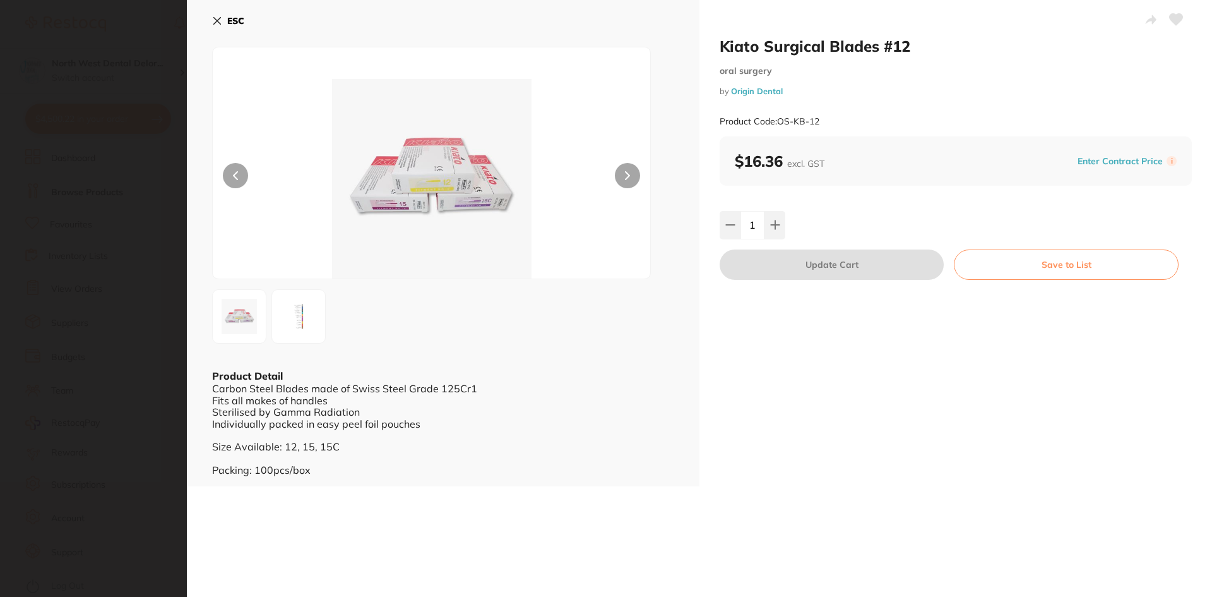
scroll to position [0, 0]
click at [218, 16] on icon at bounding box center [217, 21] width 10 height 10
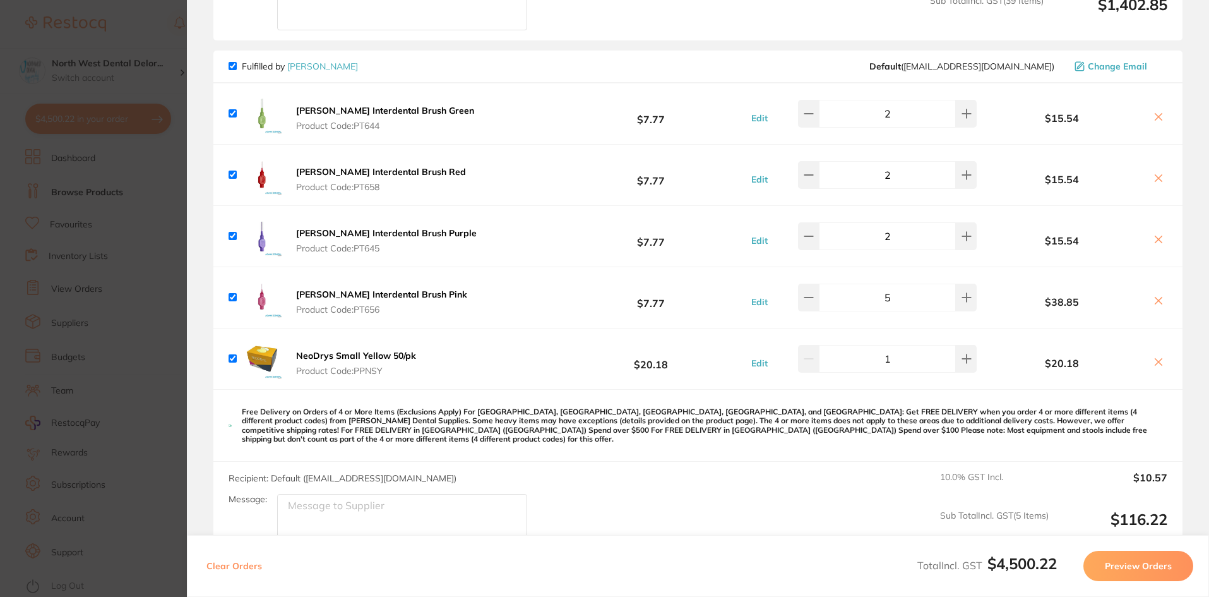
scroll to position [4881, 0]
click at [397, 348] on b "NeoDrys Small Yellow 50/pk" at bounding box center [356, 353] width 120 height 11
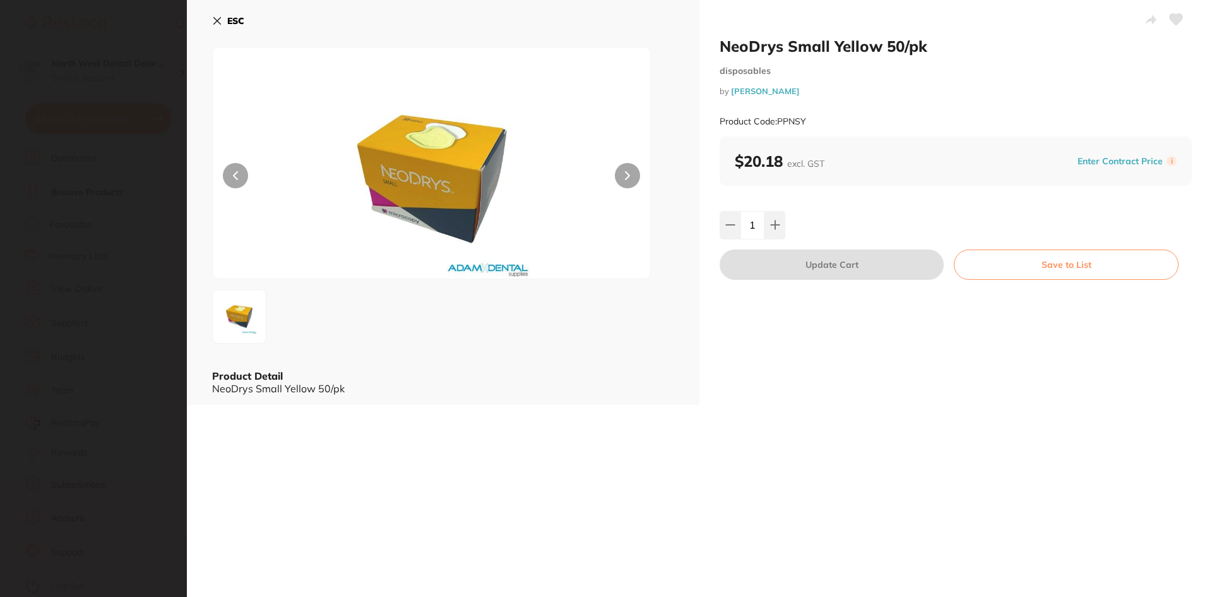
scroll to position [0, 0]
click at [223, 18] on button "ESC" at bounding box center [228, 20] width 32 height 21
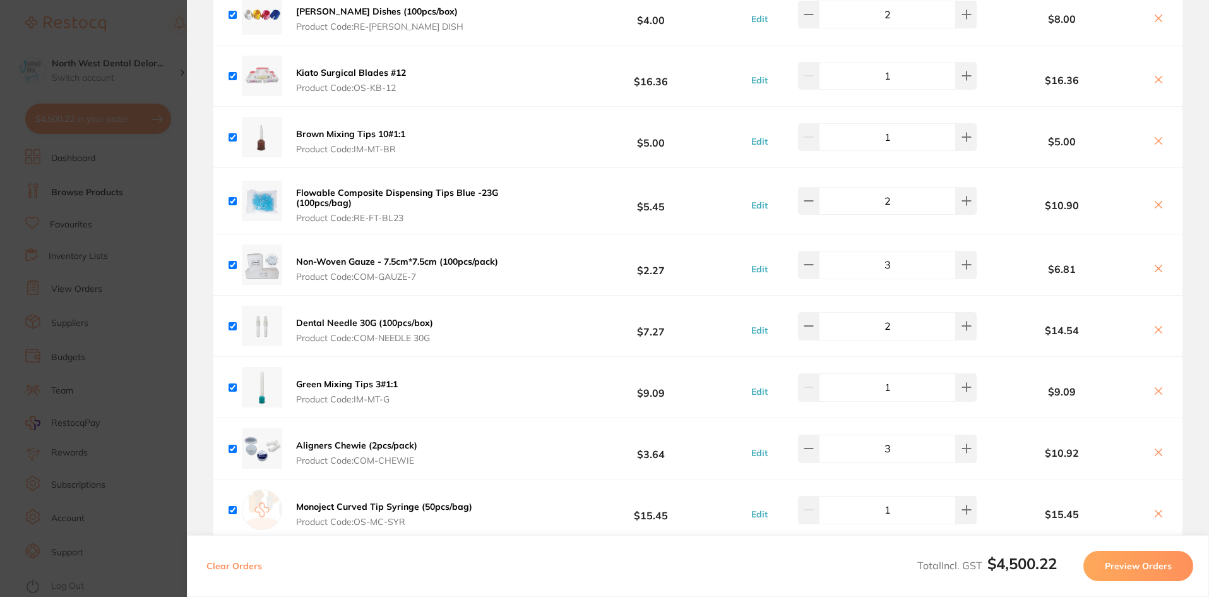
scroll to position [4179, 0]
click at [158, 127] on section "Update RRP Set your pre negotiated price for this item. Item Agreed RRP (excl. …" at bounding box center [604, 298] width 1209 height 597
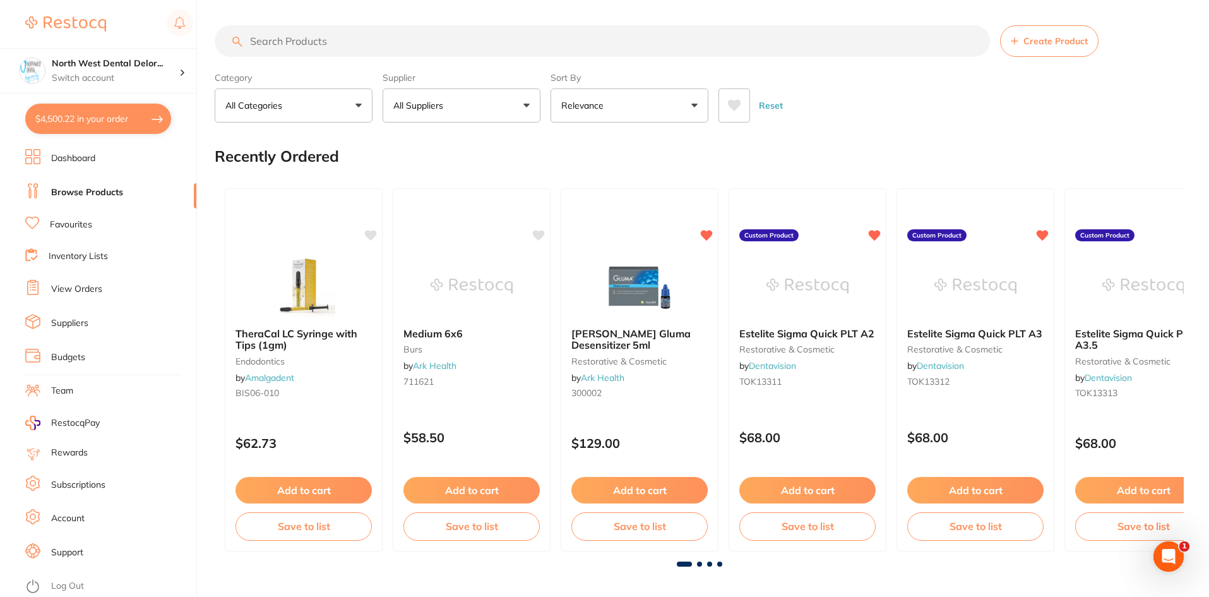
click at [417, 48] on input "search" at bounding box center [602, 41] width 775 height 32
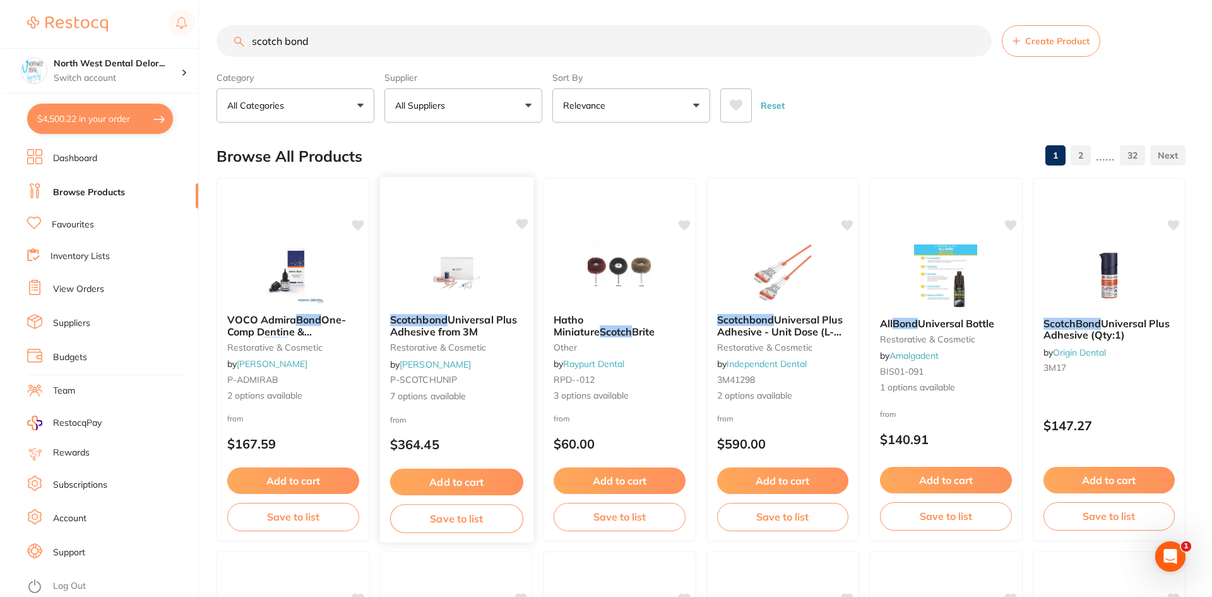
scroll to position [0, 0]
type input "scotch bond"
click at [460, 101] on button "All Suppliers" at bounding box center [462, 105] width 158 height 34
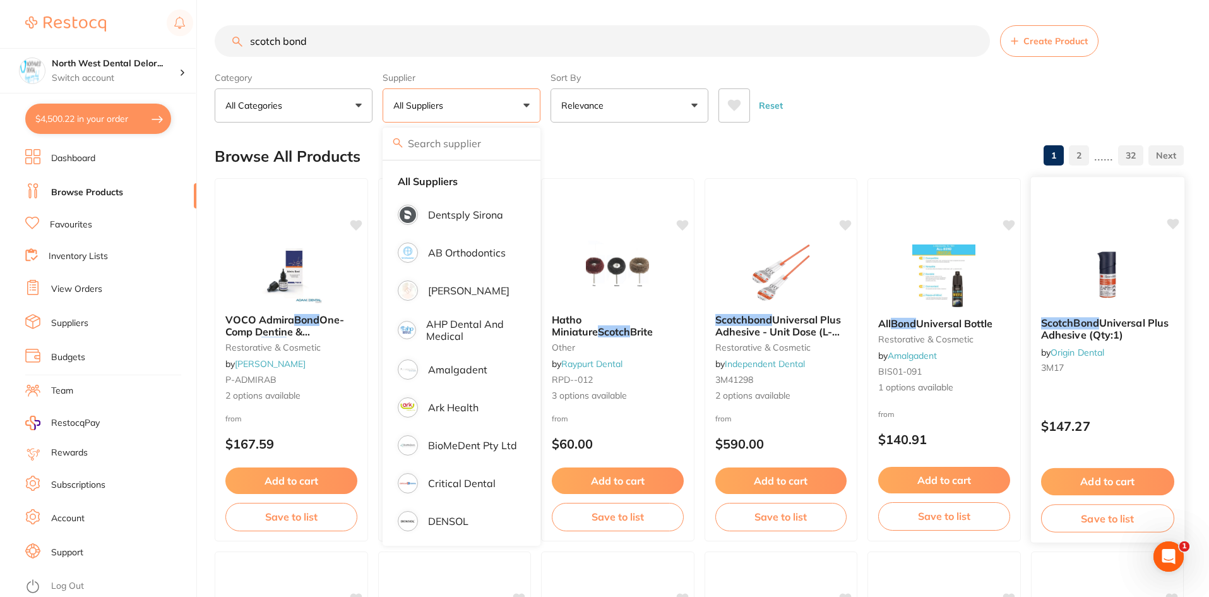
click at [1099, 279] on img at bounding box center [1107, 275] width 83 height 64
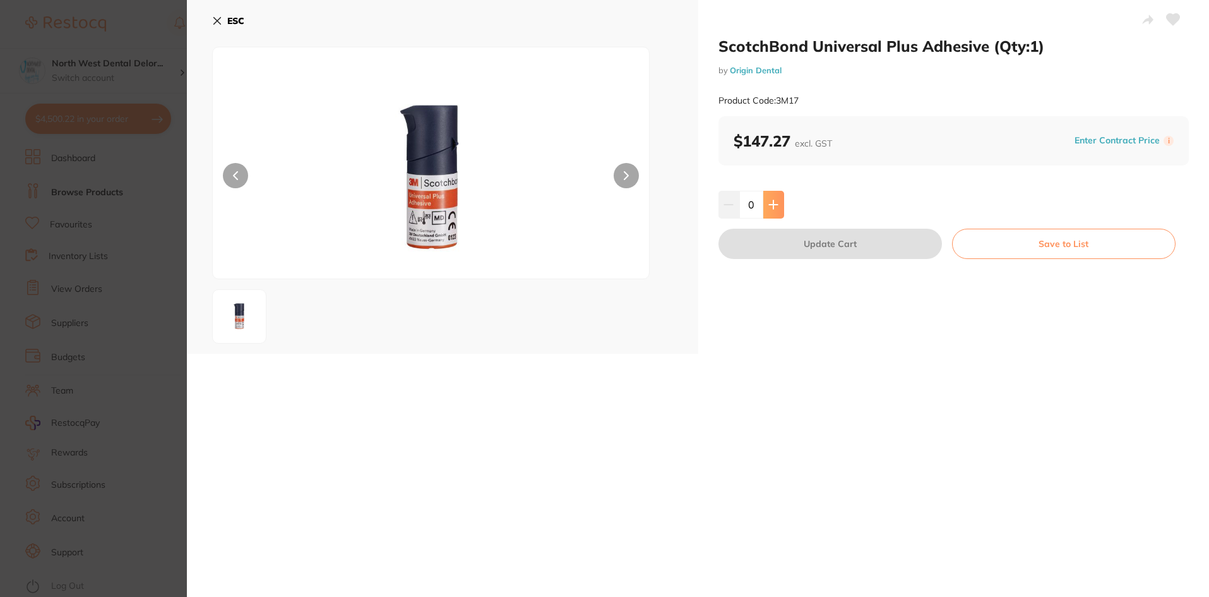
click at [777, 204] on button at bounding box center [773, 205] width 21 height 28
type input "1"
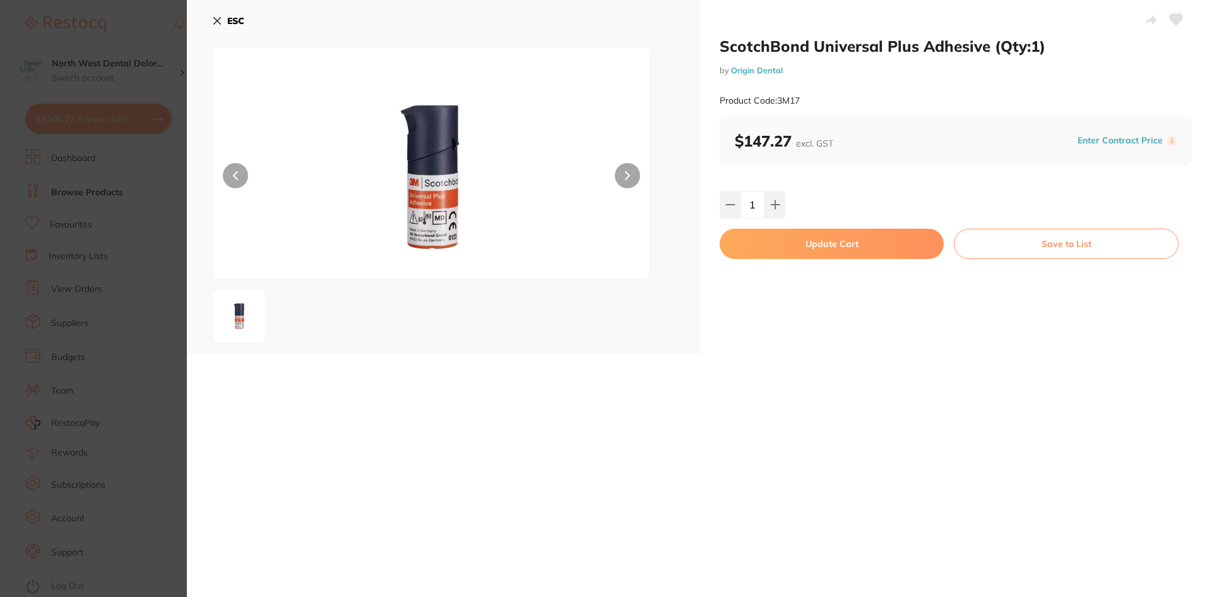
click at [778, 247] on button "Update Cart" at bounding box center [832, 244] width 224 height 30
checkbox input "false"
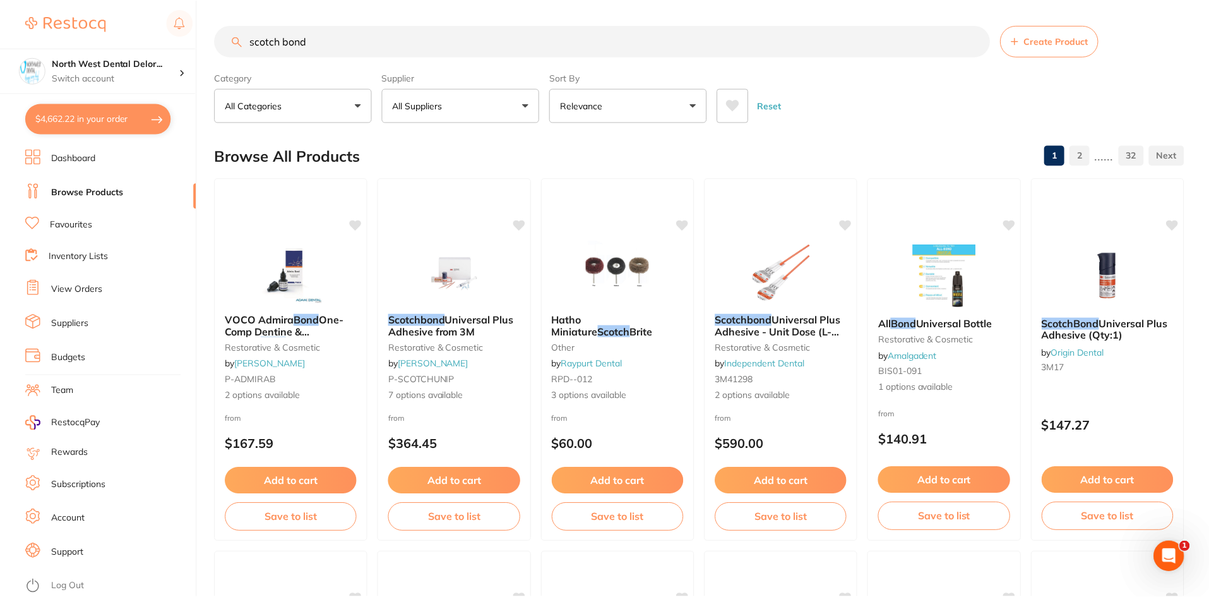
scroll to position [1, 0]
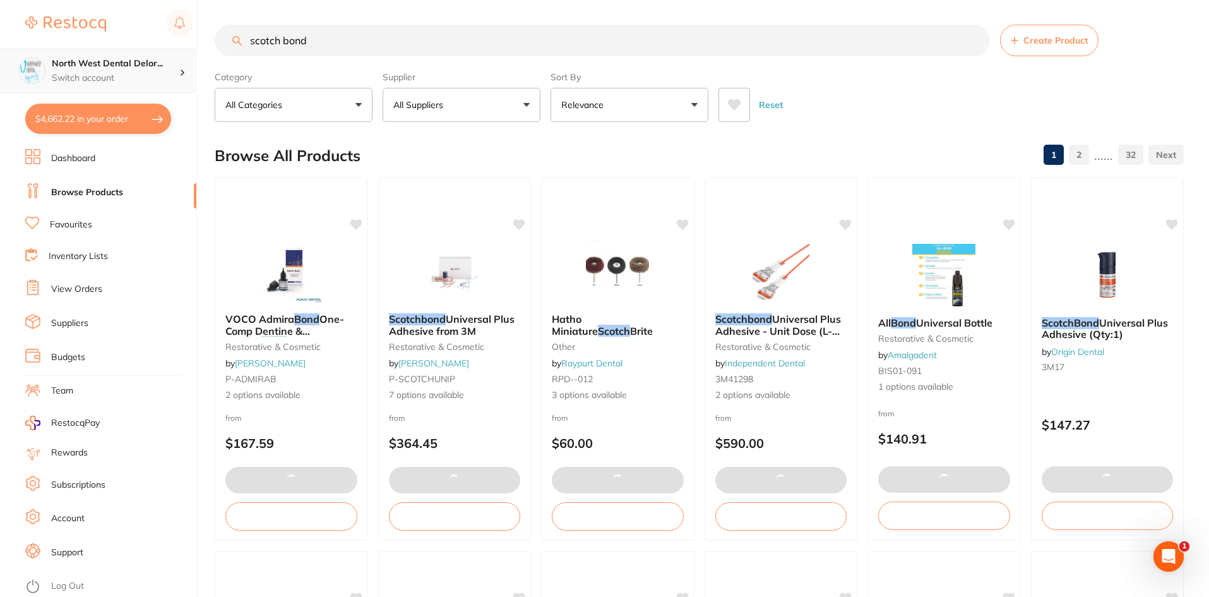
click at [97, 62] on h4 "North West Dental Delor..." at bounding box center [116, 63] width 128 height 13
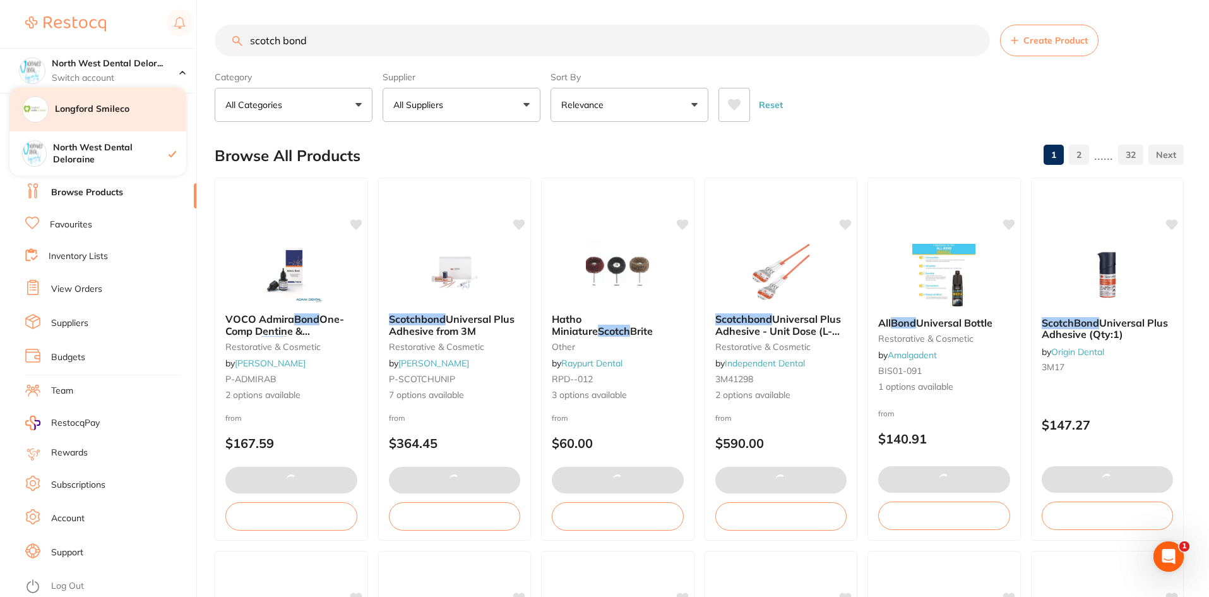
click at [129, 119] on div "Longford Smileco" at bounding box center [97, 109] width 177 height 44
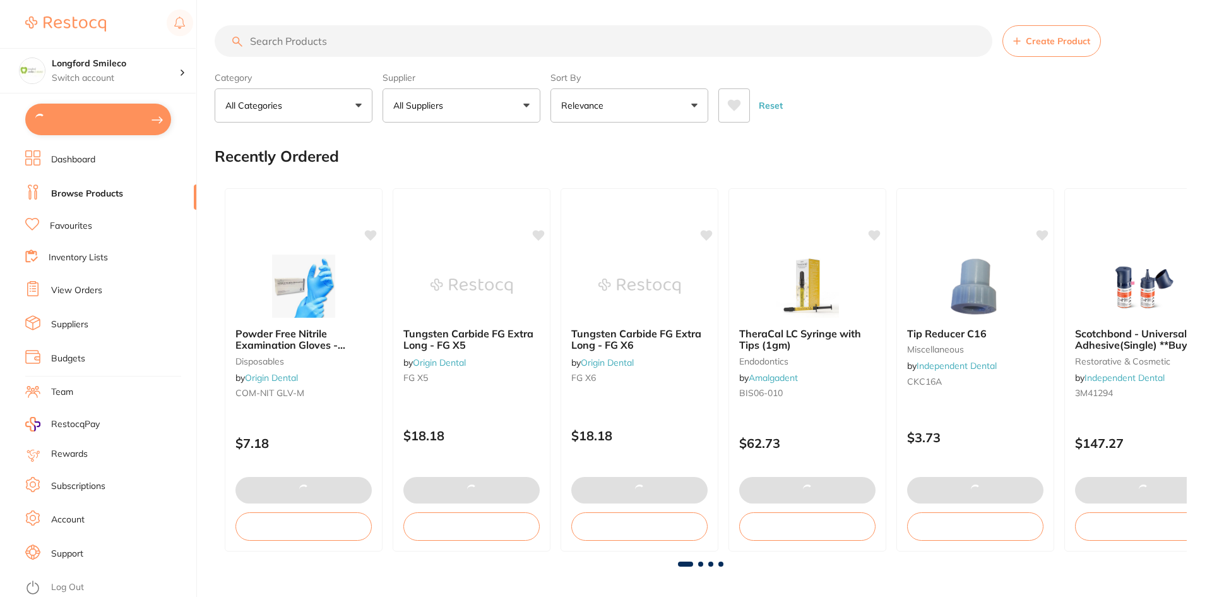
click at [124, 128] on button at bounding box center [98, 120] width 146 height 32
checkbox input "true"
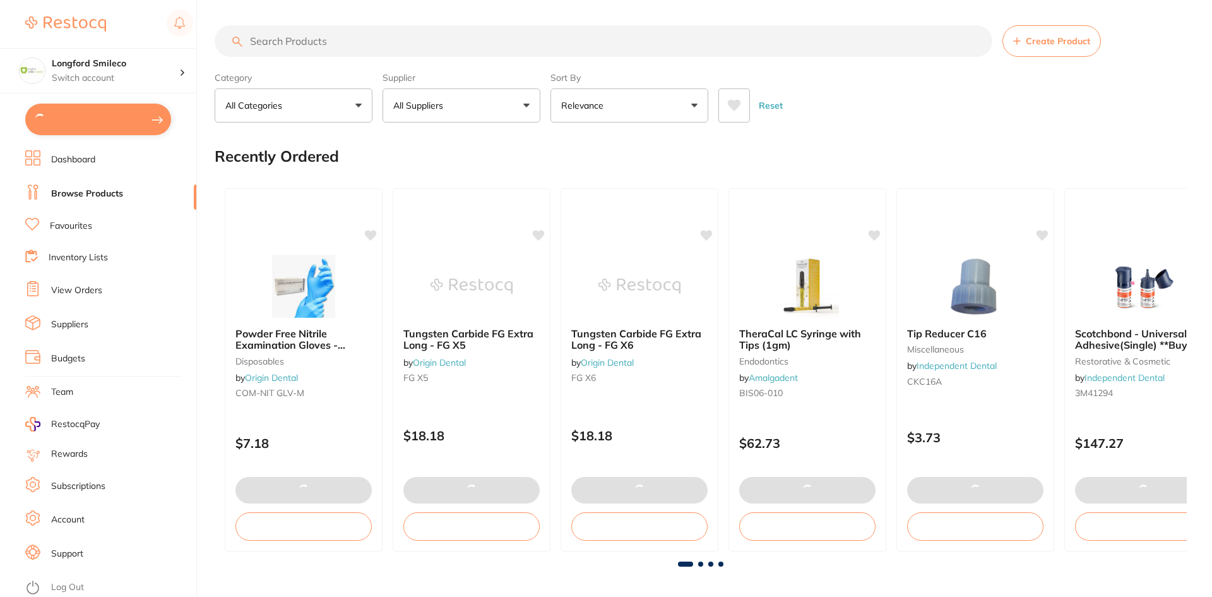
checkbox input "true"
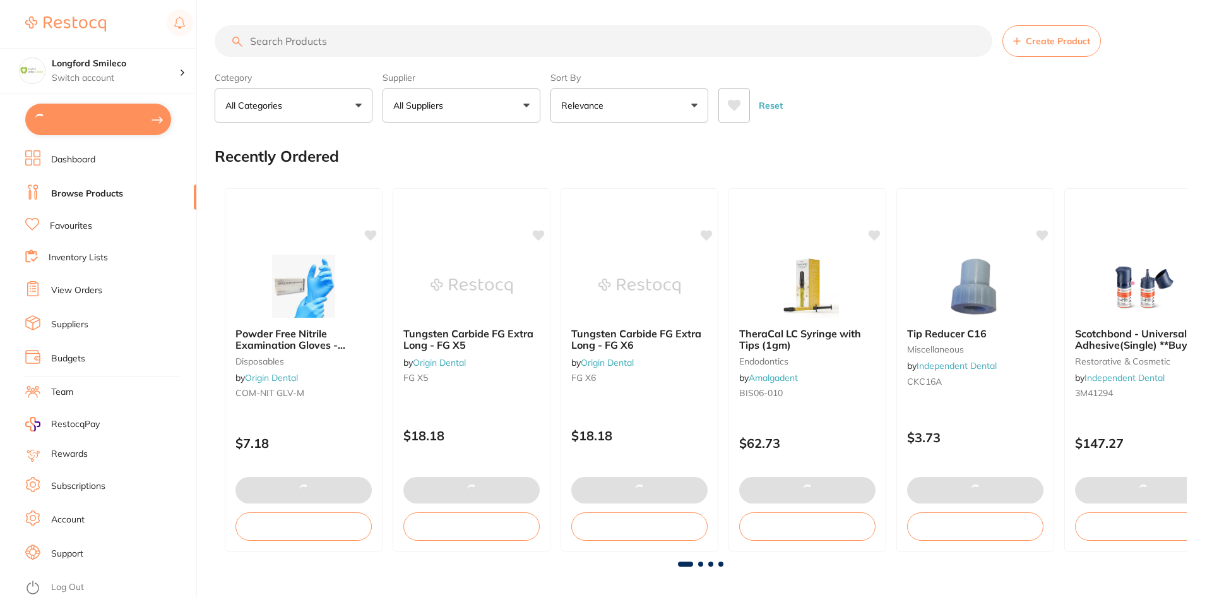
checkbox input "true"
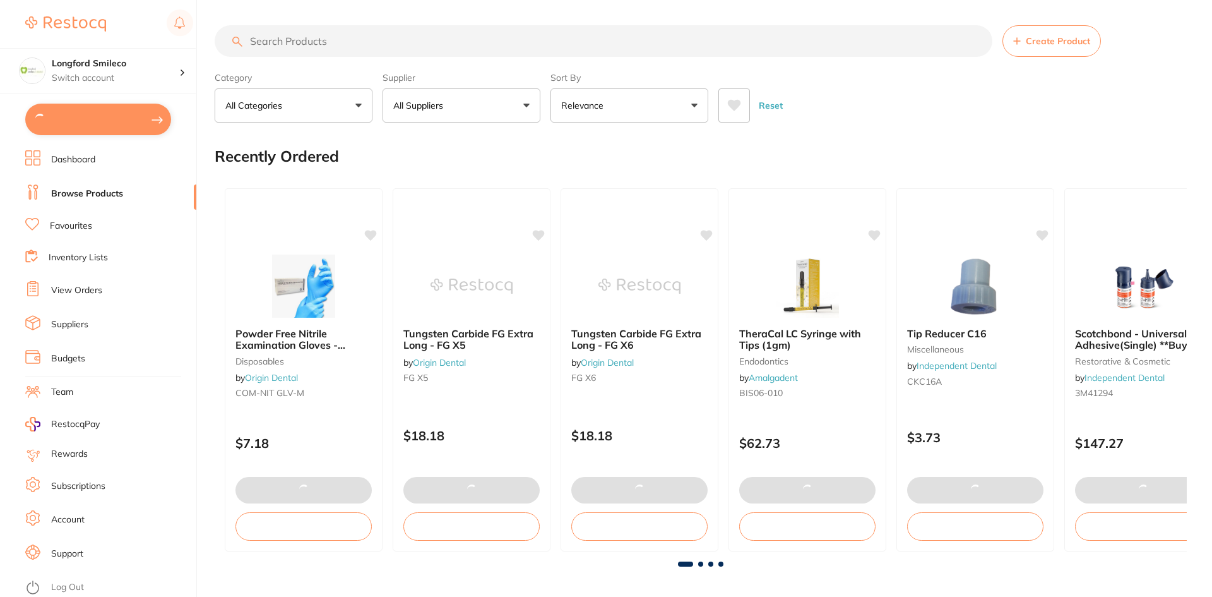
checkbox input "true"
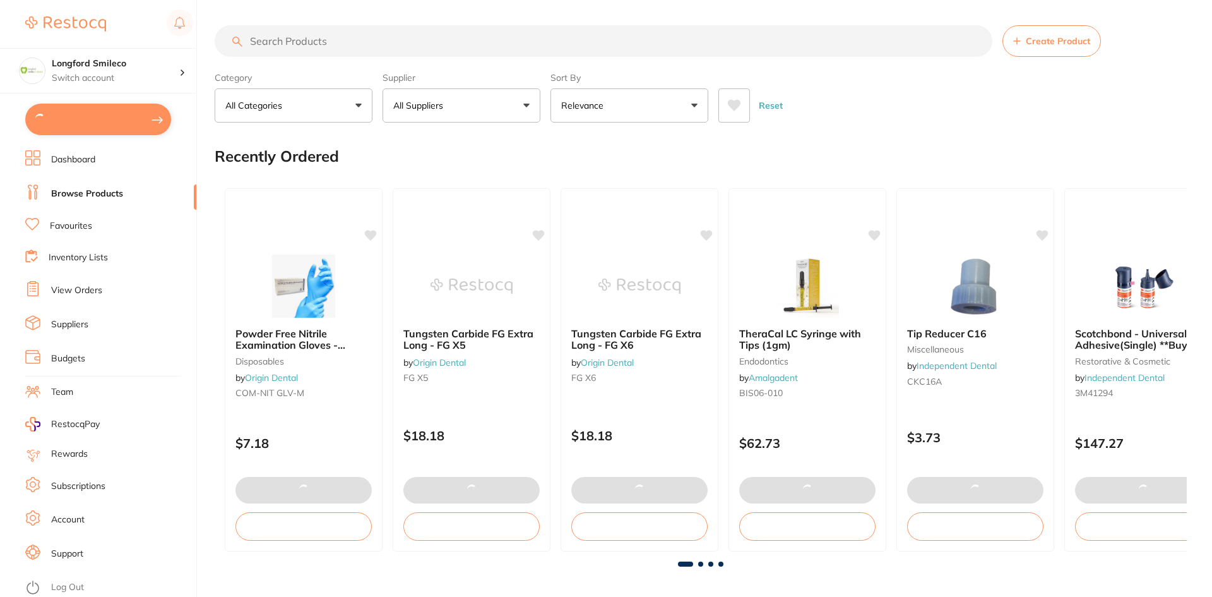
checkbox input "true"
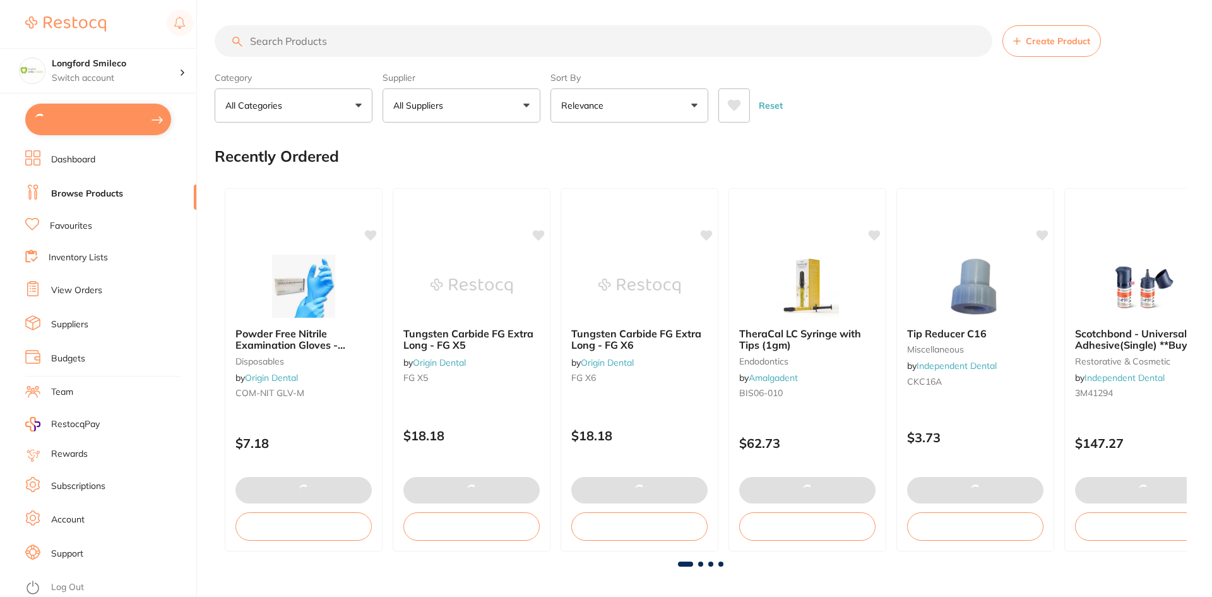
checkbox input "true"
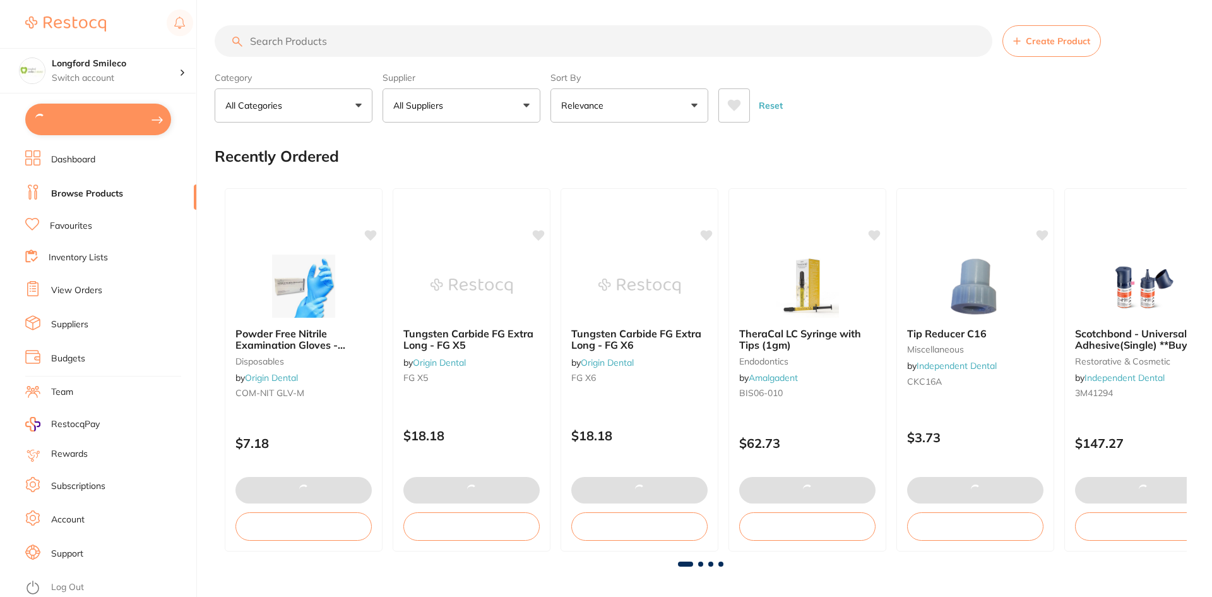
checkbox input "true"
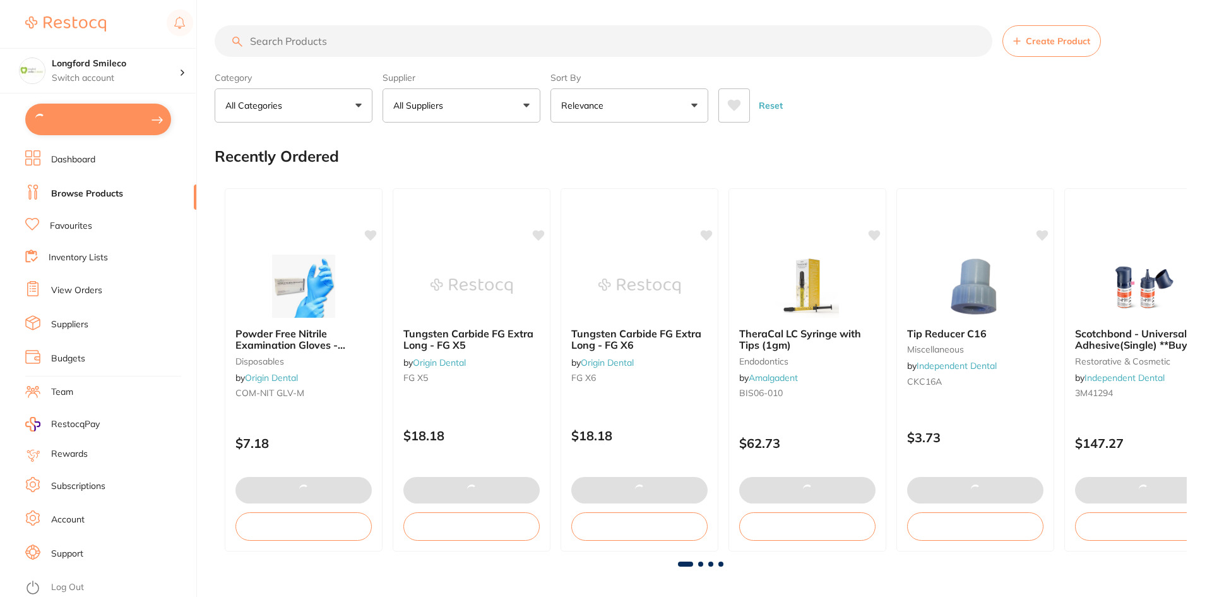
checkbox input "true"
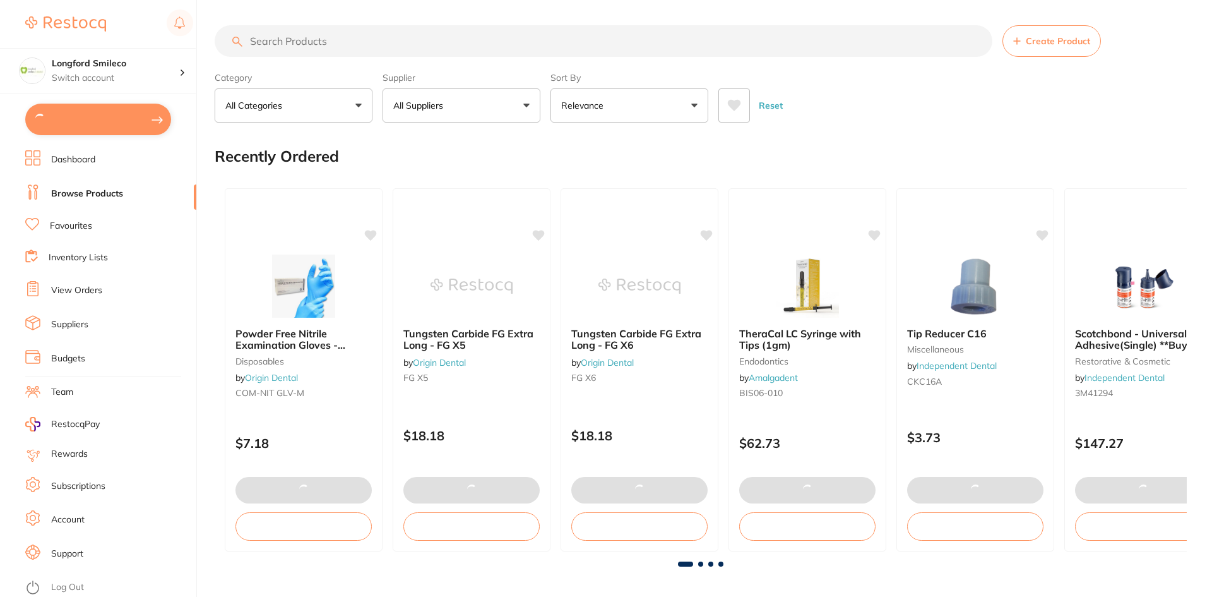
checkbox input "true"
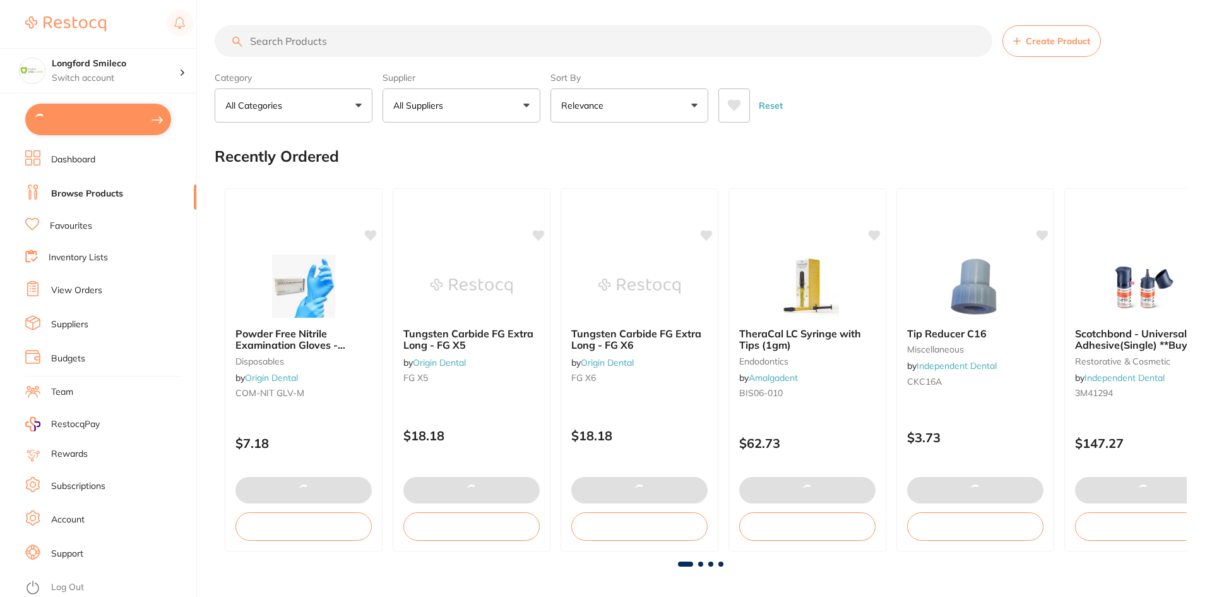
checkbox input "true"
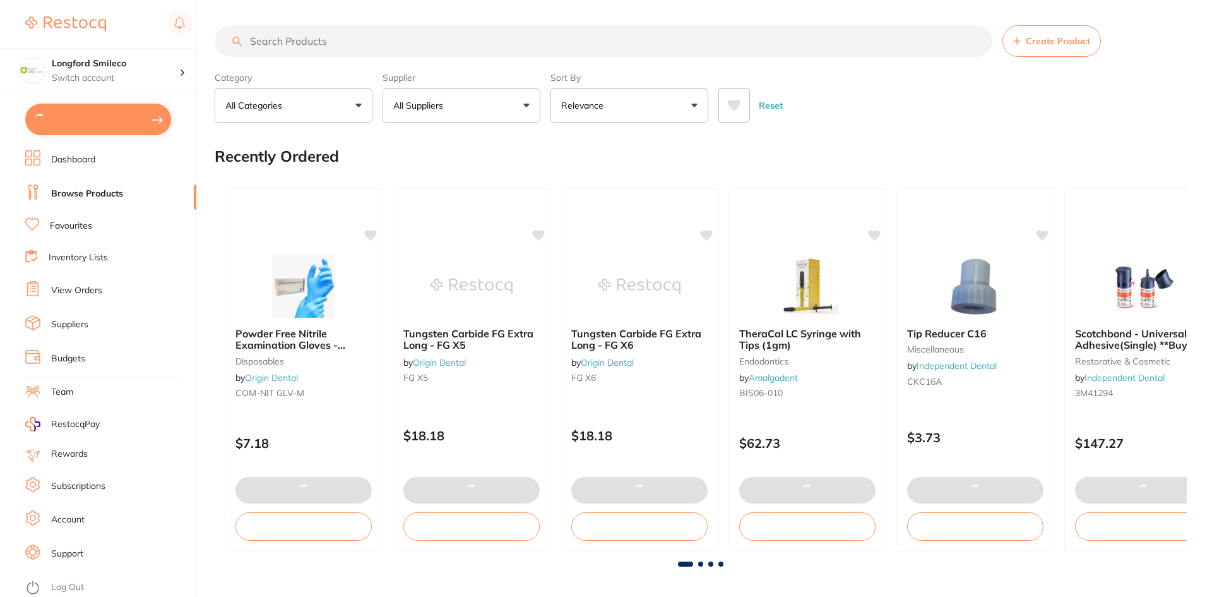
checkbox input "true"
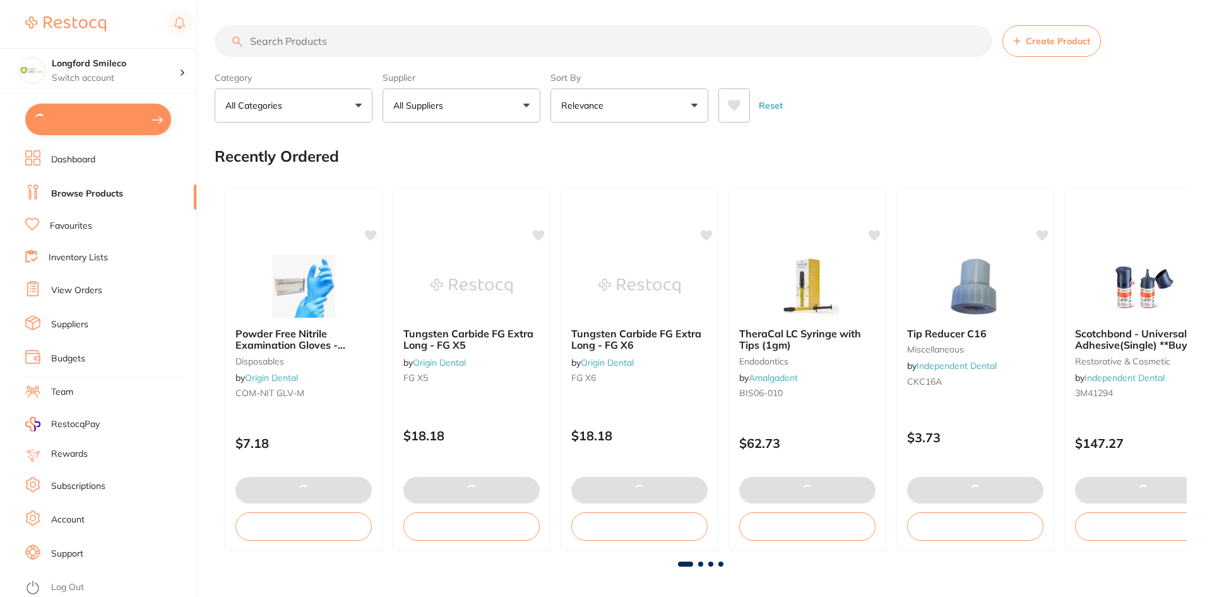
checkbox input "true"
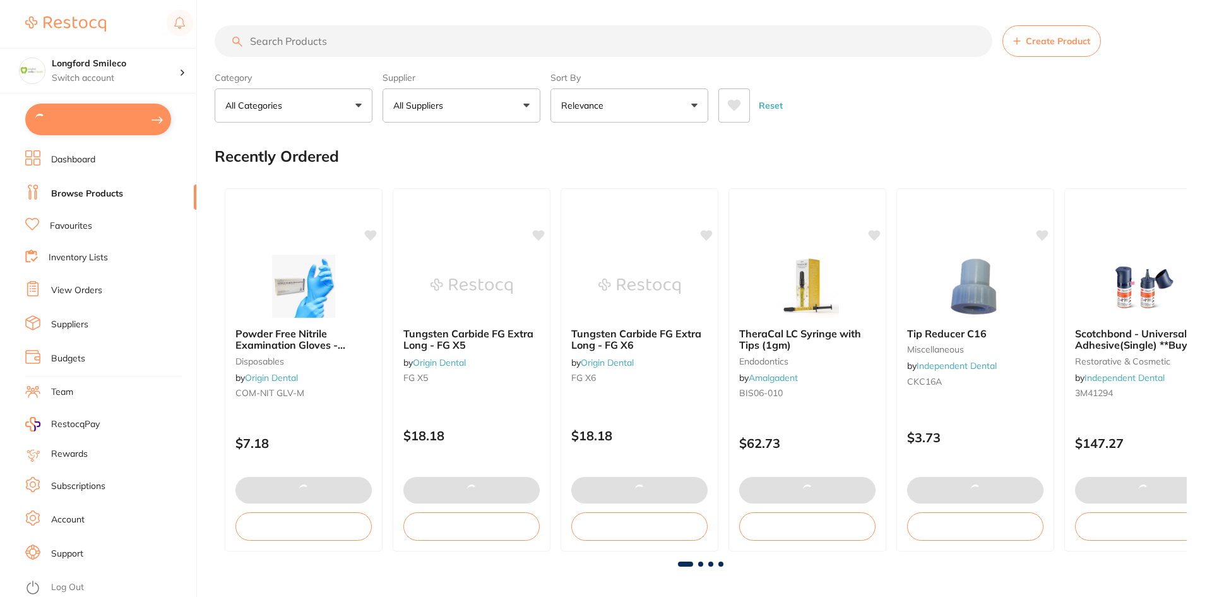
checkbox input "true"
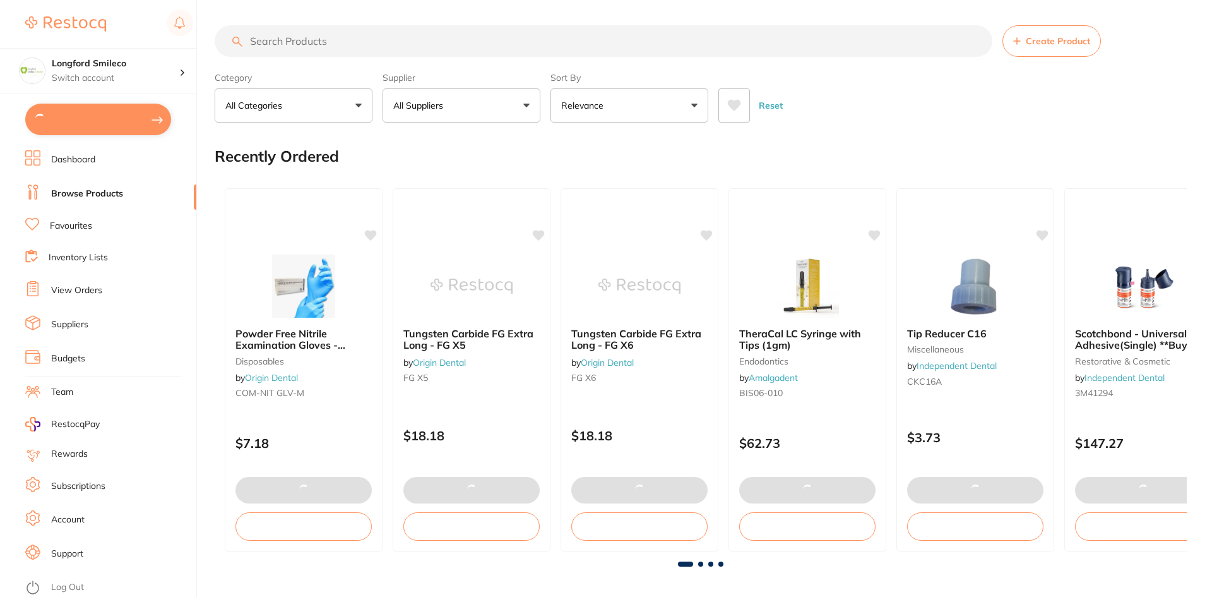
checkbox input "true"
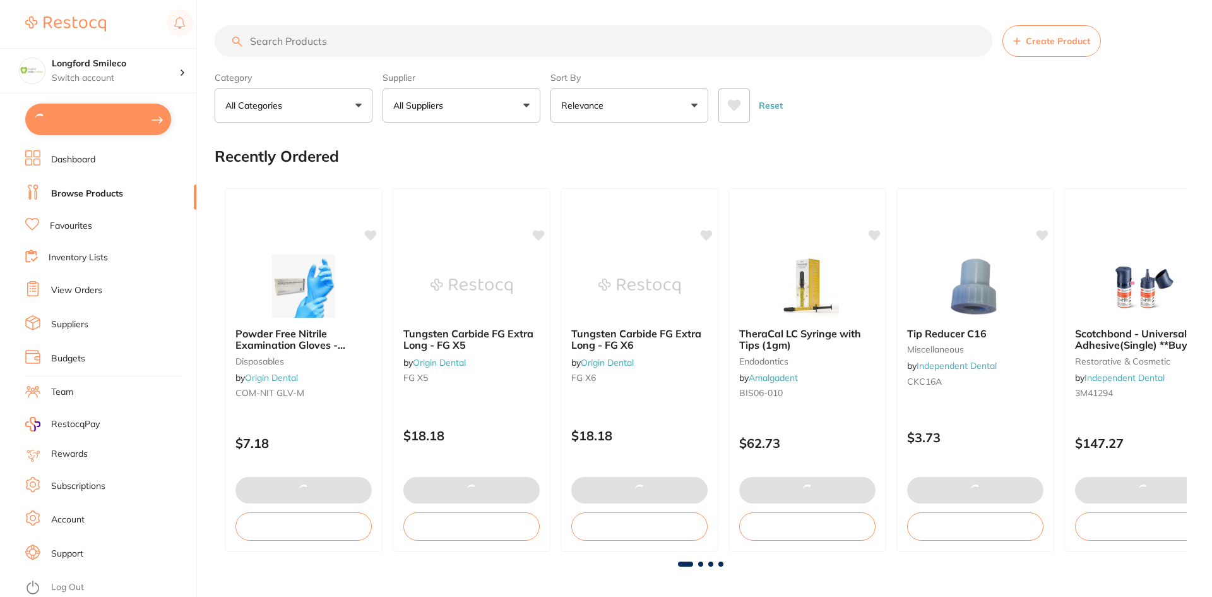
checkbox input "true"
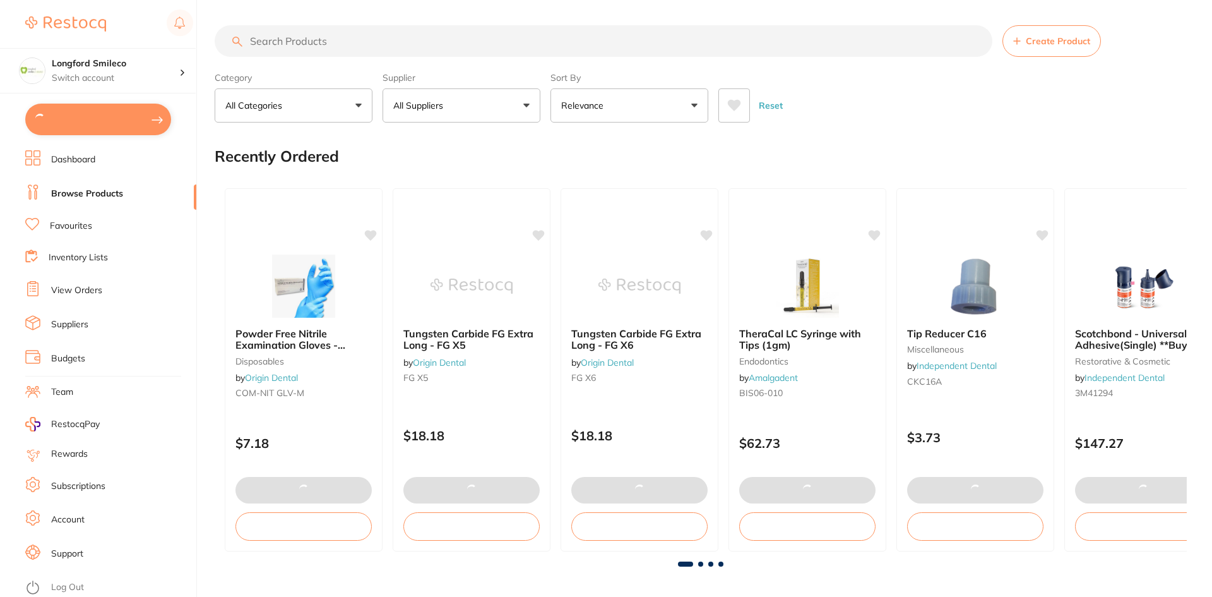
checkbox input "true"
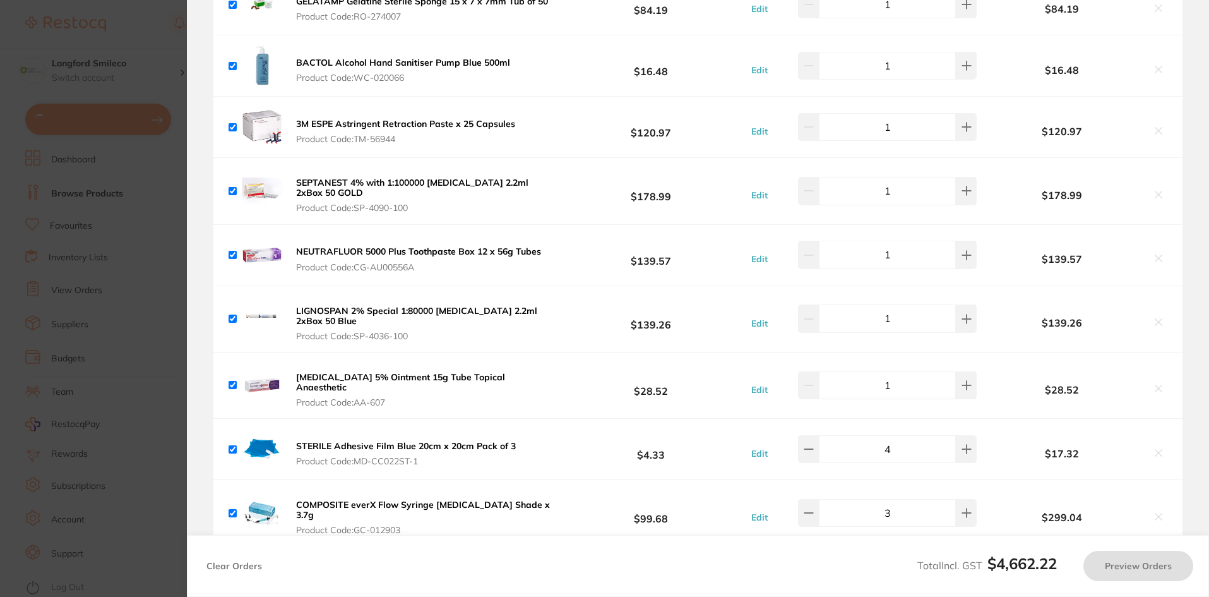
scroll to position [967, 0]
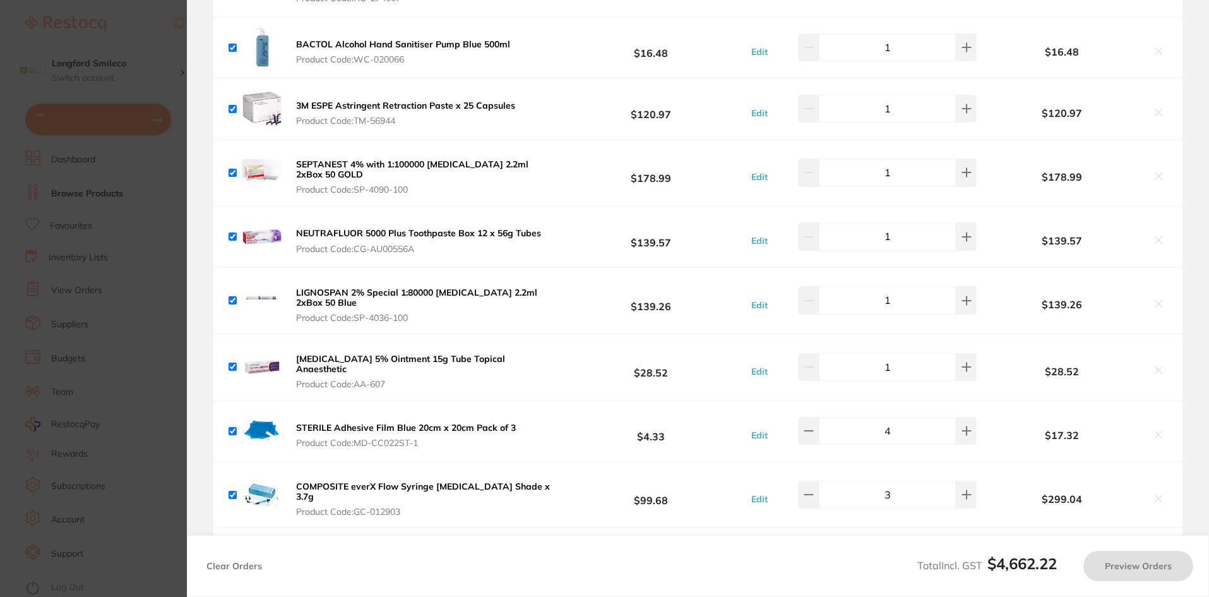
checkbox input "true"
type input "1"
checkbox input "true"
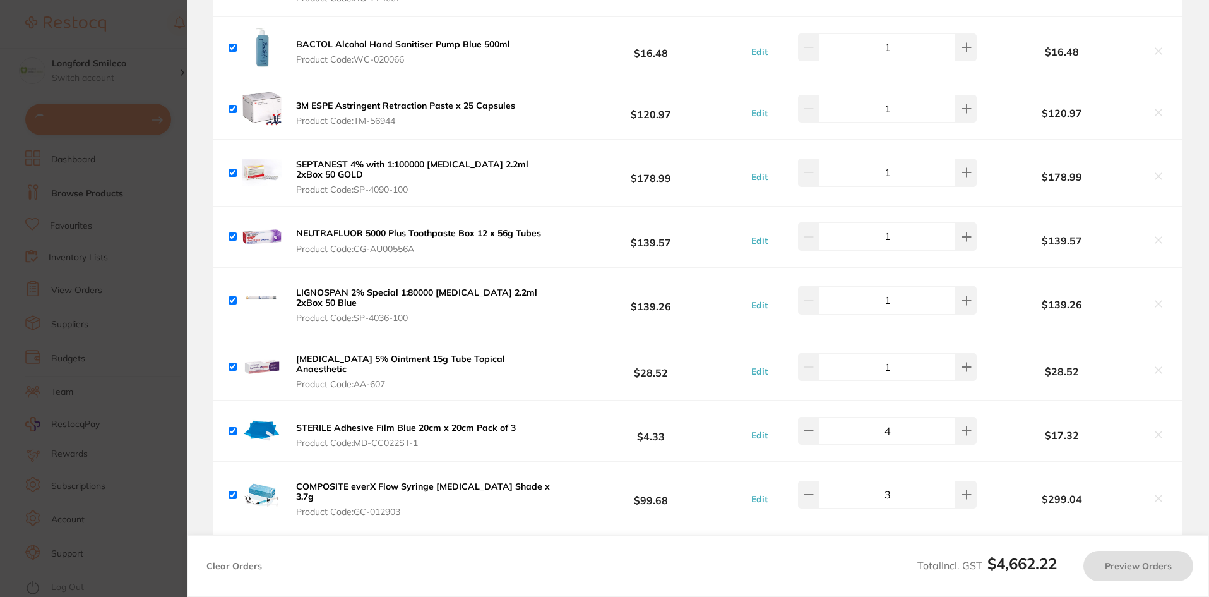
checkbox input "true"
type input "2"
checkbox input "true"
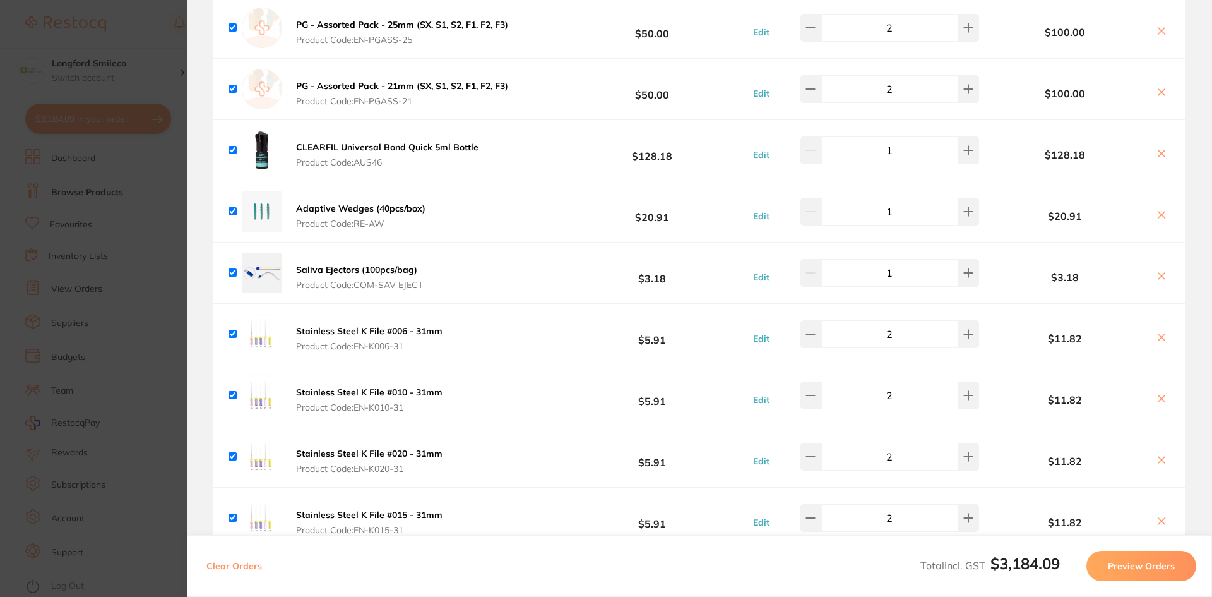
scroll to position [2835, 0]
click at [1157, 147] on icon at bounding box center [1162, 152] width 10 height 10
checkbox input "false"
click at [49, 175] on section "Update RRP Set your pre negotiated price for this item. Item Agreed RRP (excl. …" at bounding box center [606, 298] width 1212 height 597
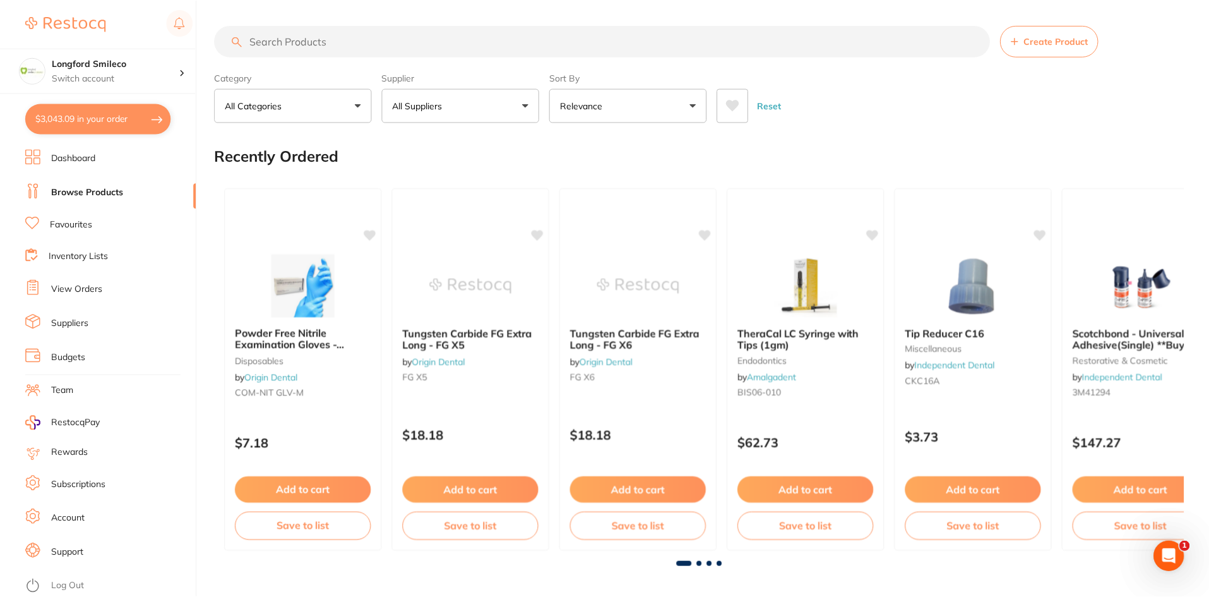
scroll to position [1, 0]
click at [299, 42] on input "search" at bounding box center [602, 41] width 775 height 32
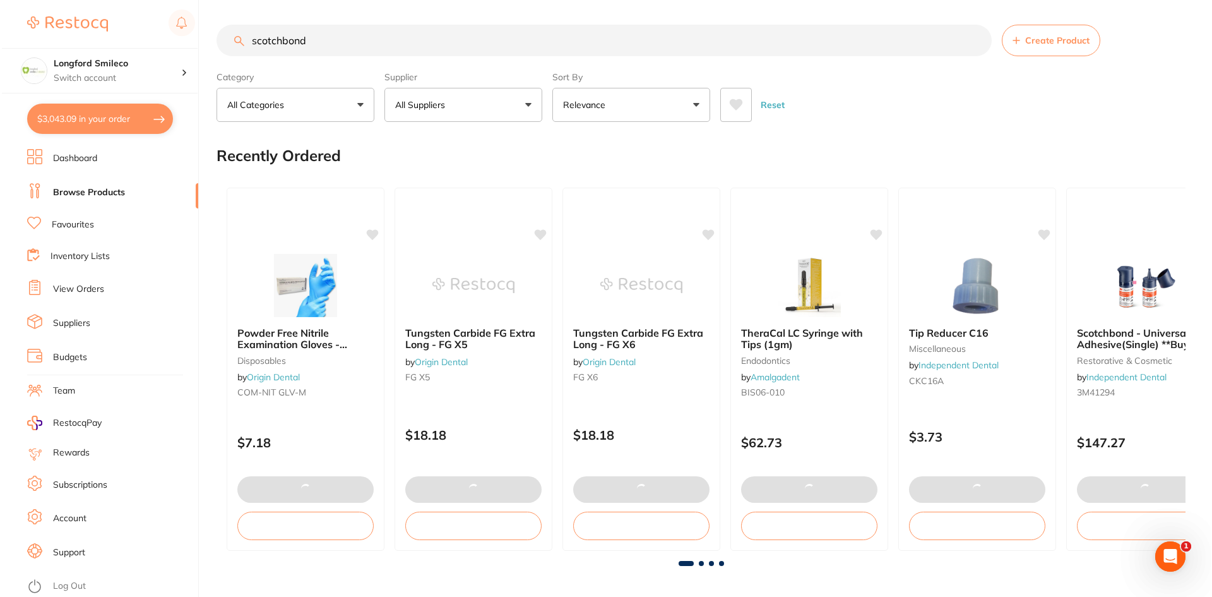
scroll to position [0, 0]
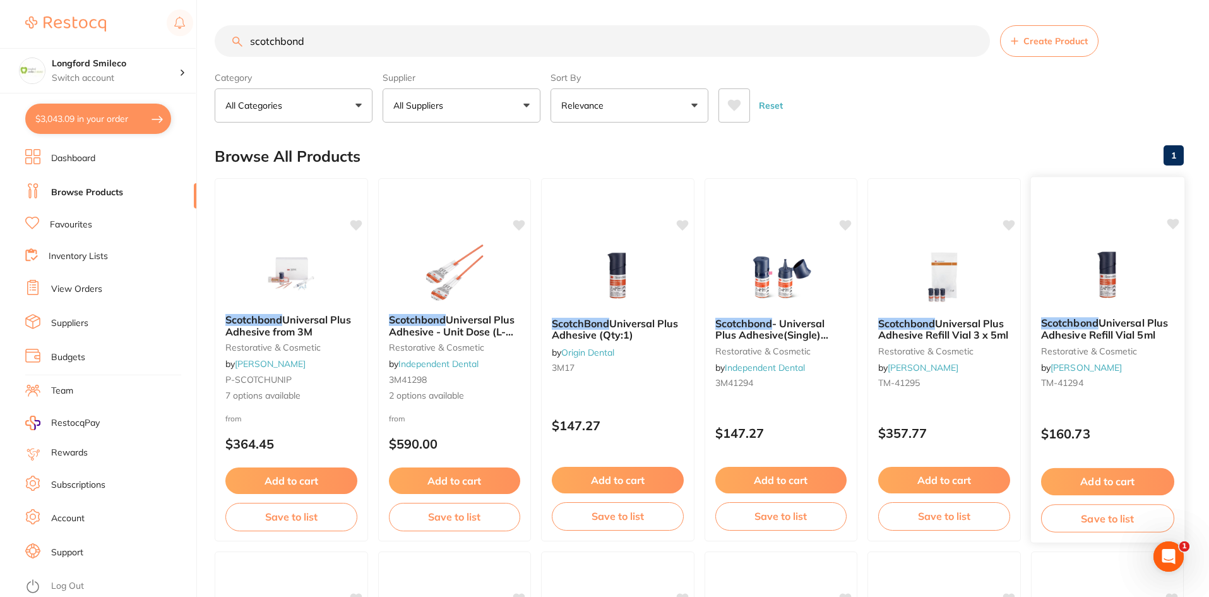
type input "scotchbond"
click at [1106, 306] on img at bounding box center [1107, 275] width 83 height 64
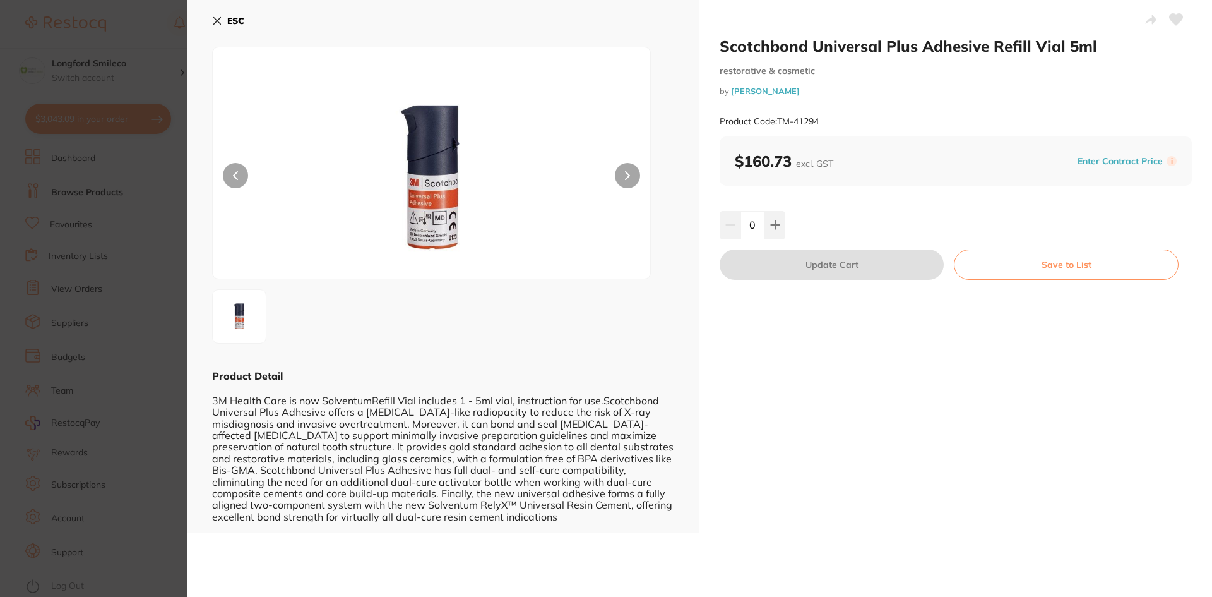
click at [218, 22] on icon at bounding box center [217, 21] width 7 height 7
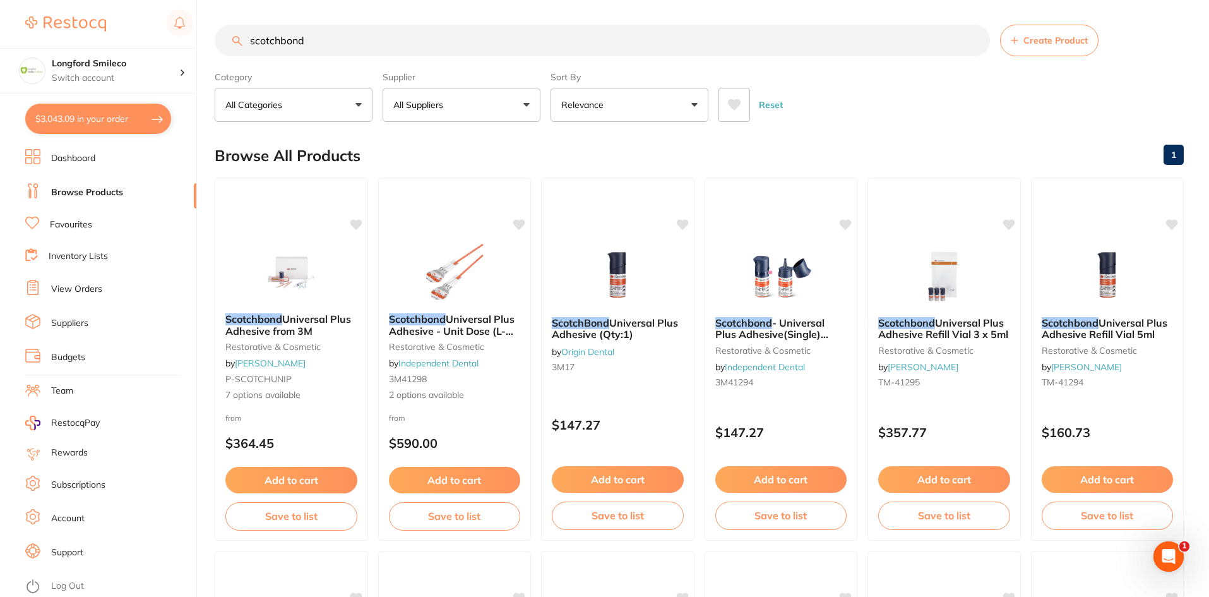
click at [667, 259] on div at bounding box center [618, 275] width 152 height 63
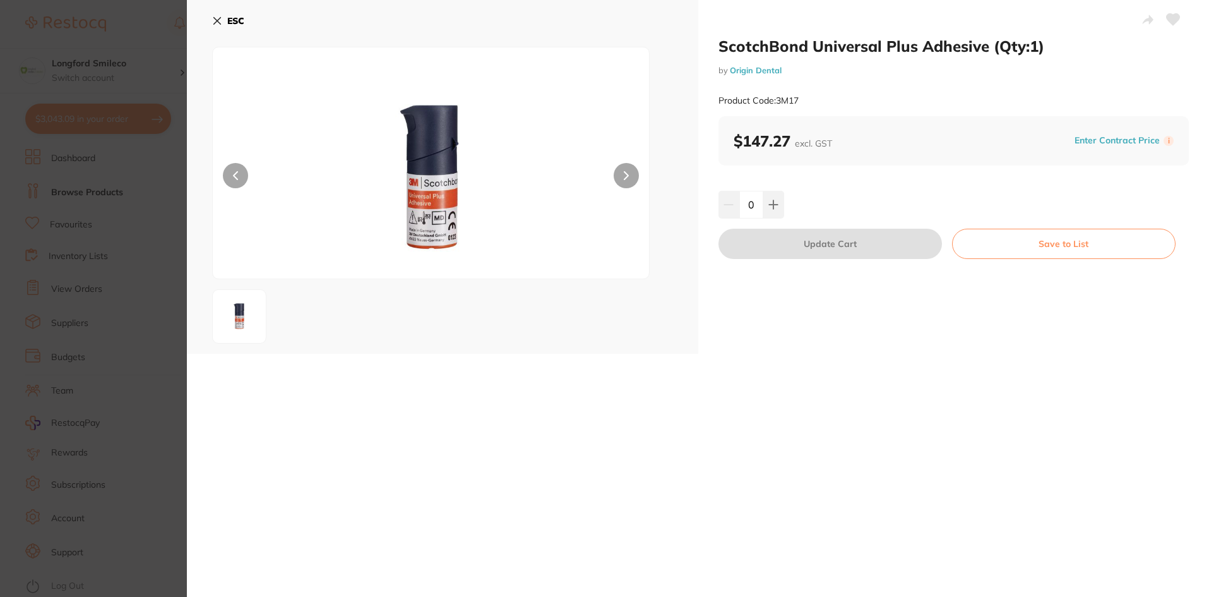
click at [765, 222] on div "ScotchBond Universal Plus Adhesive (Qty:1) by Origin Dental Product Code: 3M17 …" at bounding box center [953, 177] width 511 height 354
click at [768, 206] on icon at bounding box center [773, 204] width 10 height 10
type input "1"
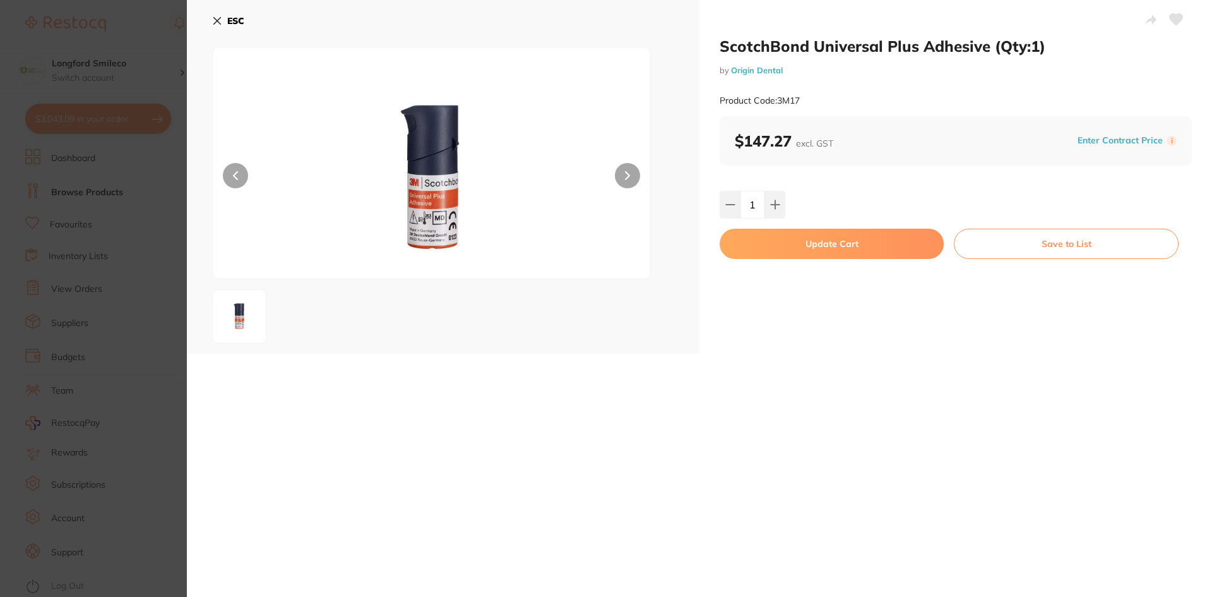
click at [771, 230] on button "Update Cart" at bounding box center [832, 244] width 224 height 30
checkbox input "true"
checkbox input "false"
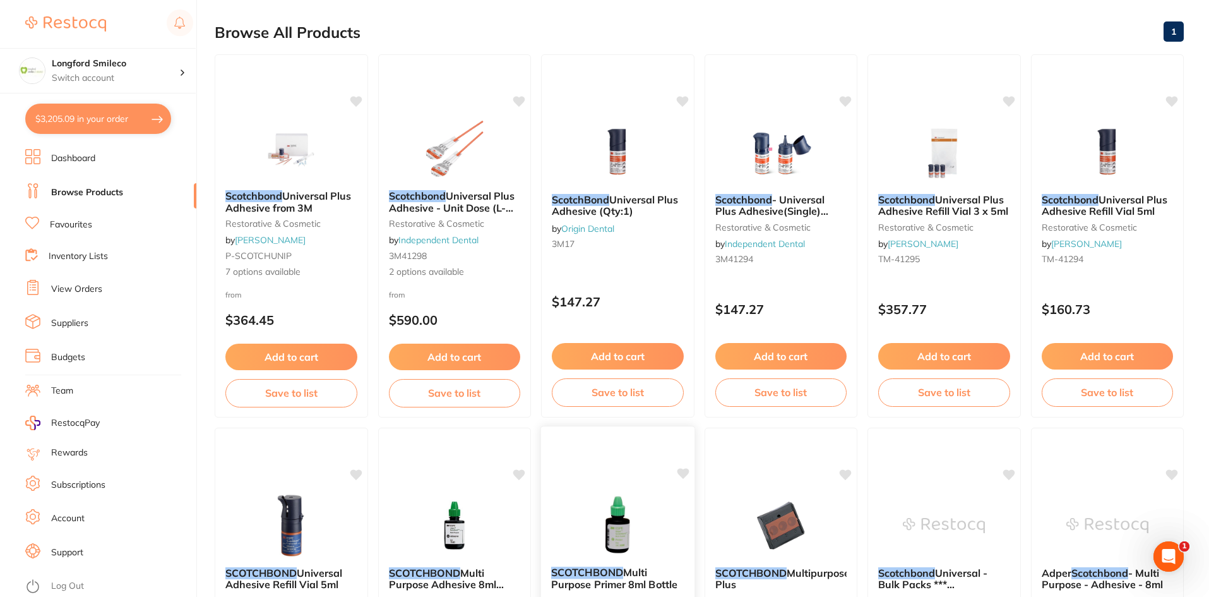
scroll to position [316, 0]
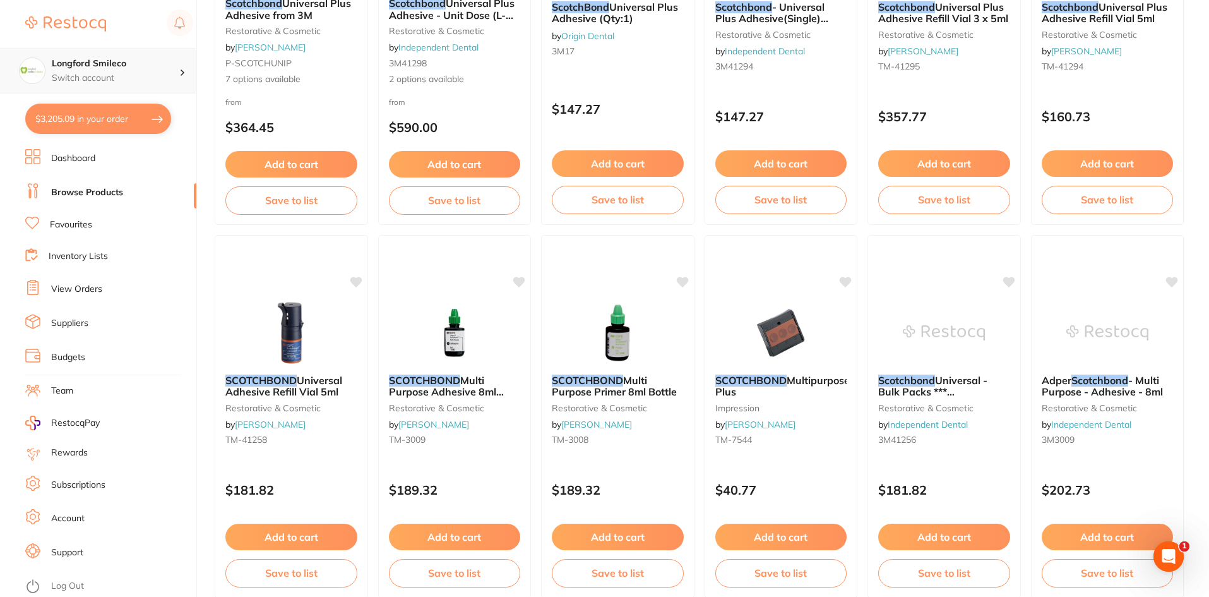
click at [107, 83] on p "Switch account" at bounding box center [116, 78] width 128 height 13
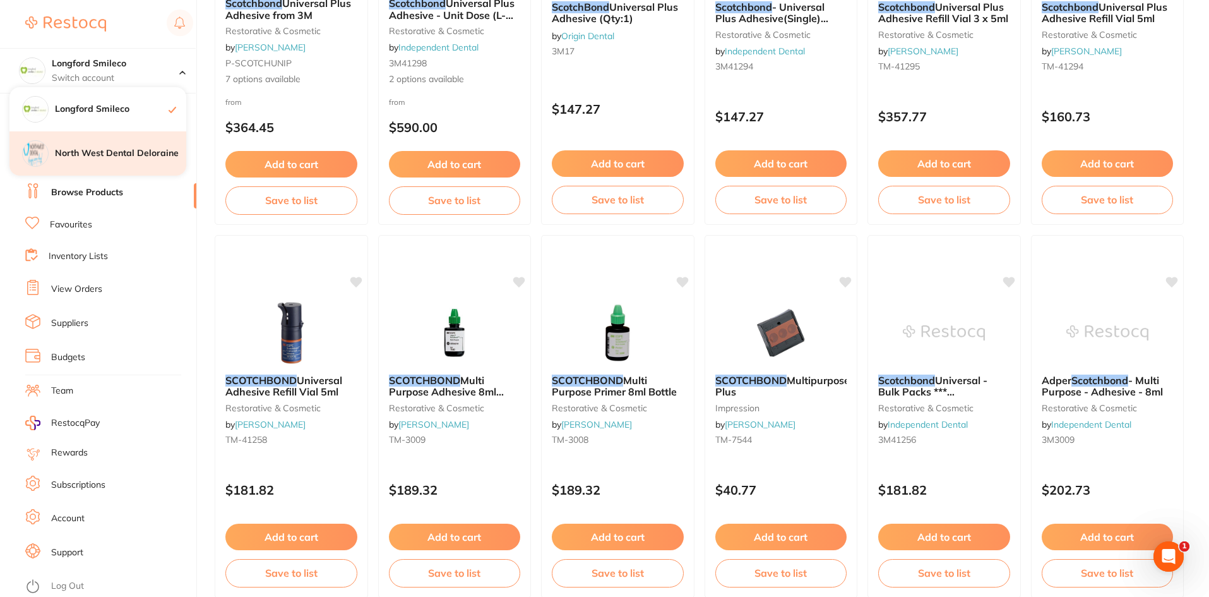
click at [133, 145] on div "North West Dental Deloraine" at bounding box center [97, 153] width 177 height 44
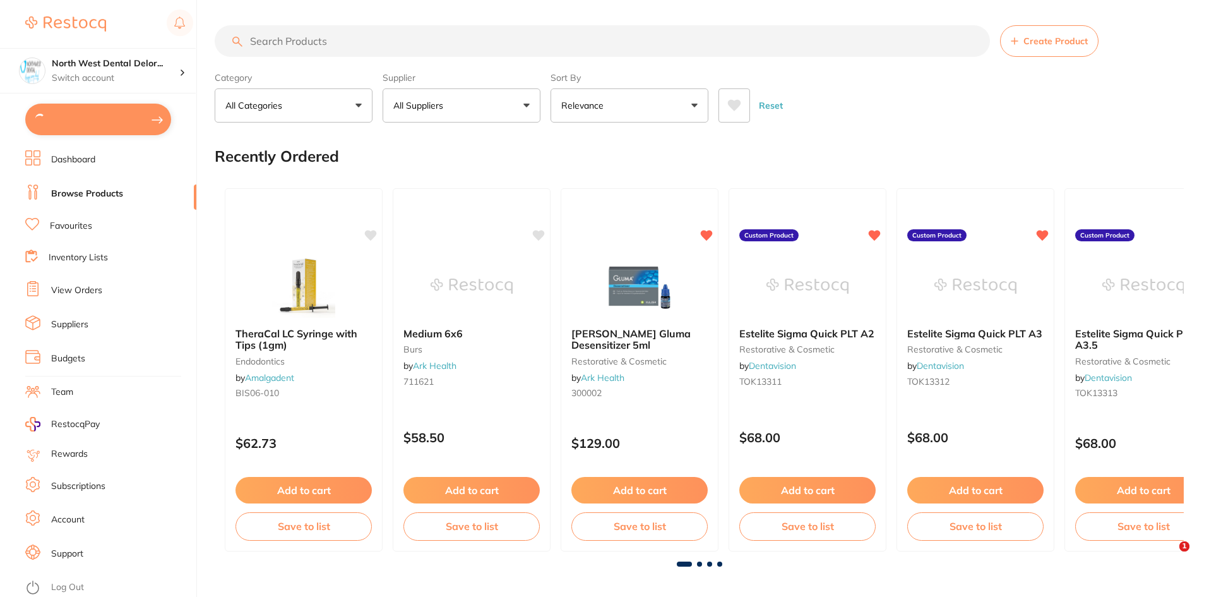
type input "1"
type input "2"
click at [120, 115] on button "$4,662.22 in your order" at bounding box center [98, 119] width 146 height 30
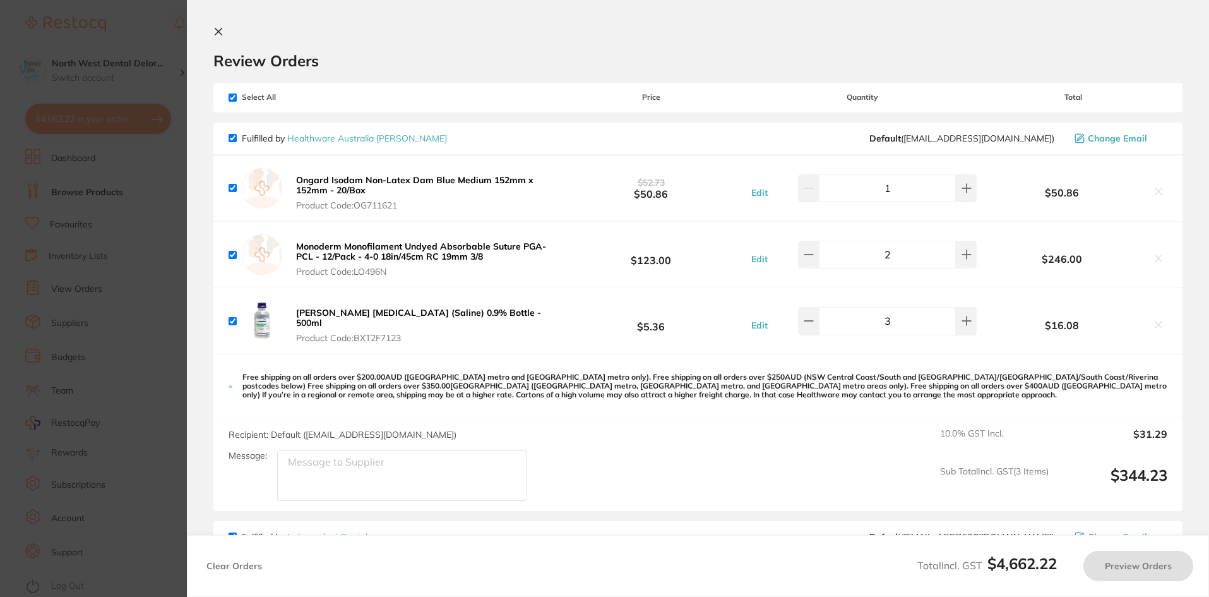
checkbox input "true"
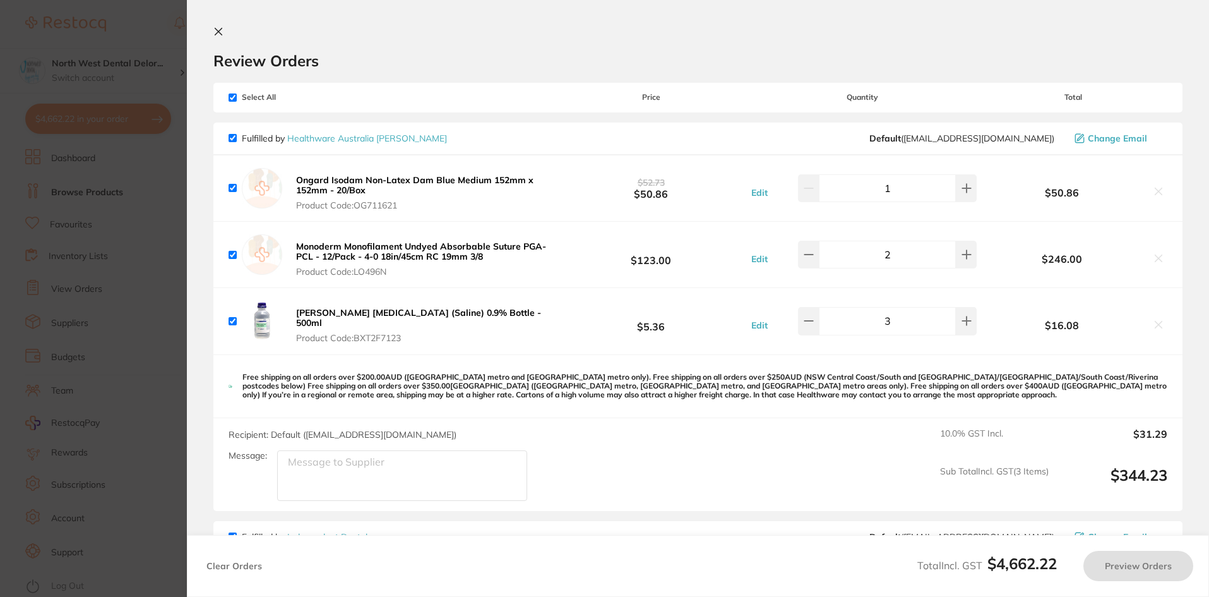
checkbox input "true"
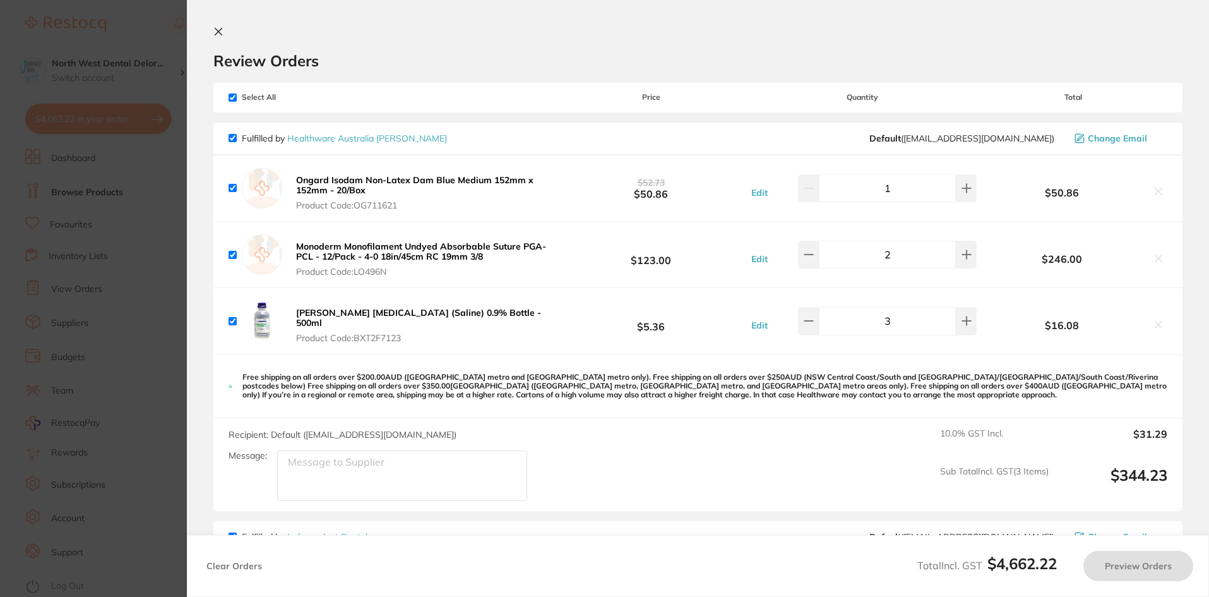
checkbox input "true"
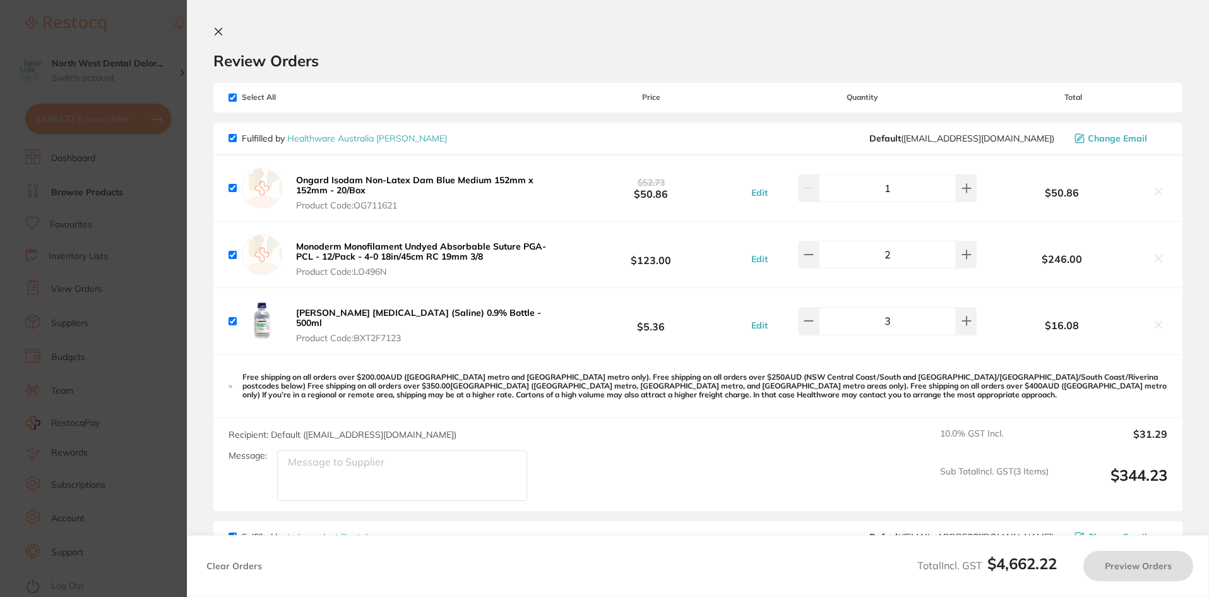
checkbox input "true"
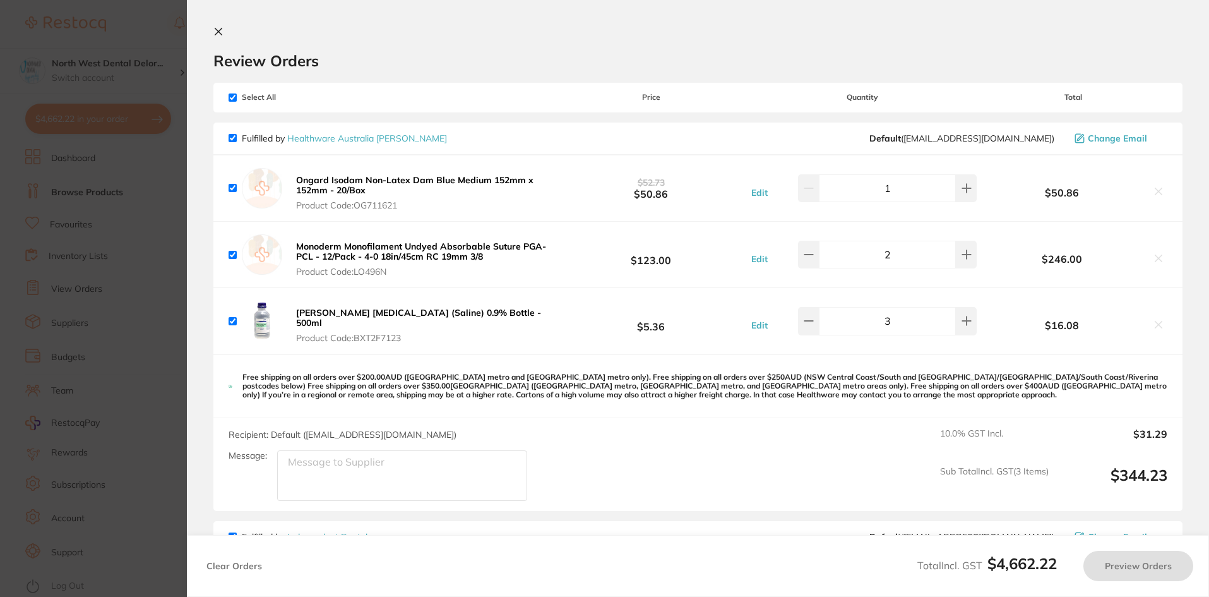
checkbox input "true"
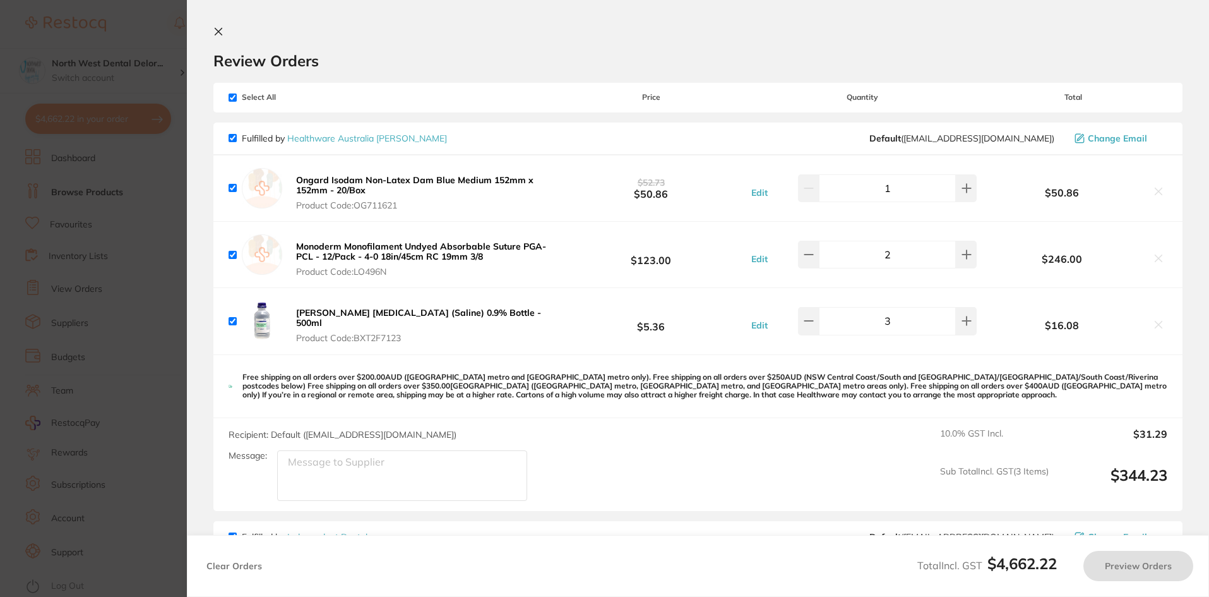
checkbox input "true"
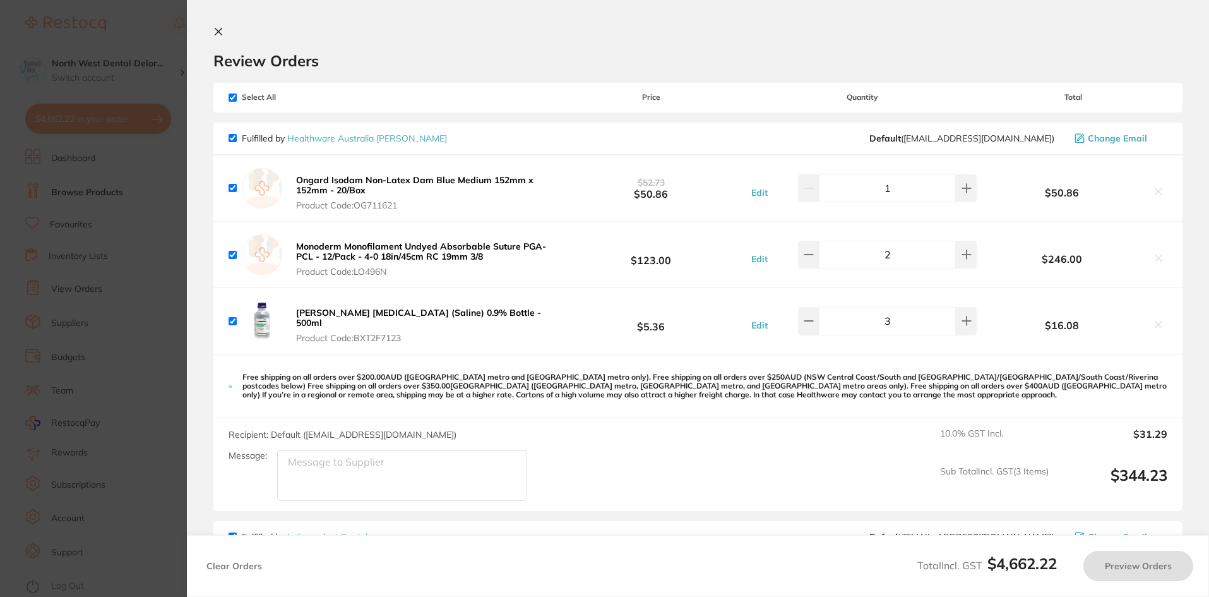
checkbox input "true"
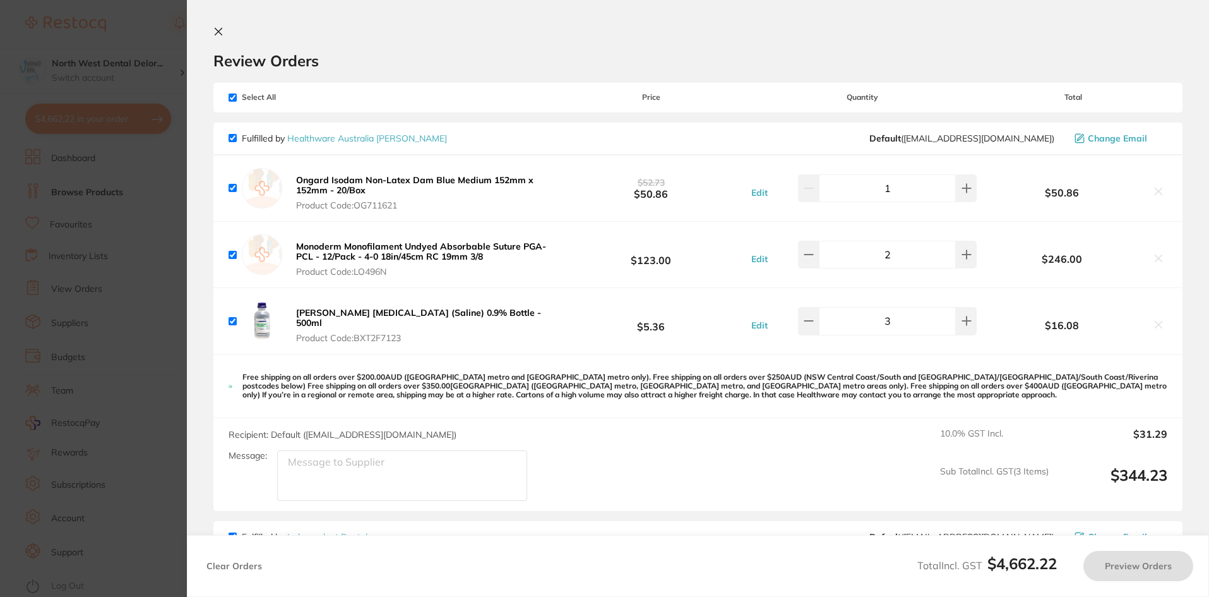
checkbox input "true"
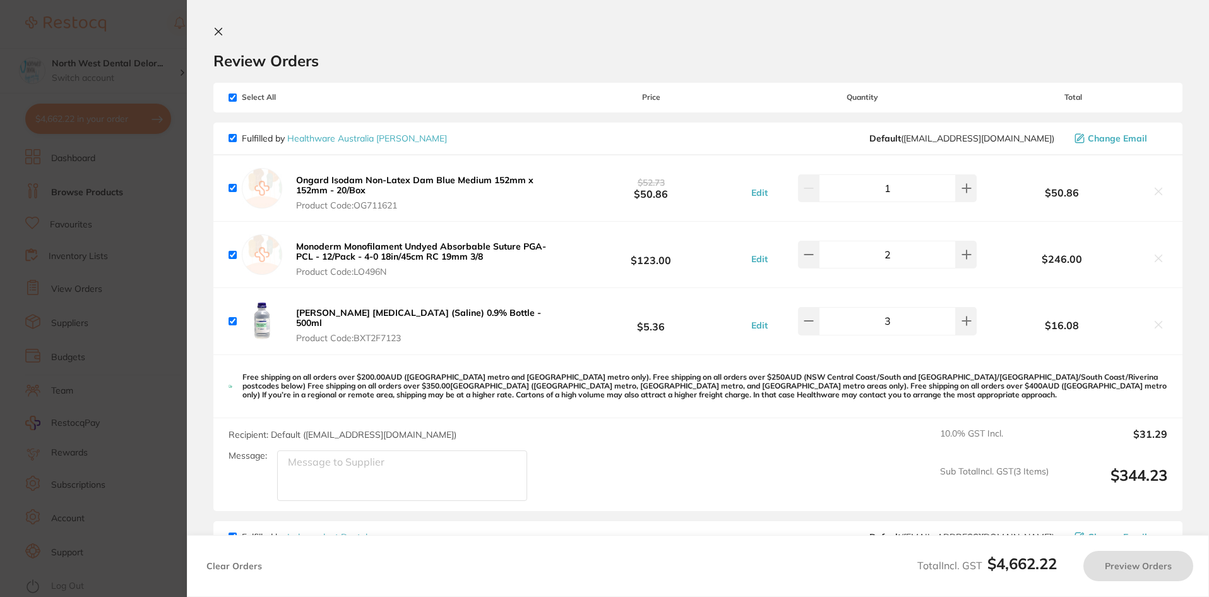
checkbox input "true"
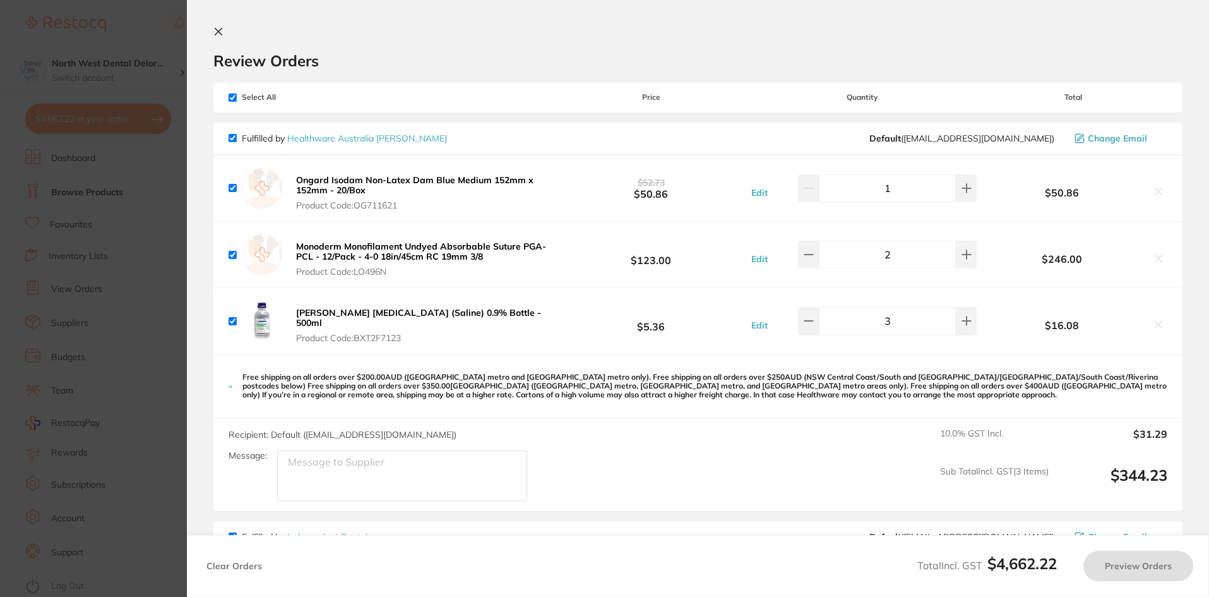
checkbox input "true"
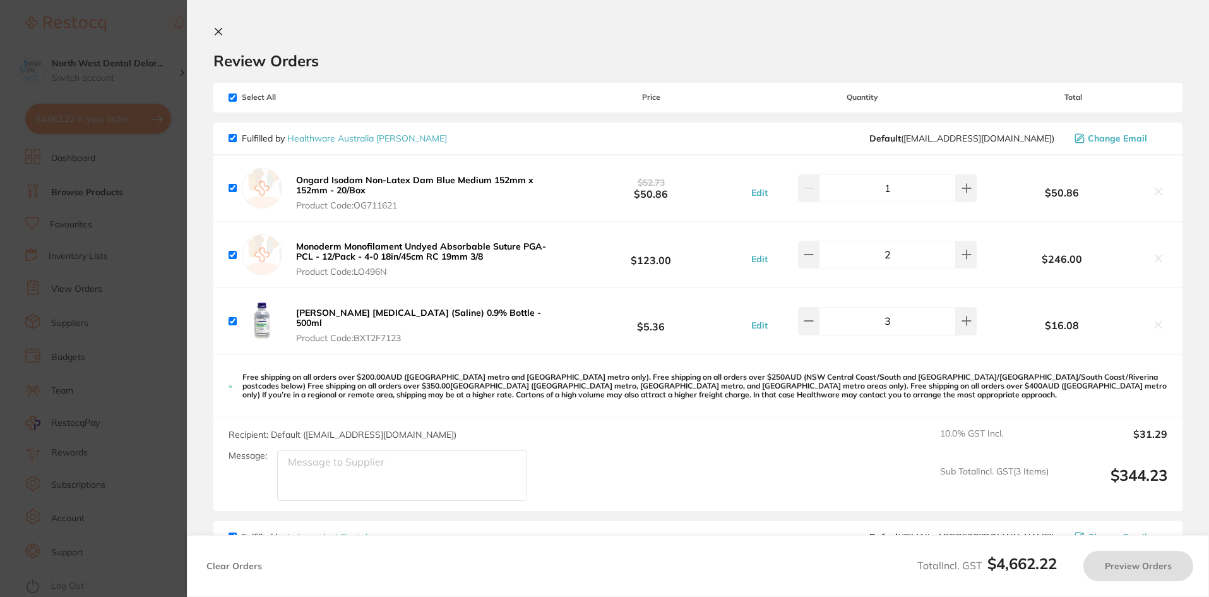
checkbox input "true"
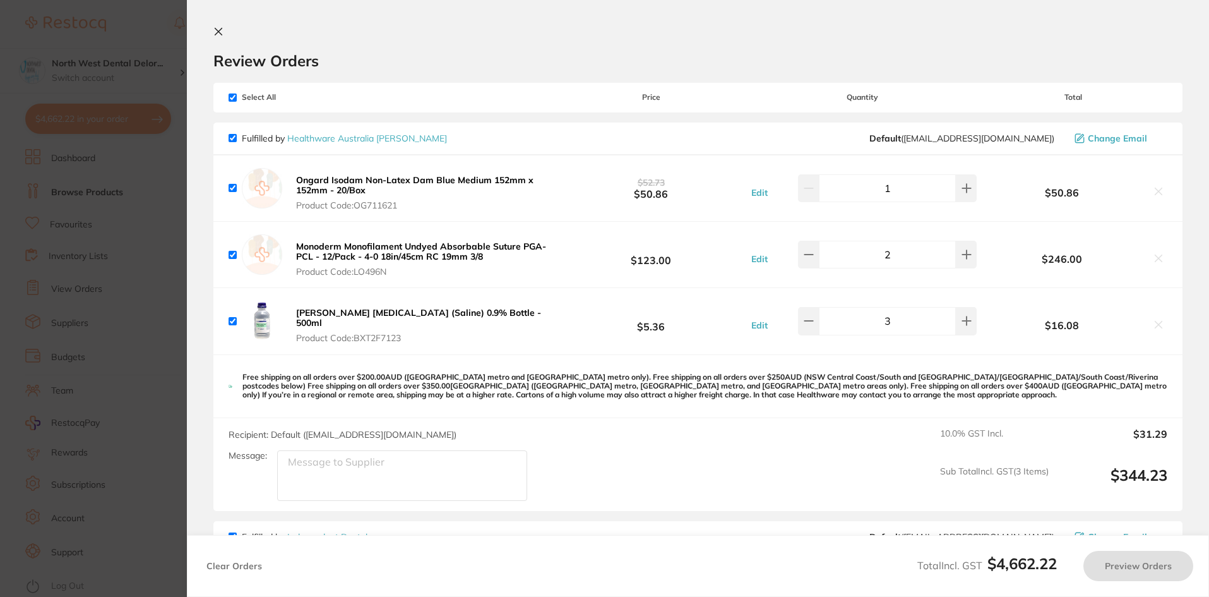
checkbox input "true"
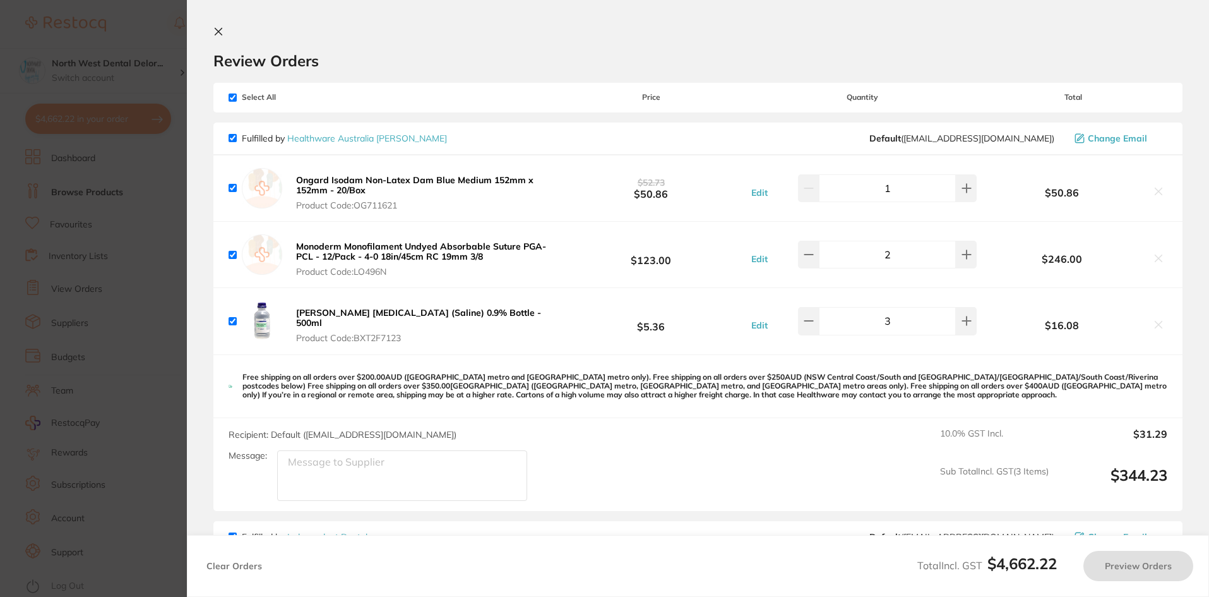
checkbox input "true"
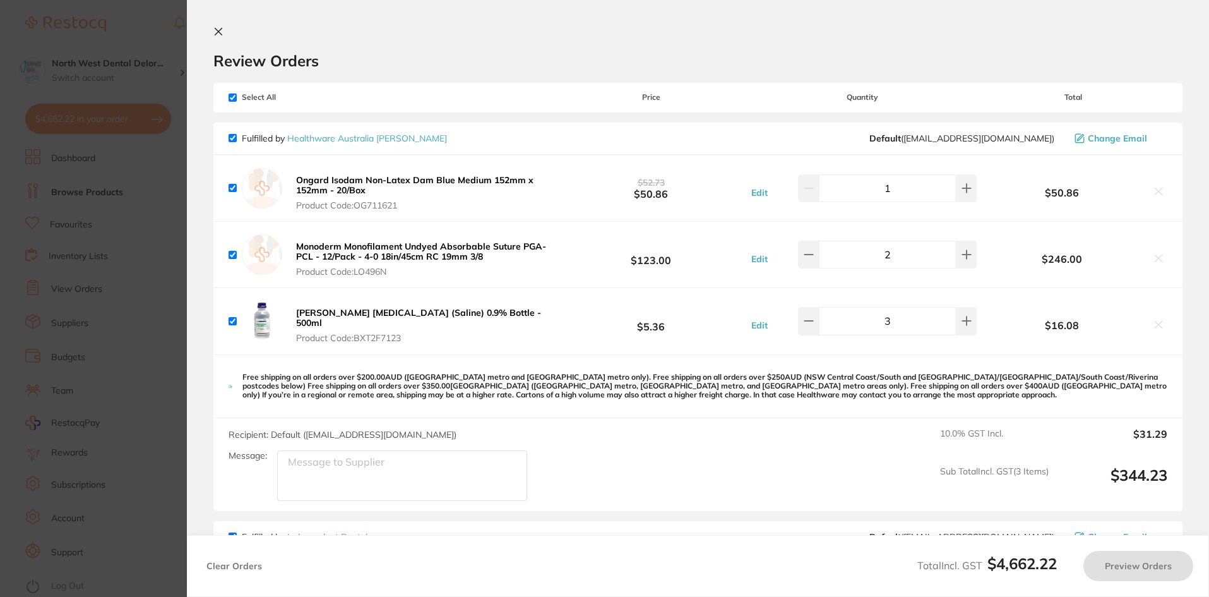
checkbox input "true"
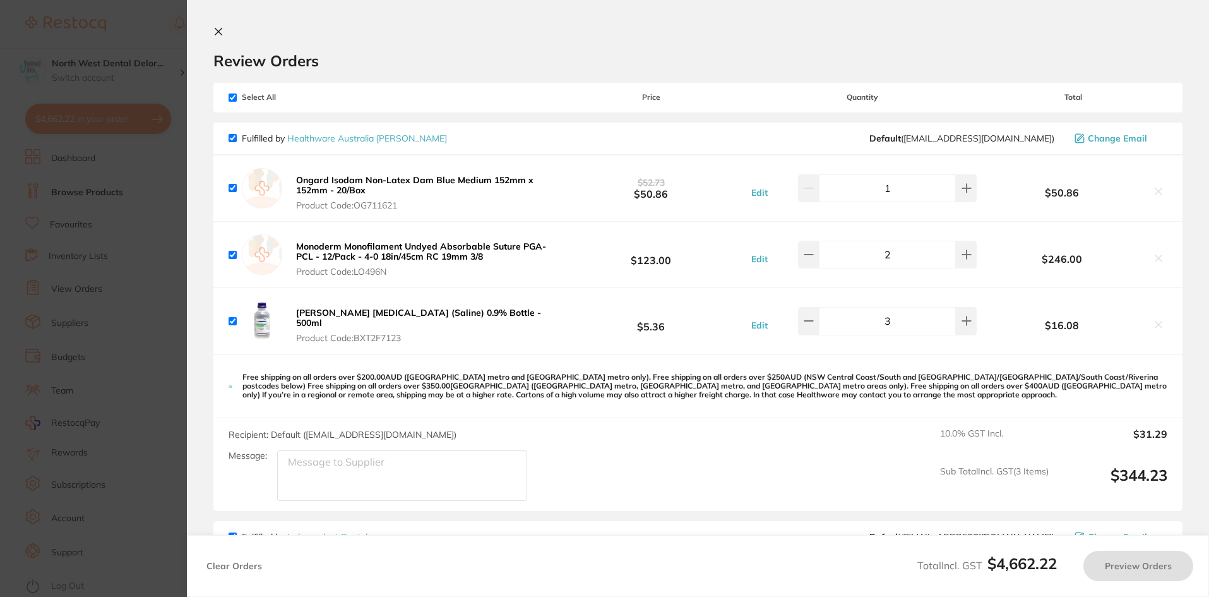
checkbox input "true"
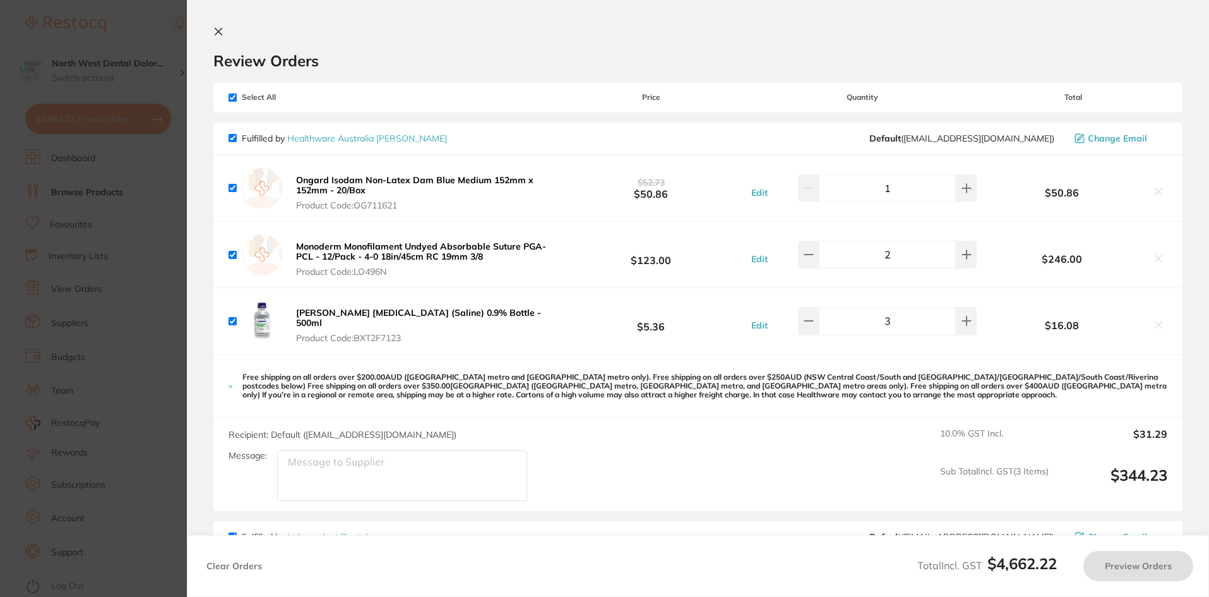
checkbox input "true"
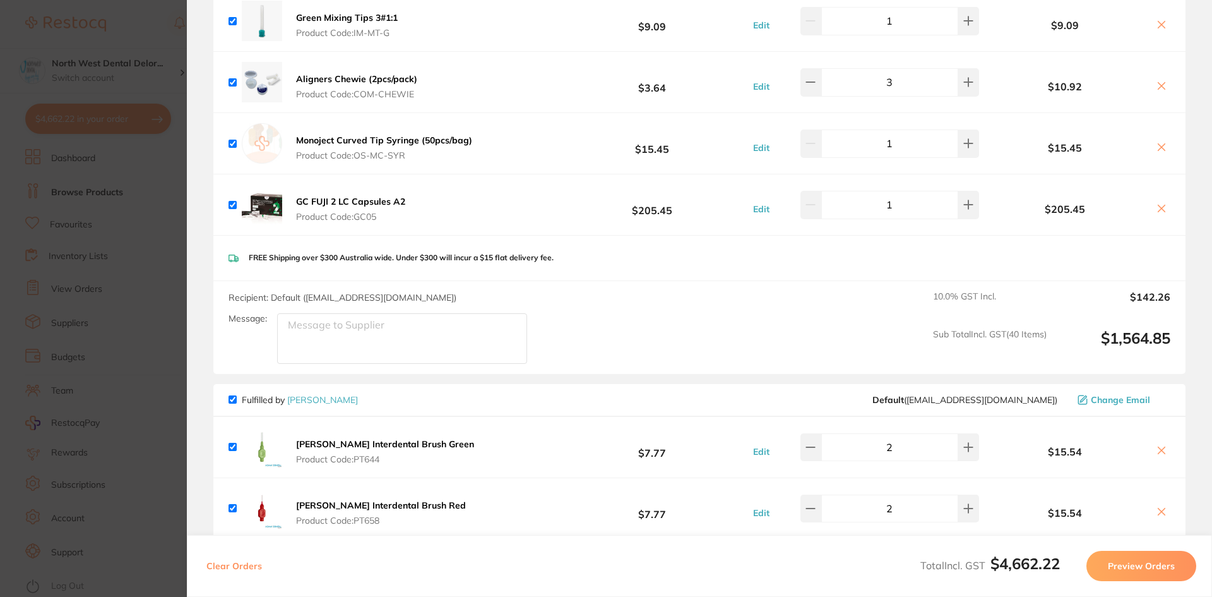
scroll to position [4607, 0]
click at [27, 109] on section "Update RRP Set your pre negotiated price for this item. Item Agreed RRP (excl. …" at bounding box center [606, 298] width 1212 height 597
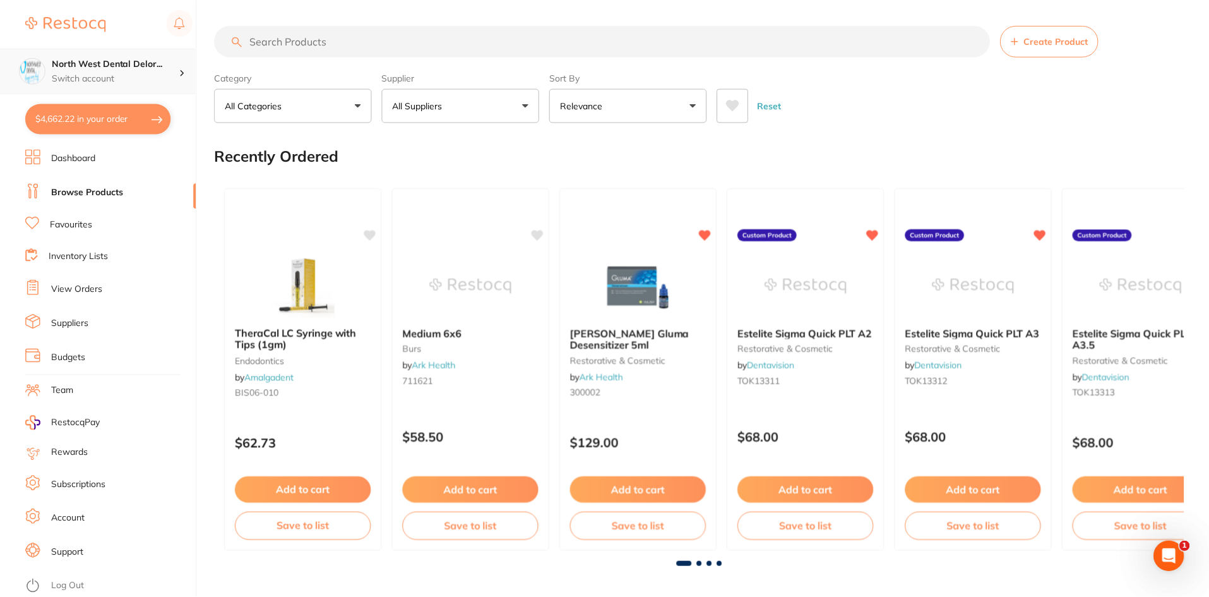
scroll to position [316, 0]
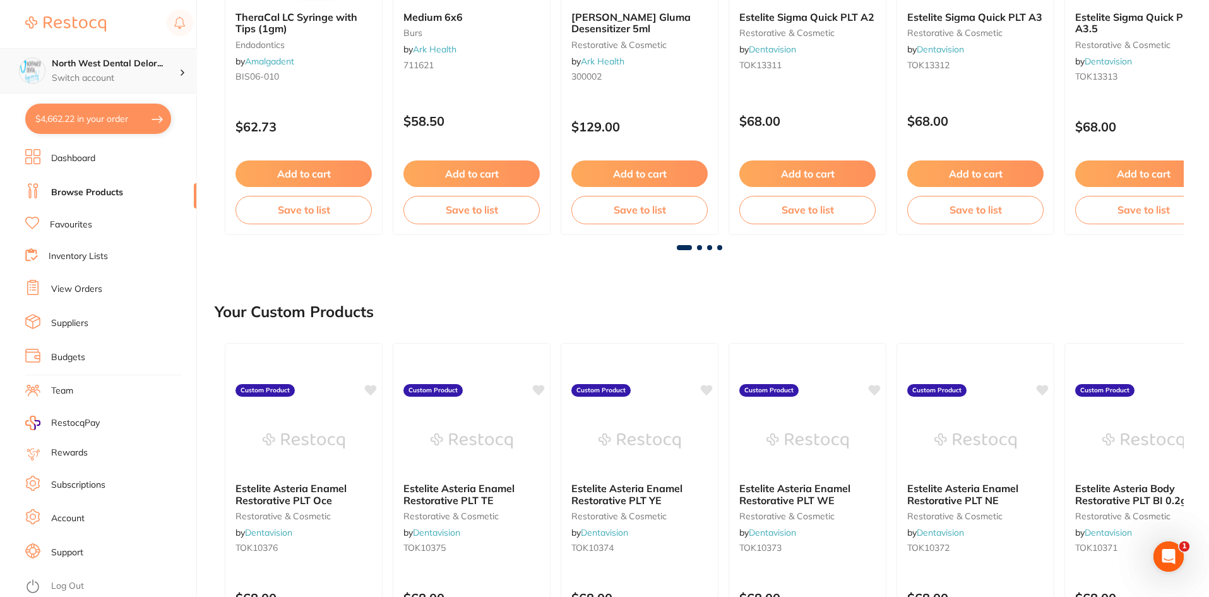
click at [52, 84] on p "Switch account" at bounding box center [116, 78] width 128 height 13
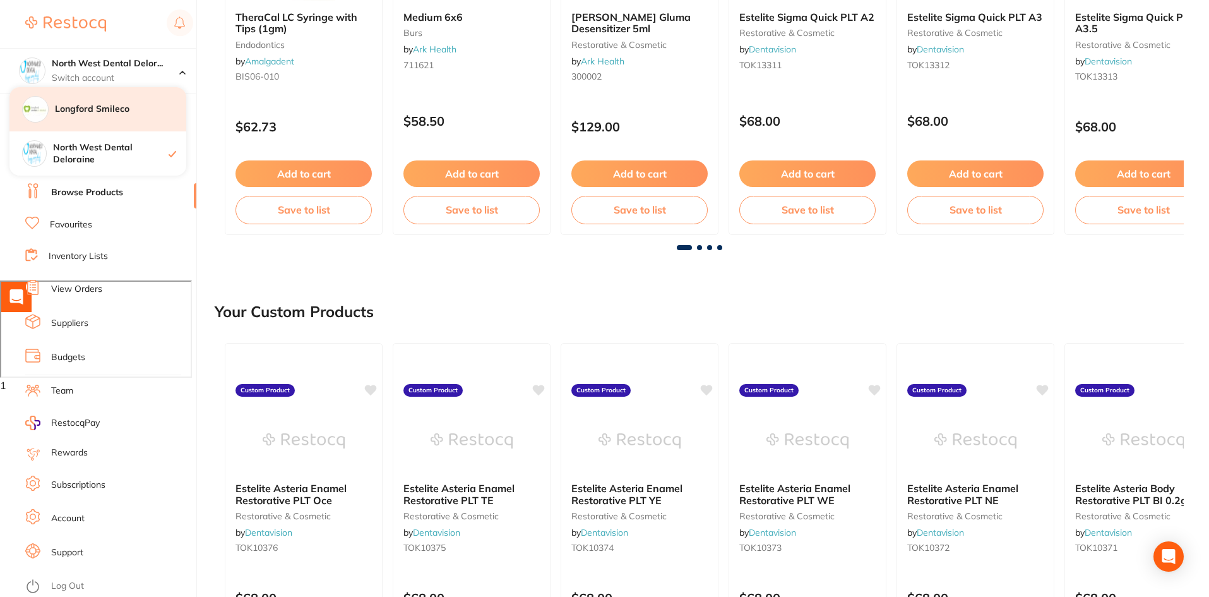
click at [108, 98] on div "Longford Smileco" at bounding box center [97, 109] width 177 height 44
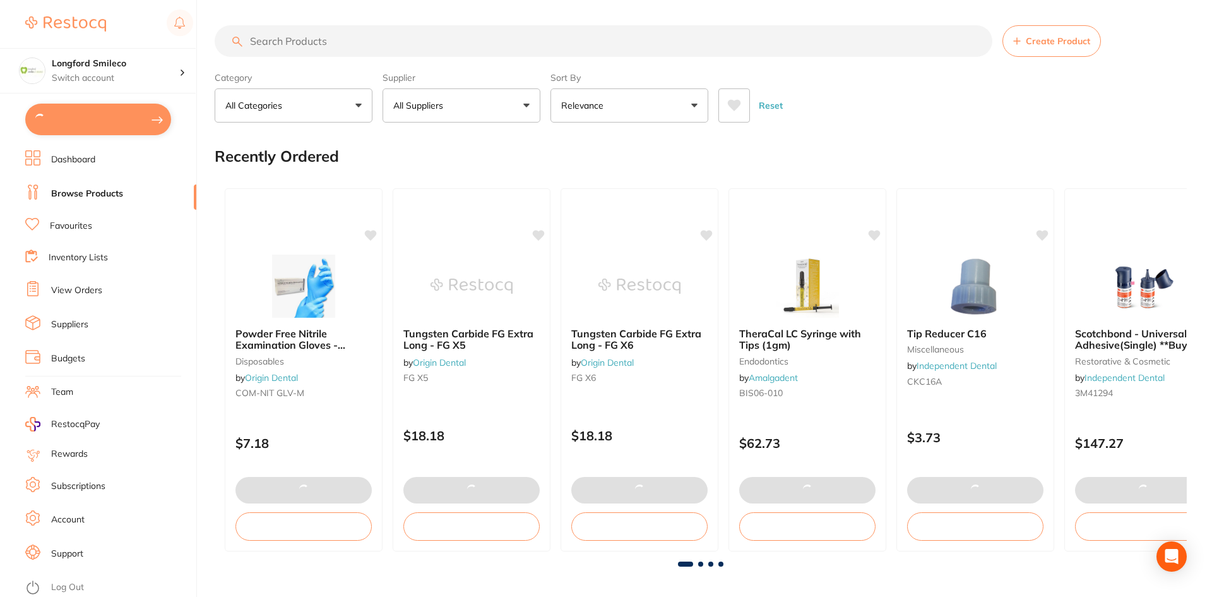
click at [108, 116] on button at bounding box center [98, 120] width 146 height 32
checkbox input "true"
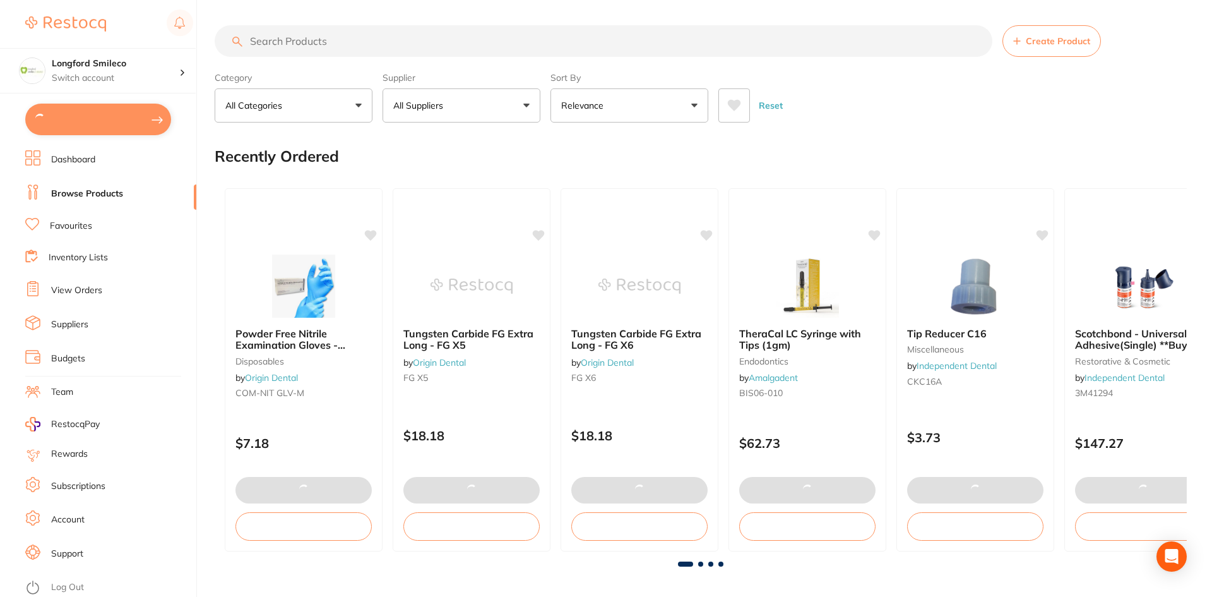
checkbox input "true"
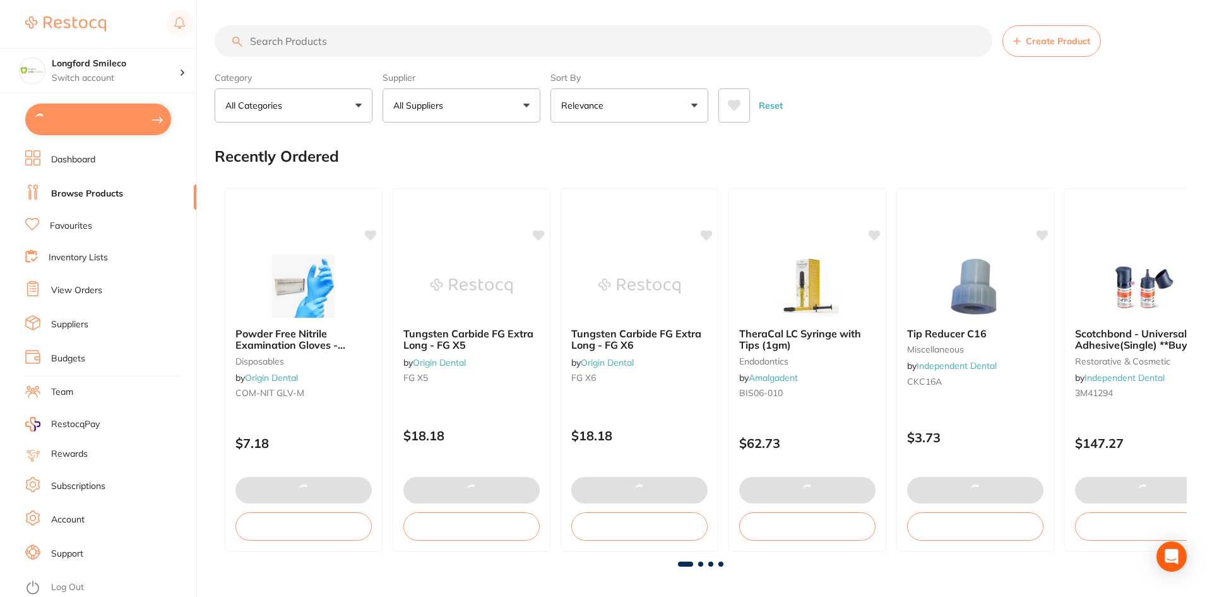
checkbox input "true"
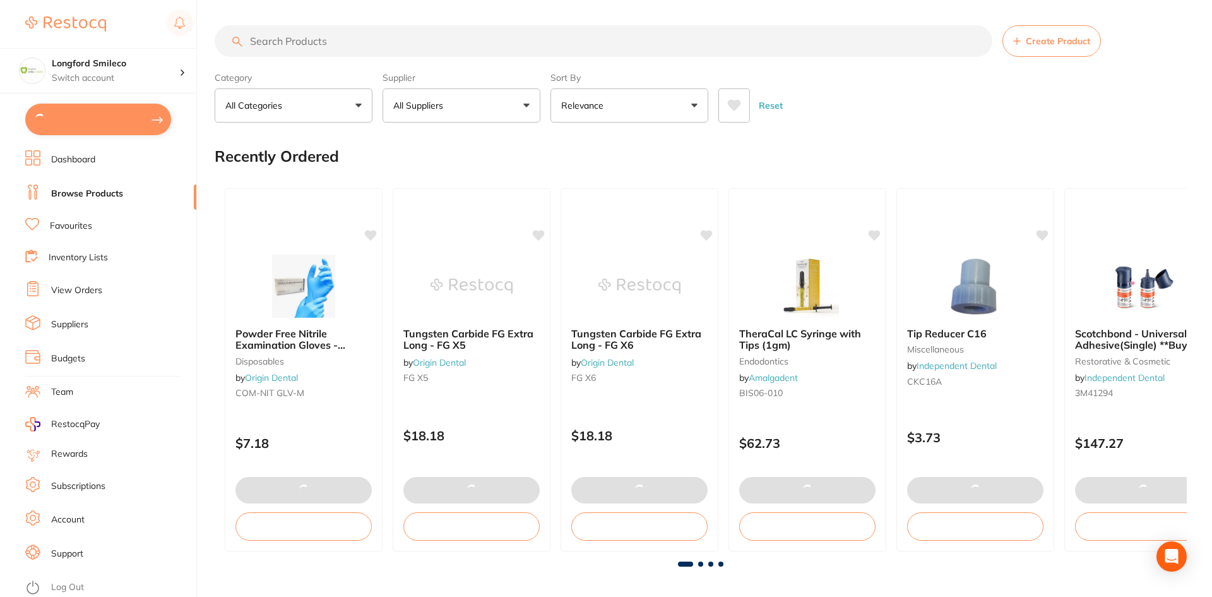
checkbox input "true"
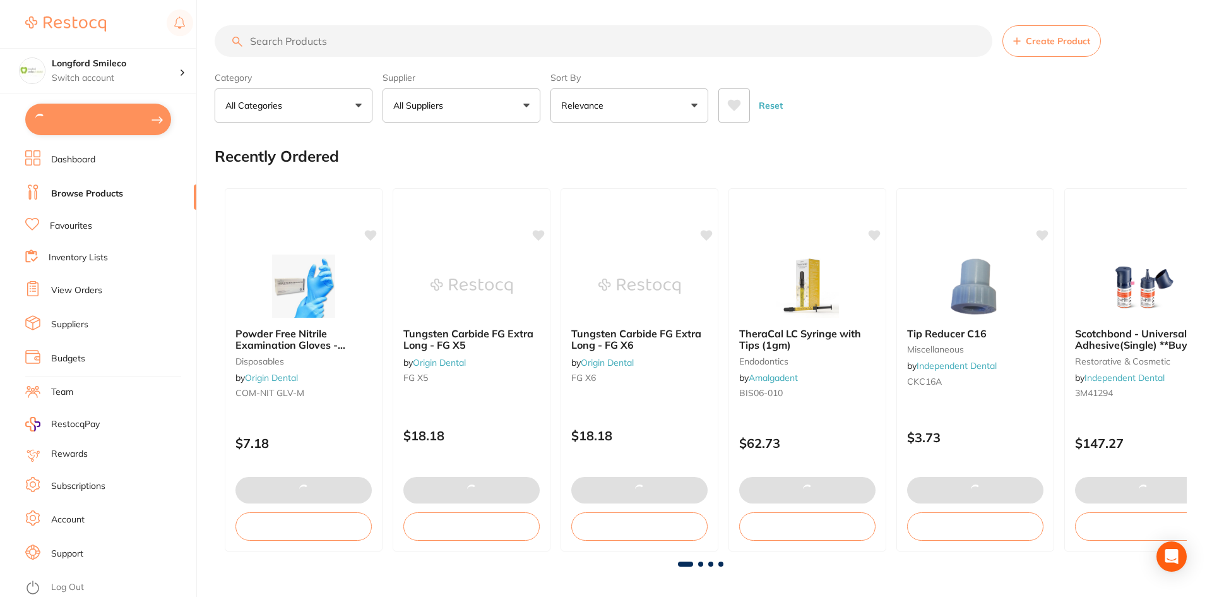
checkbox input "true"
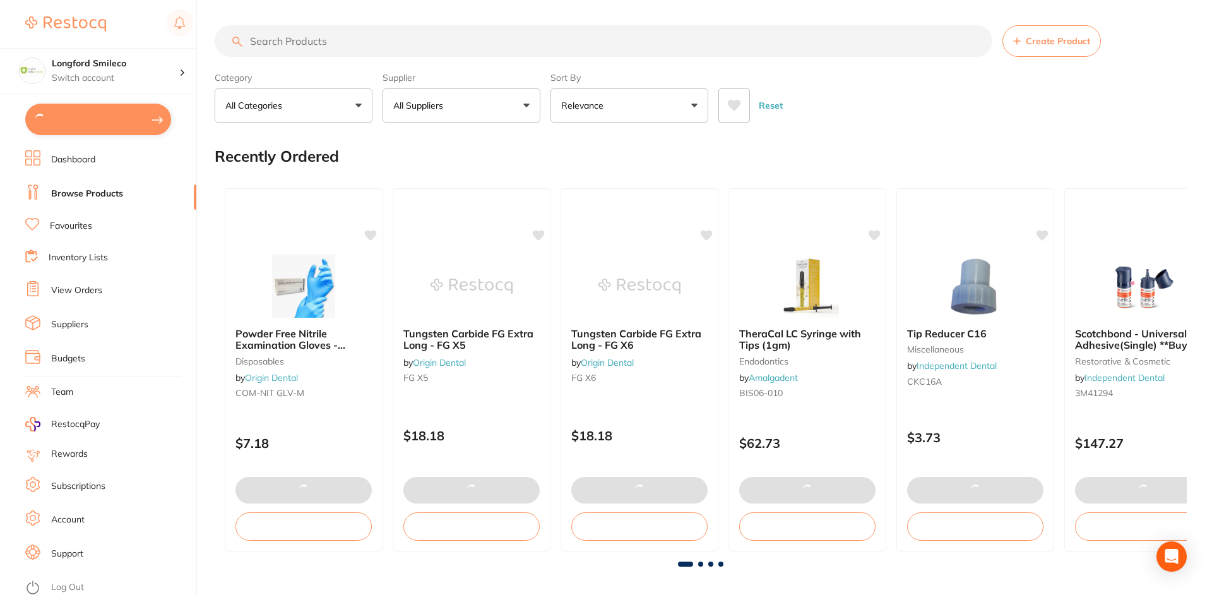
checkbox input "true"
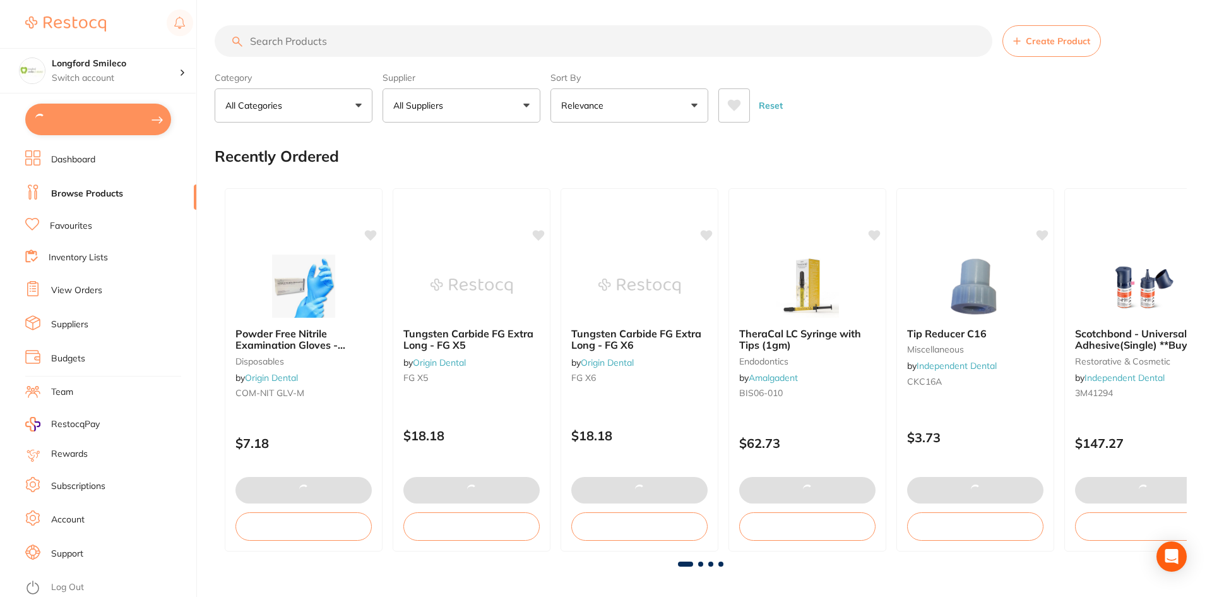
checkbox input "true"
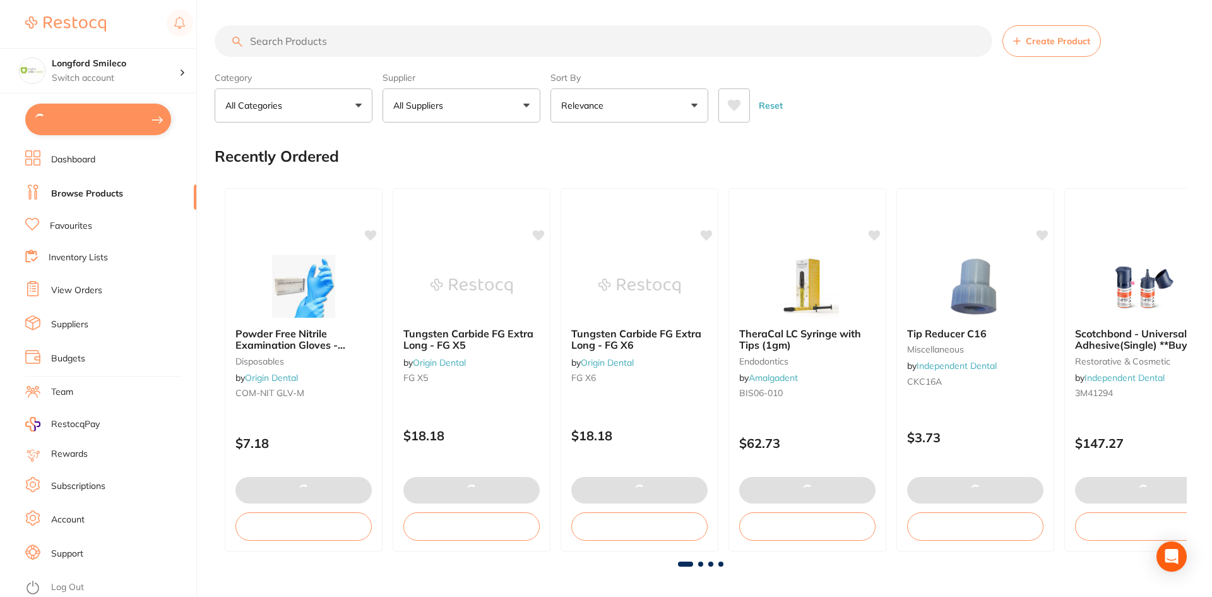
checkbox input "true"
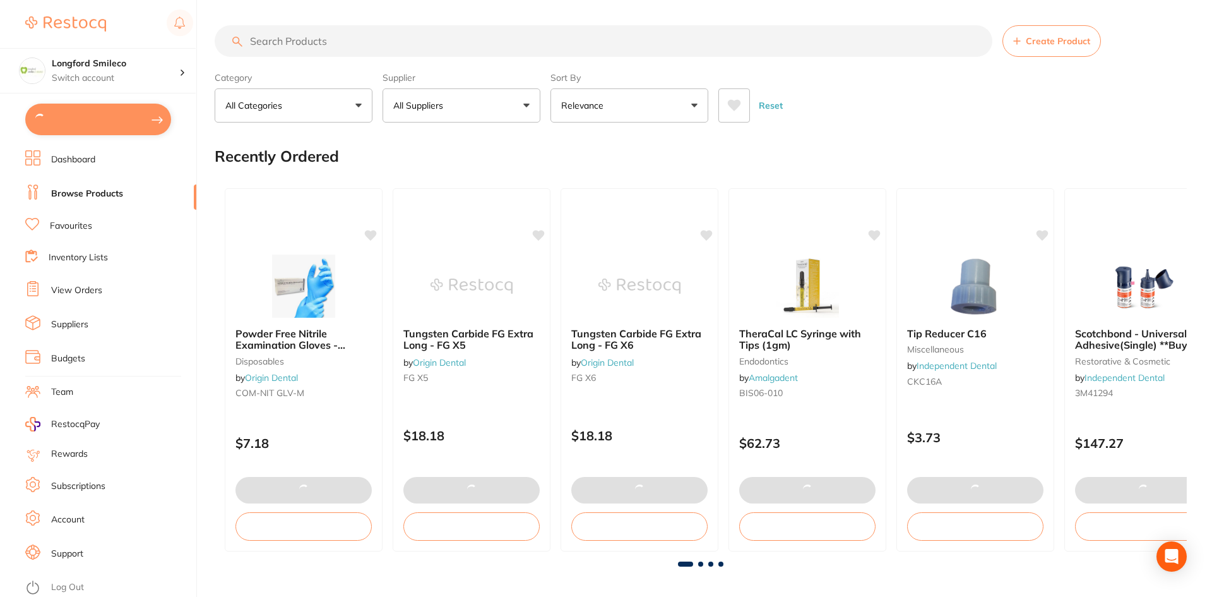
checkbox input "true"
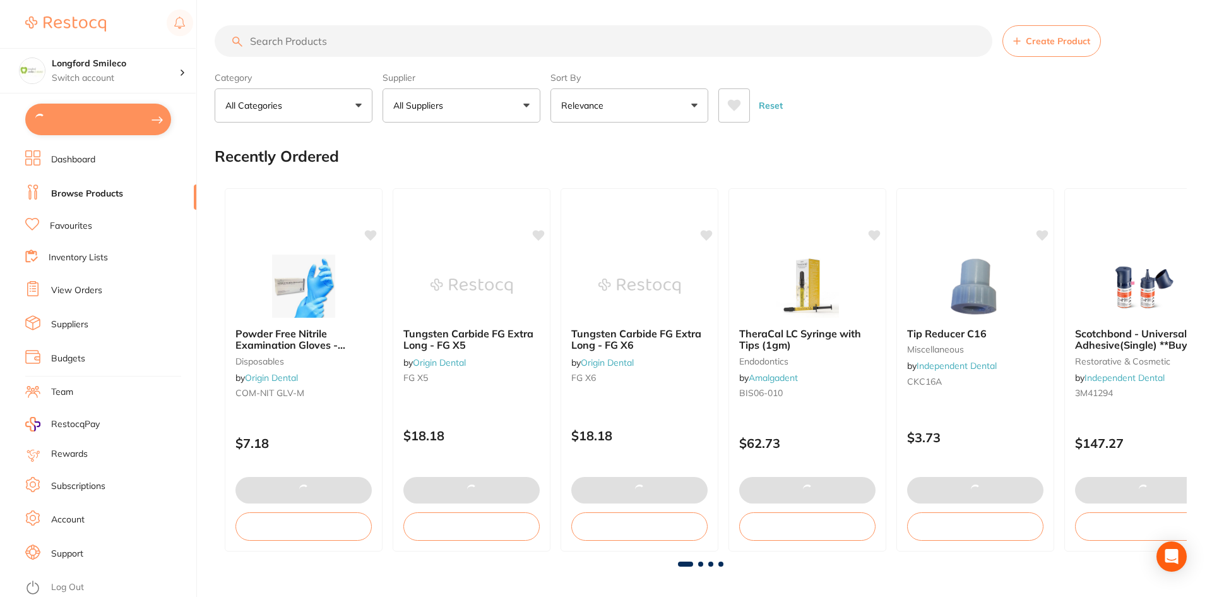
checkbox input "true"
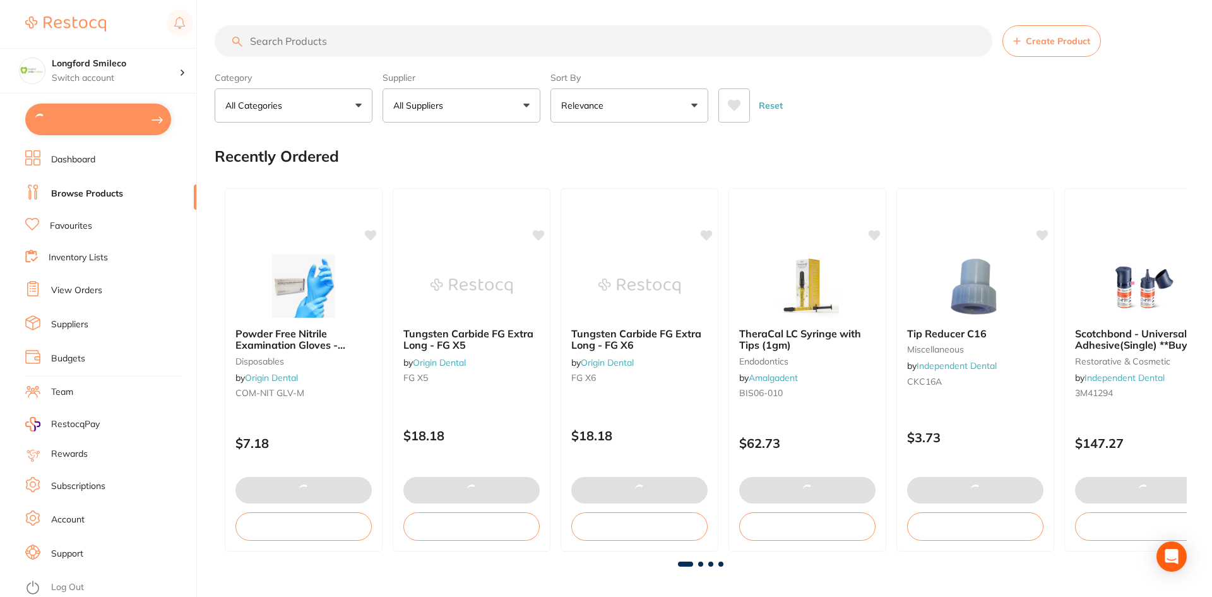
checkbox input "true"
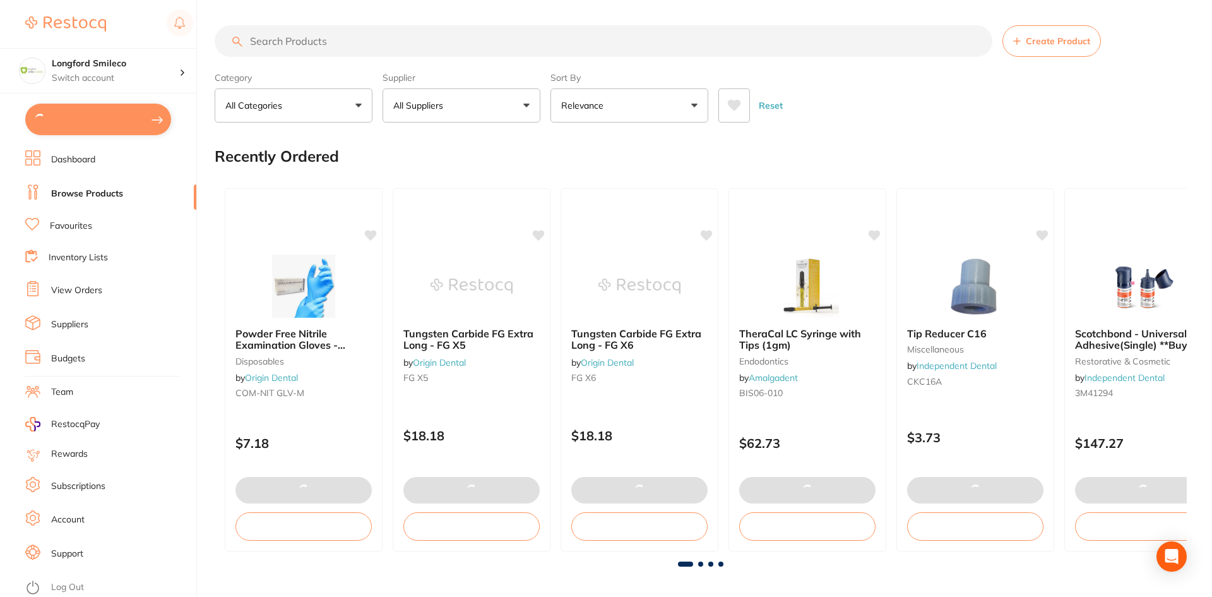
checkbox input "true"
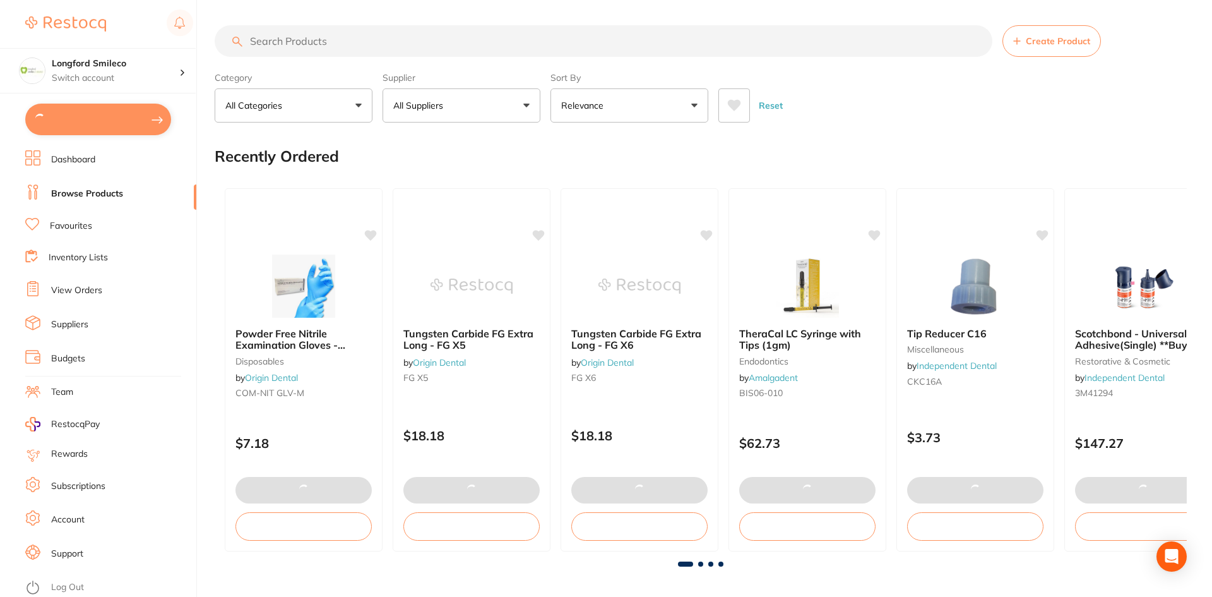
checkbox input "true"
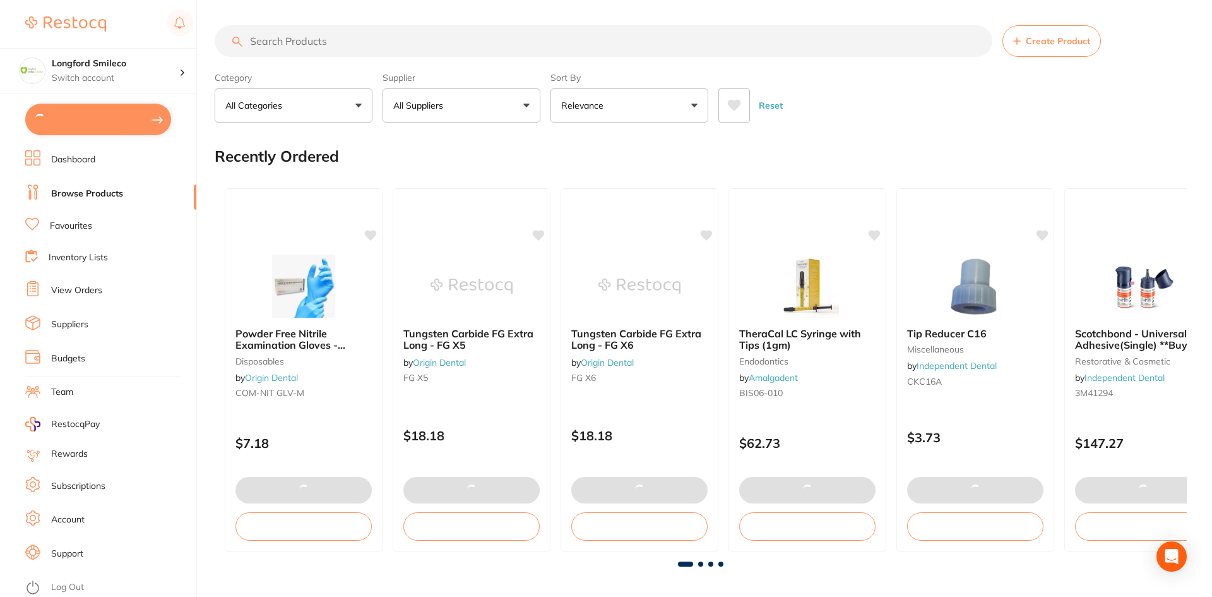
checkbox input "true"
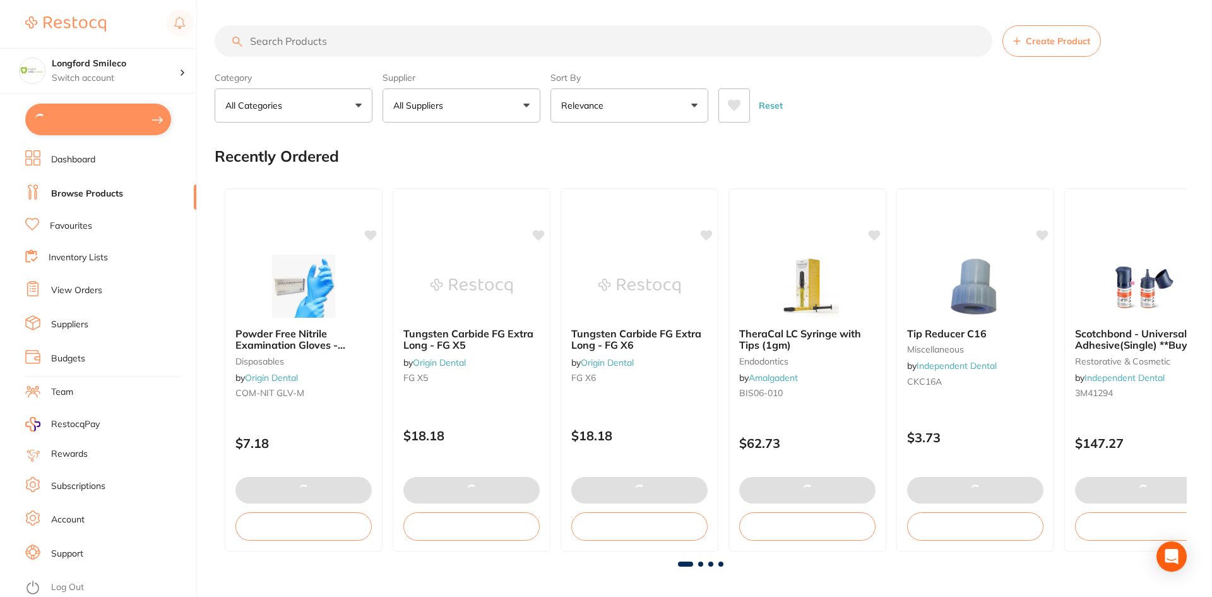
checkbox input "true"
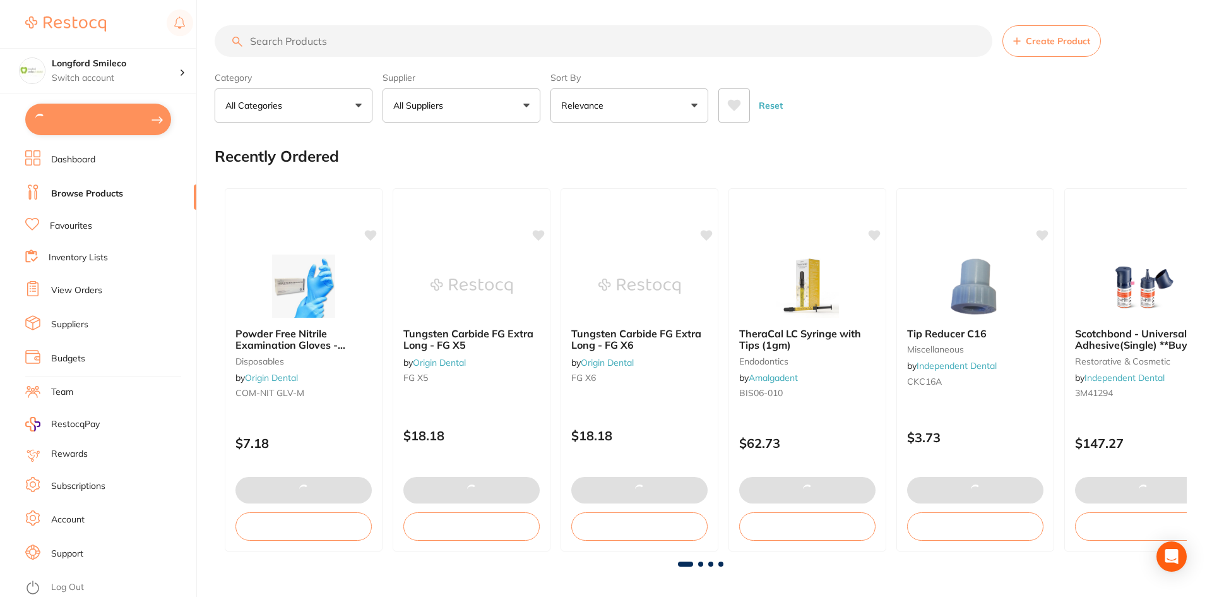
checkbox input "true"
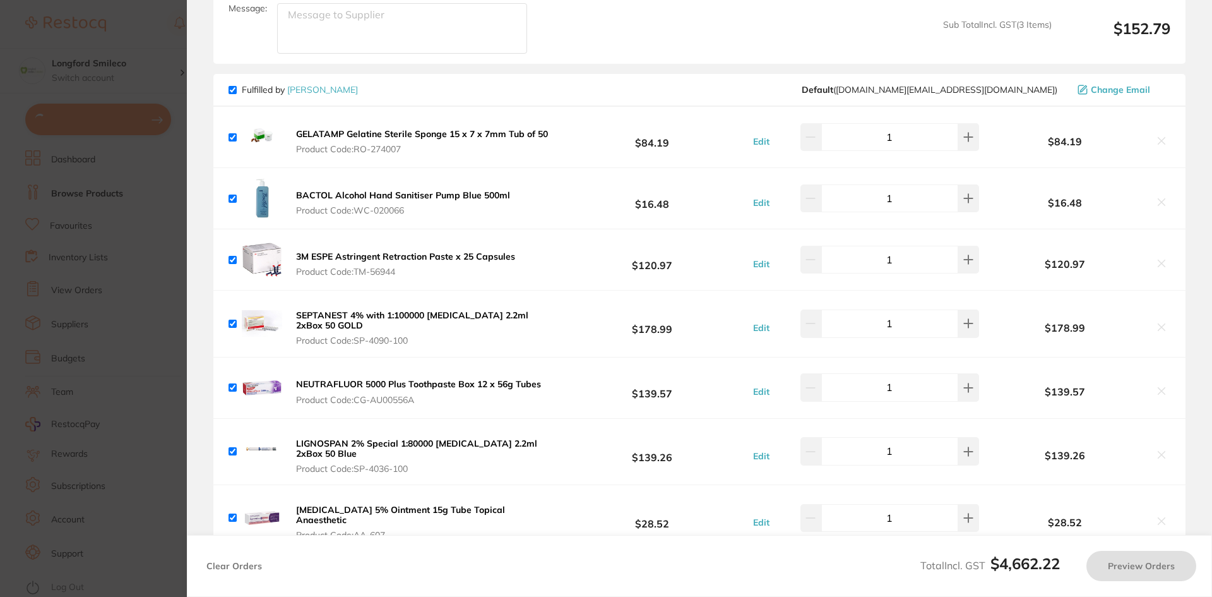
checkbox input "true"
type input "1"
checkbox input "true"
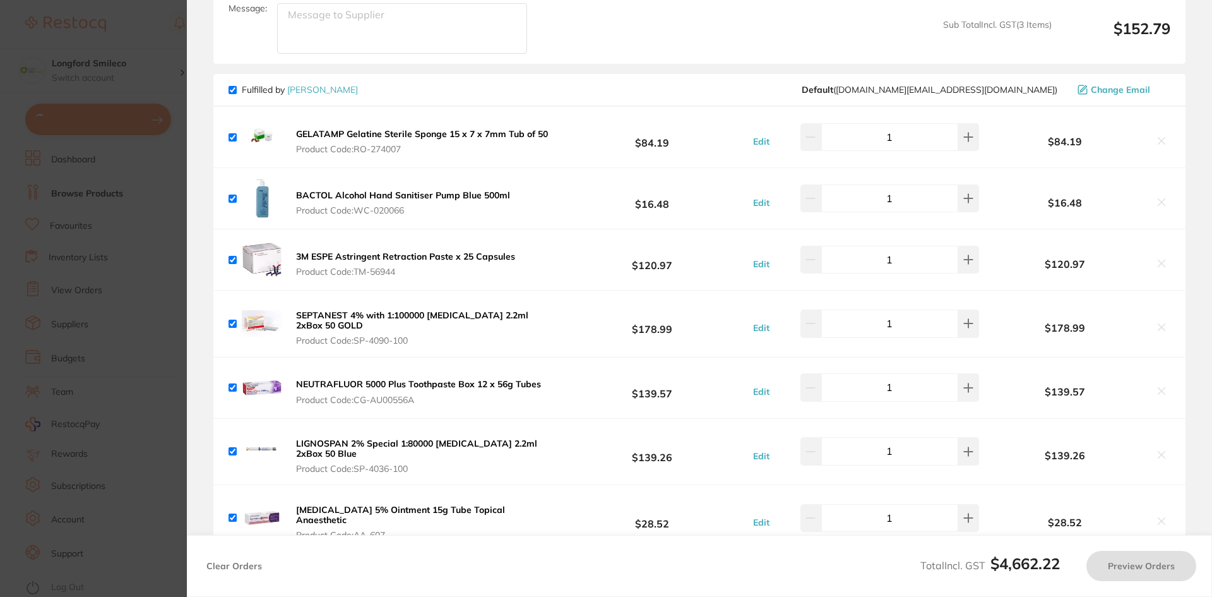
checkbox input "true"
type input "2"
checkbox input "true"
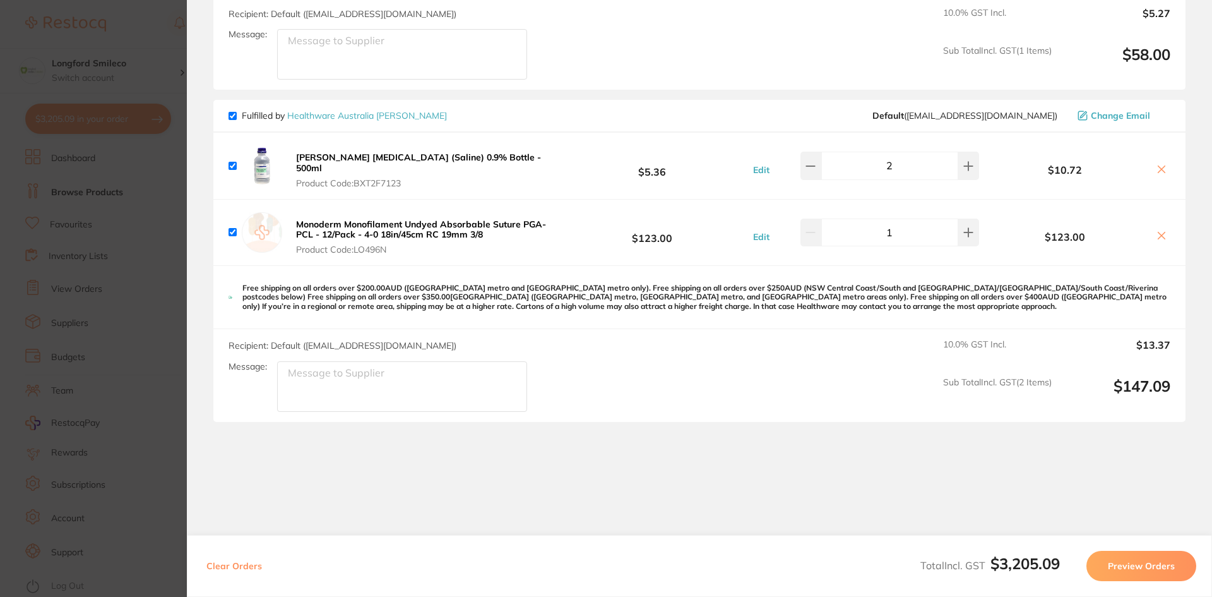
scroll to position [5773, 0]
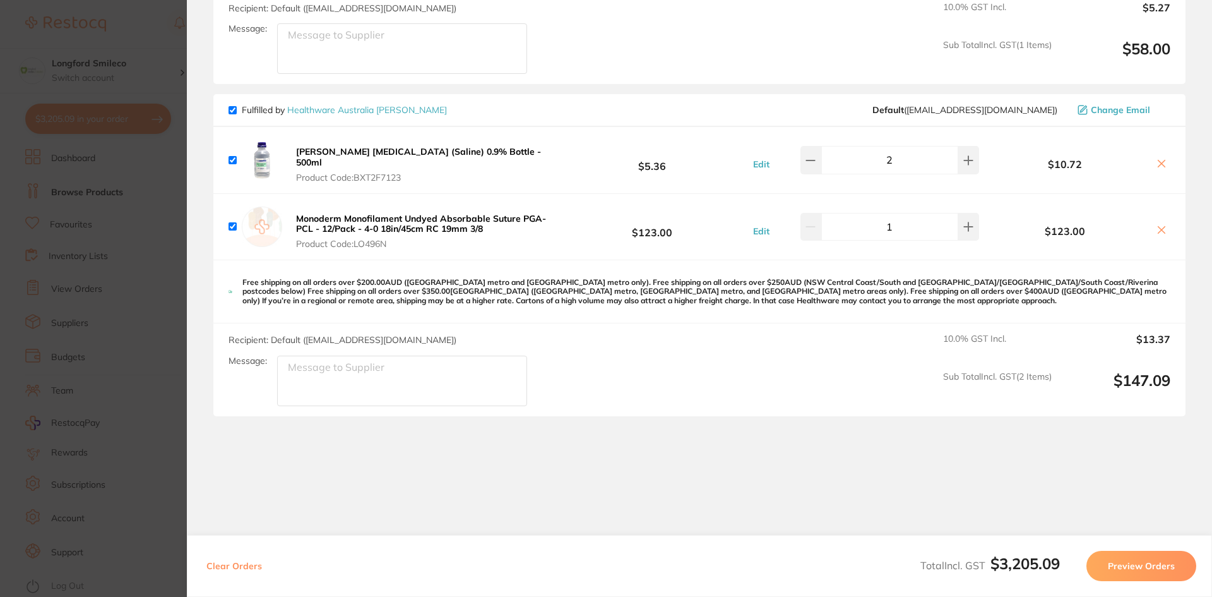
click at [123, 297] on section "Update RRP Set your pre negotiated price for this item. Item Agreed RRP (excl. …" at bounding box center [606, 298] width 1212 height 597
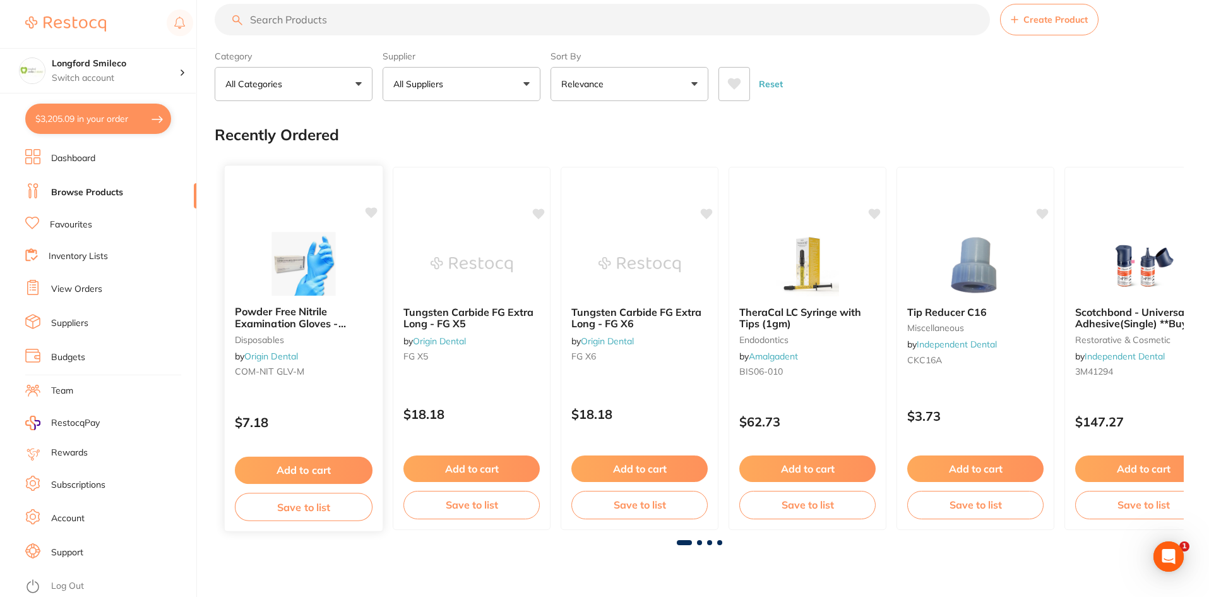
scroll to position [0, 0]
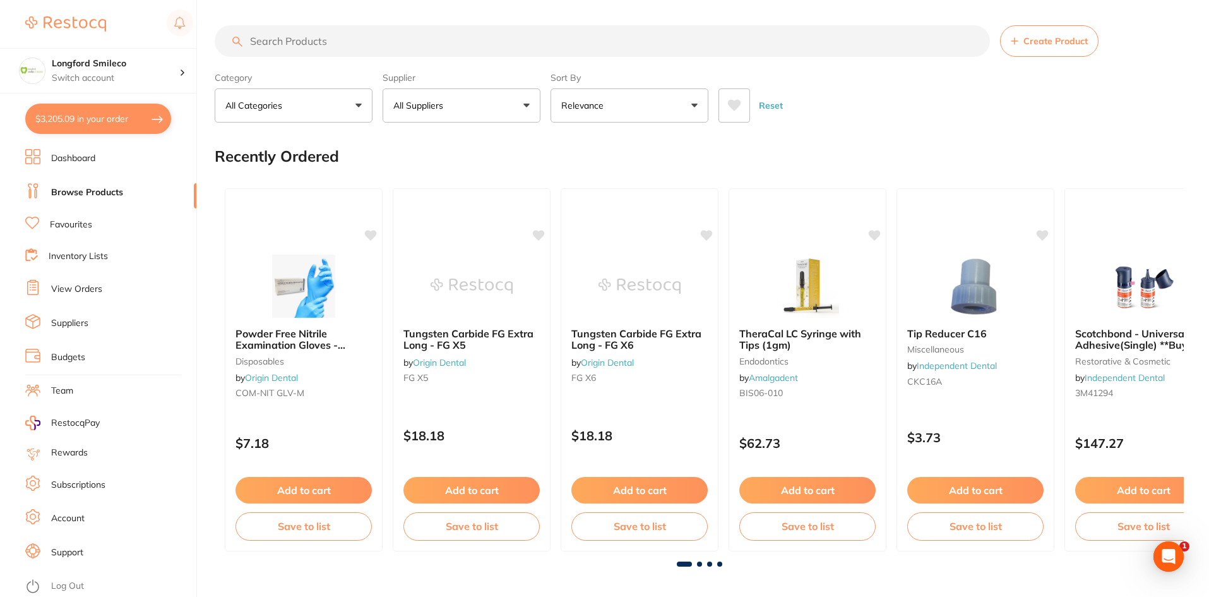
click at [307, 49] on input "search" at bounding box center [602, 41] width 775 height 32
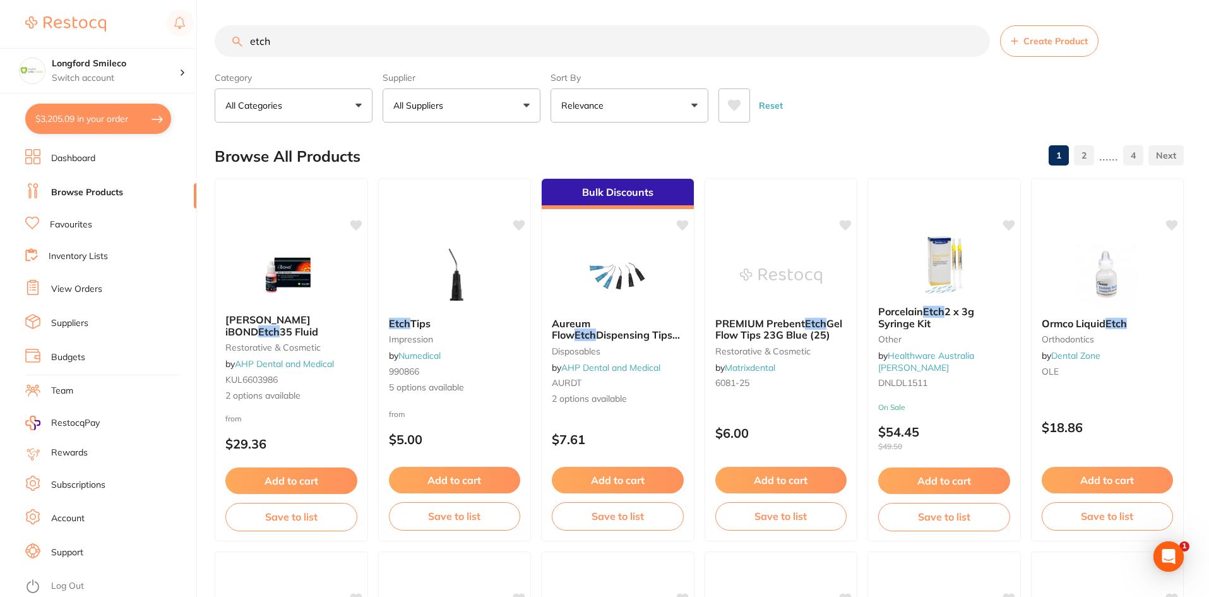
type input "etch"
click at [516, 119] on button "All Suppliers" at bounding box center [462, 105] width 158 height 34
type input "ori"
click at [417, 211] on div at bounding box center [408, 215] width 20 height 20
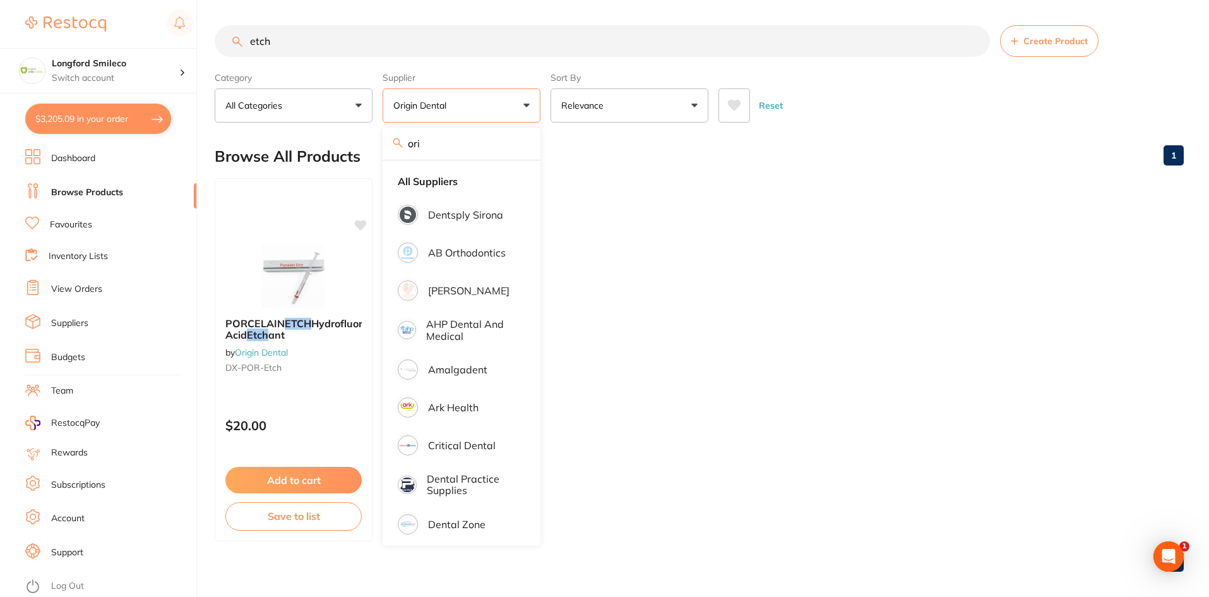
click at [655, 145] on div "Browse All Products 1" at bounding box center [699, 156] width 969 height 42
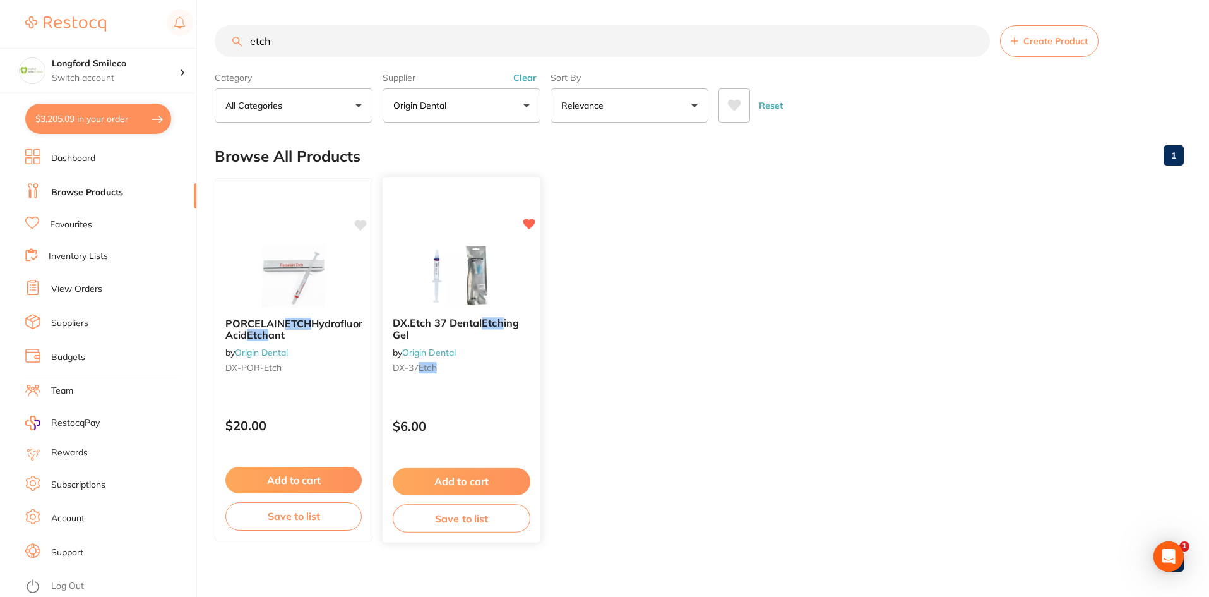
click at [523, 271] on div at bounding box center [462, 275] width 158 height 64
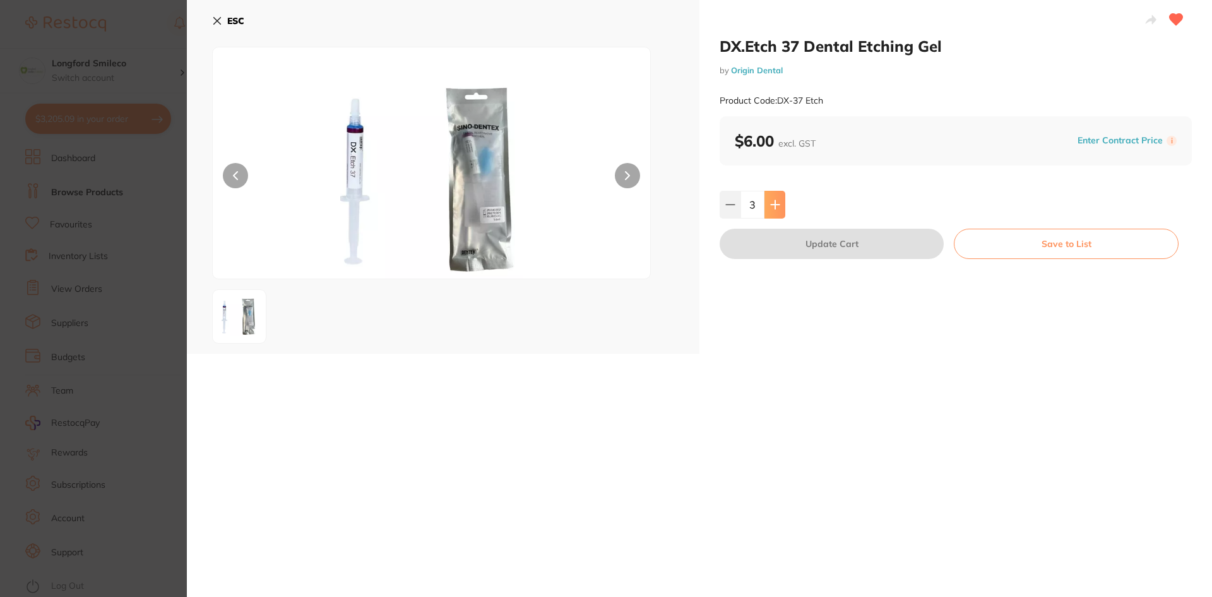
click at [777, 208] on icon at bounding box center [775, 204] width 10 height 10
type input "4"
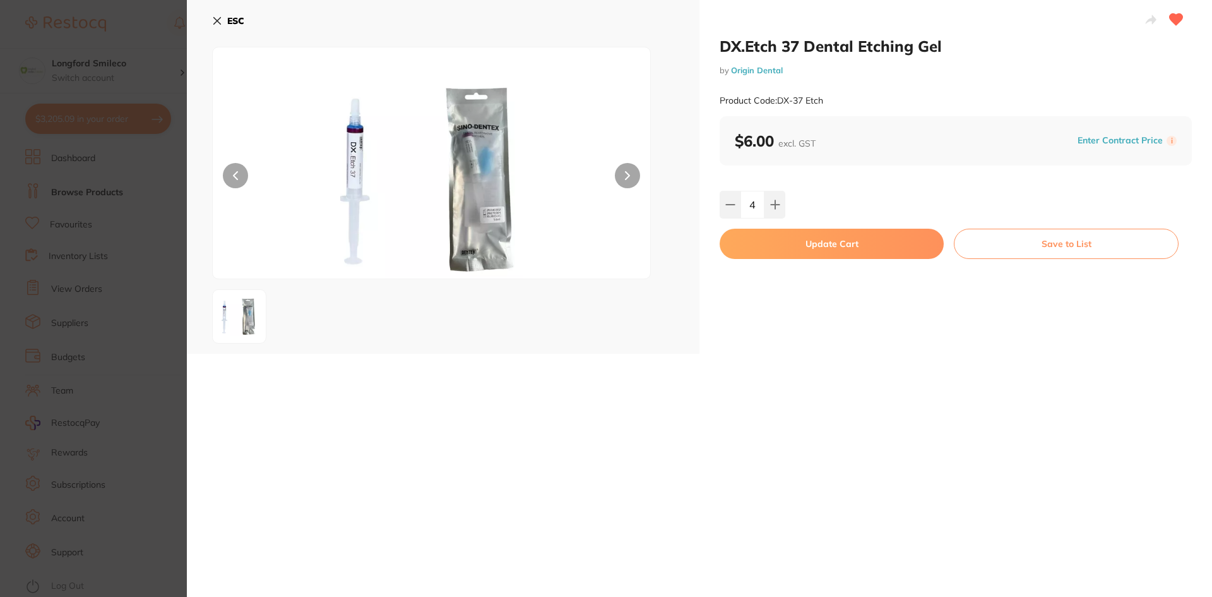
click at [771, 237] on button "Update Cart" at bounding box center [832, 244] width 224 height 30
type input "4"
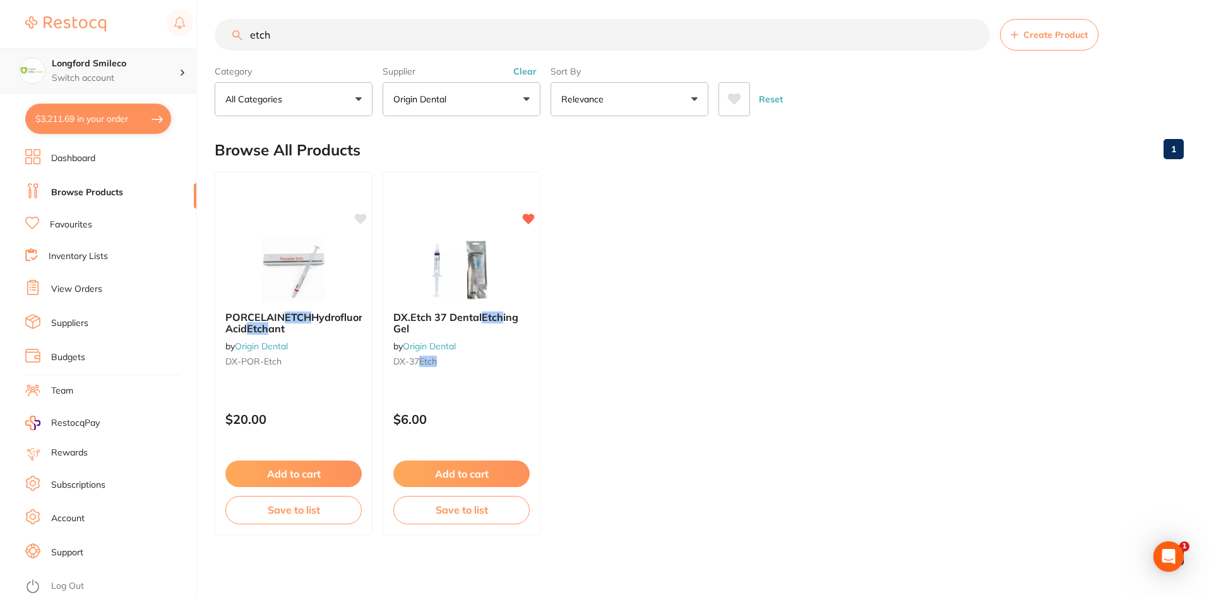
click at [91, 83] on p "Switch account" at bounding box center [116, 78] width 128 height 13
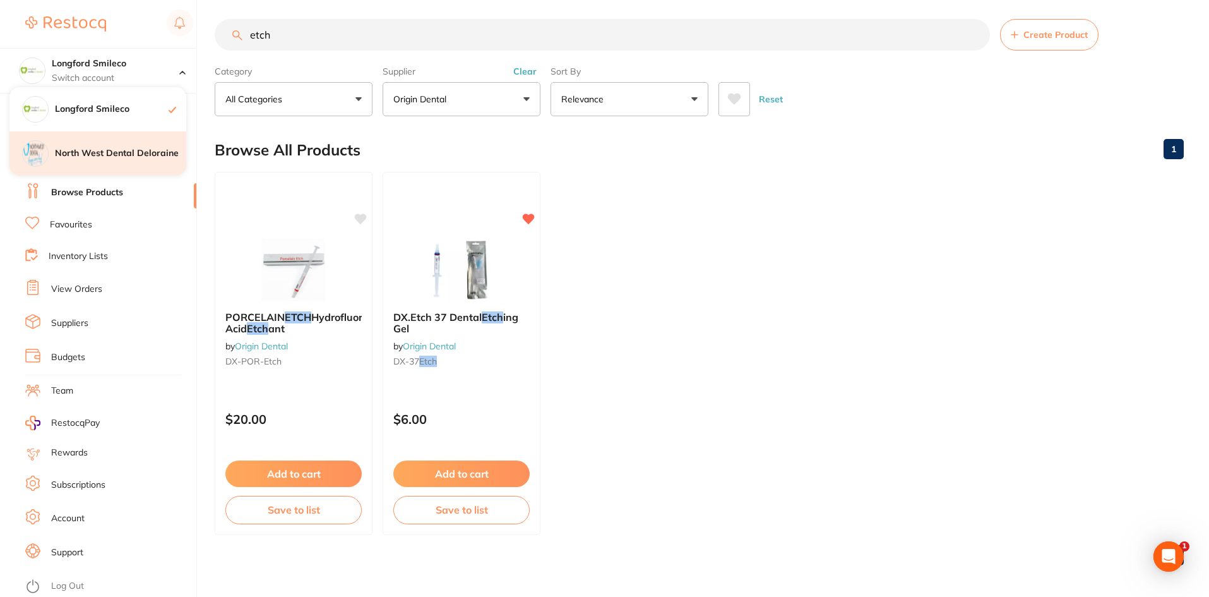
click at [155, 152] on h4 "North West Dental Deloraine" at bounding box center [120, 153] width 131 height 13
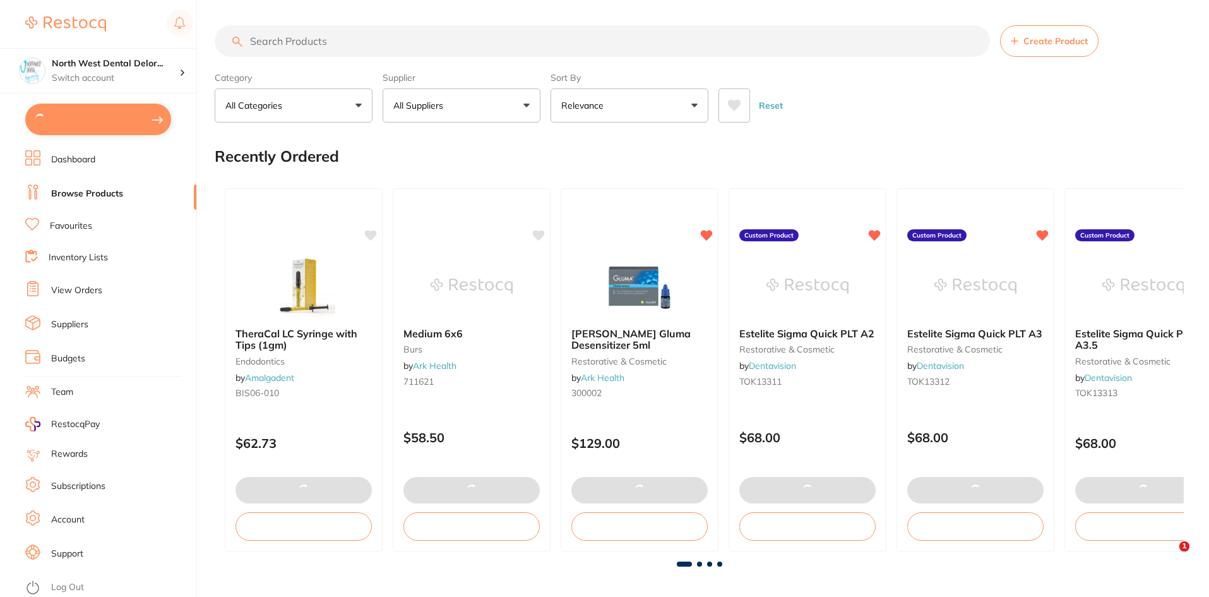
click at [133, 116] on button at bounding box center [98, 120] width 146 height 32
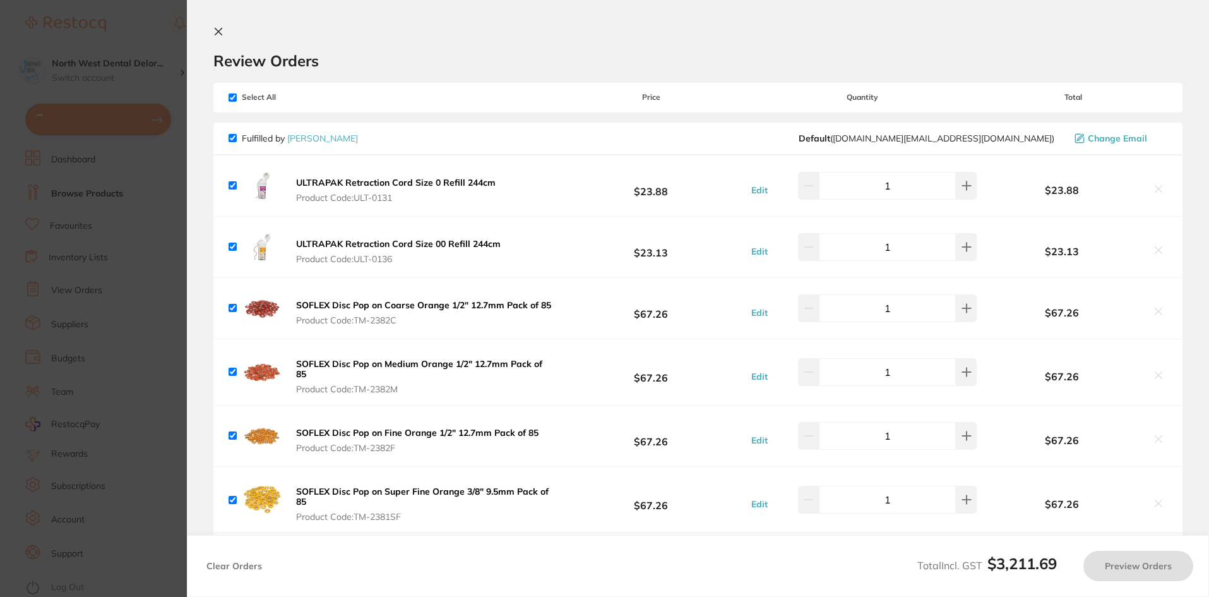
checkbox input "true"
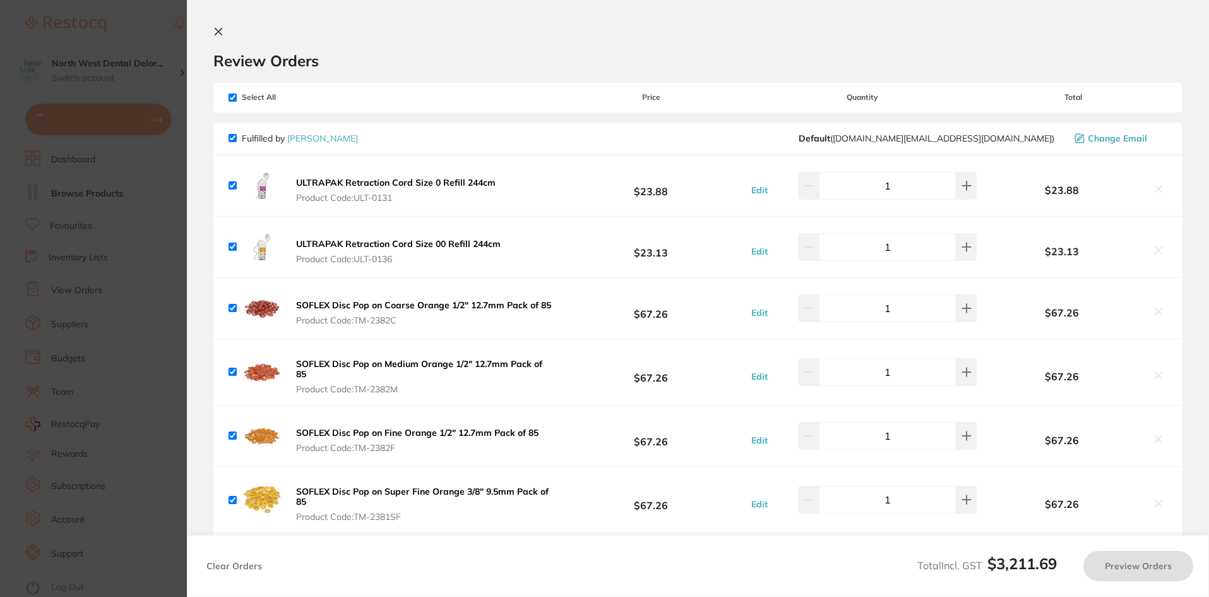
checkbox input "true"
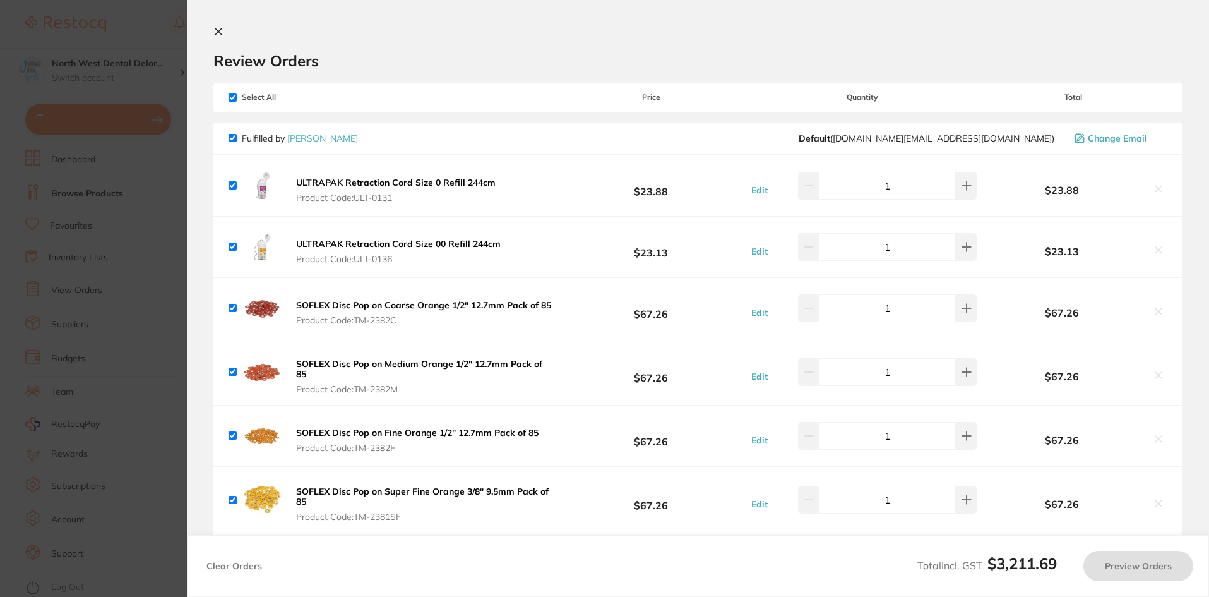
checkbox input "true"
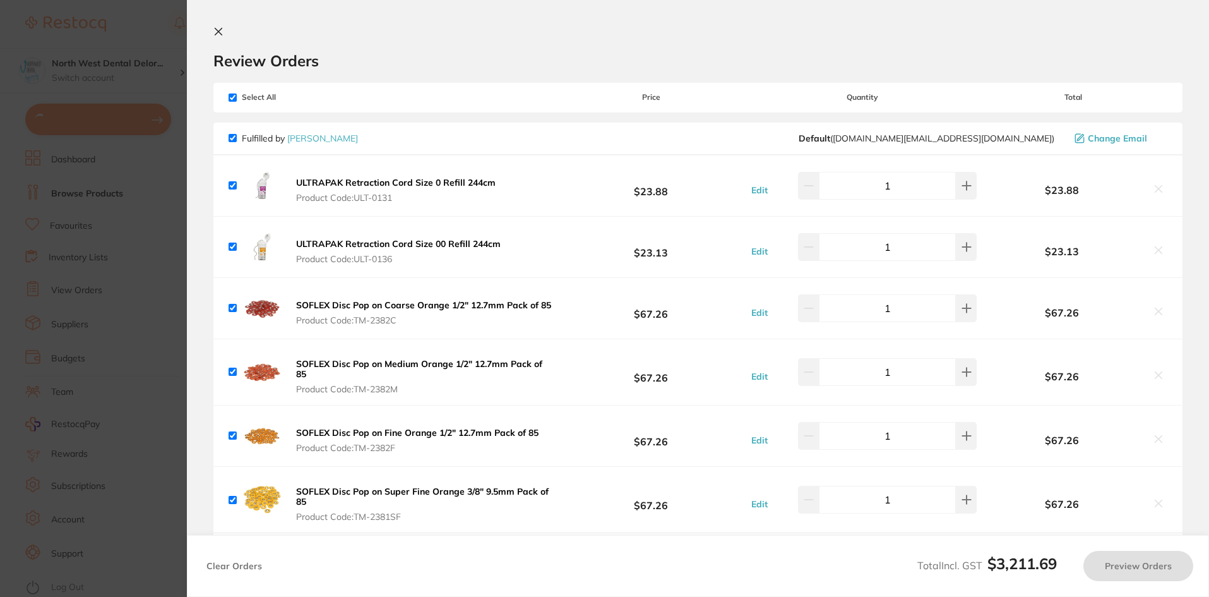
checkbox input "true"
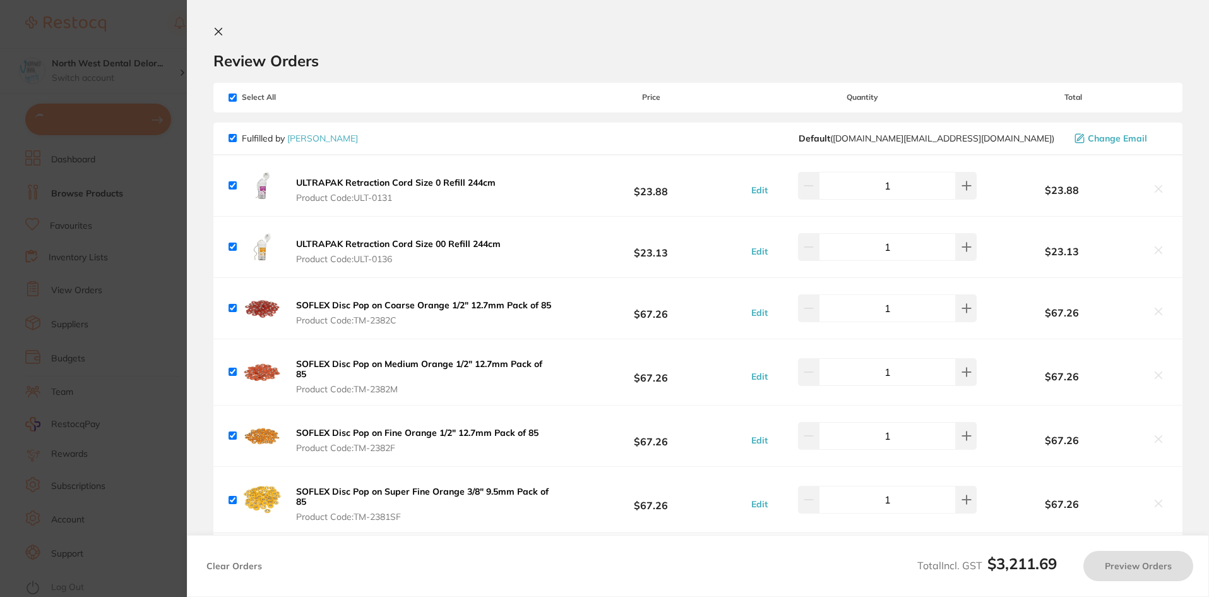
checkbox input "true"
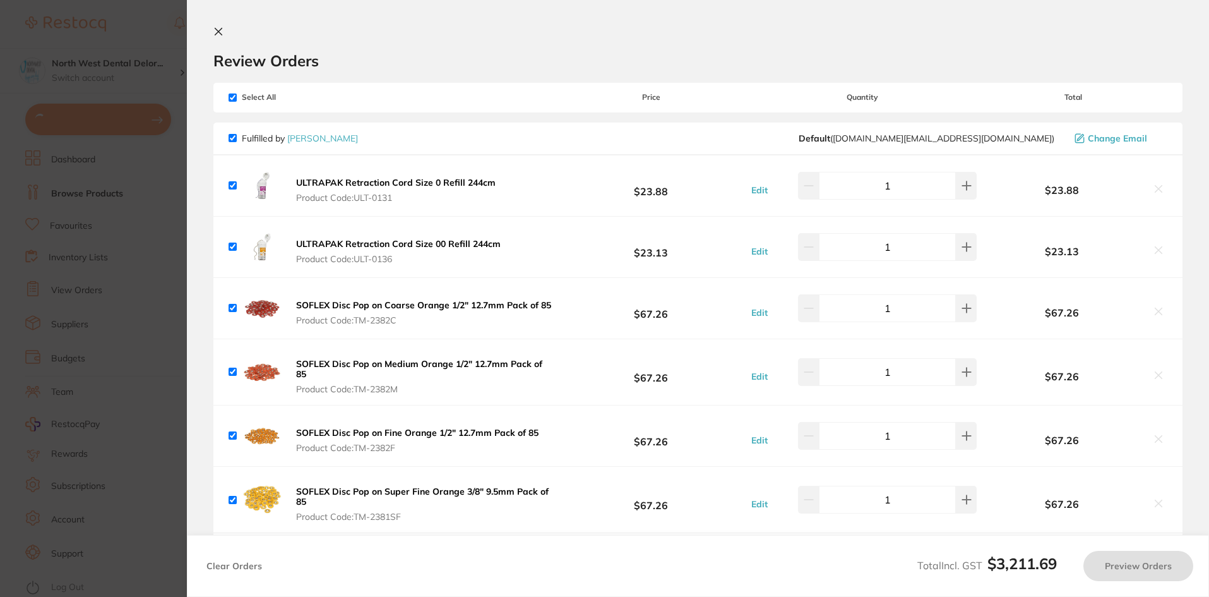
checkbox input "true"
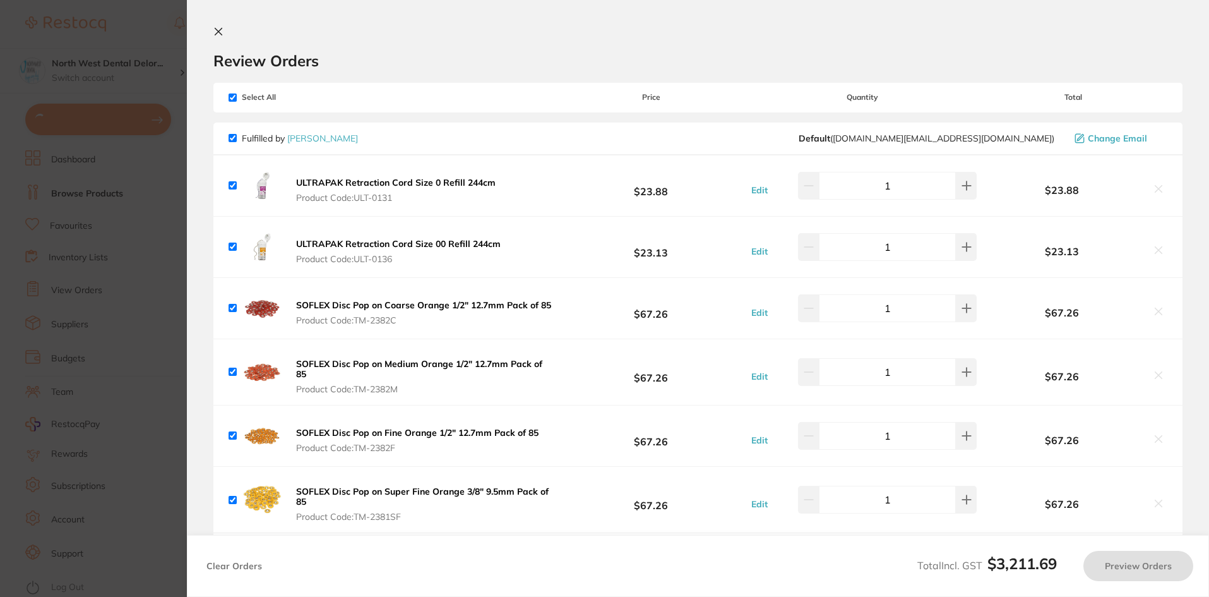
checkbox input "true"
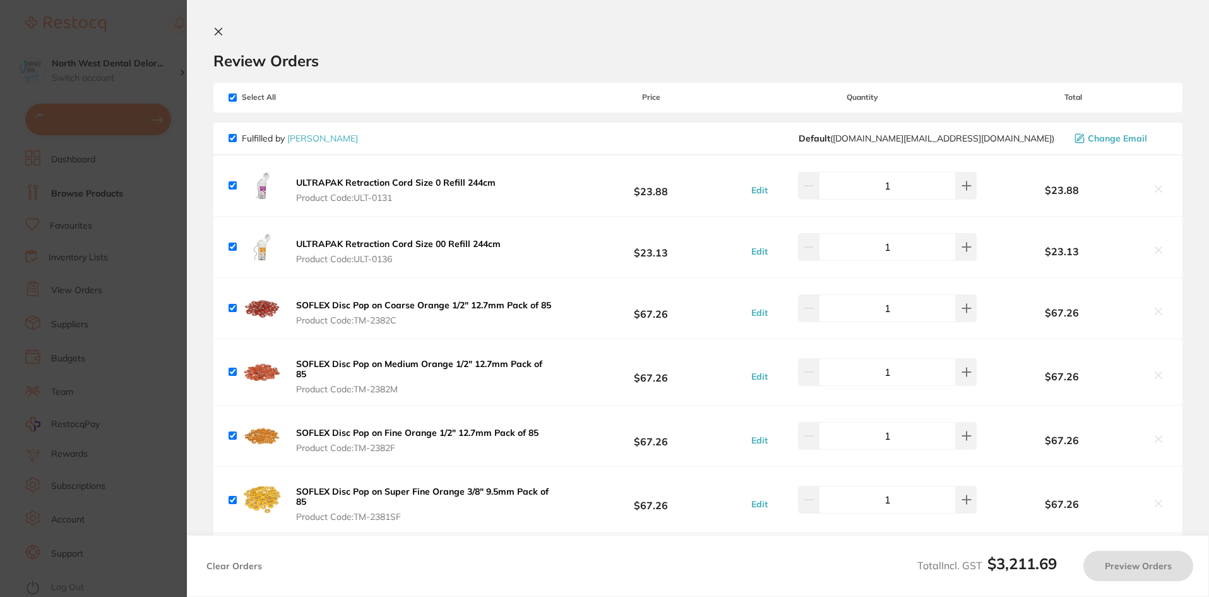
checkbox input "true"
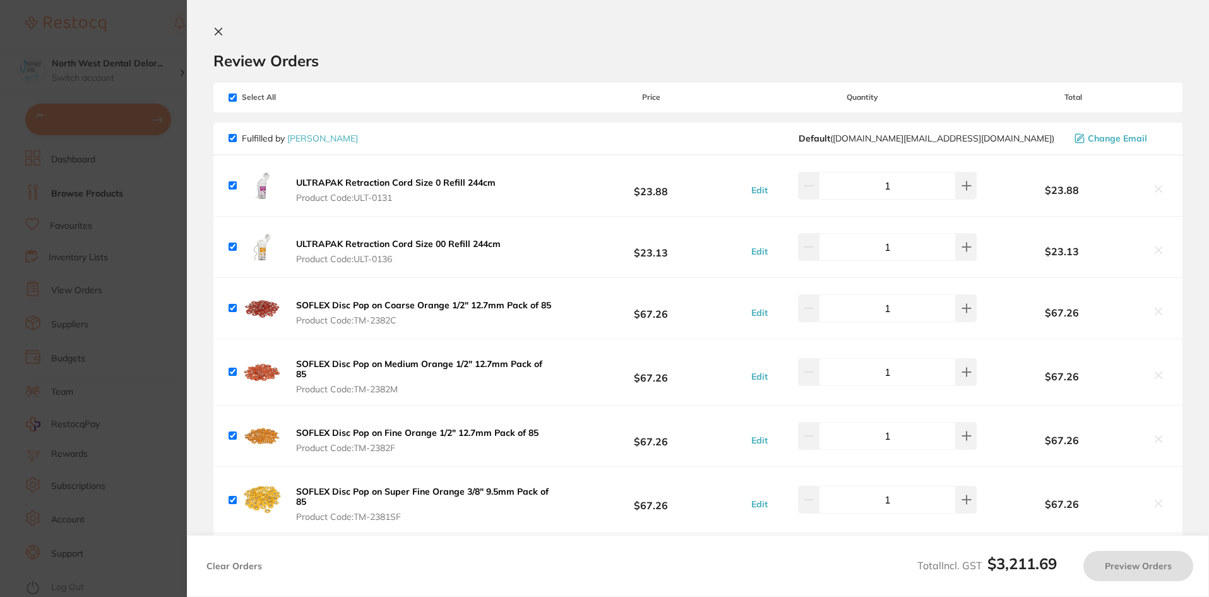
checkbox input "true"
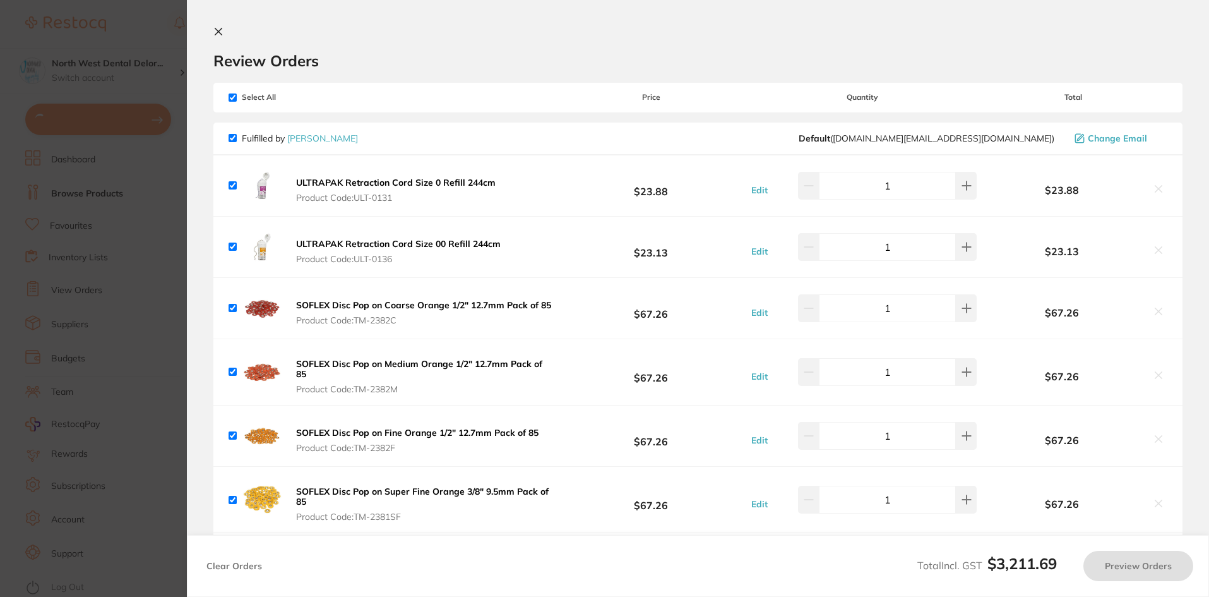
checkbox input "true"
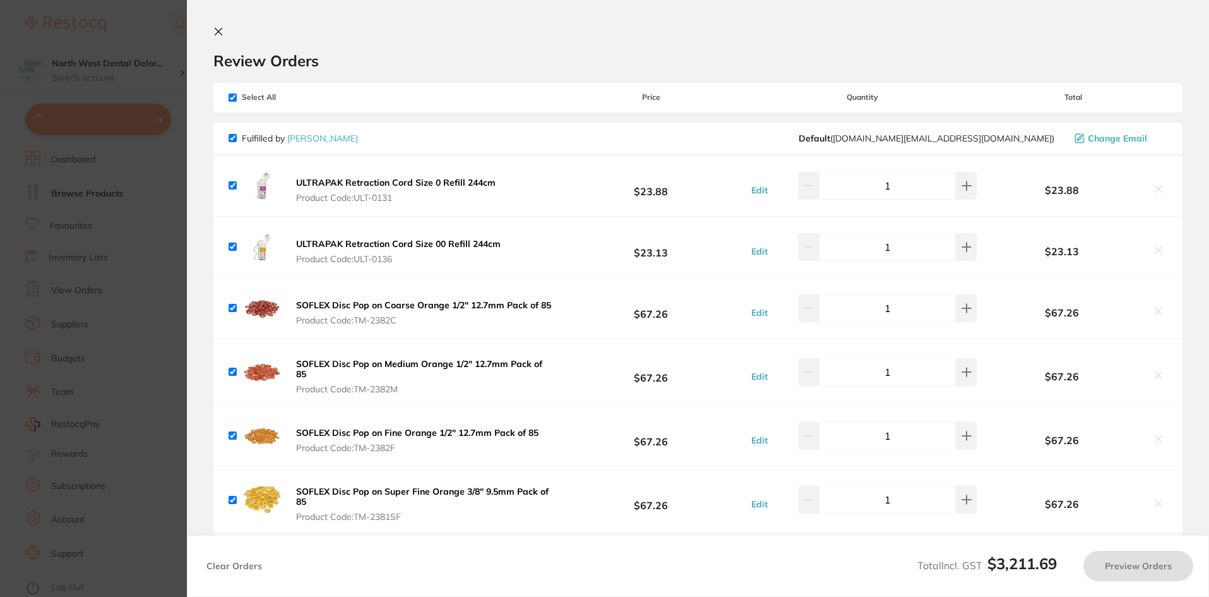
checkbox input "true"
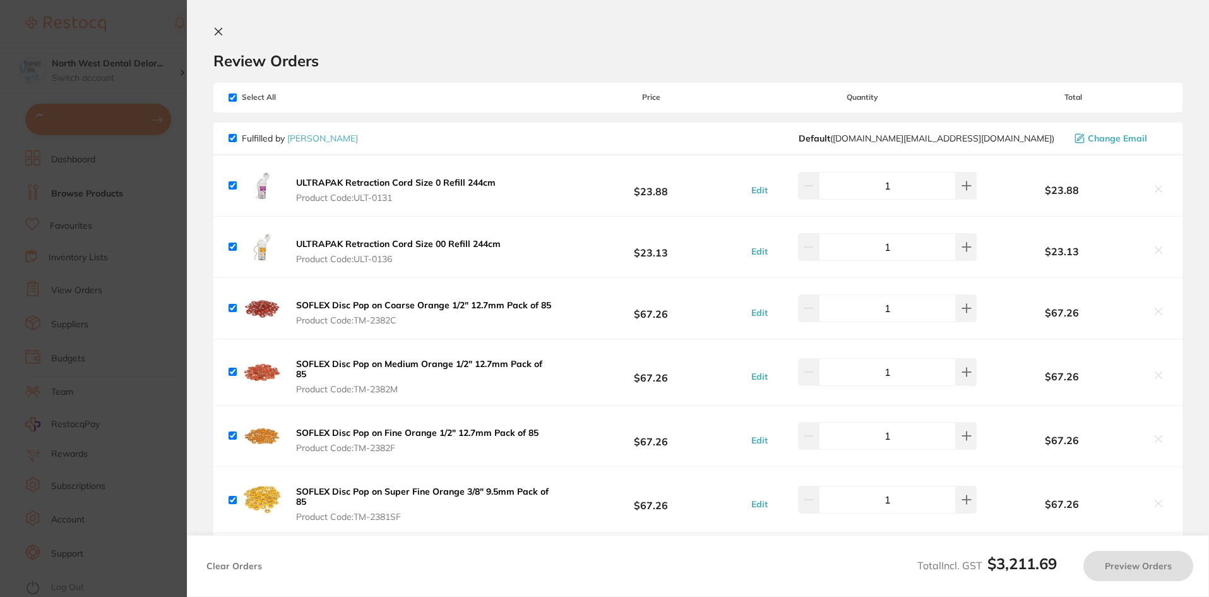
checkbox input "true"
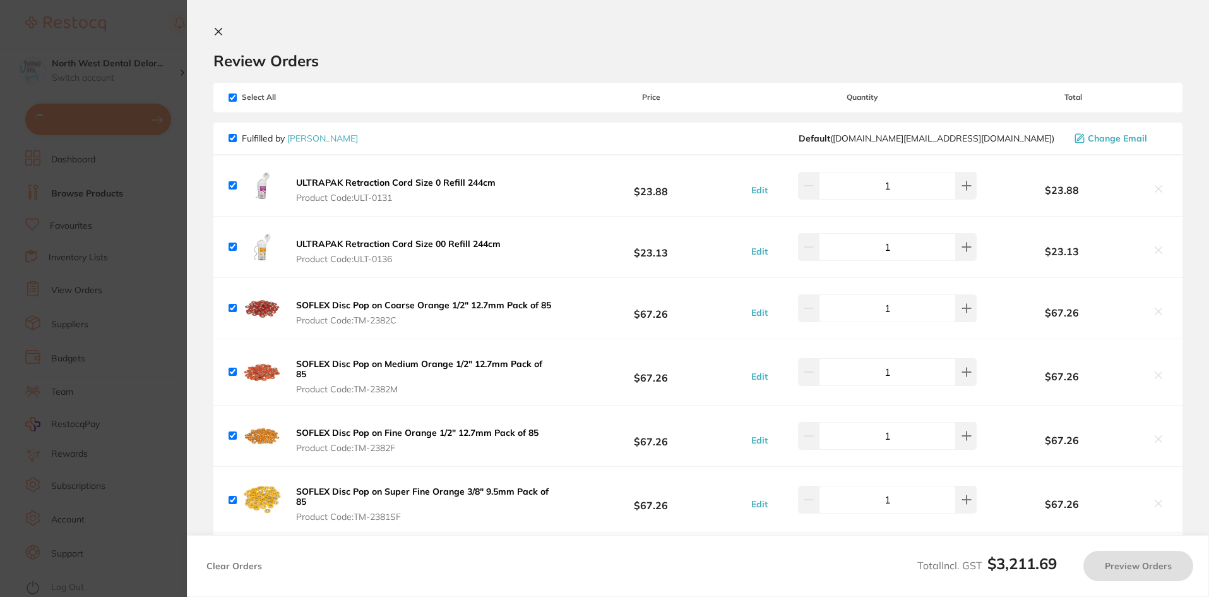
checkbox input "true"
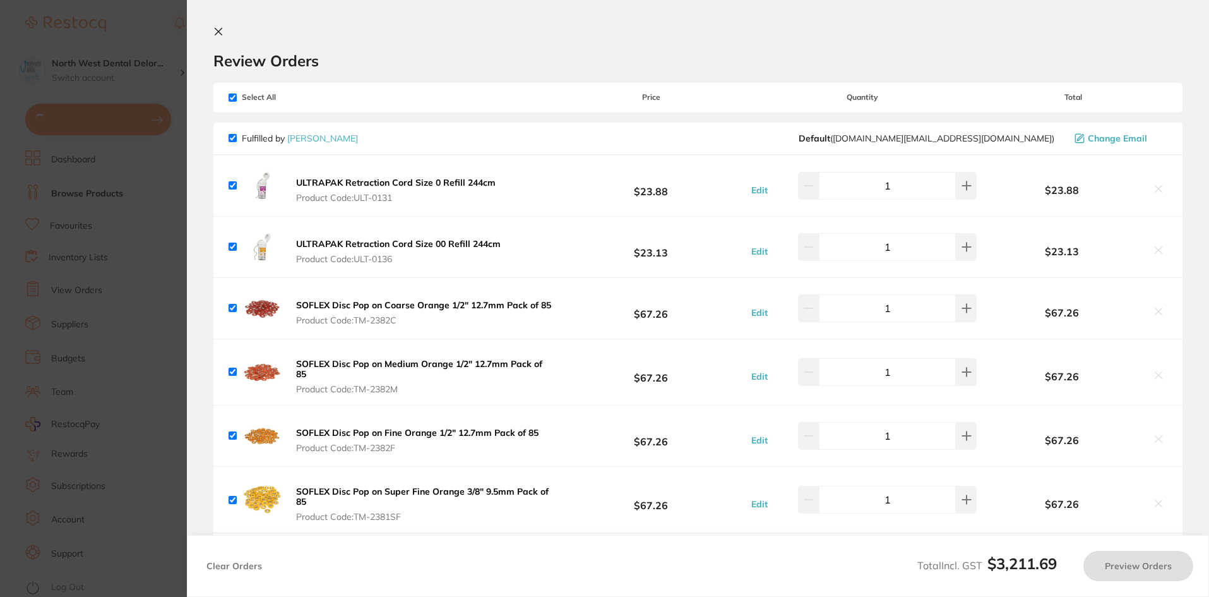
checkbox input "true"
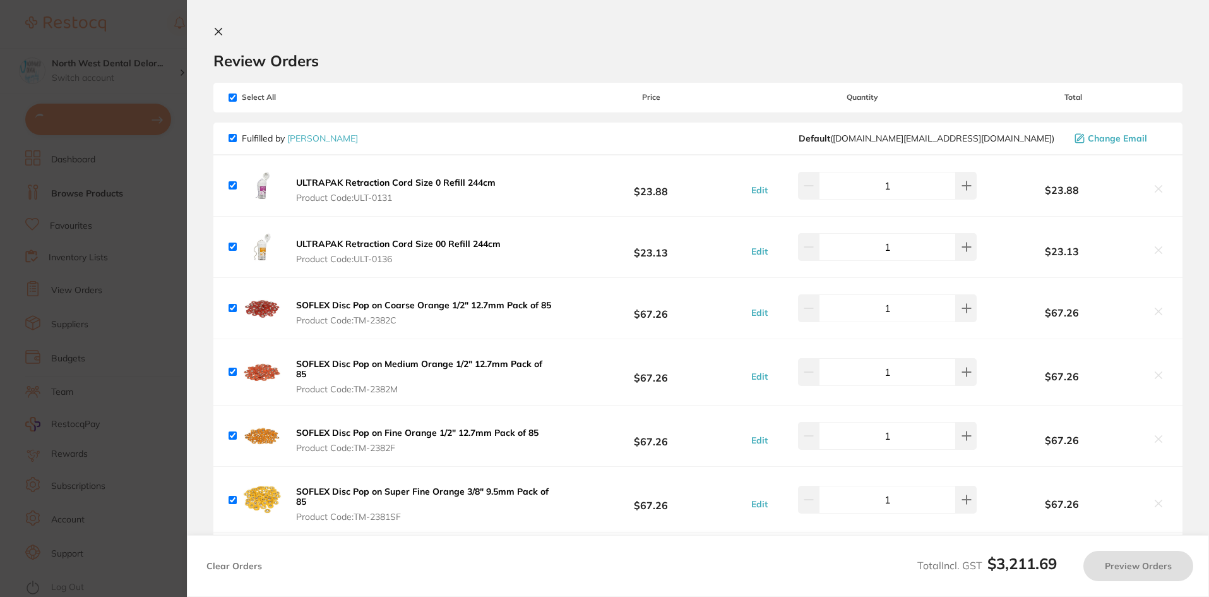
checkbox input "true"
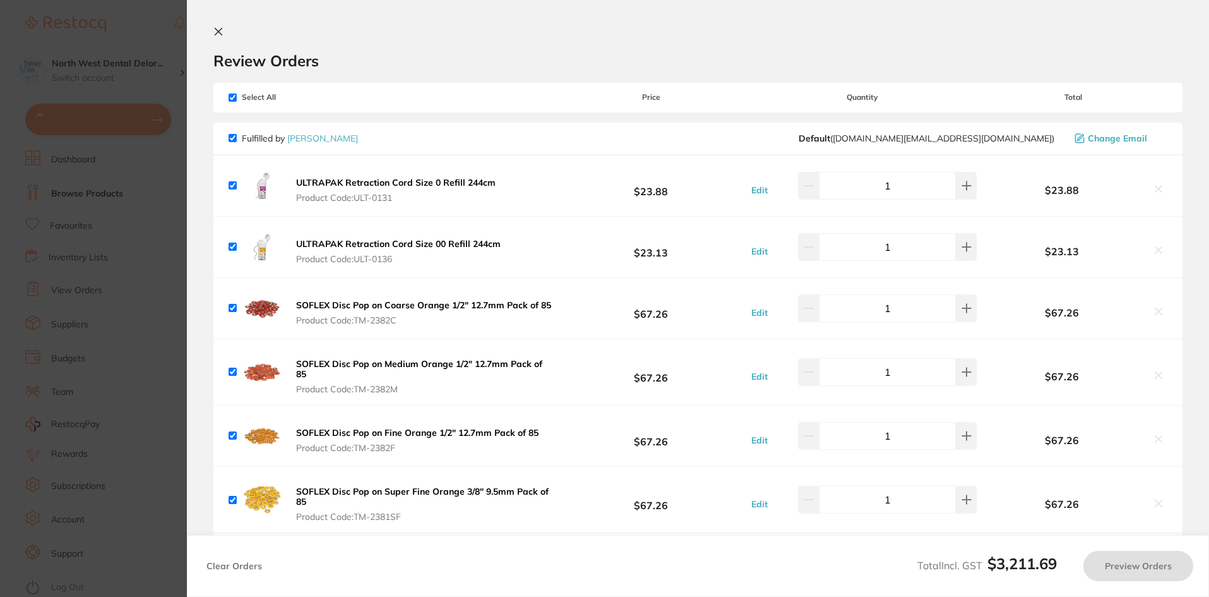
checkbox input "true"
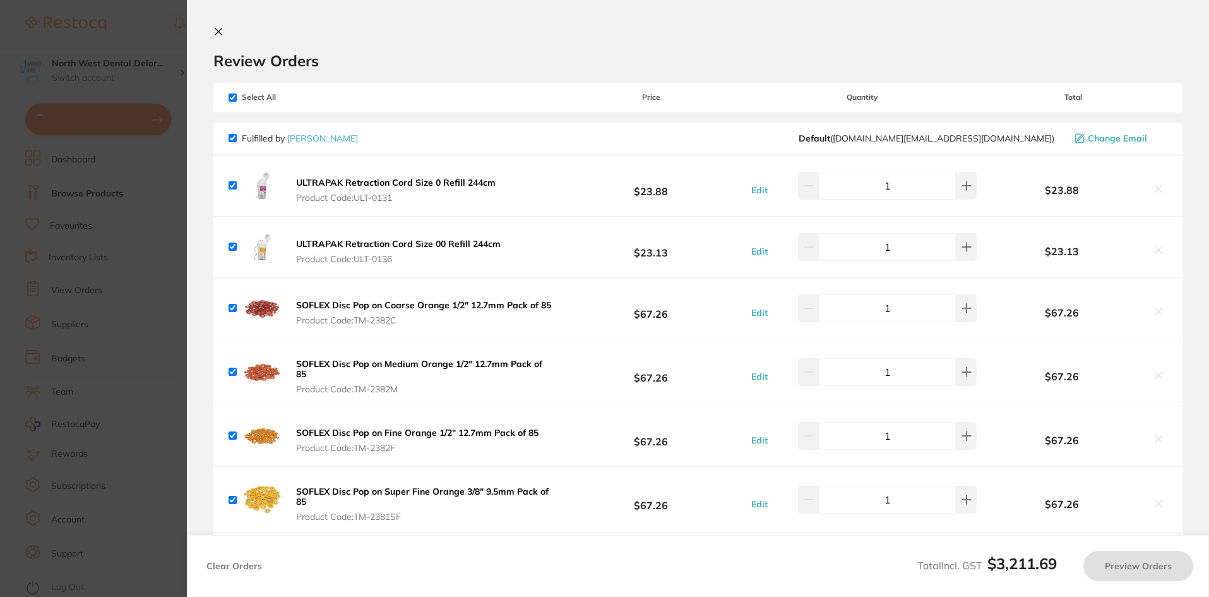
checkbox input "true"
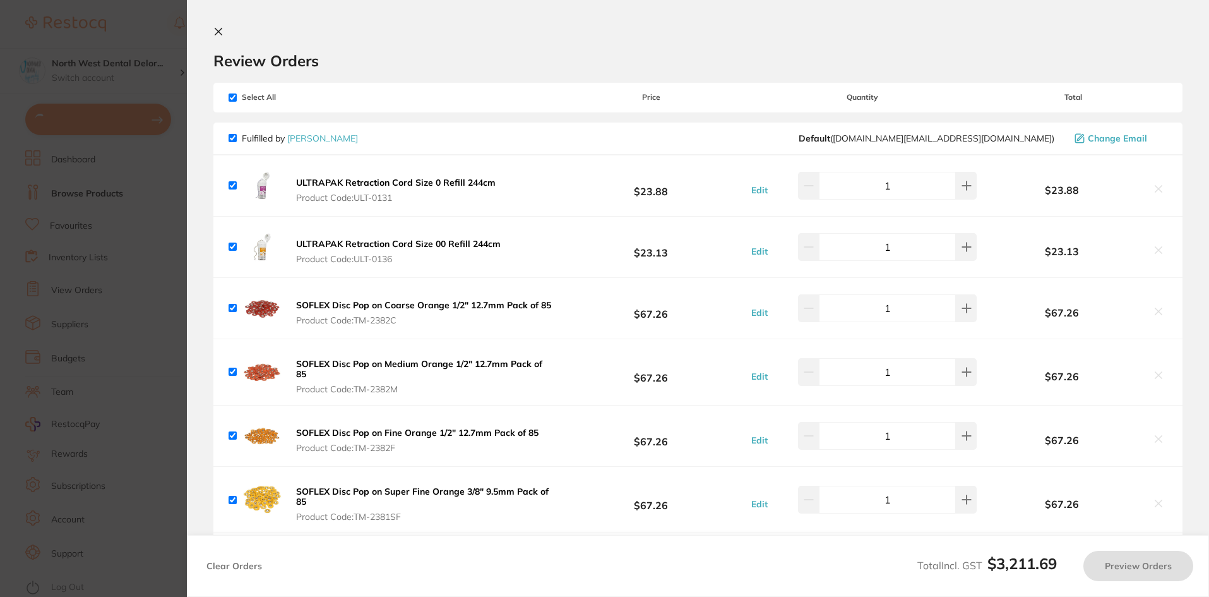
checkbox input "true"
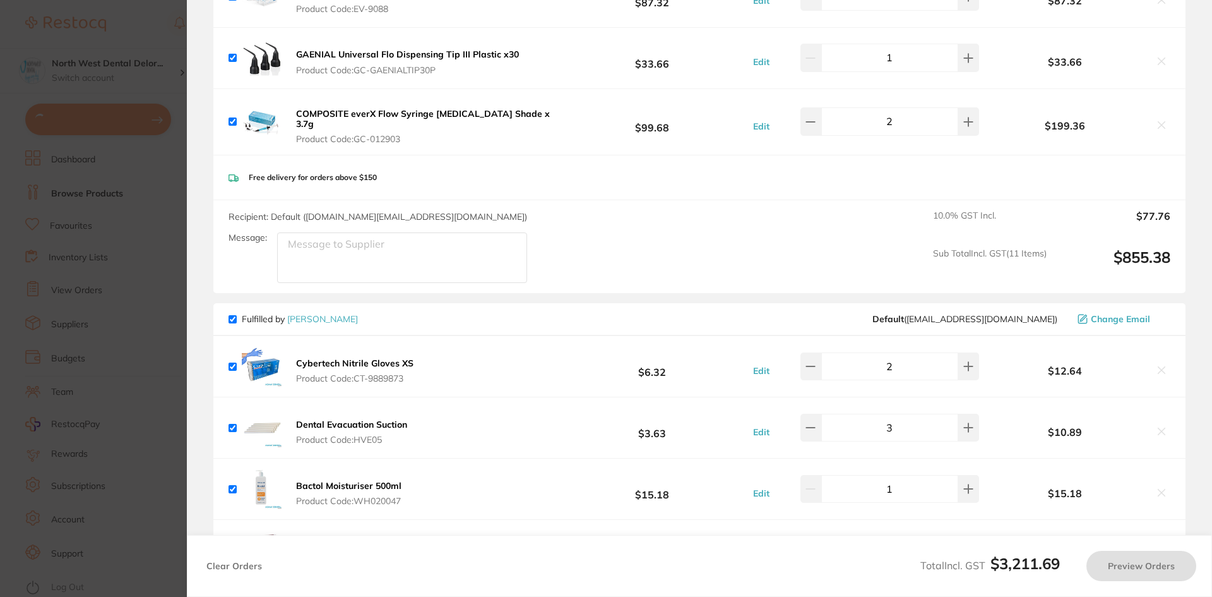
checkbox input "true"
type input "1"
checkbox input "true"
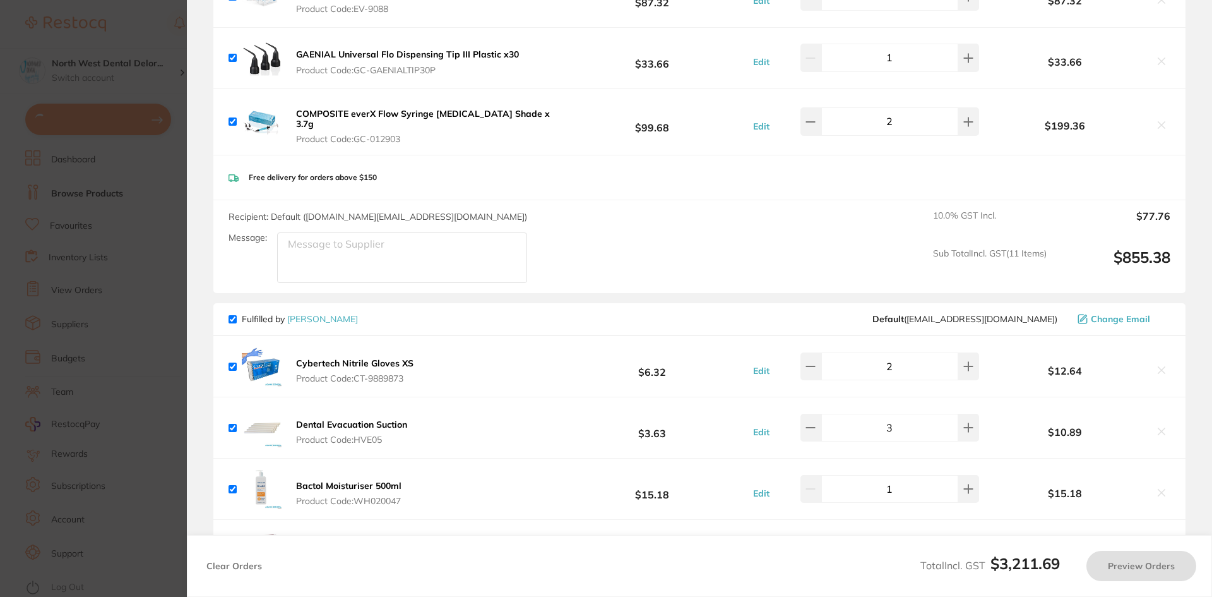
checkbox input "true"
type input "2"
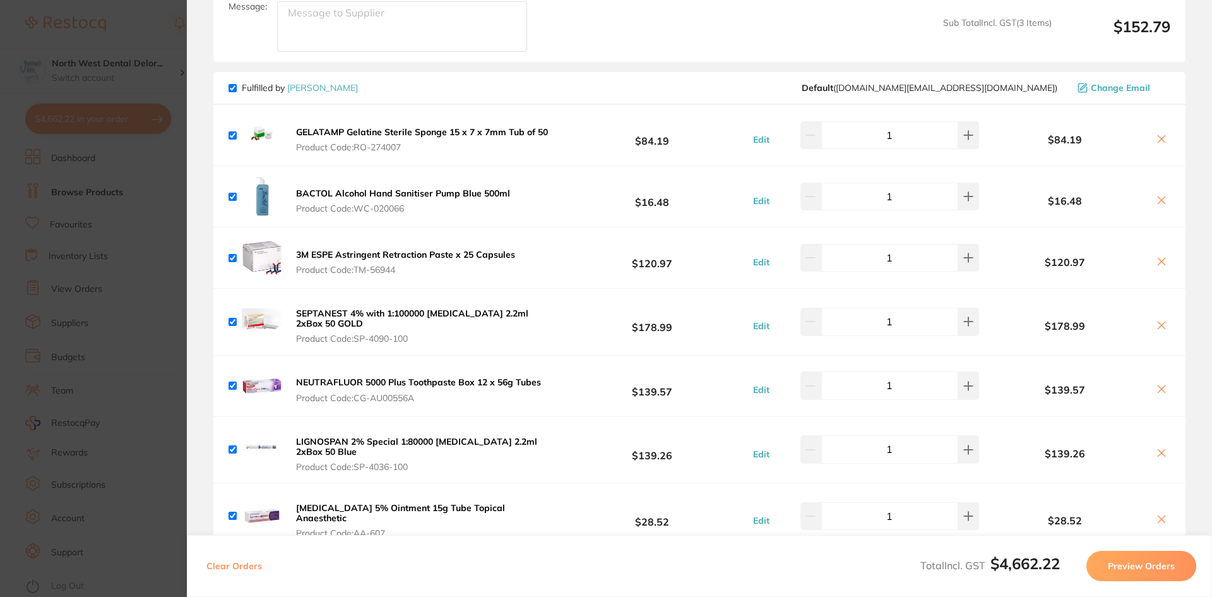
scroll to position [819, 0]
click at [40, 319] on section "Update RRP Set your pre negotiated price for this item. Item Agreed RRP (excl. …" at bounding box center [606, 298] width 1212 height 597
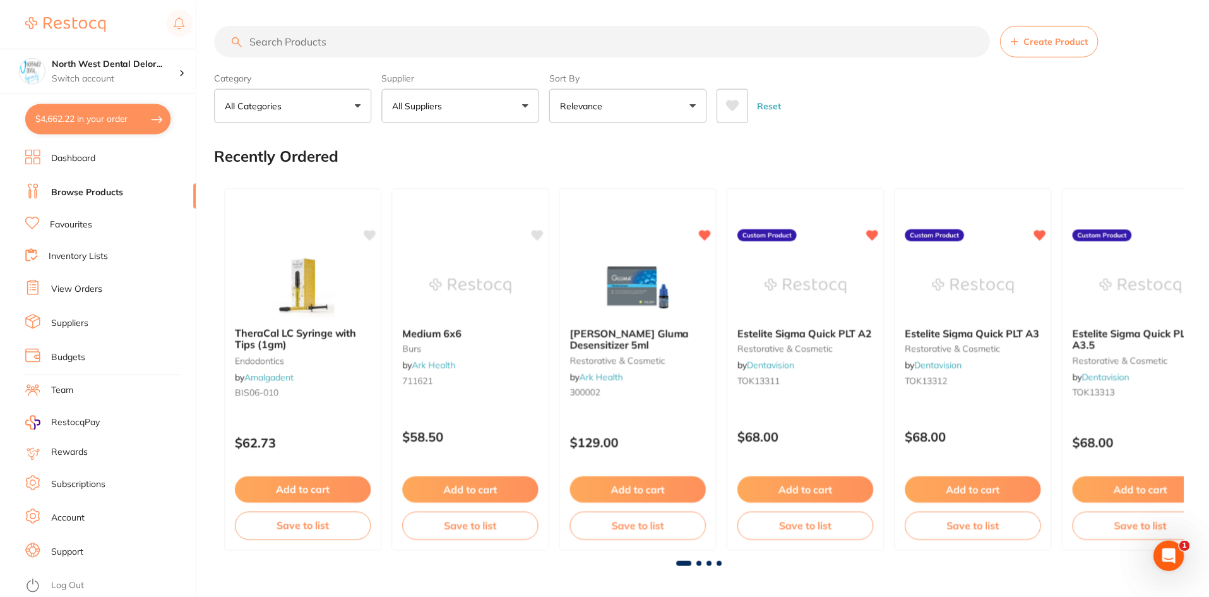
scroll to position [6, 0]
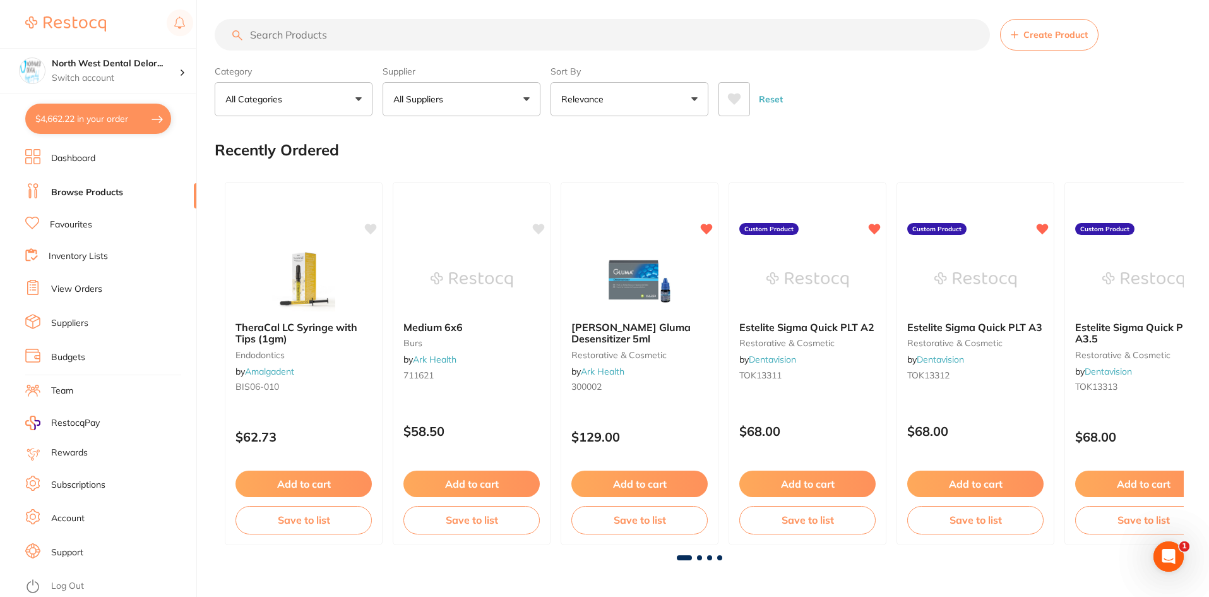
click at [71, 107] on button "$4,662.22 in your order" at bounding box center [98, 119] width 146 height 30
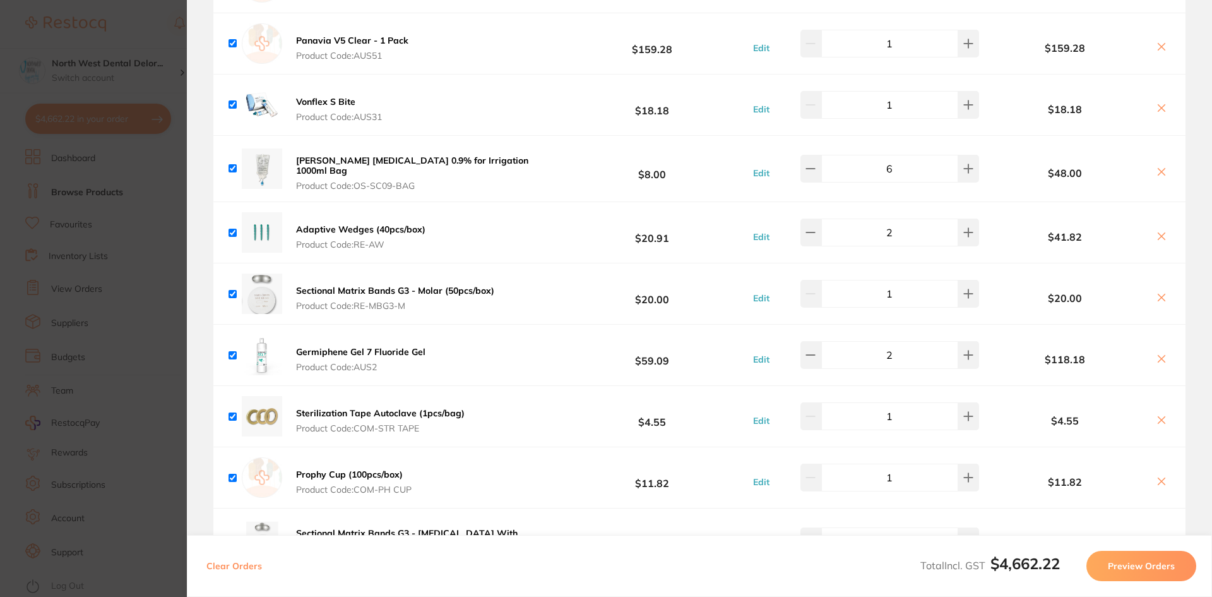
scroll to position [3029, 0]
click at [965, 164] on icon at bounding box center [969, 168] width 8 height 8
click at [136, 228] on section "Update RRP Set your pre negotiated price for this item. Item Agreed RRP (excl. …" at bounding box center [606, 298] width 1212 height 597
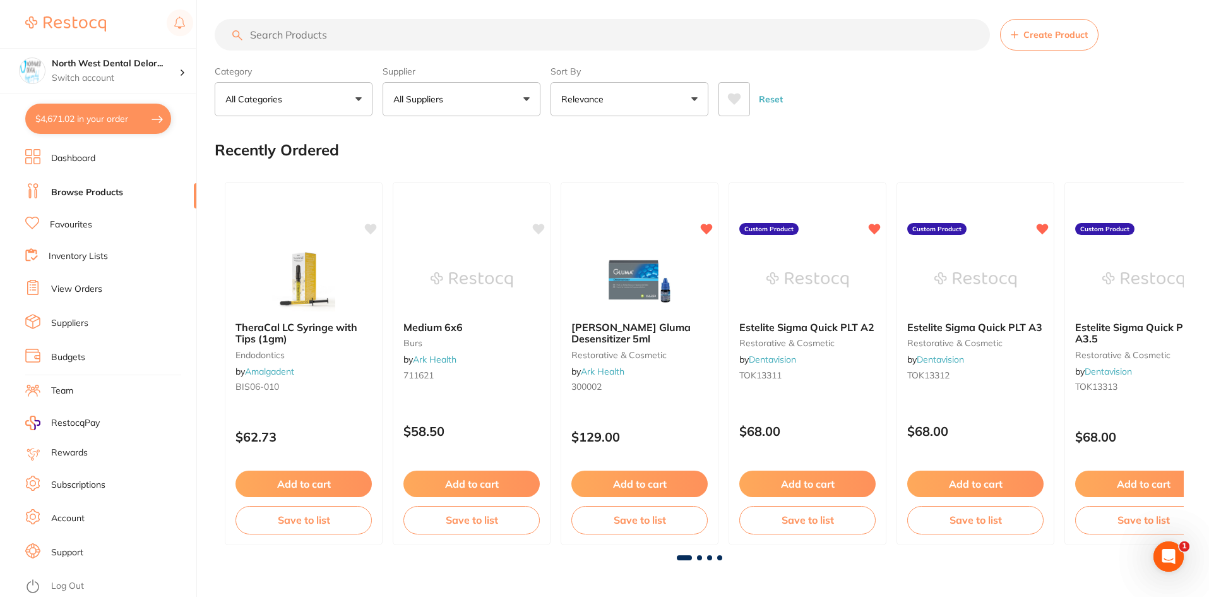
click at [115, 98] on section "North West Dental Delor... Switch account Longford Smileco North West Dental De…" at bounding box center [98, 298] width 197 height 597
click at [108, 117] on button "$4,671.02 in your order" at bounding box center [98, 119] width 146 height 30
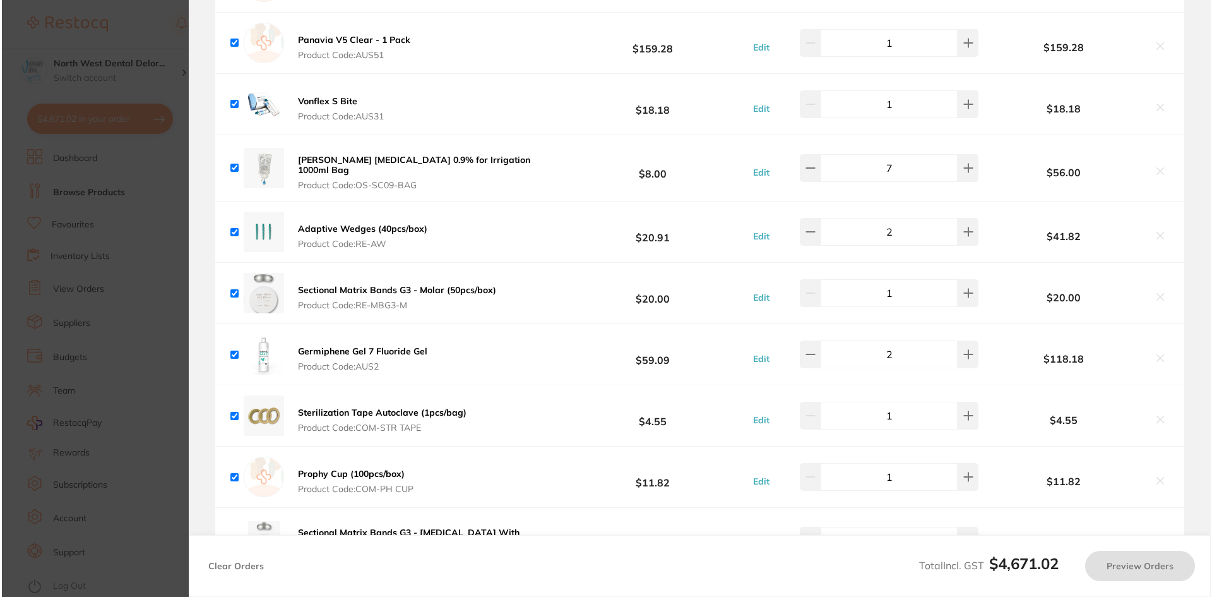
scroll to position [0, 0]
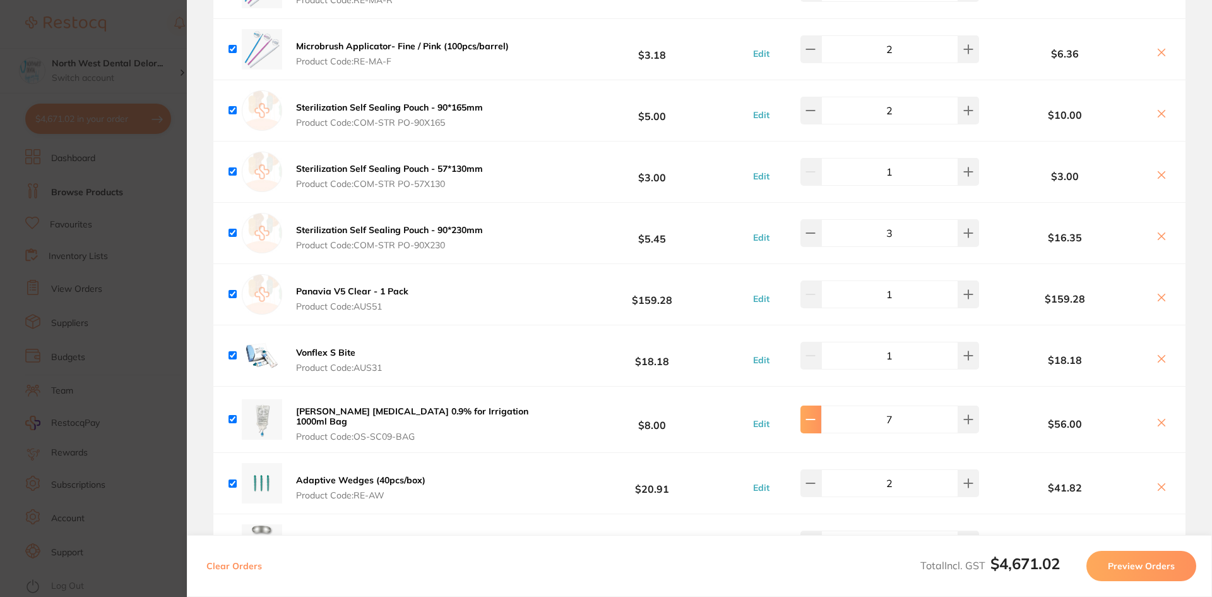
click at [821, 410] on button at bounding box center [810, 419] width 21 height 28
type input "6"
click at [3, 454] on section "Update RRP Set your pre negotiated price for this item. Item Agreed RRP (excl. …" at bounding box center [606, 298] width 1212 height 597
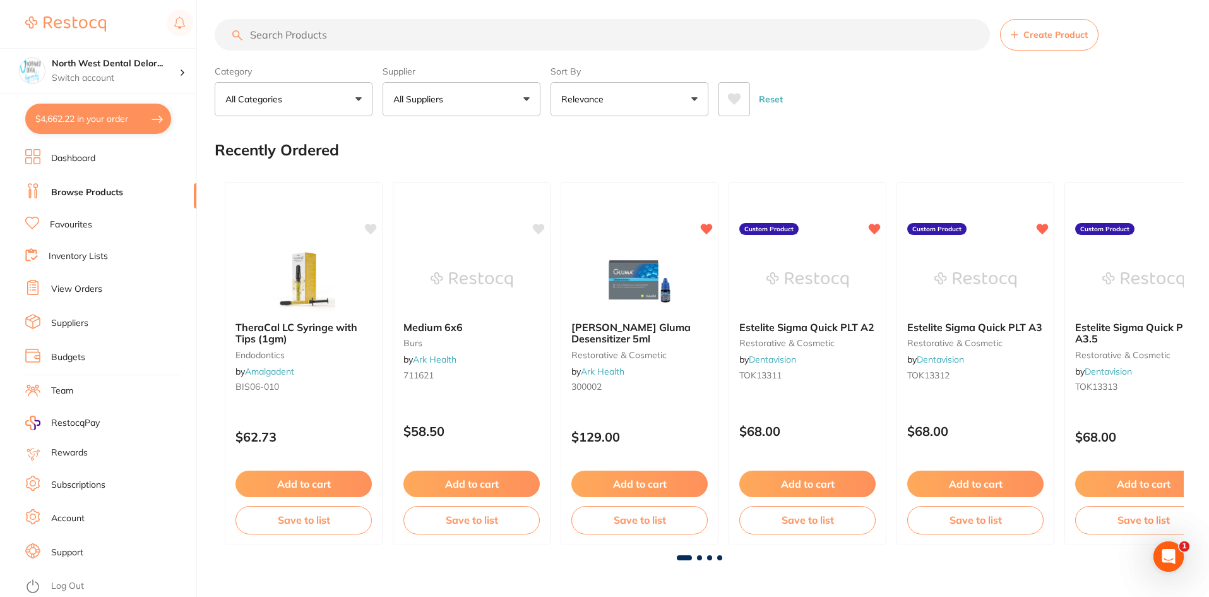
click at [472, 170] on div "Recently Ordered" at bounding box center [699, 150] width 969 height 42
